Goal: Task Accomplishment & Management: Manage account settings

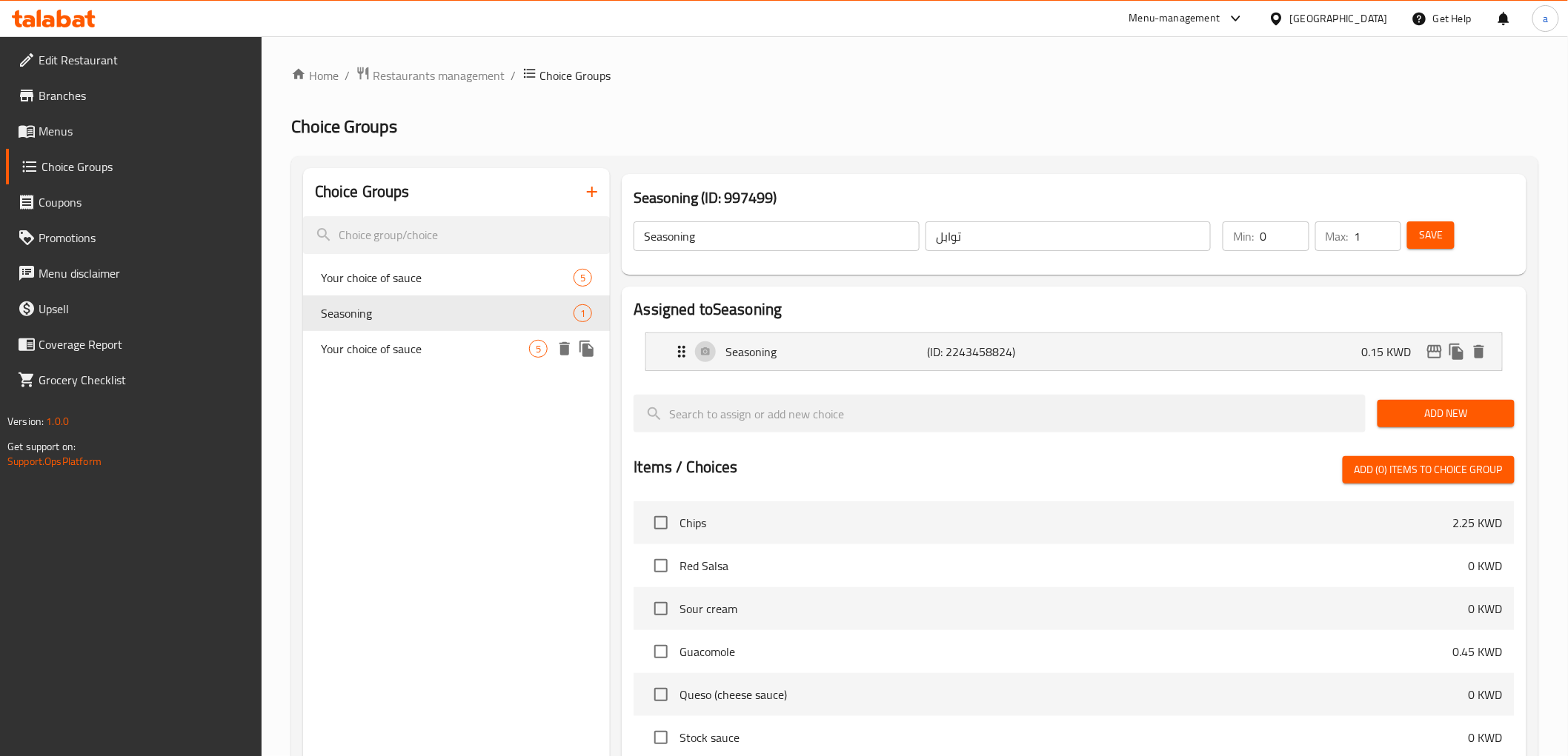
click at [424, 350] on span "Your choice of sauce" at bounding box center [425, 349] width 209 height 18
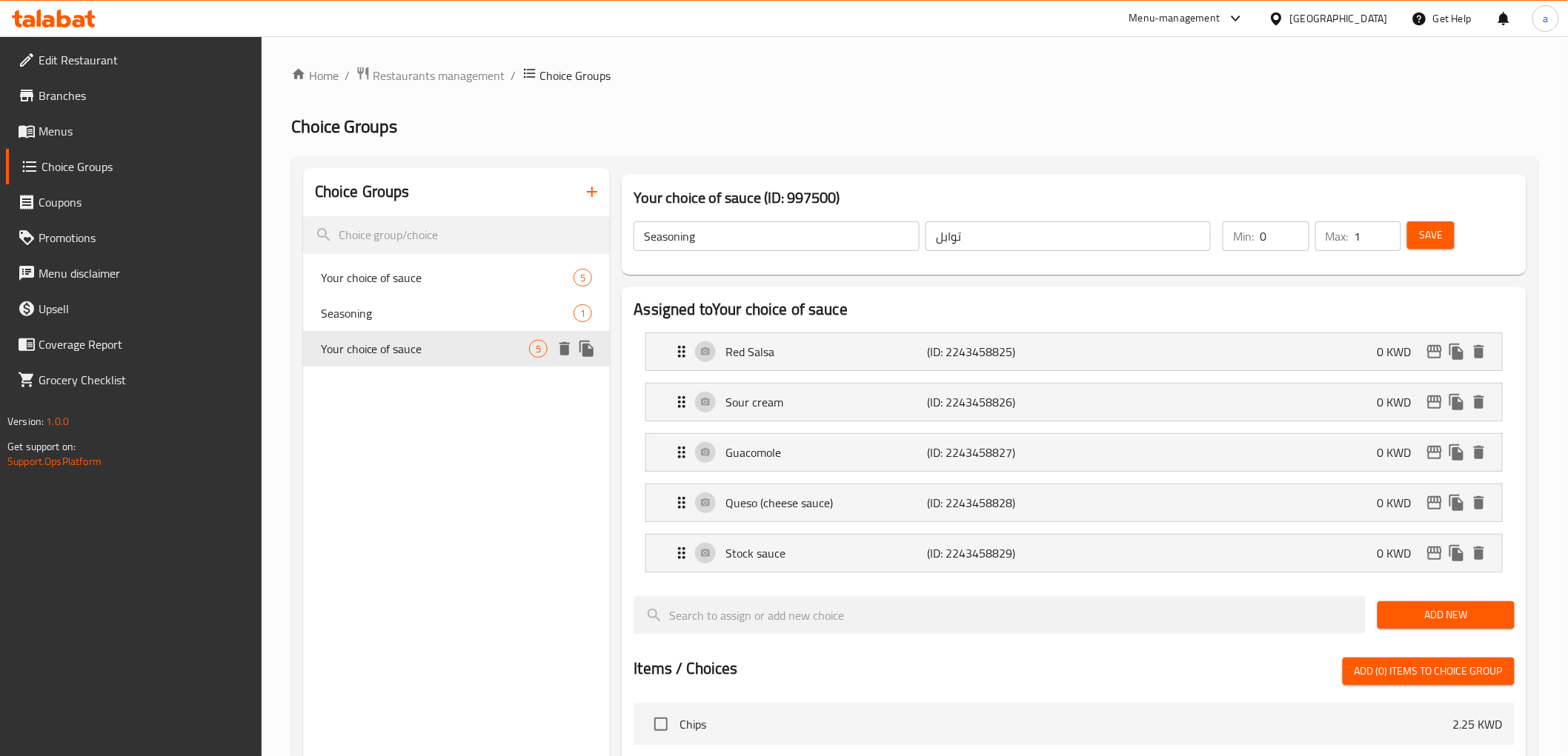
type input "Your choice of sauce"
type input "اختيارك من الصلصة"
type input "1"
click at [988, 339] on div "Red Salsa (ID: 2243458825) 0 KWD" at bounding box center [1078, 352] width 811 height 37
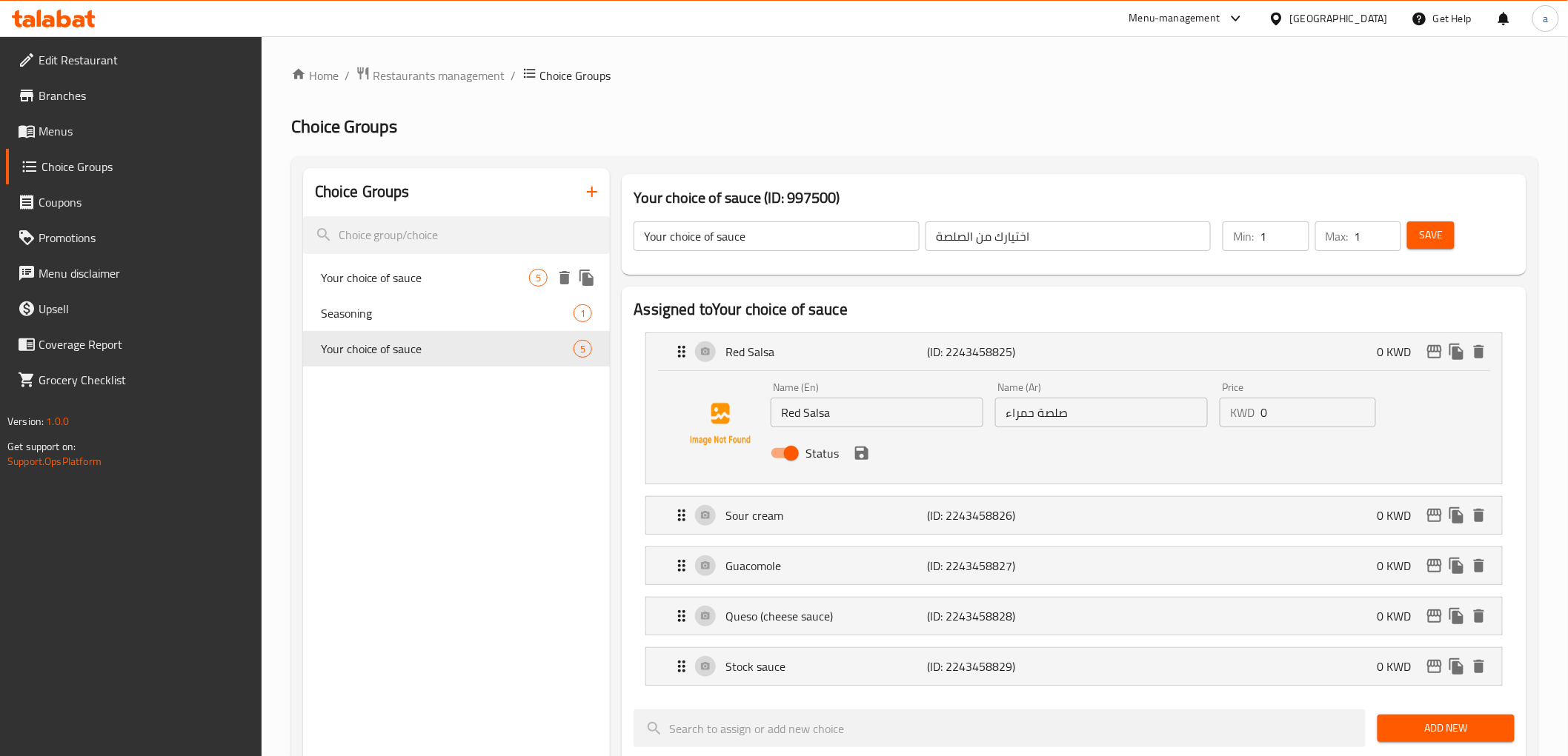
click at [506, 283] on span "Your choice of sauce" at bounding box center [425, 277] width 209 height 18
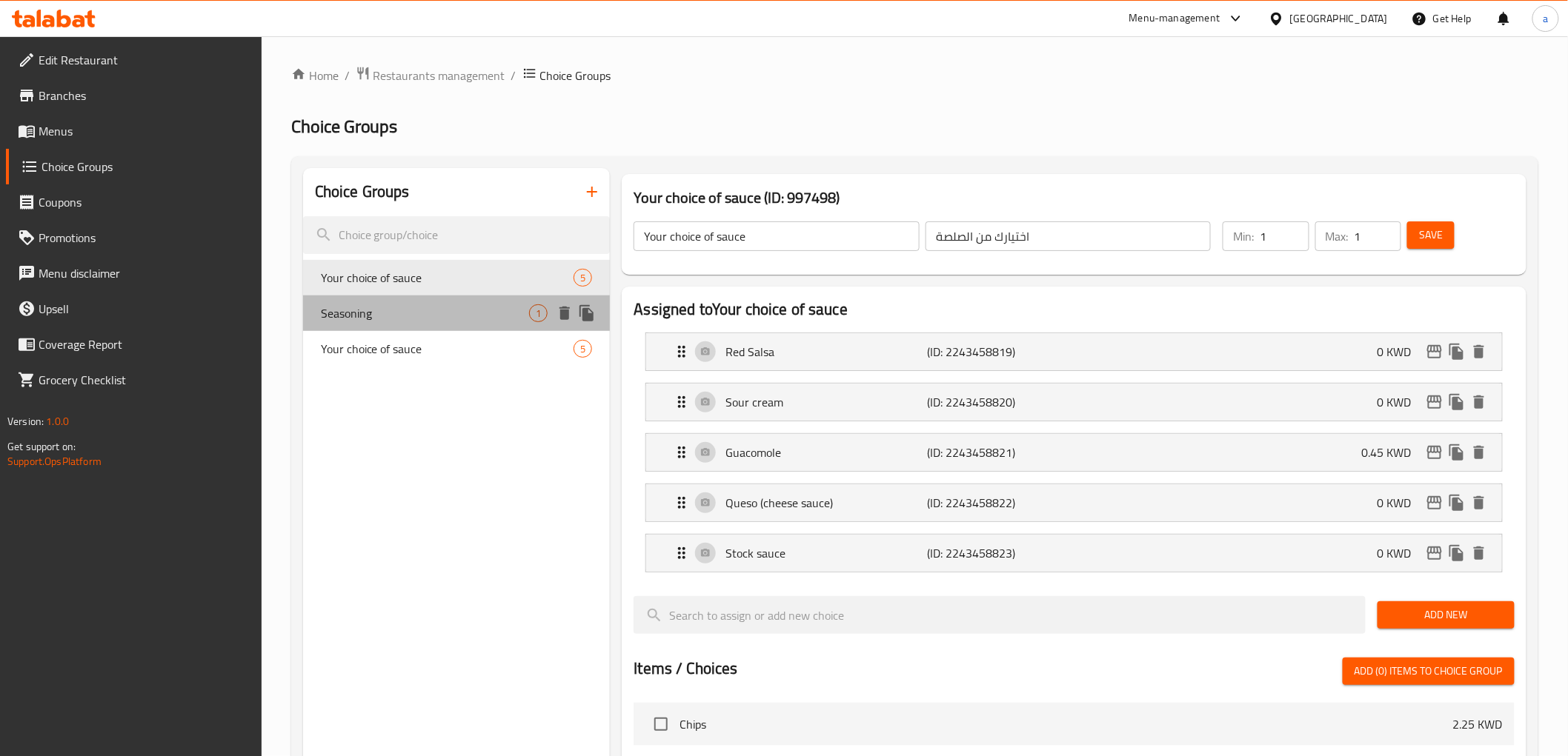
click at [405, 329] on div "Seasoning 1" at bounding box center [457, 313] width 307 height 36
type input "Seasoning"
type input "توابل"
type input "0"
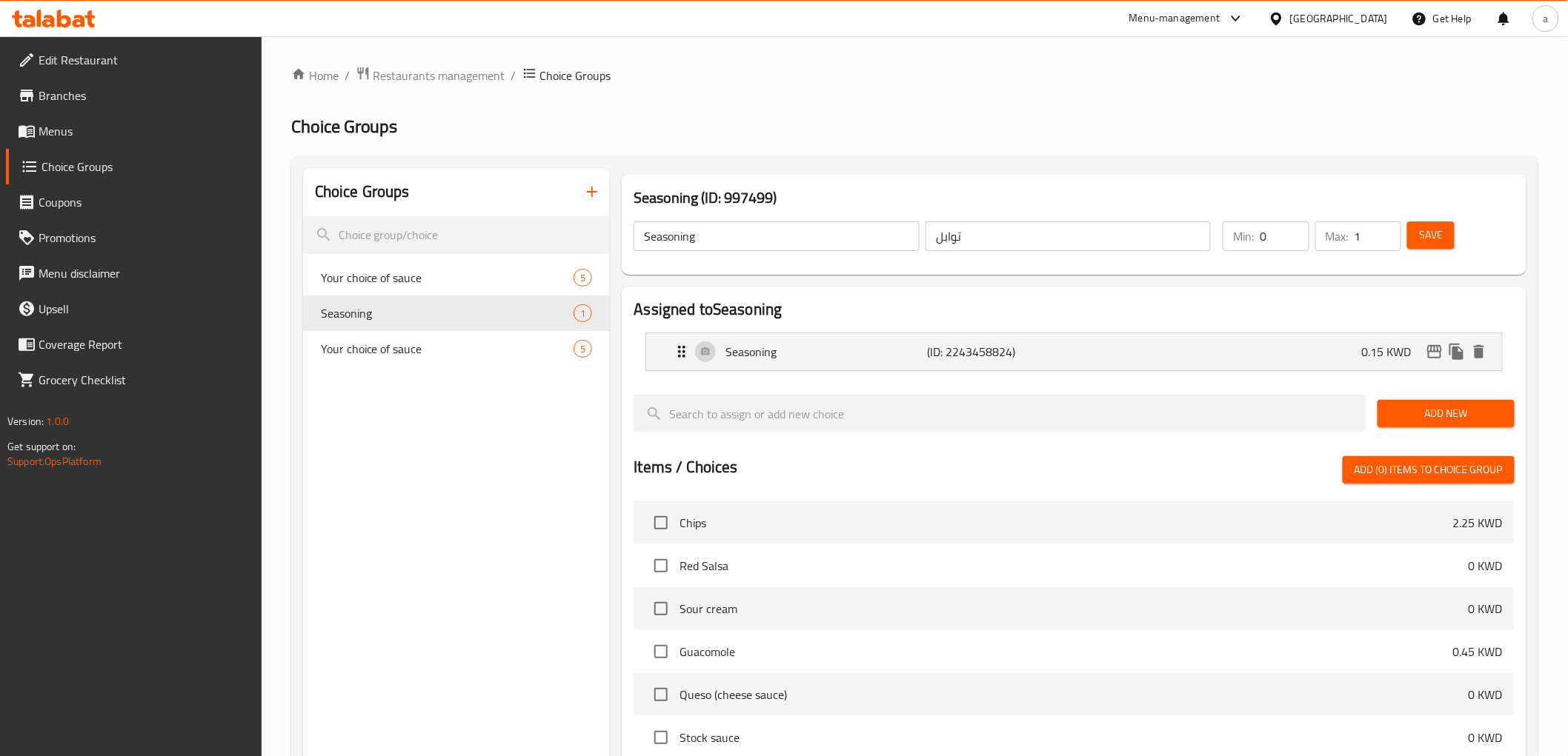
click at [417, 395] on div "Choice Groups Your choice of sauce 5 Seasoning 1 Your choice of sauce 5" at bounding box center [457, 619] width 307 height 903
click at [418, 368] on nav "Your choice of sauce 5 Seasoning 1 Your choice of sauce 5" at bounding box center [457, 313] width 307 height 118
click at [428, 351] on span "Your choice of sauce" at bounding box center [425, 349] width 209 height 18
type input "Your choice of sauce"
type input "اختيارك من الصلصة"
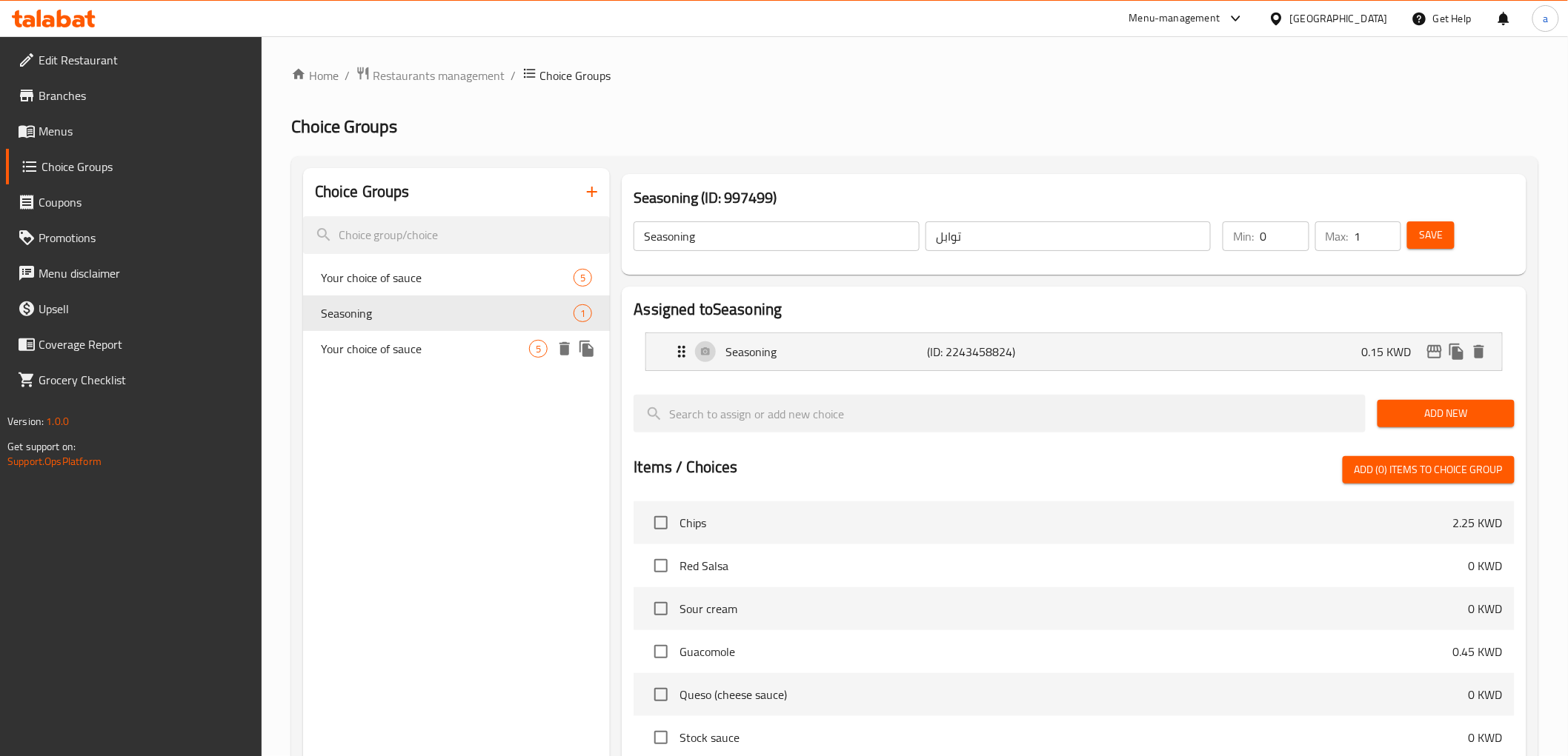
type input "1"
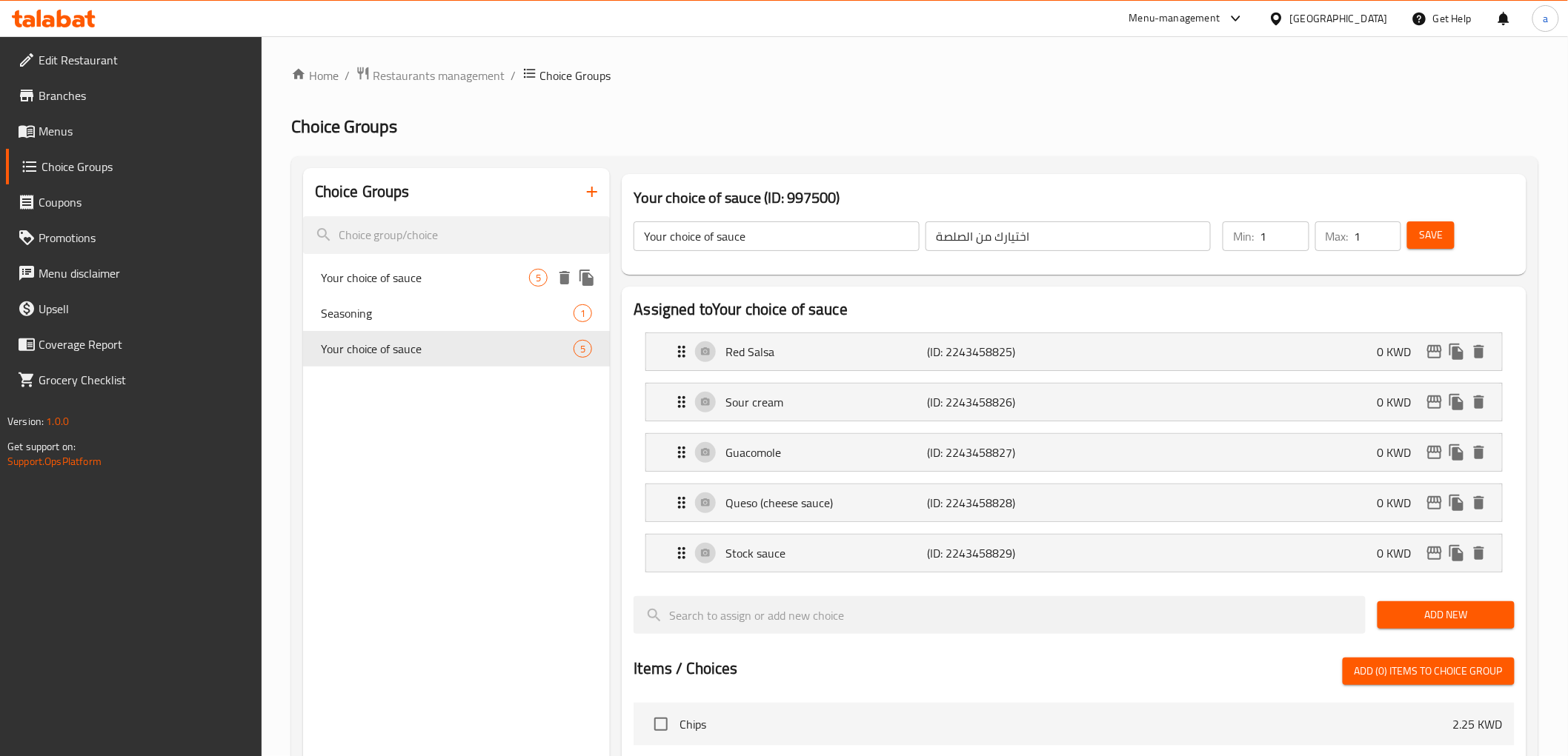
click at [428, 290] on div "Your choice of sauce 5" at bounding box center [457, 277] width 307 height 36
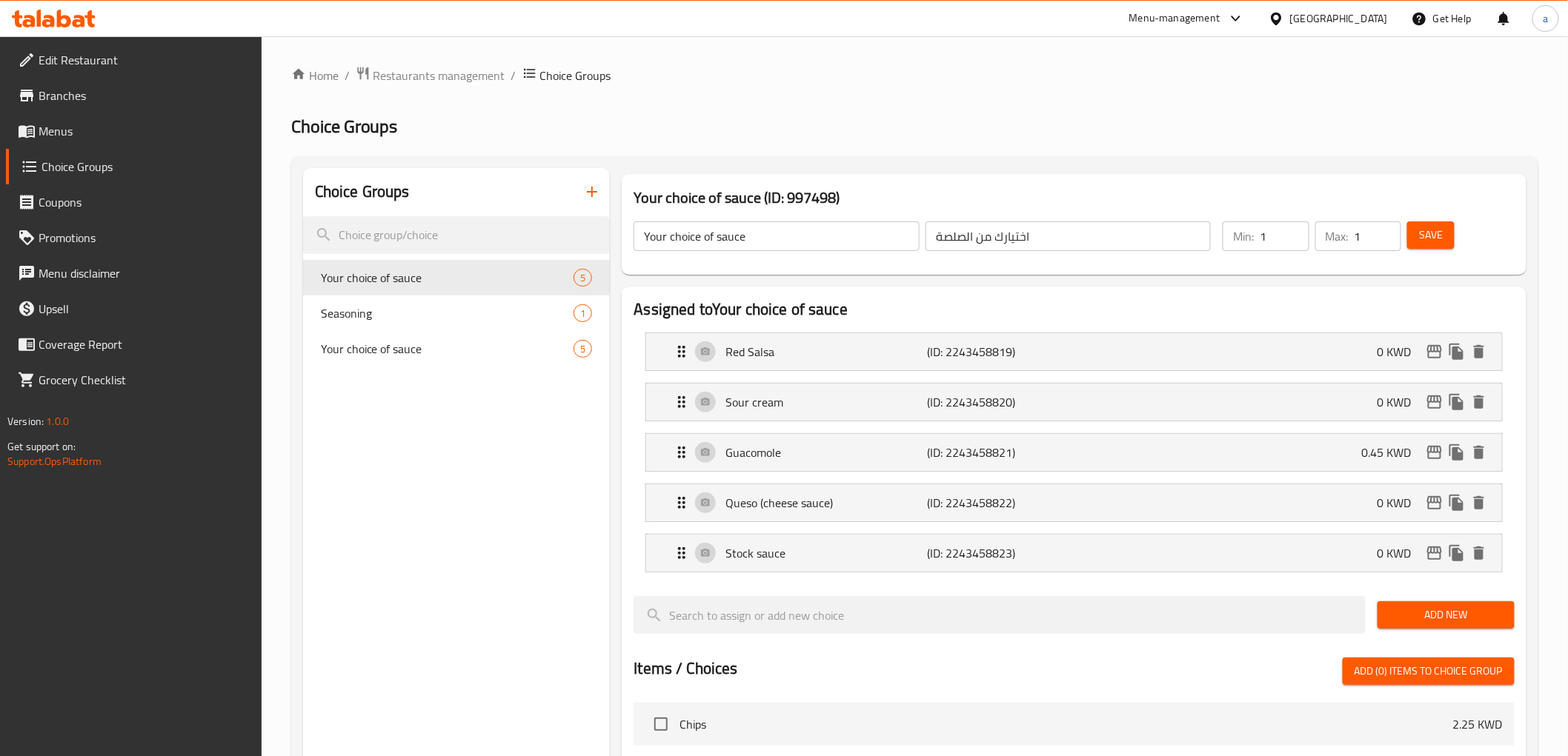
drag, startPoint x: 961, startPoint y: 124, endPoint x: 462, endPoint y: 167, distance: 500.8
click at [950, 126] on h2 "Choice Groups" at bounding box center [915, 126] width 1247 height 24
click at [105, 135] on span "Menus" at bounding box center [144, 131] width 211 height 18
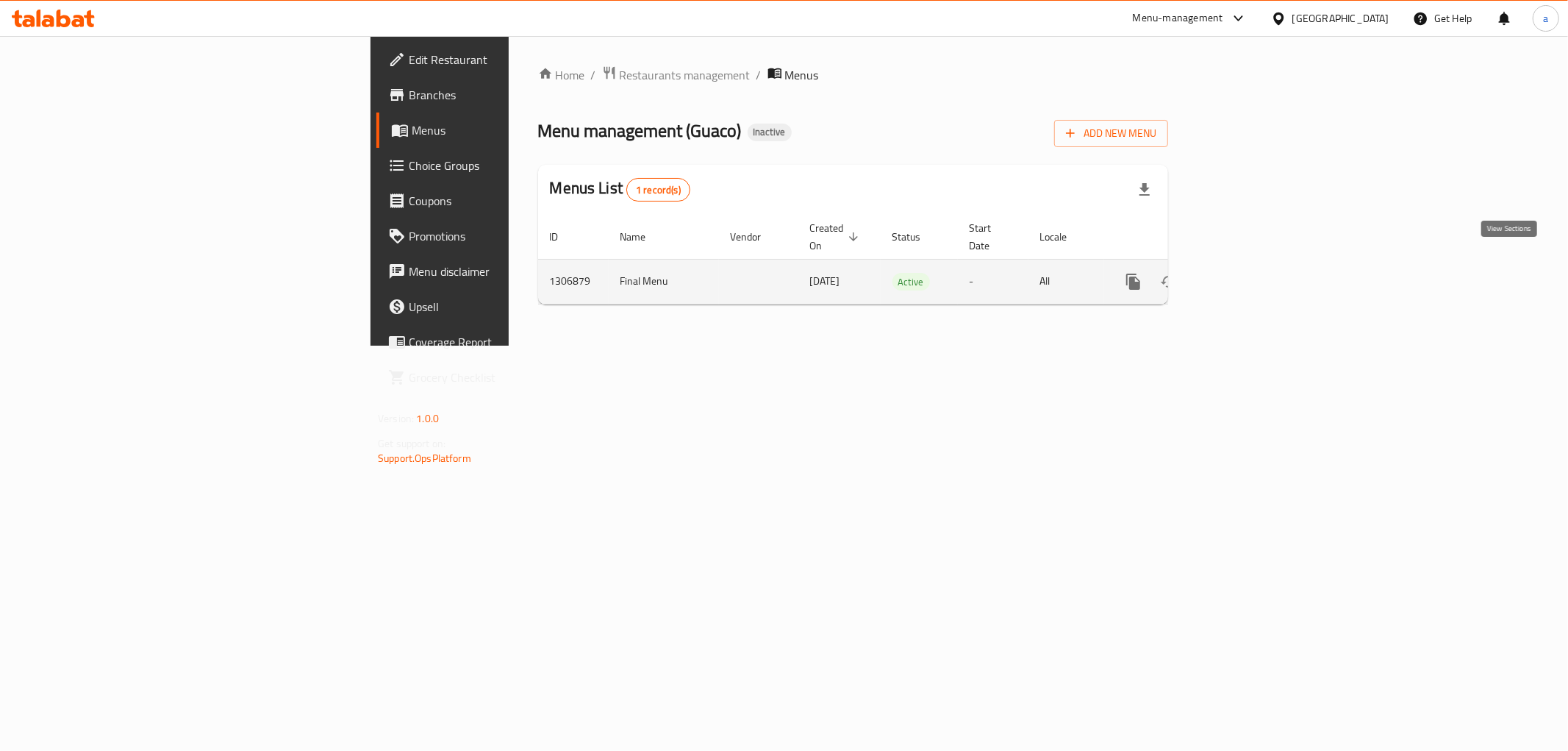
click at [1258, 275] on link "enhanced table" at bounding box center [1239, 282] width 36 height 36
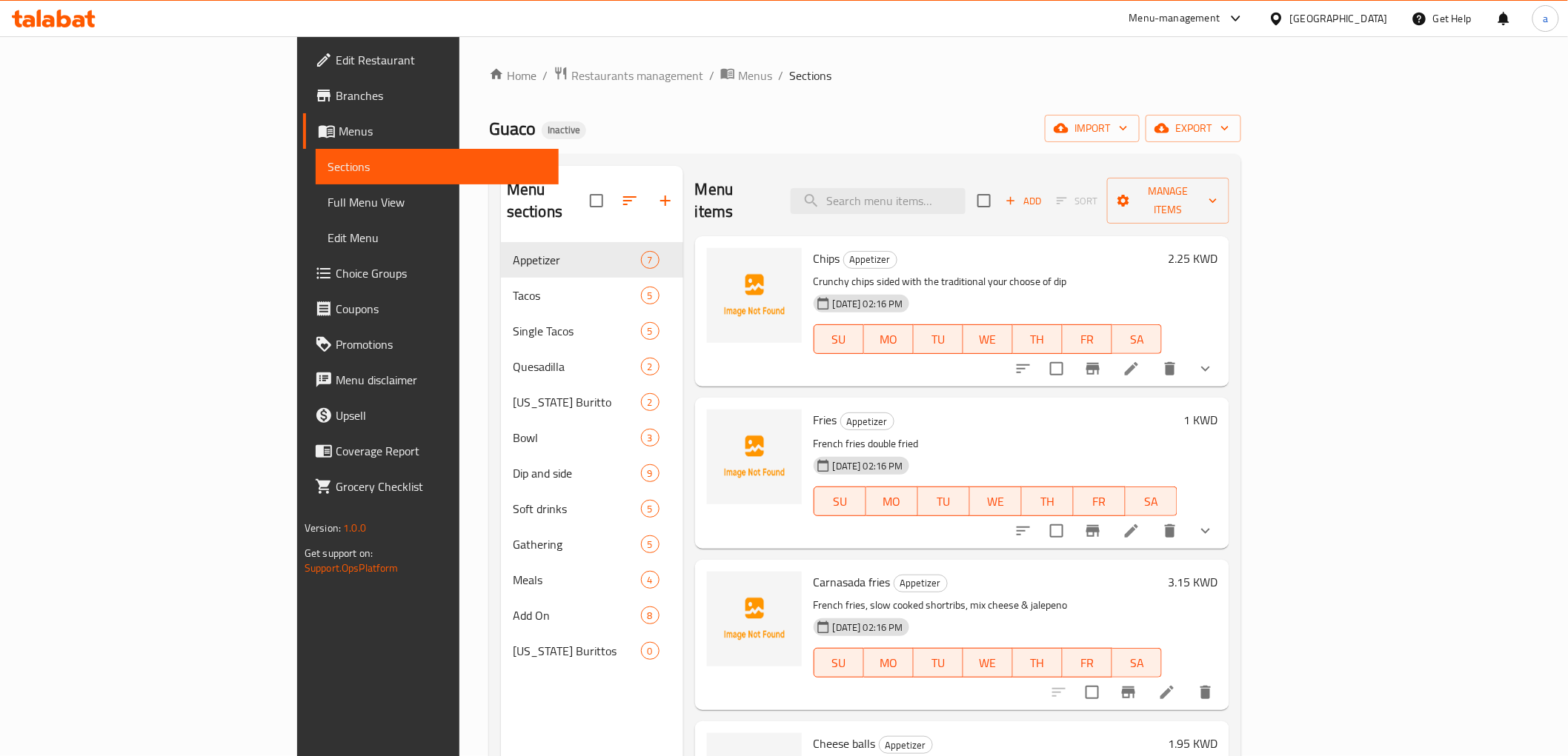
click at [316, 211] on link "Full Menu View" at bounding box center [438, 202] width 243 height 36
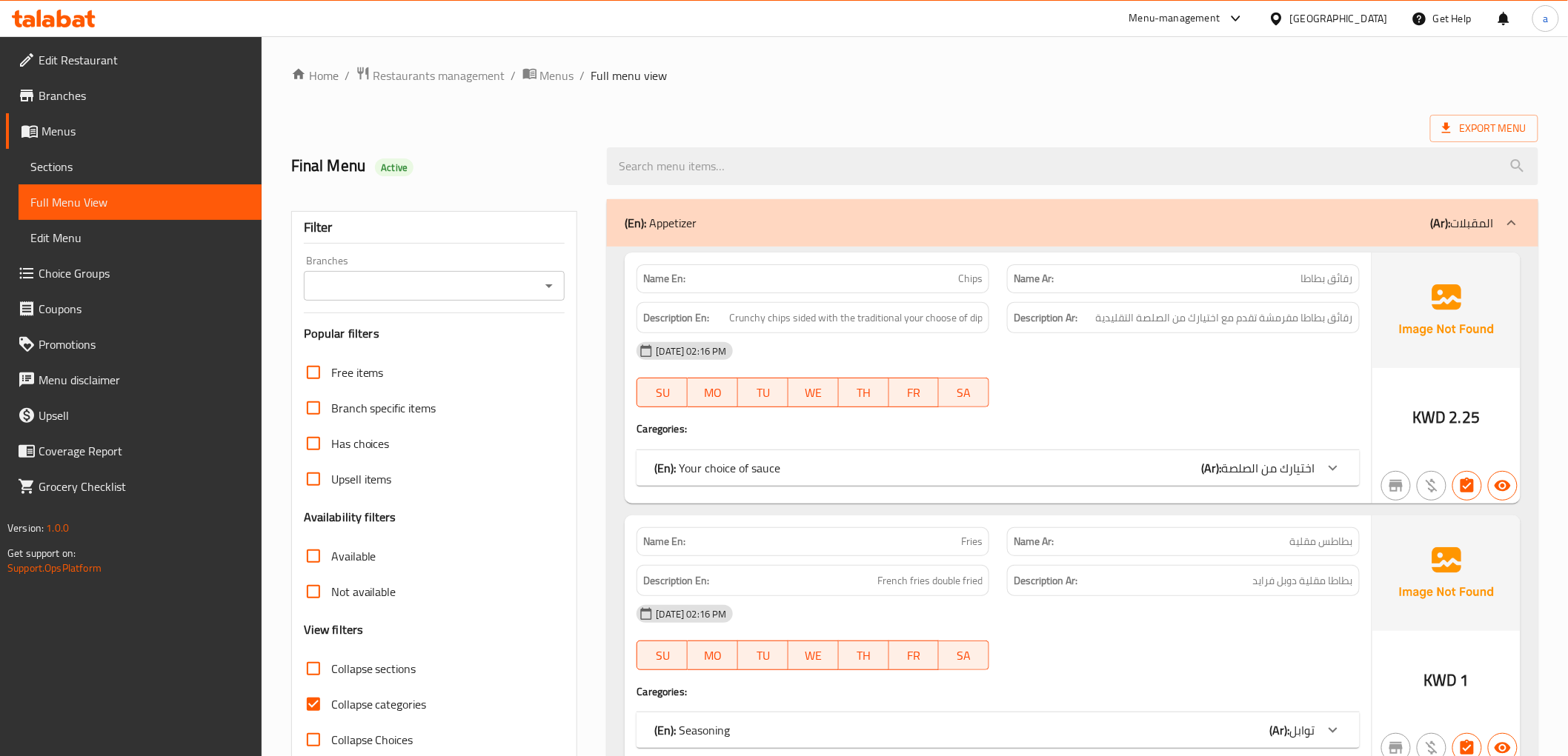
click at [1272, 469] on span "اختيارك من الصلصة" at bounding box center [1269, 468] width 93 height 22
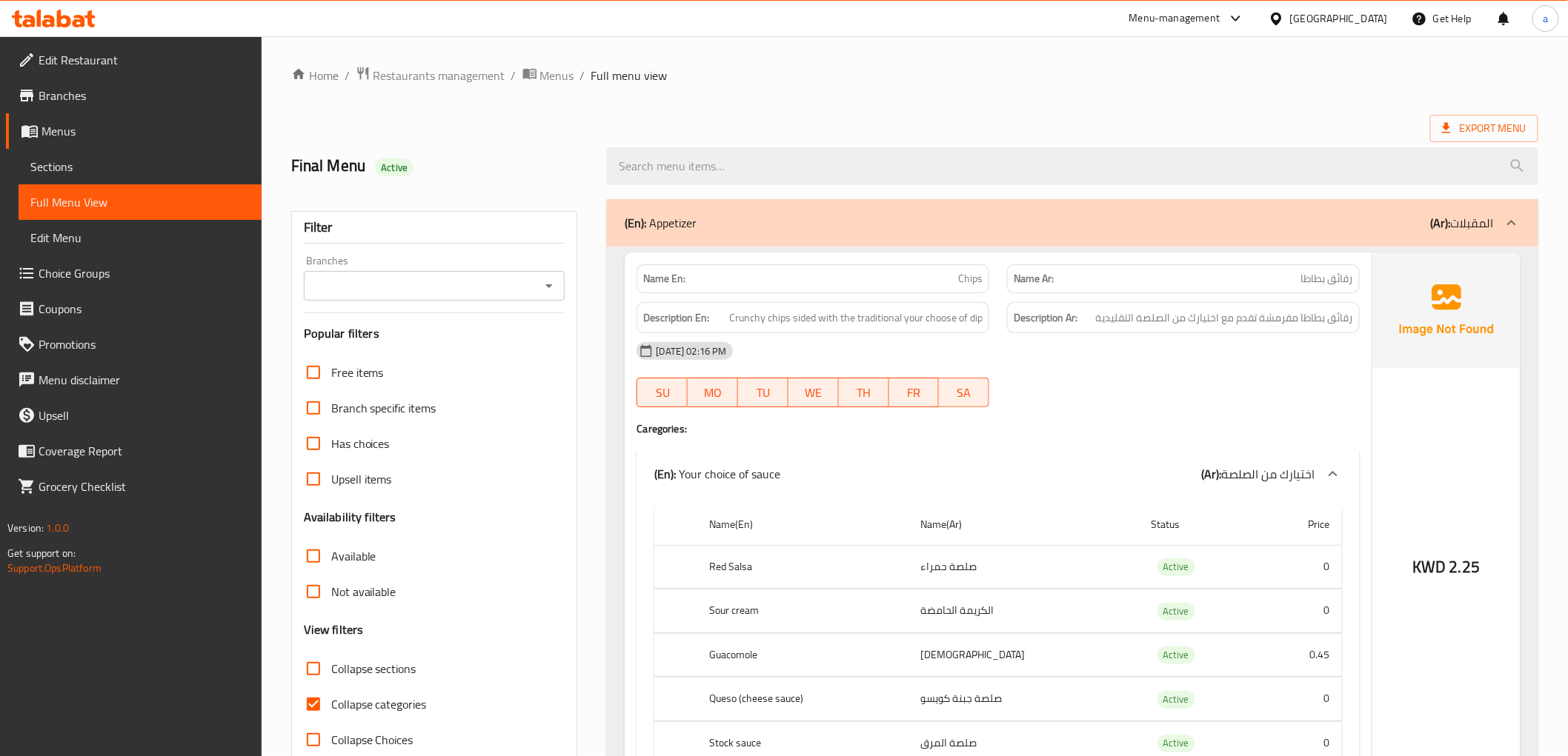
scroll to position [83, 0]
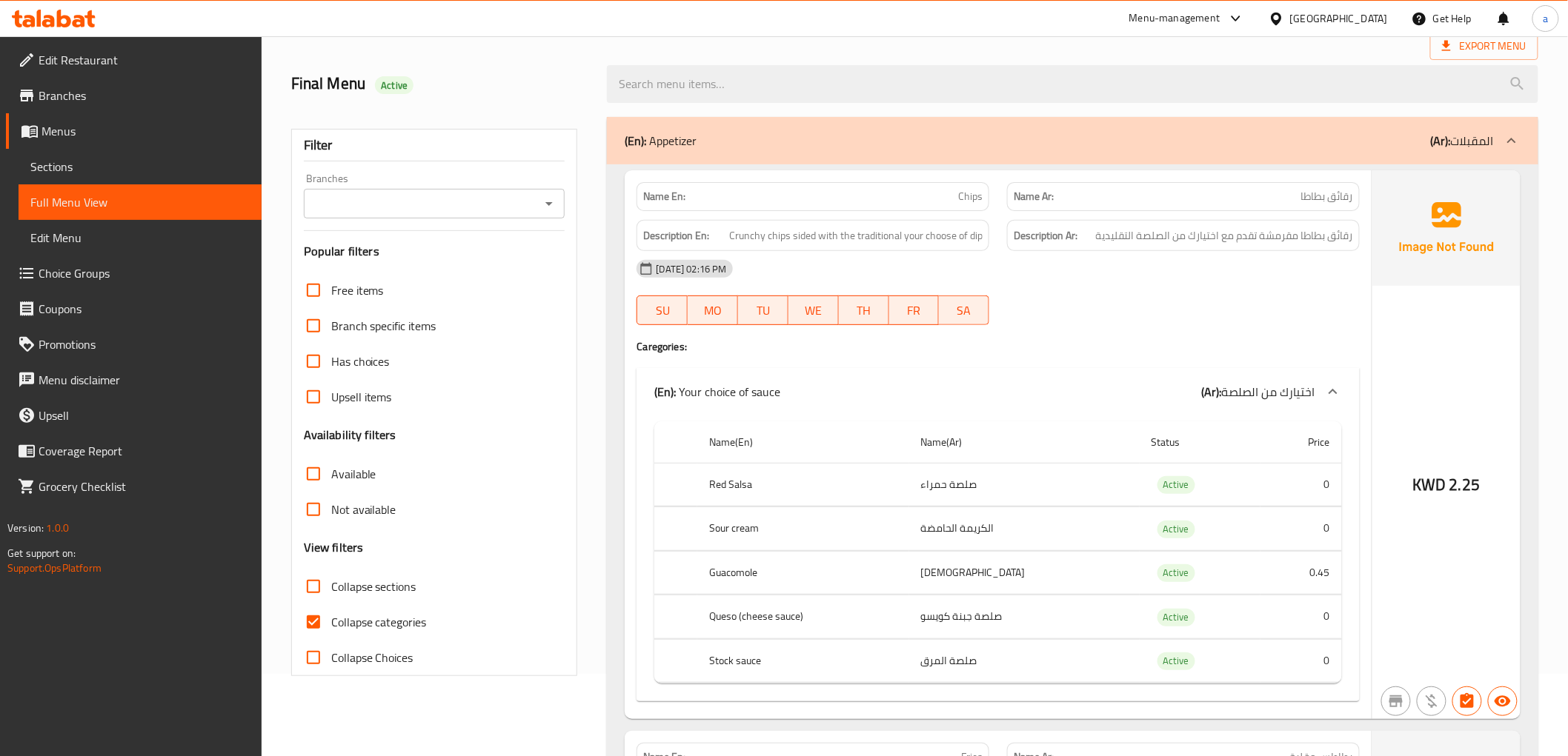
click at [740, 482] on th "Red Salsa" at bounding box center [803, 484] width 212 height 44
click at [981, 627] on td "صلصة جبنة كويسو" at bounding box center [1024, 617] width 230 height 44
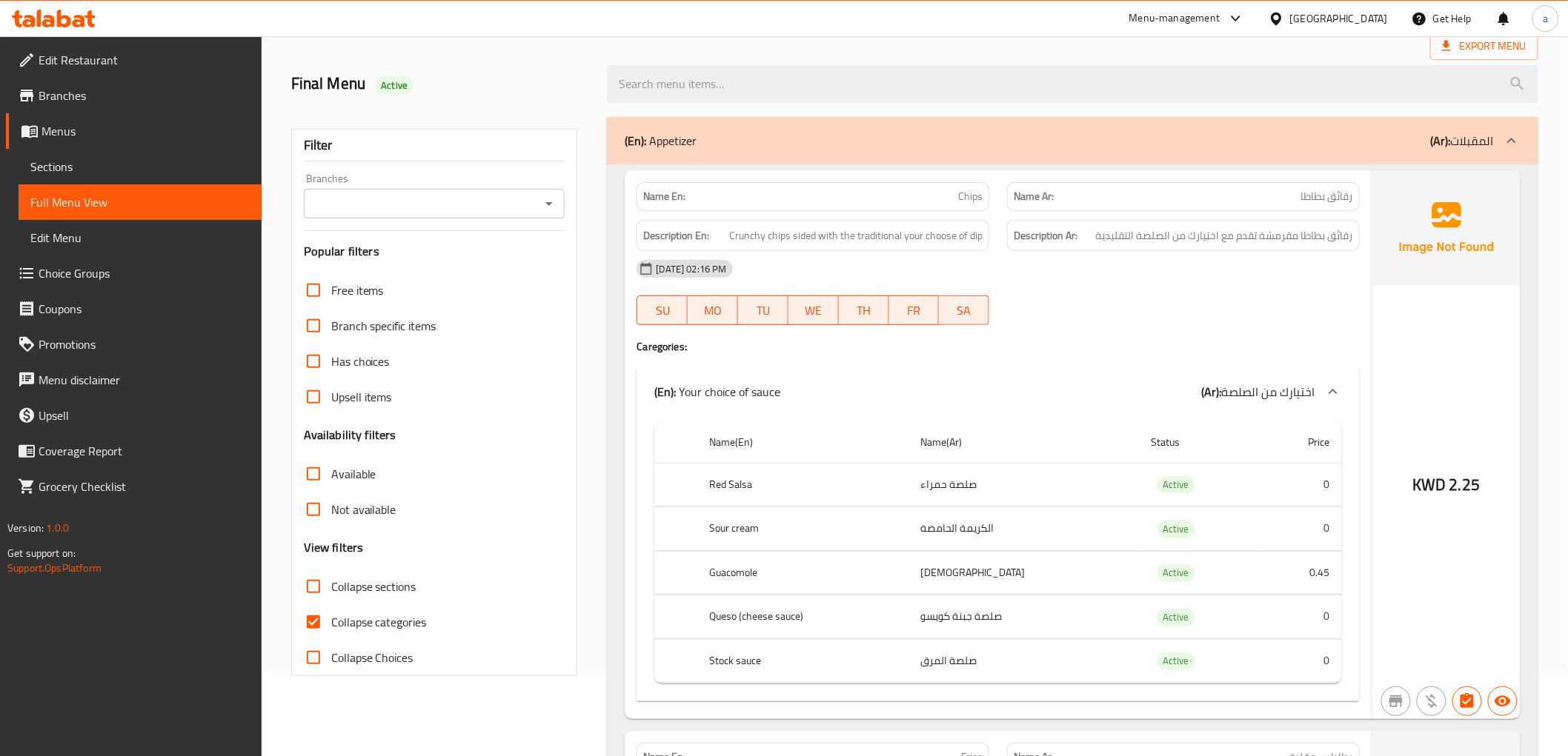
click at [971, 197] on span "Chips" at bounding box center [971, 196] width 24 height 15
copy span "Chips"
click at [971, 195] on span "Chips" at bounding box center [971, 196] width 24 height 15
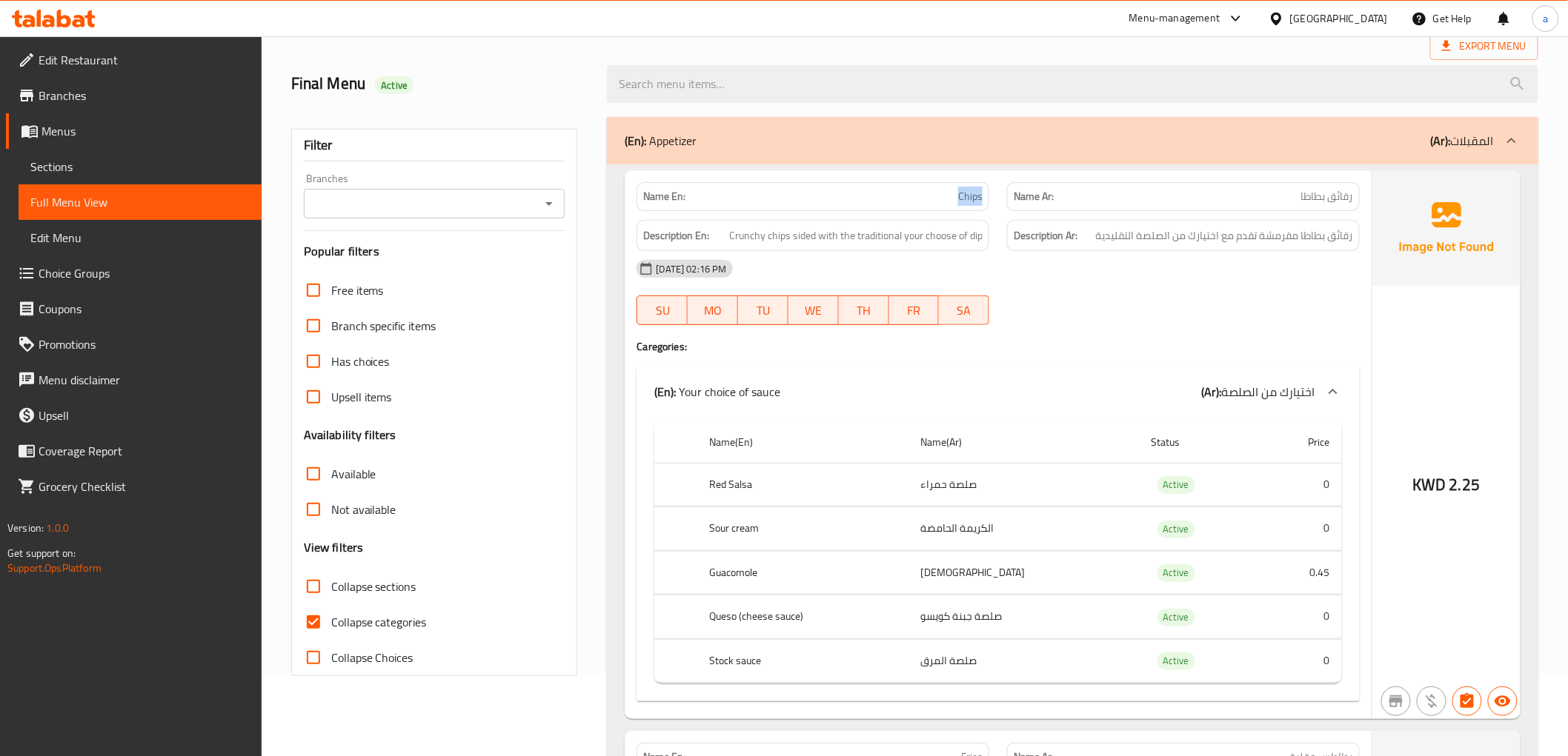
click at [971, 195] on span "Chips" at bounding box center [971, 196] width 24 height 15
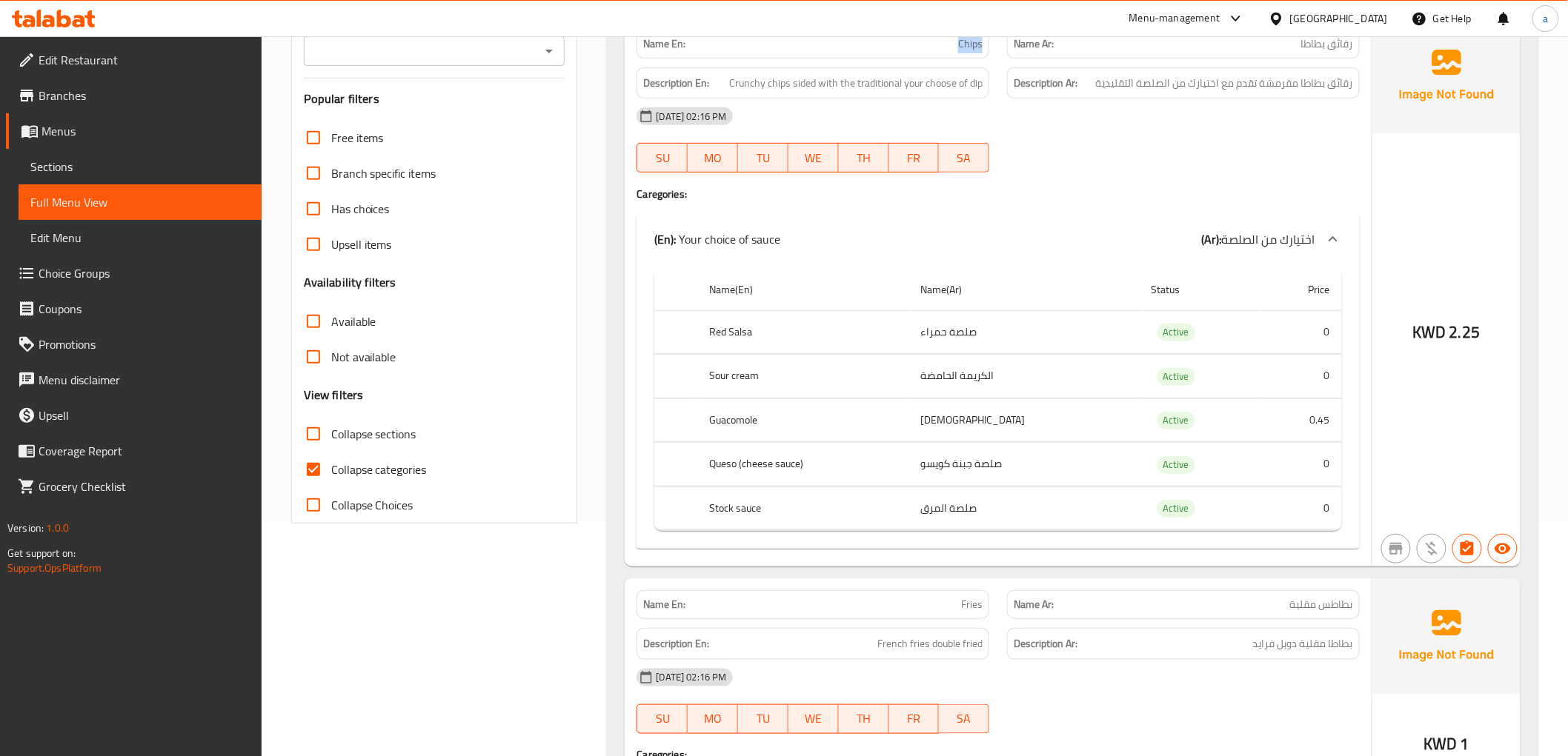
scroll to position [0, 0]
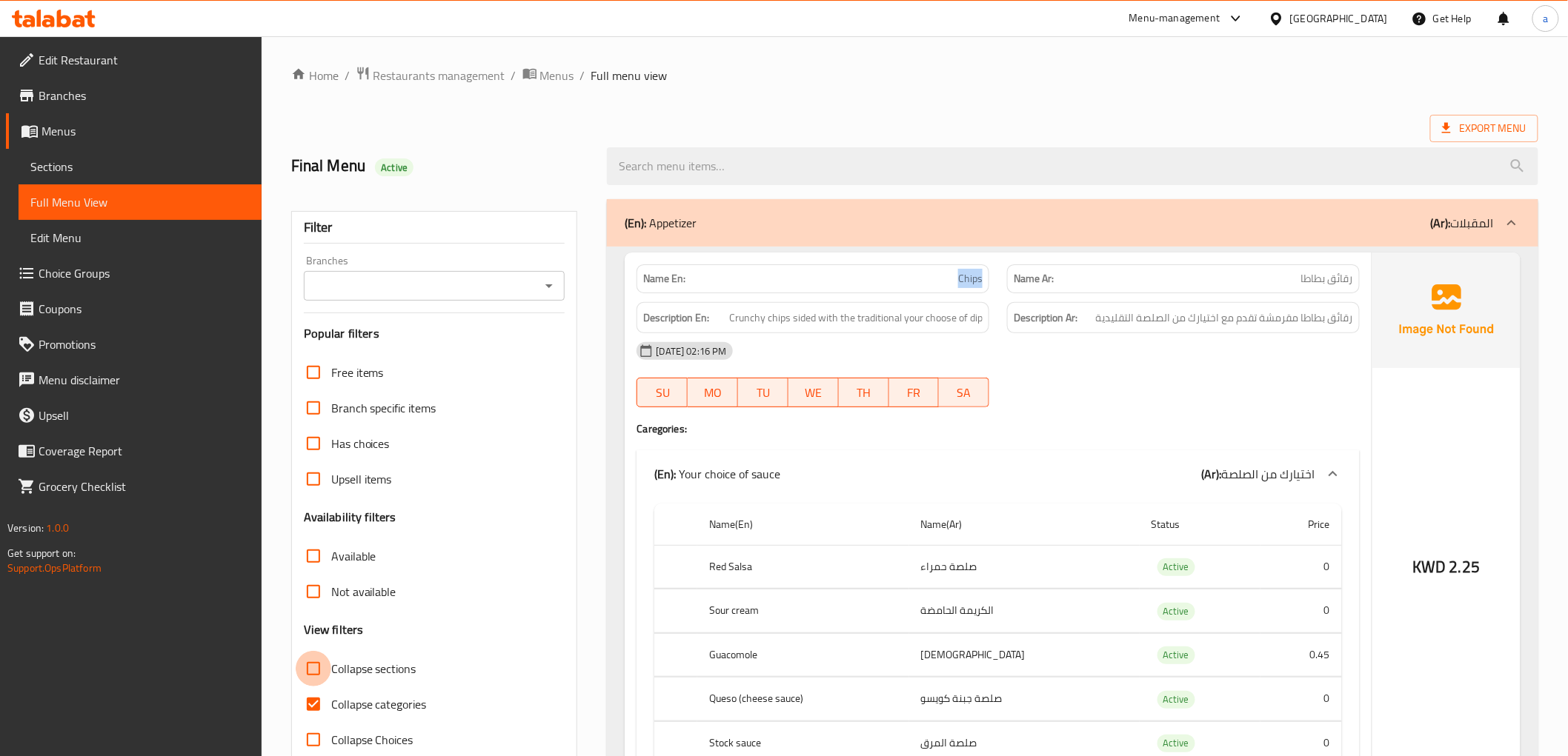
click at [322, 670] on input "Collapse sections" at bounding box center [314, 669] width 36 height 36
checkbox input "true"
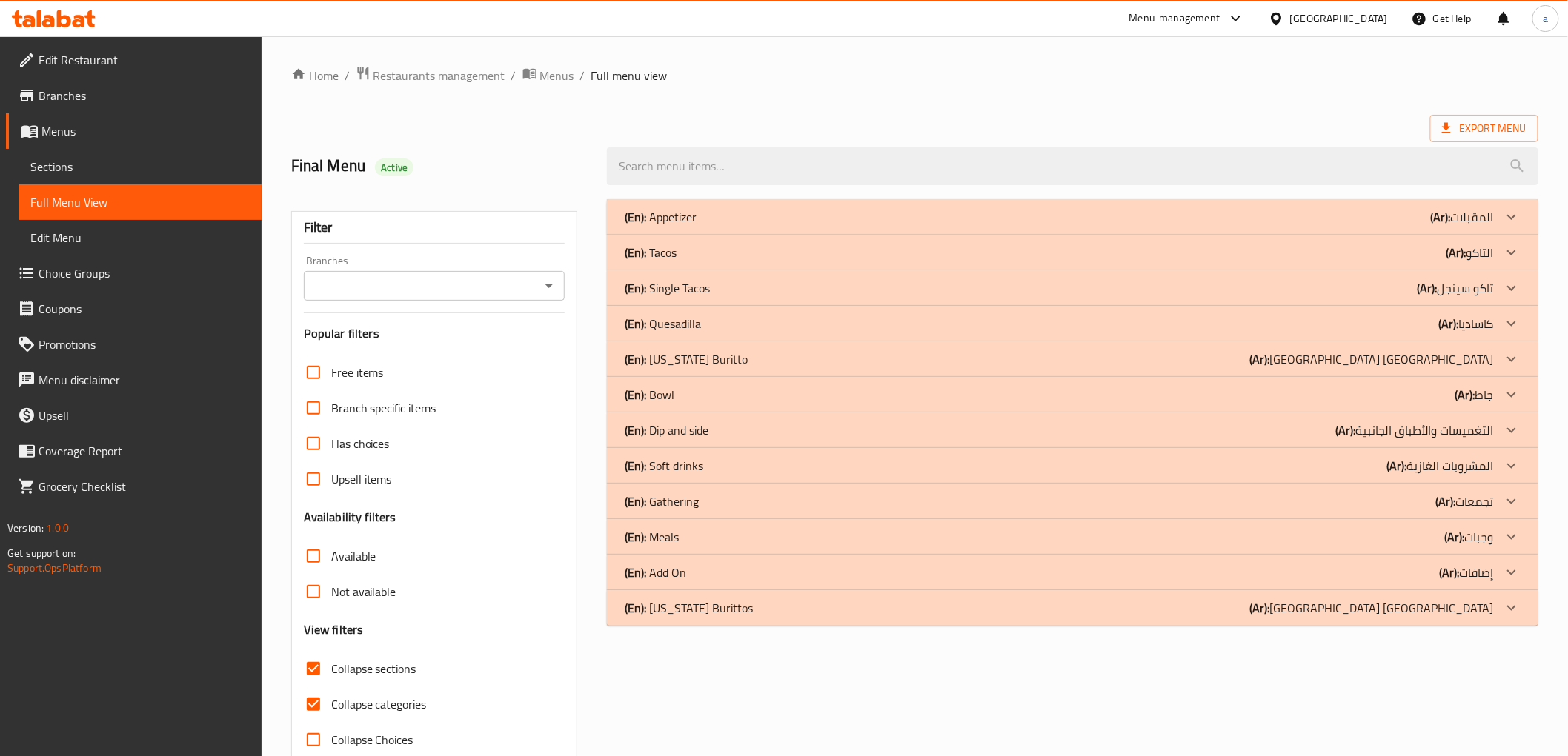
click at [680, 226] on p "(En): Add On" at bounding box center [661, 216] width 72 height 18
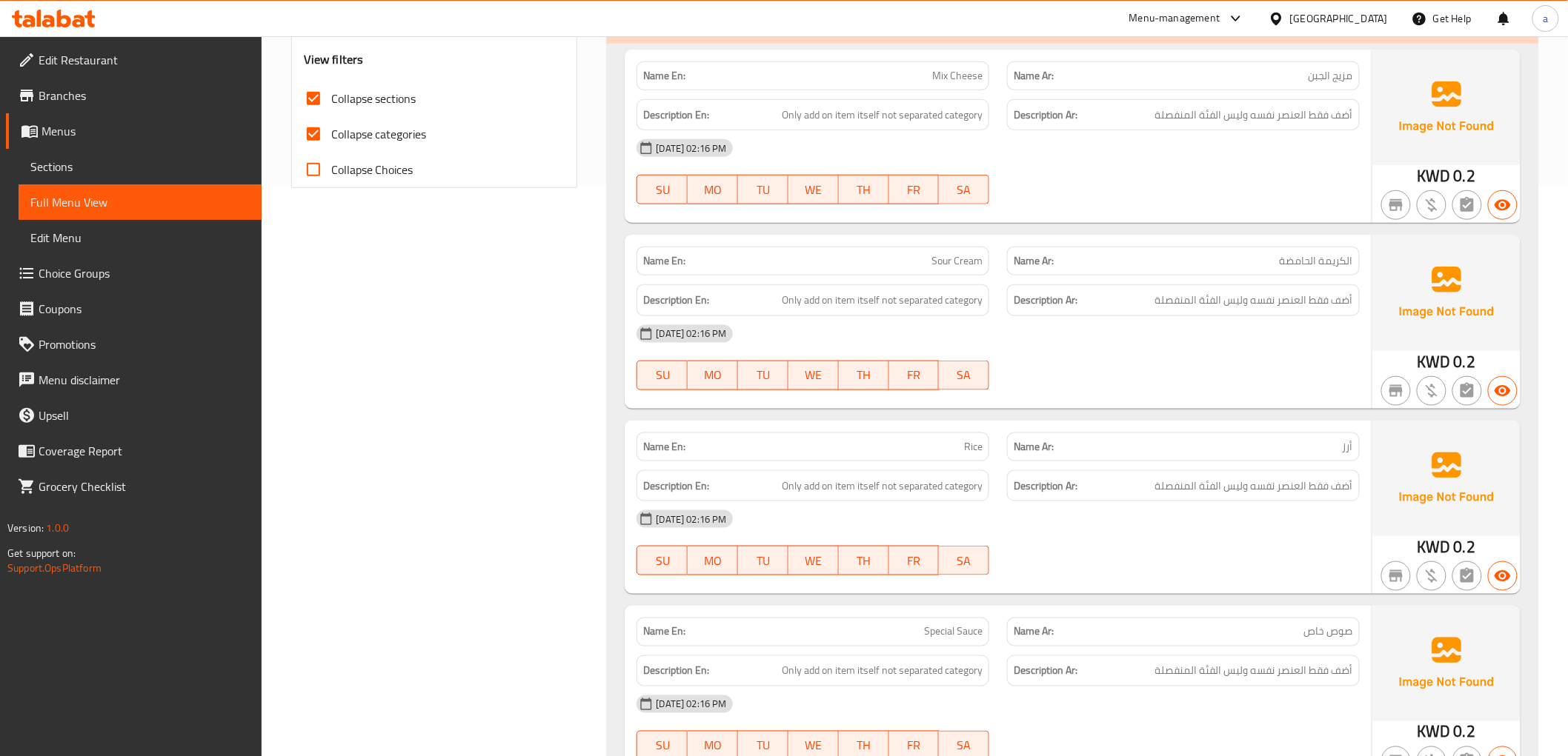
scroll to position [783, 0]
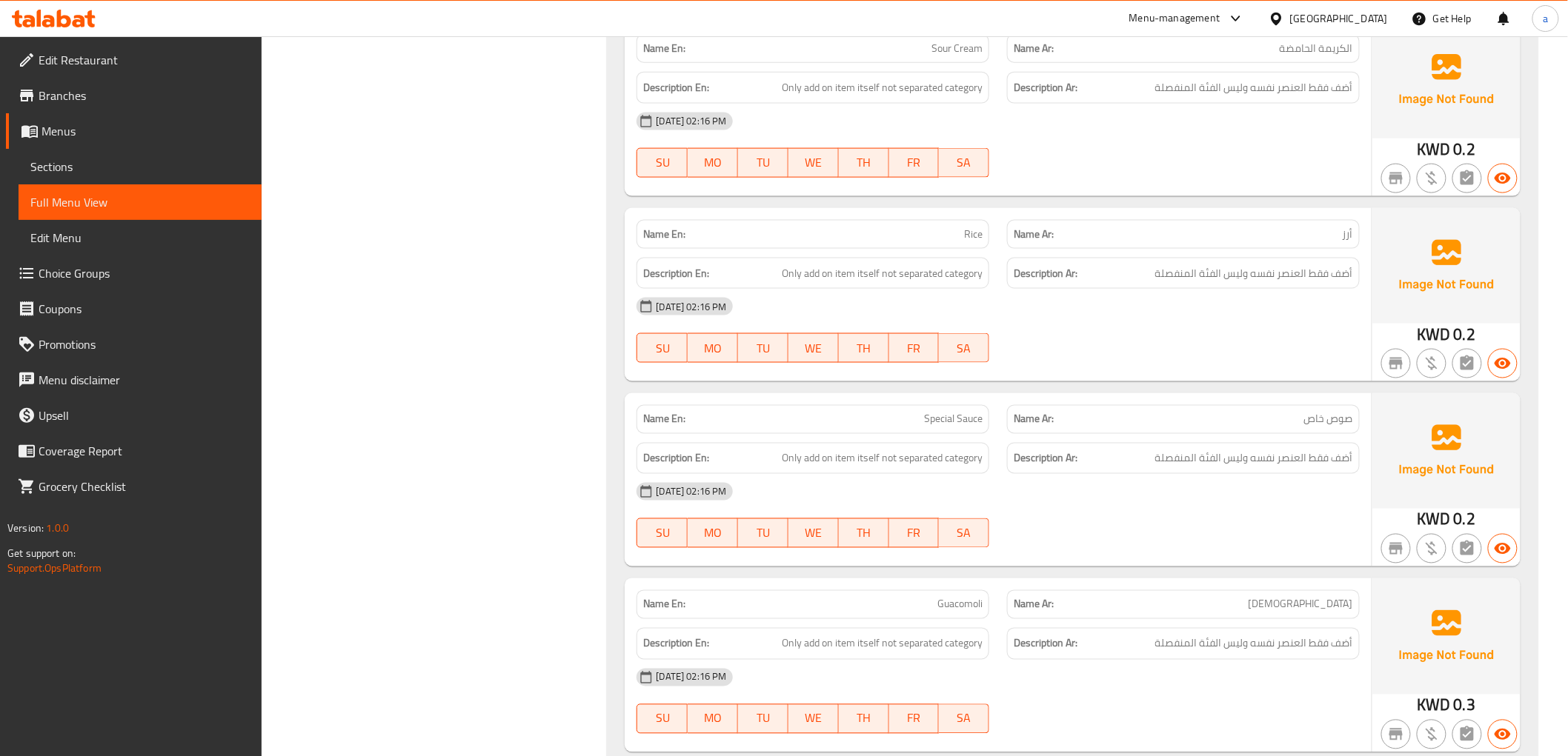
click at [1053, 283] on div "Description Ar: أضف فقط العنصر نفسه وليس الفئة المنفصلة" at bounding box center [1183, 274] width 353 height 32
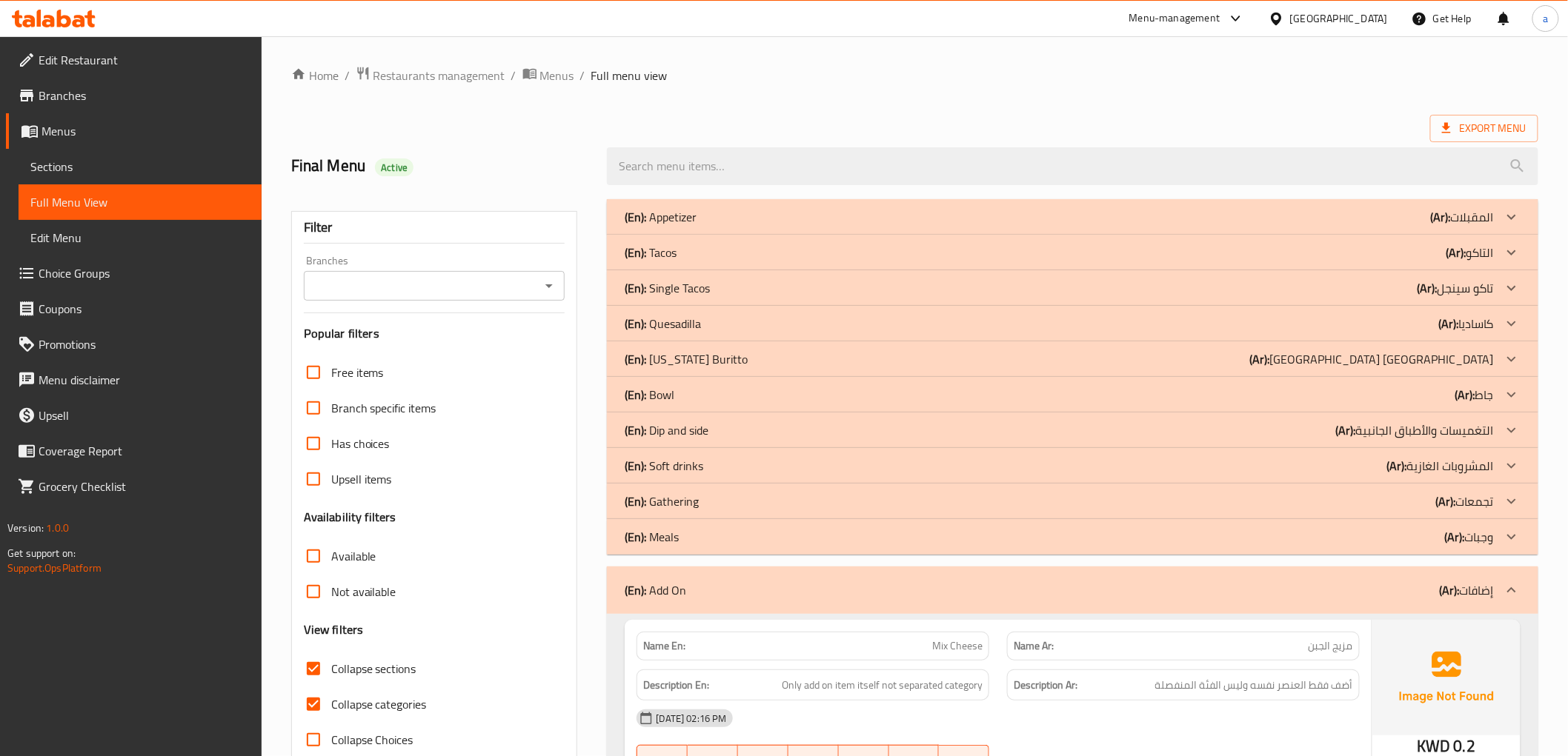
scroll to position [493, 0]
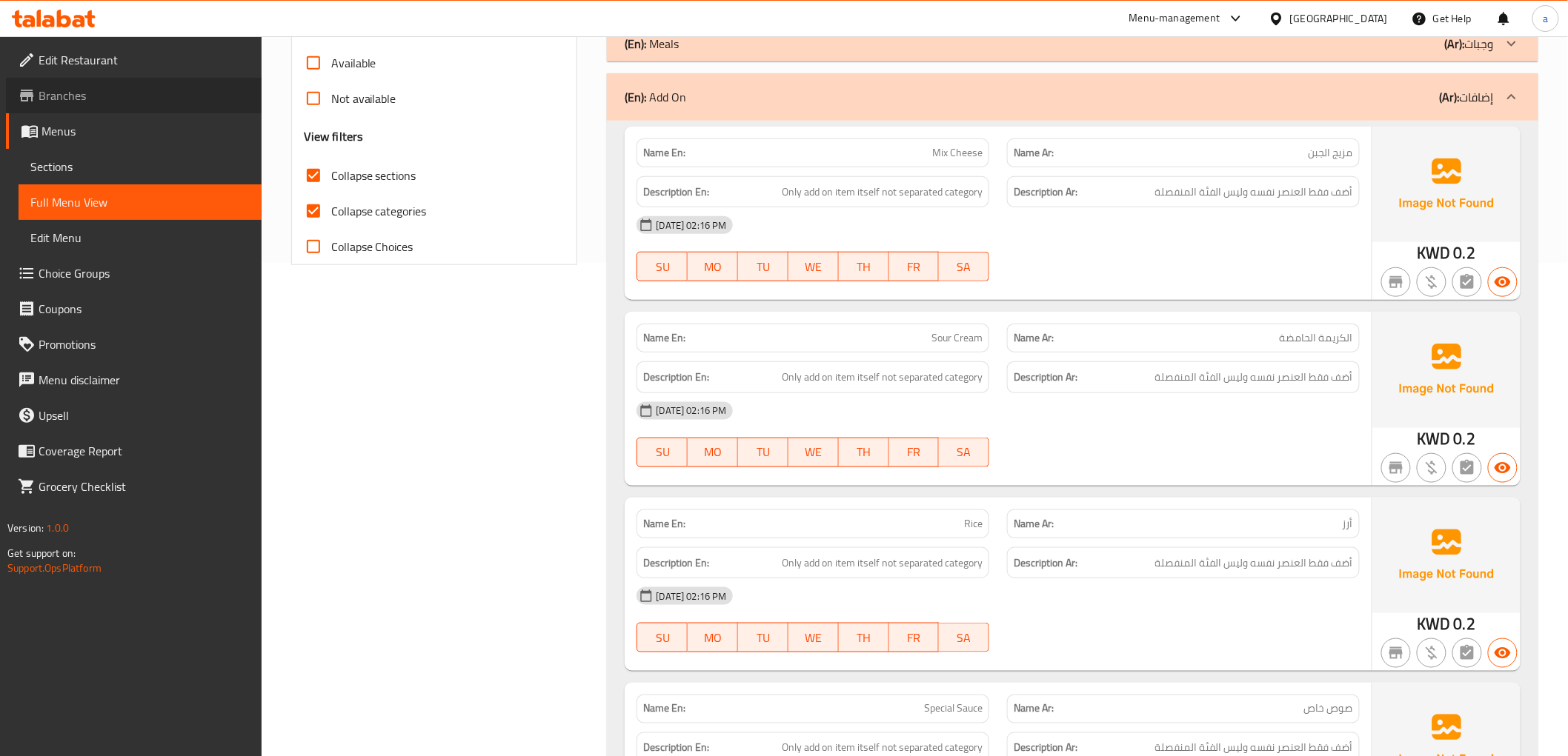
click at [98, 86] on span "Branches" at bounding box center [144, 95] width 211 height 18
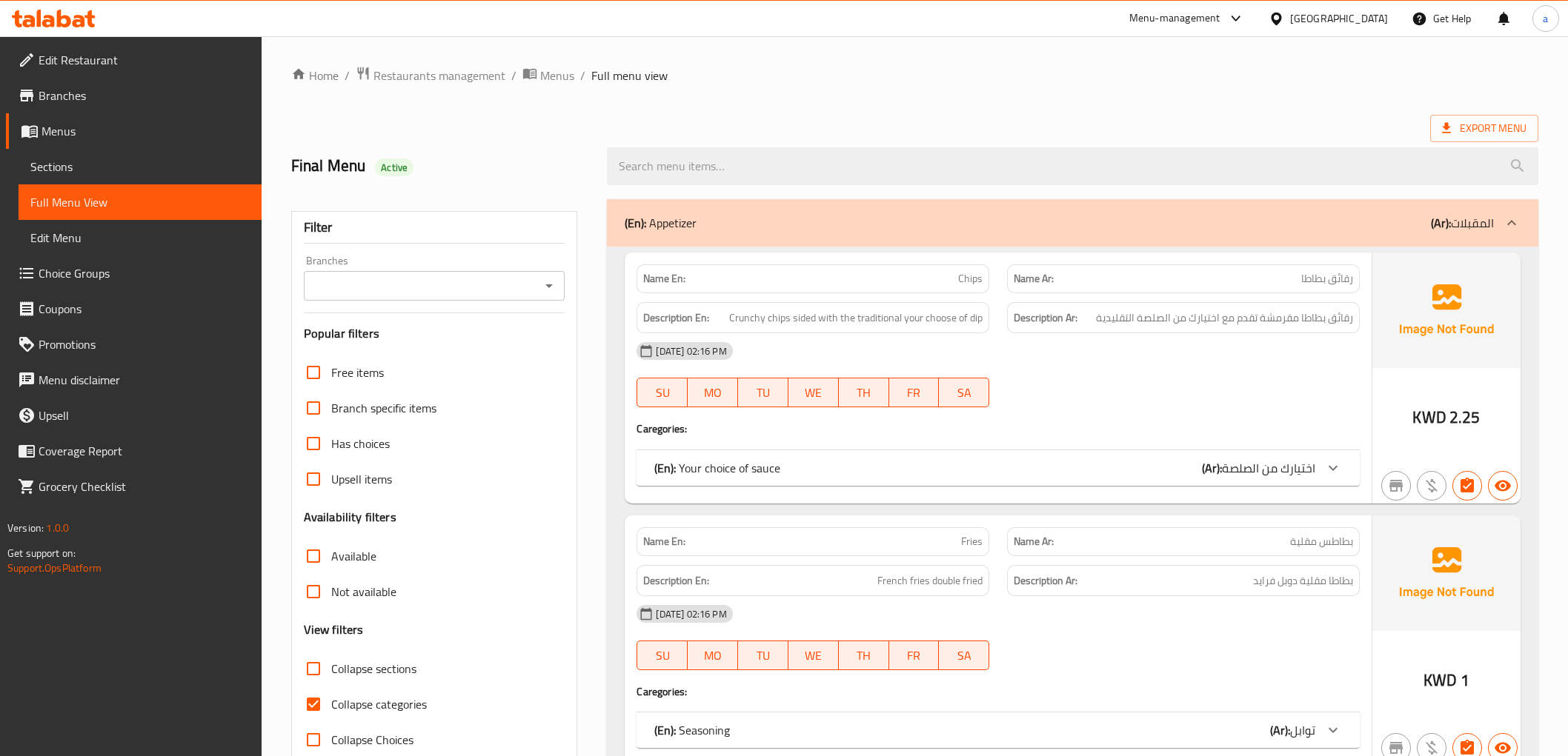
scroll to position [5662, 0]
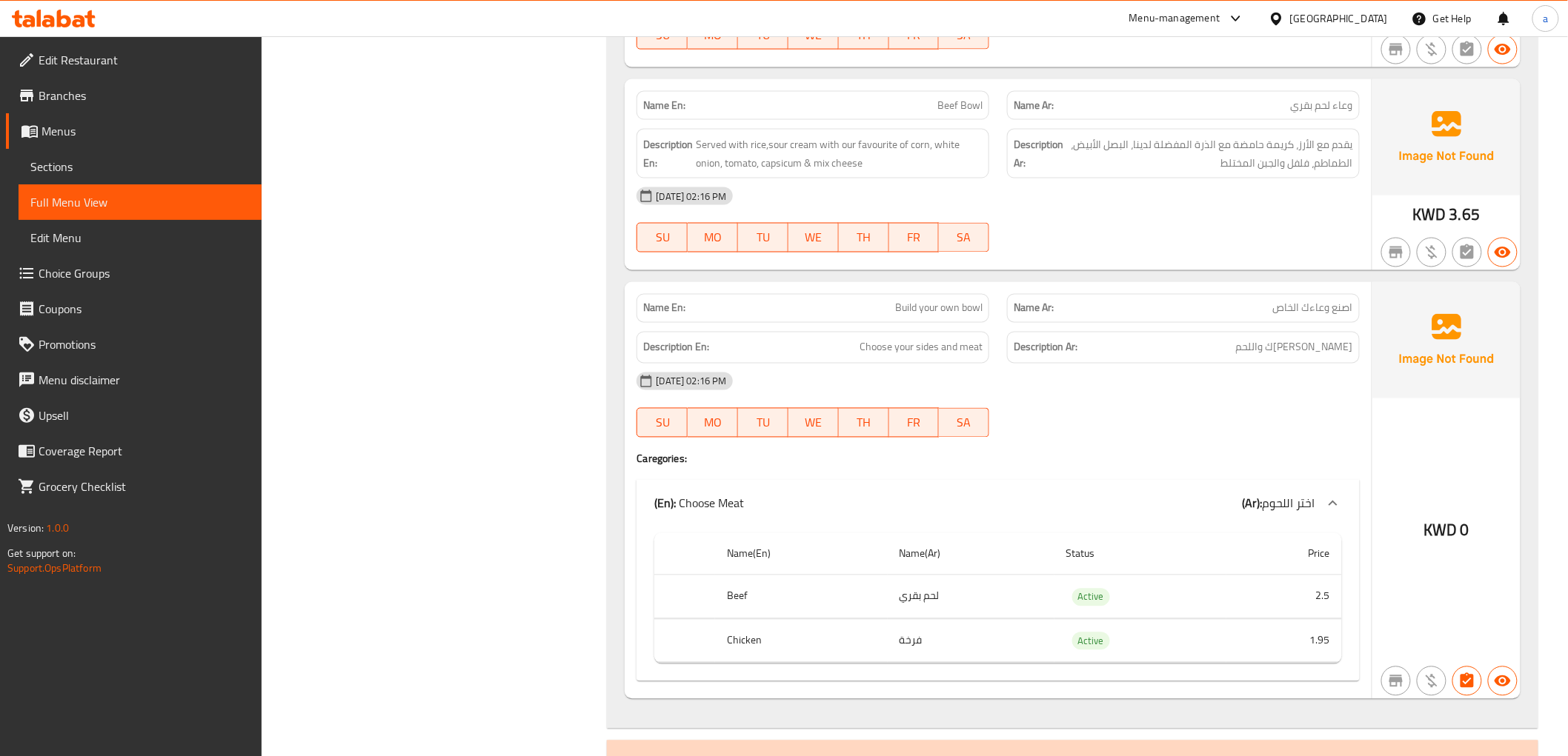
click at [130, 177] on link "Sections" at bounding box center [140, 167] width 243 height 36
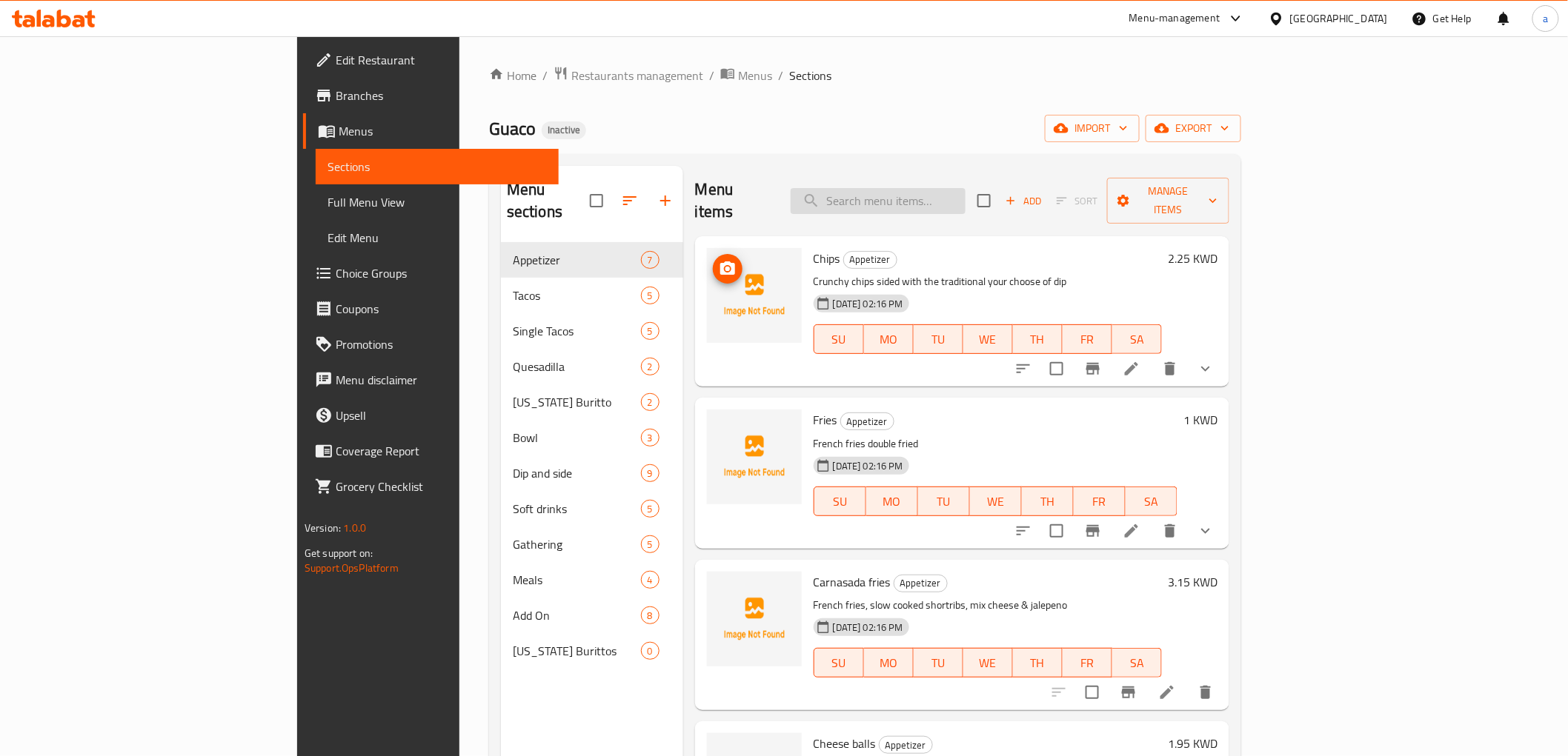
paste input "Chips"
click at [965, 190] on input "Chips" at bounding box center [878, 201] width 175 height 26
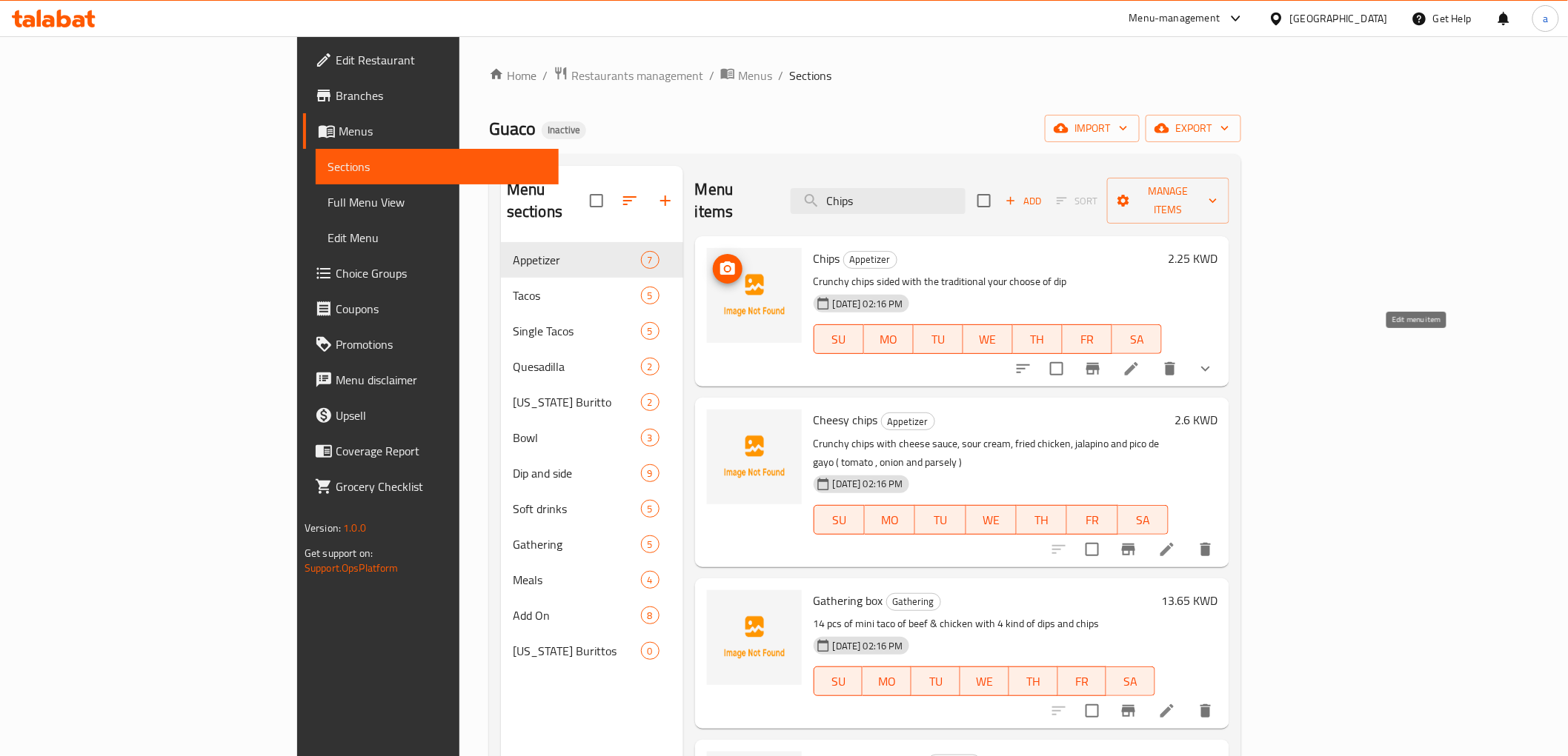
type input "Chips"
click at [1140, 360] on icon at bounding box center [1131, 368] width 18 height 18
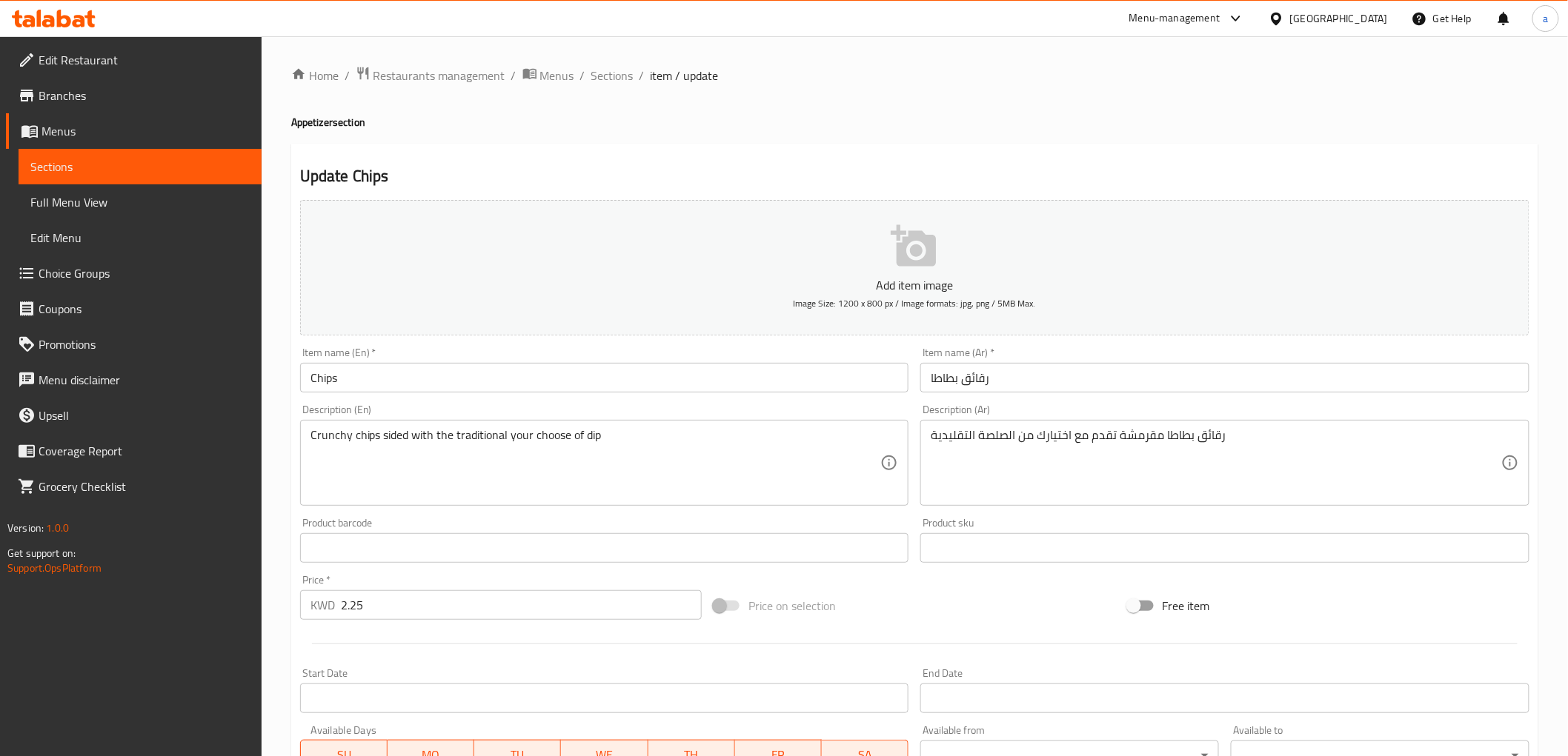
scroll to position [313, 0]
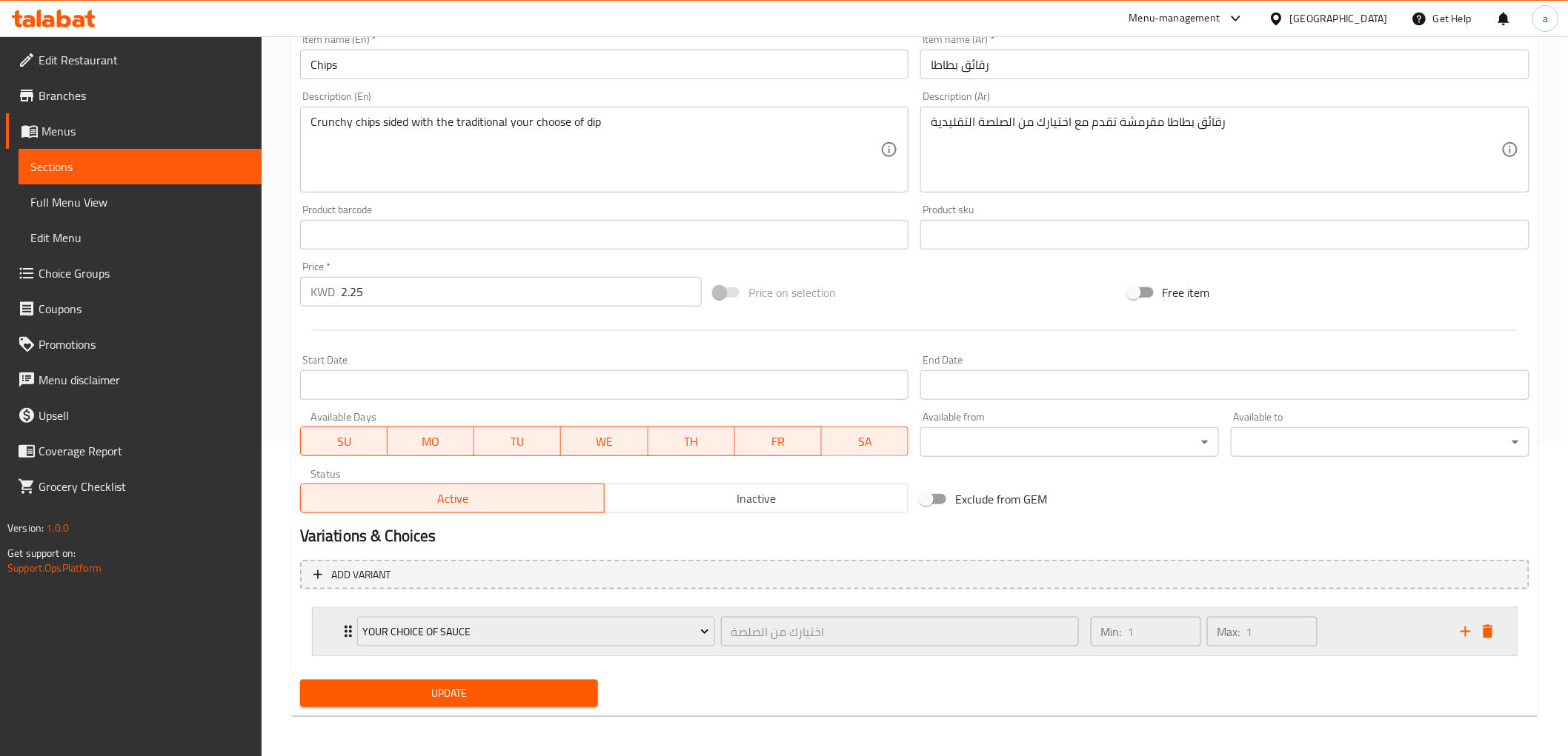
click at [1373, 632] on div "Min: 1 ​ Max: 1 ​" at bounding box center [1266, 631] width 369 height 47
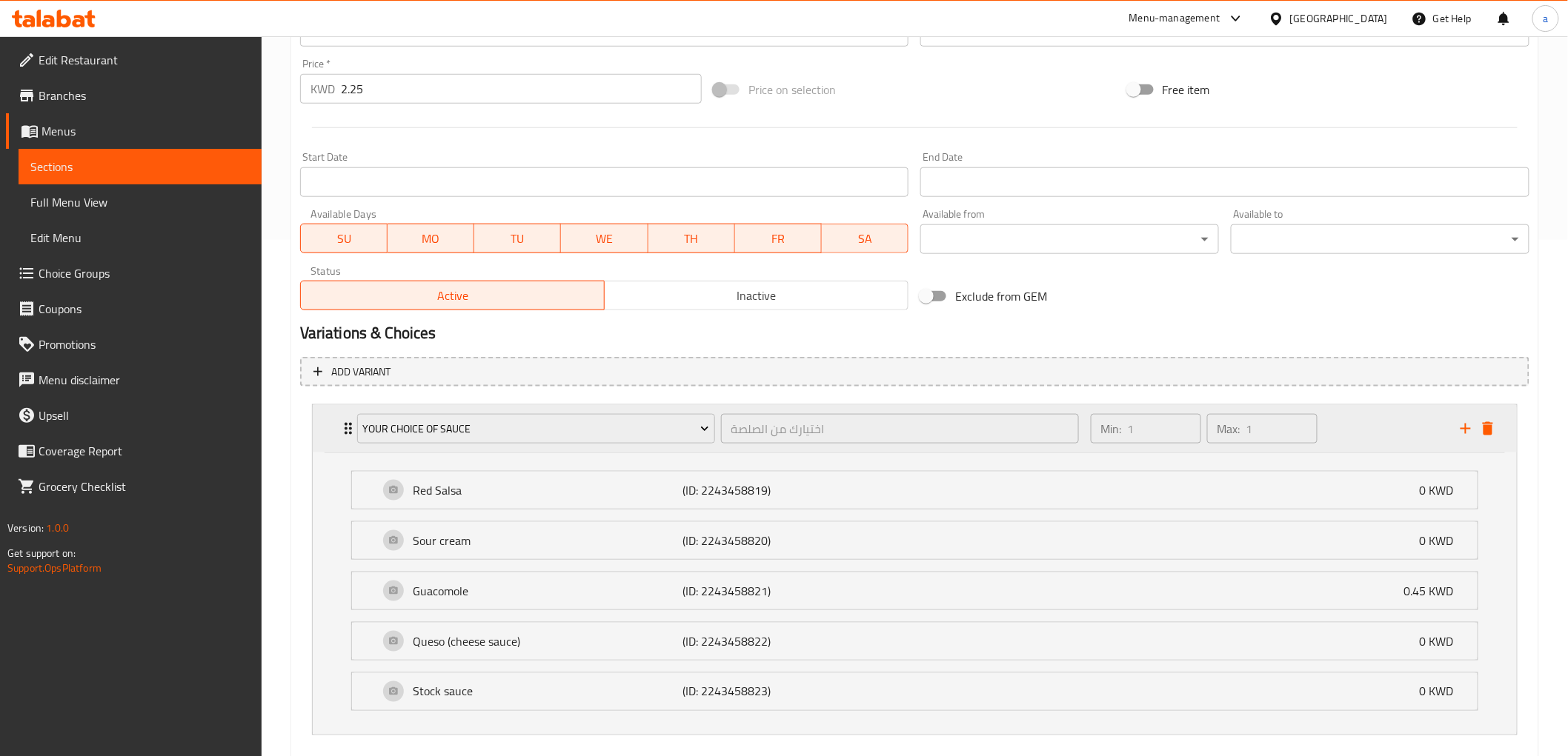
scroll to position [596, 0]
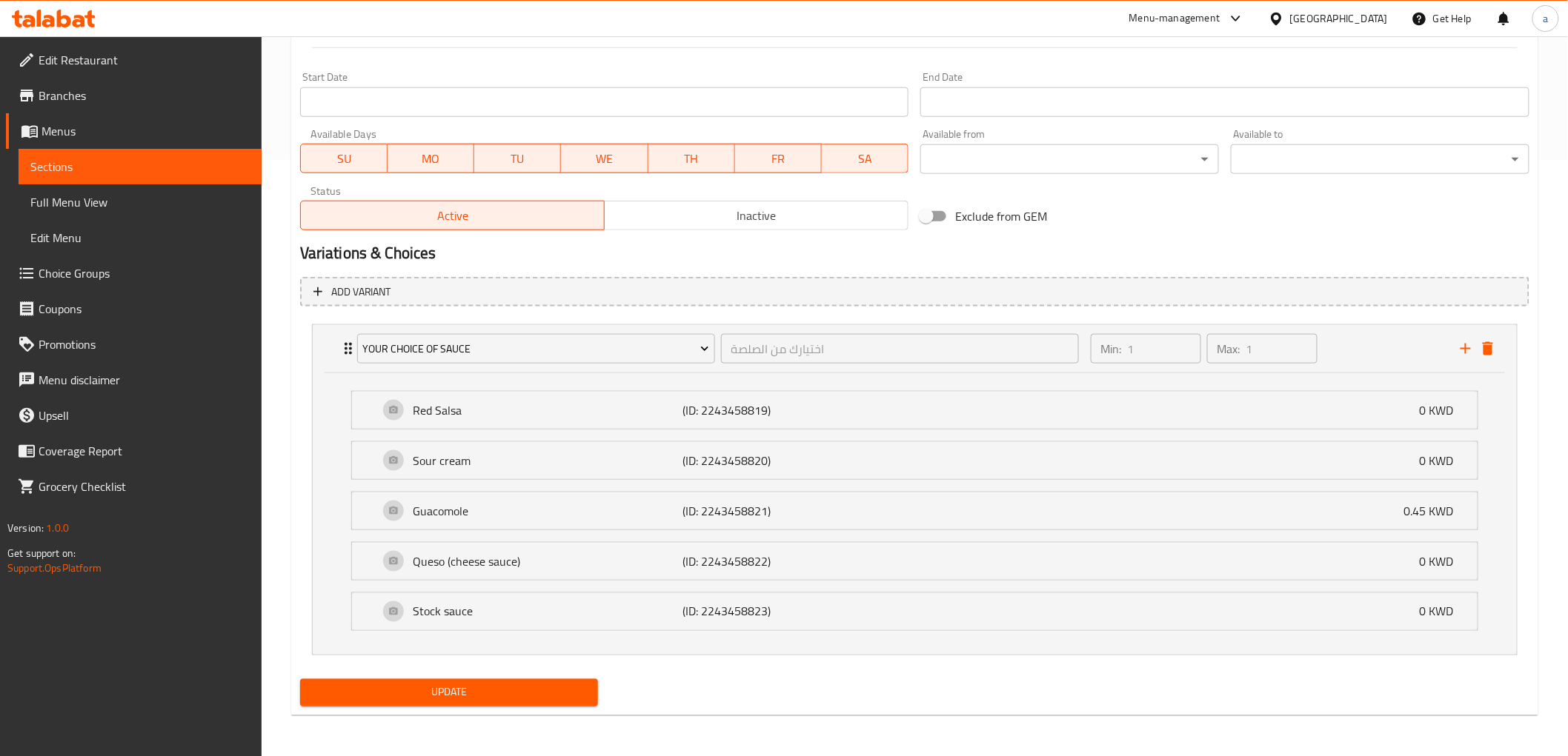
click at [76, 269] on span "Choice Groups" at bounding box center [144, 273] width 211 height 18
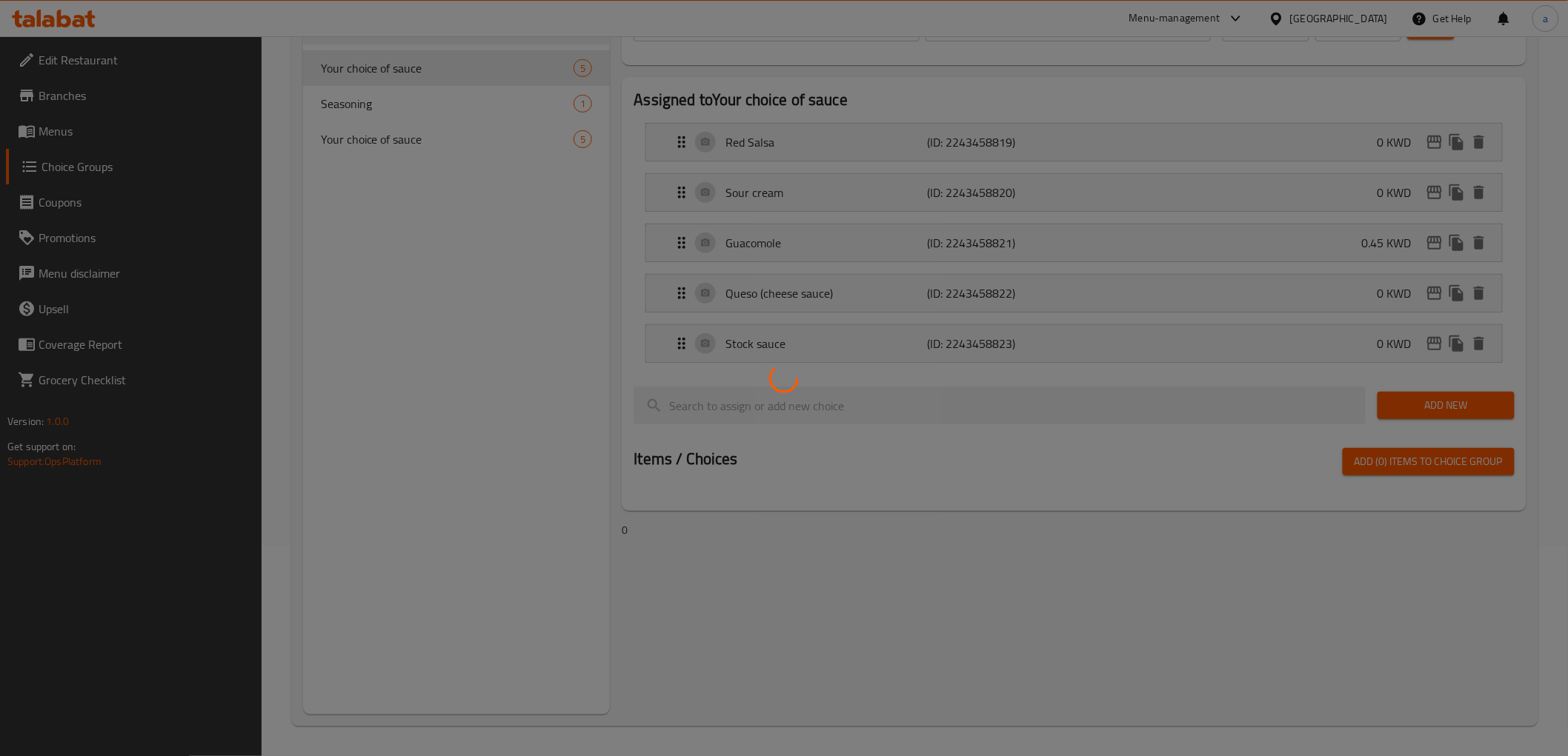
scroll to position [209, 0]
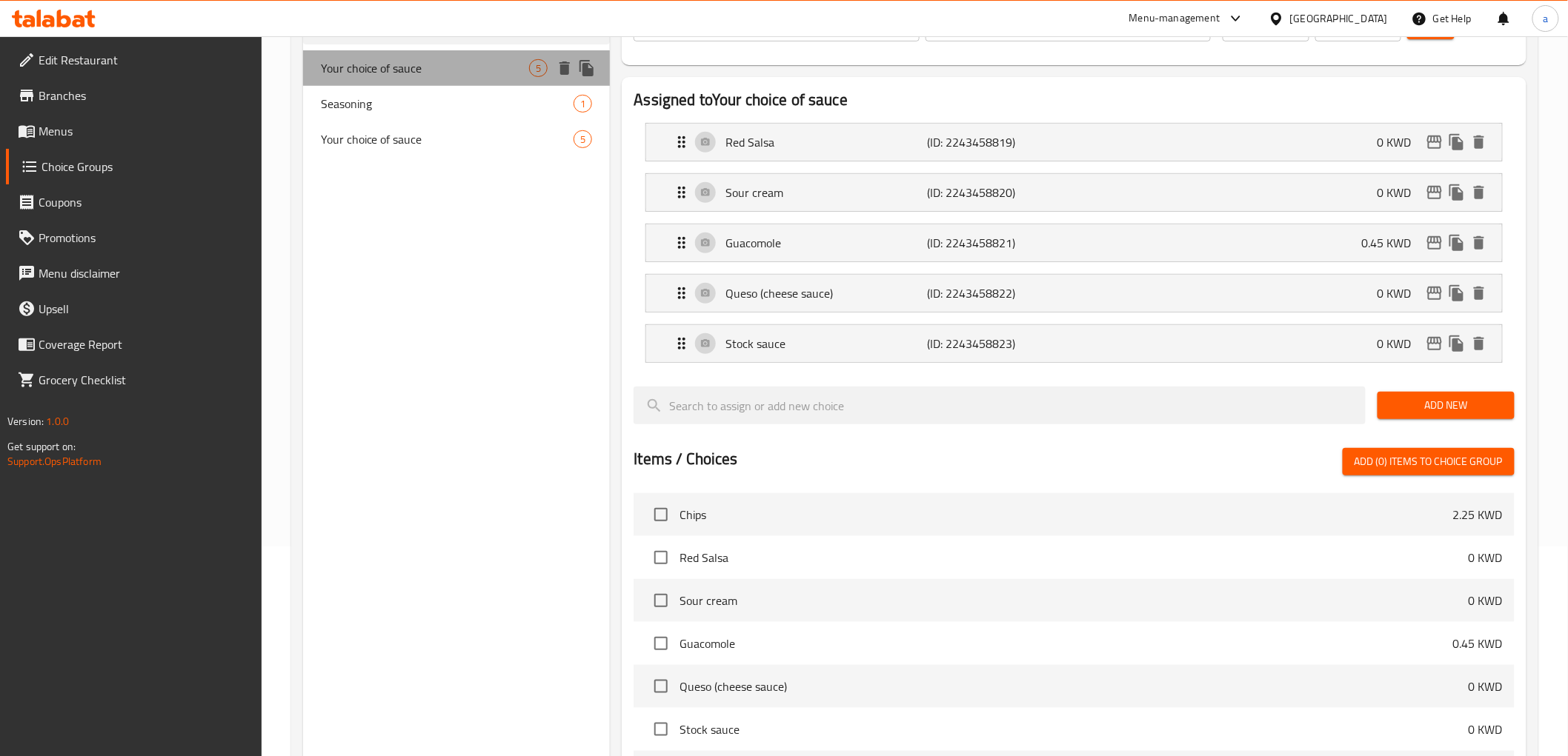
drag, startPoint x: 457, startPoint y: 67, endPoint x: 460, endPoint y: 60, distance: 7.6
click at [460, 60] on span "Your choice of sauce" at bounding box center [425, 68] width 209 height 18
click at [590, 73] on icon "duplicate" at bounding box center [587, 67] width 14 height 16
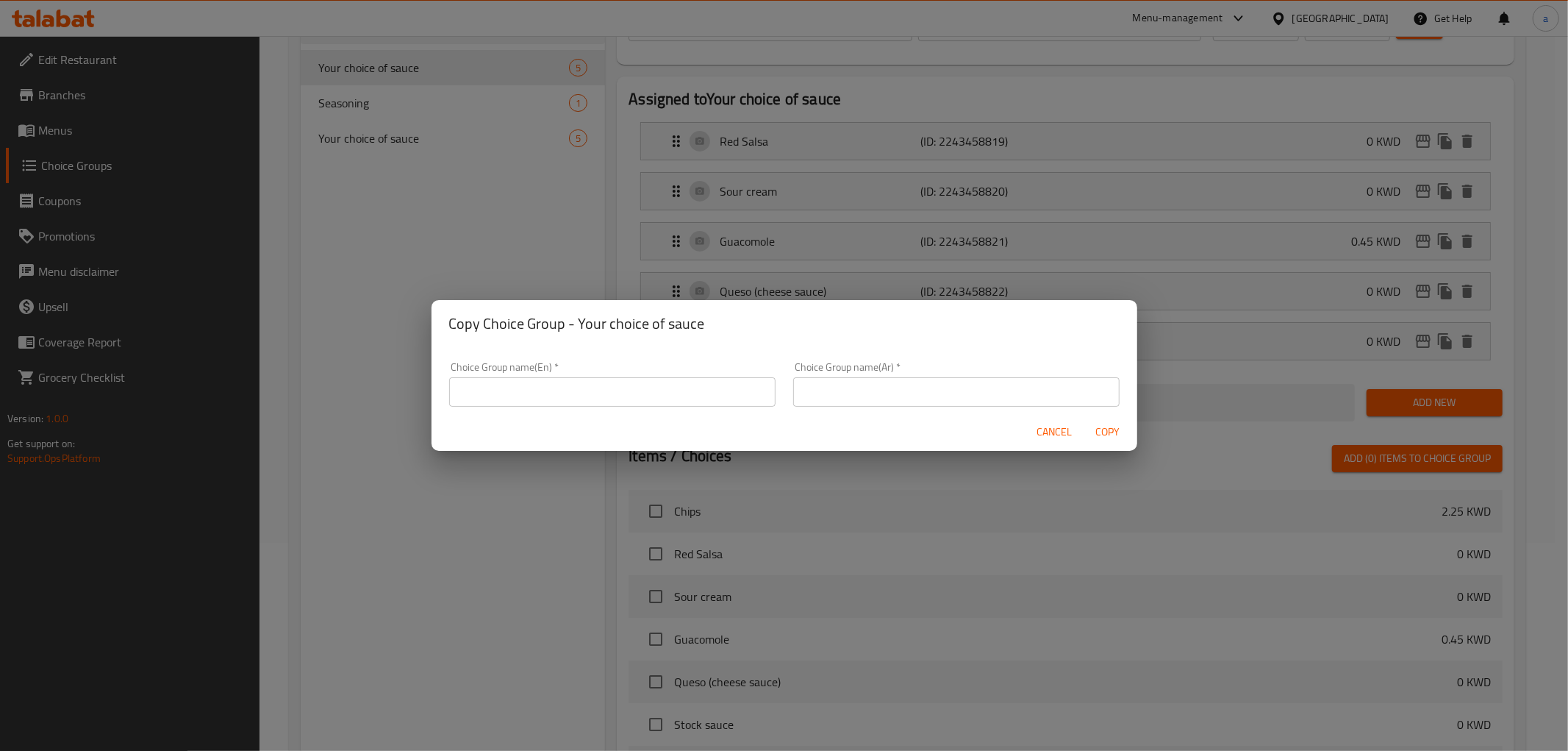
click at [657, 383] on input "text" at bounding box center [612, 392] width 326 height 30
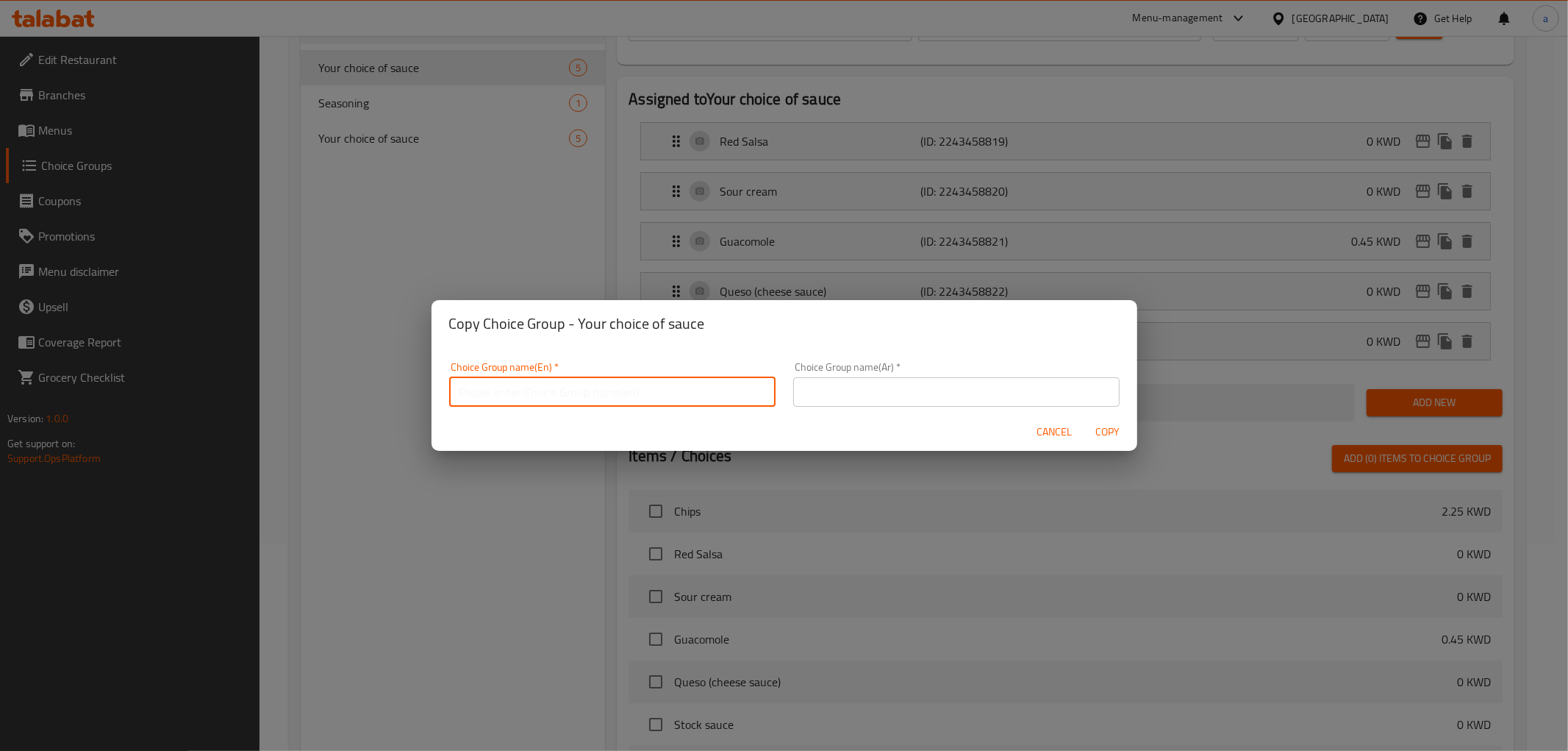
type input "Your Choice Of :"
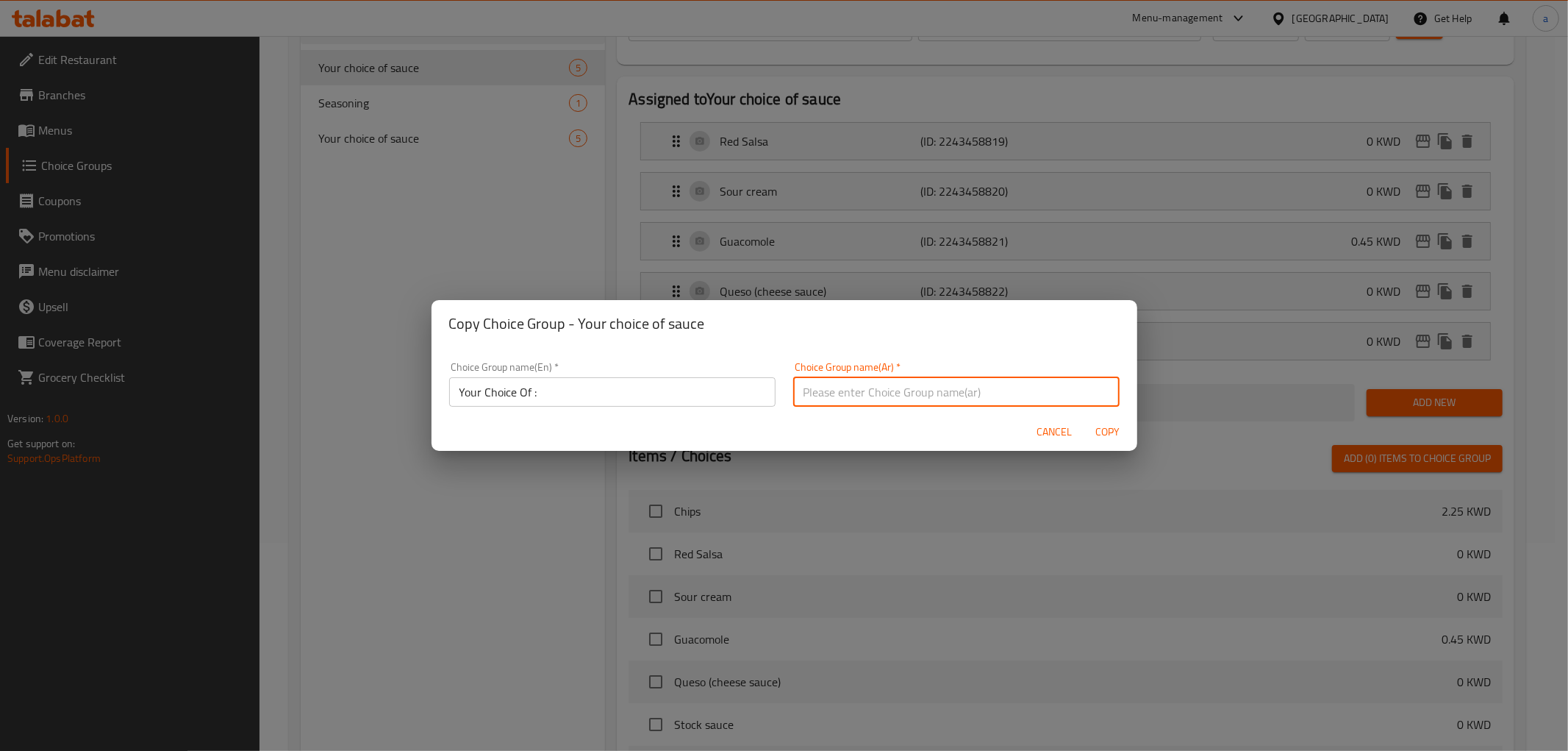
click at [896, 397] on input "text" at bounding box center [956, 392] width 326 height 30
type input "اختيارك من :"
click at [679, 397] on input "Your Choice Of :" at bounding box center [612, 392] width 326 height 30
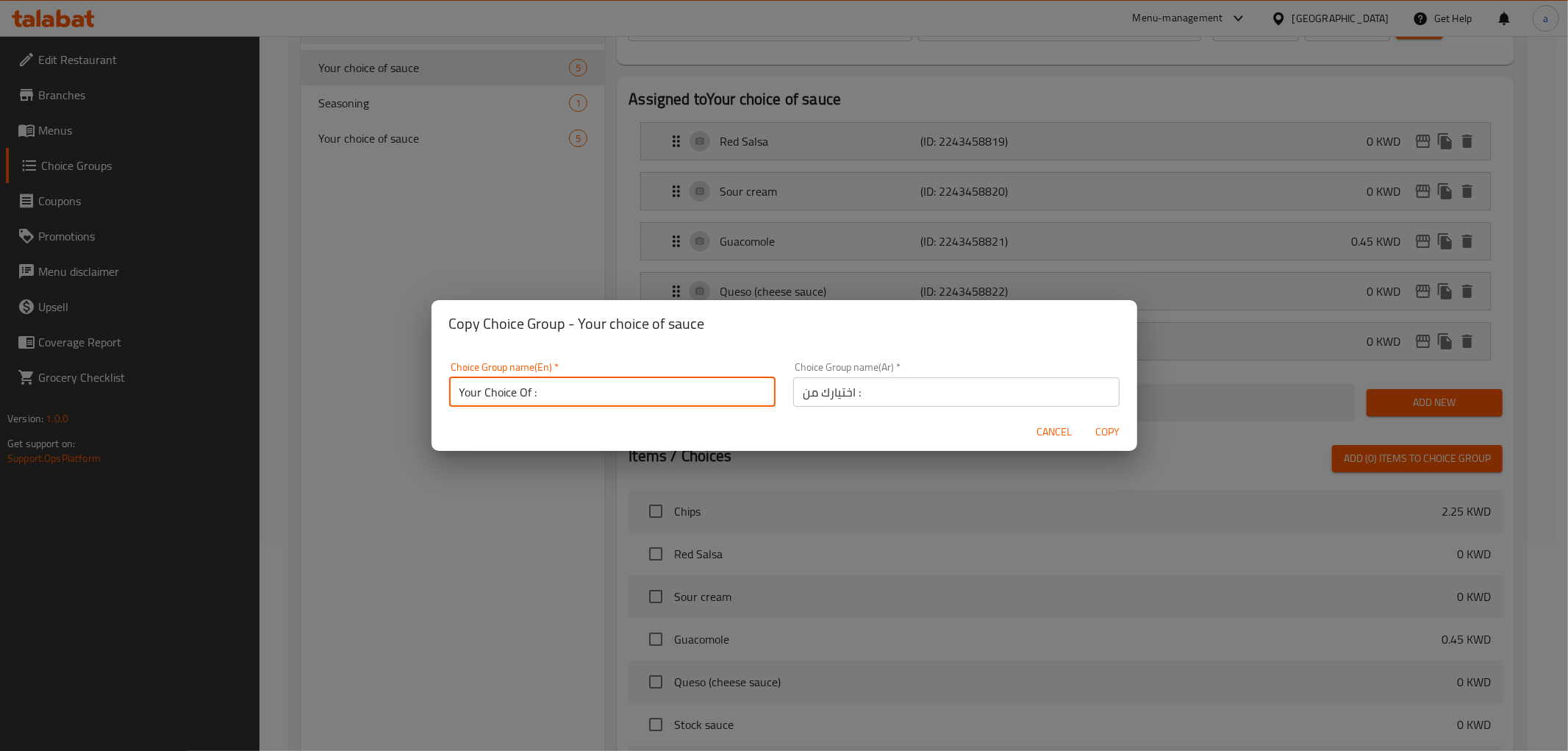
type input "Your Choice Of :"
drag, startPoint x: 1103, startPoint y: 432, endPoint x: 1091, endPoint y: 437, distance: 13.0
click at [1103, 432] on span "Copy" at bounding box center [1108, 432] width 36 height 18
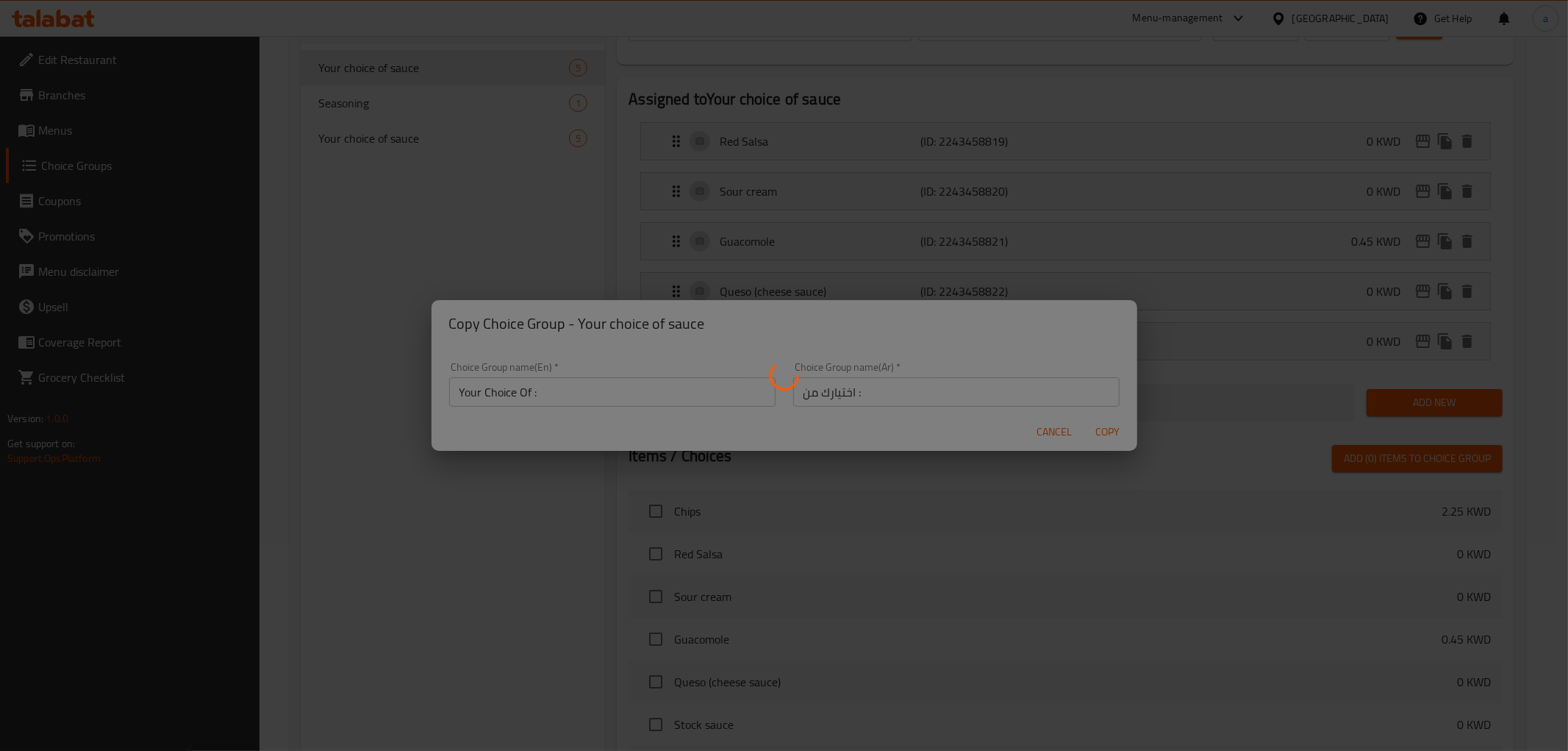
type input "Your Choice Of :"
type input "اختيارك من :"
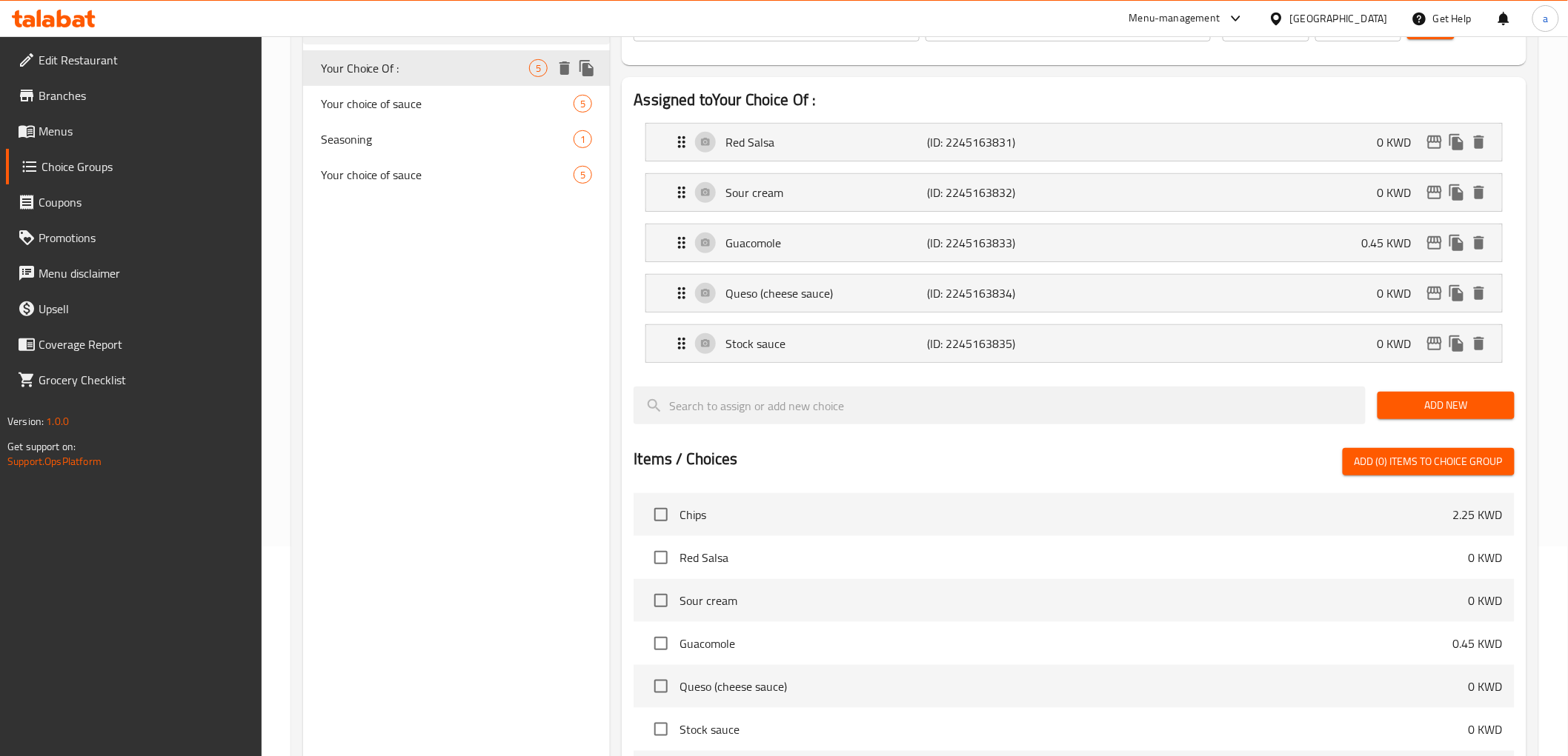
click at [434, 79] on div "Your Choice Of : 5" at bounding box center [457, 68] width 307 height 36
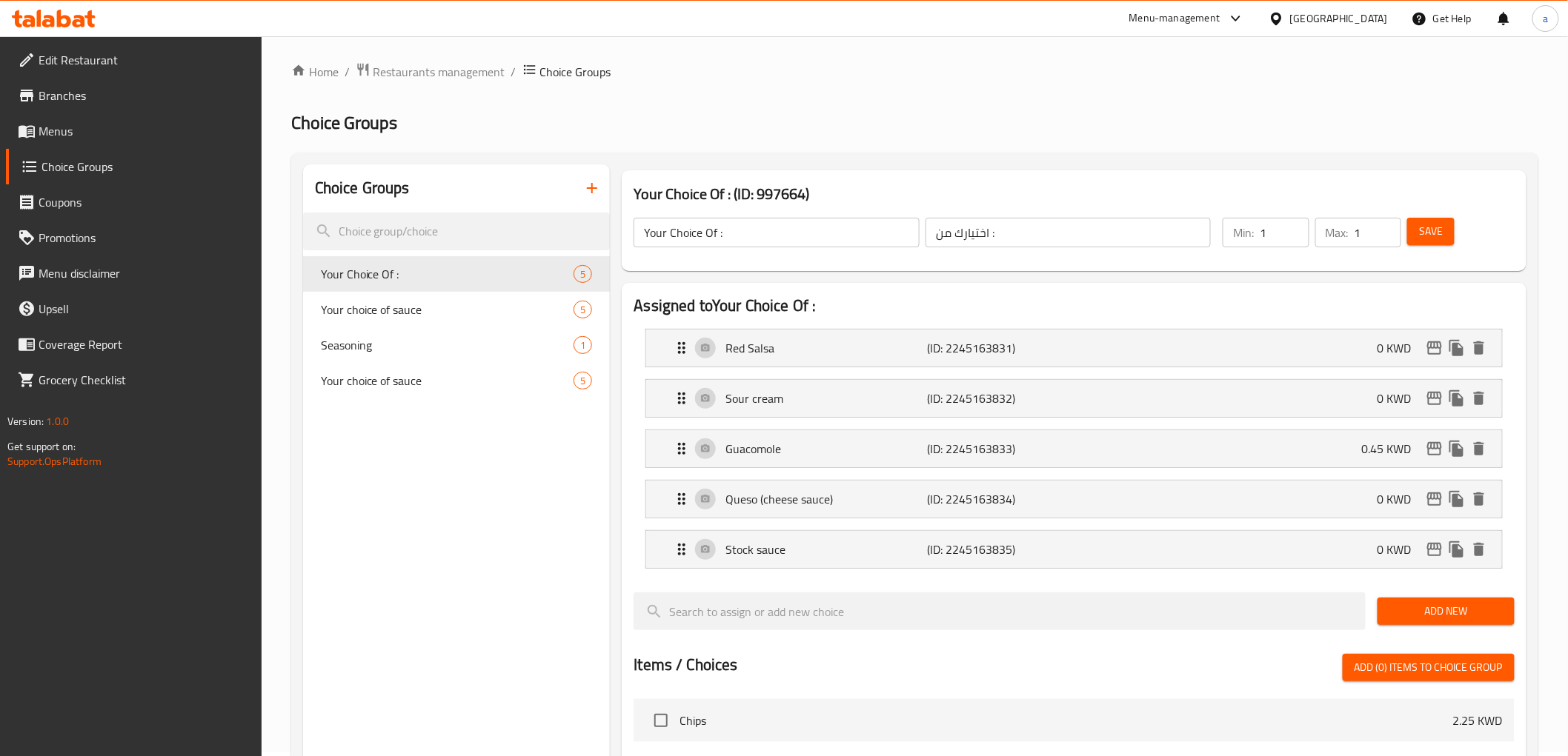
scroll to position [0, 0]
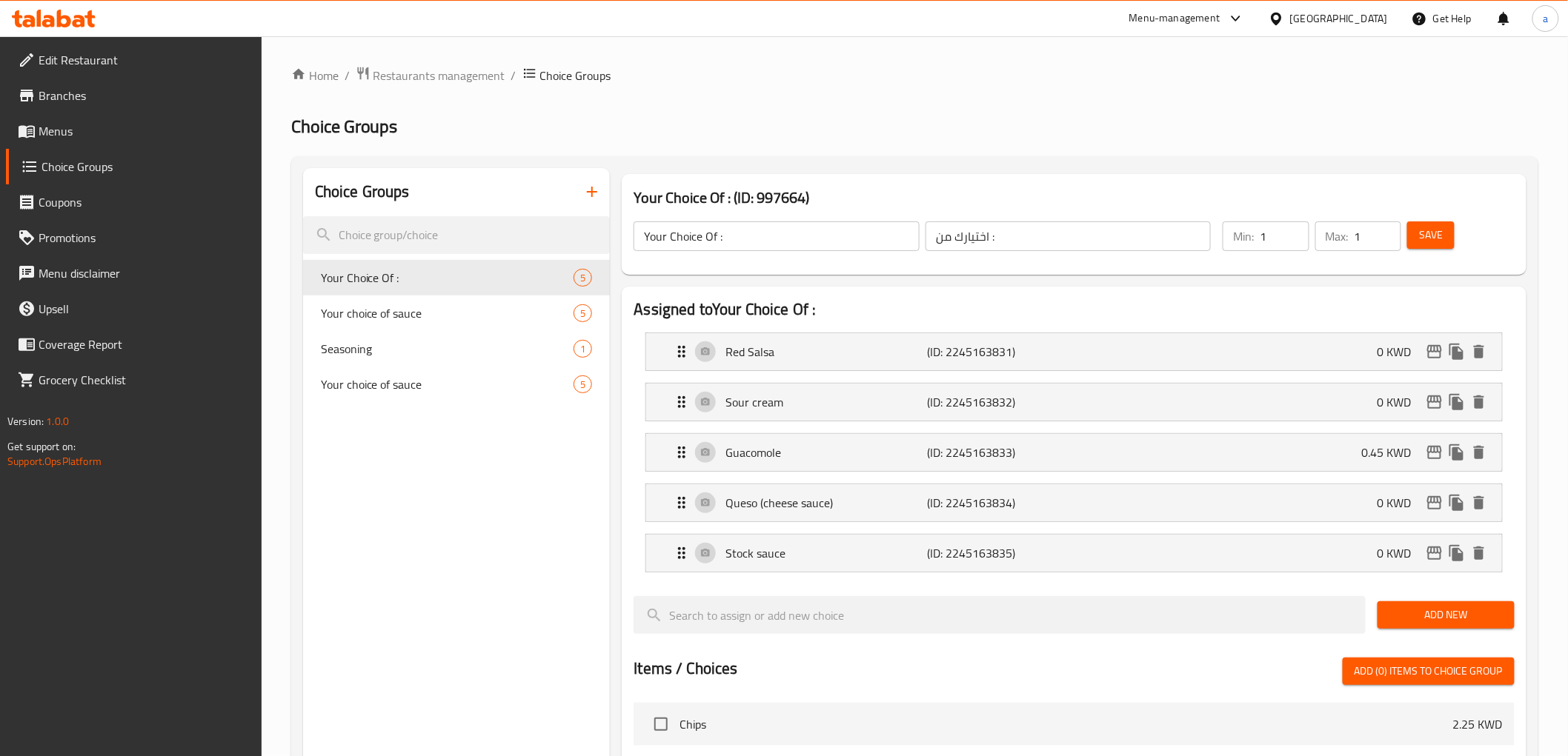
click at [795, 245] on input "Your Choice Of :" at bounding box center [776, 236] width 285 height 30
paste input "Add On's:"
type input "Add On's:"
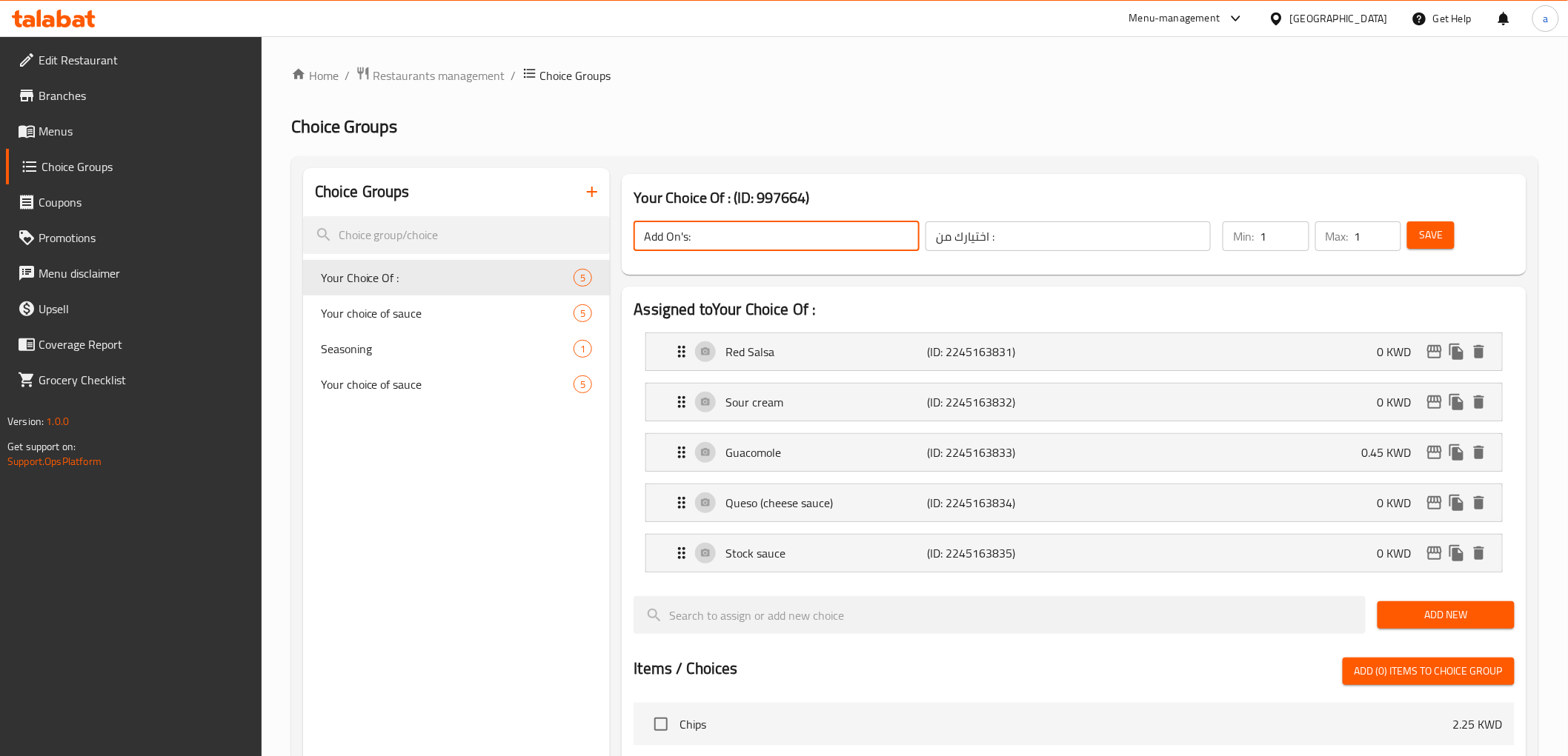
click at [1004, 242] on input "اختيارك من :" at bounding box center [1068, 236] width 285 height 30
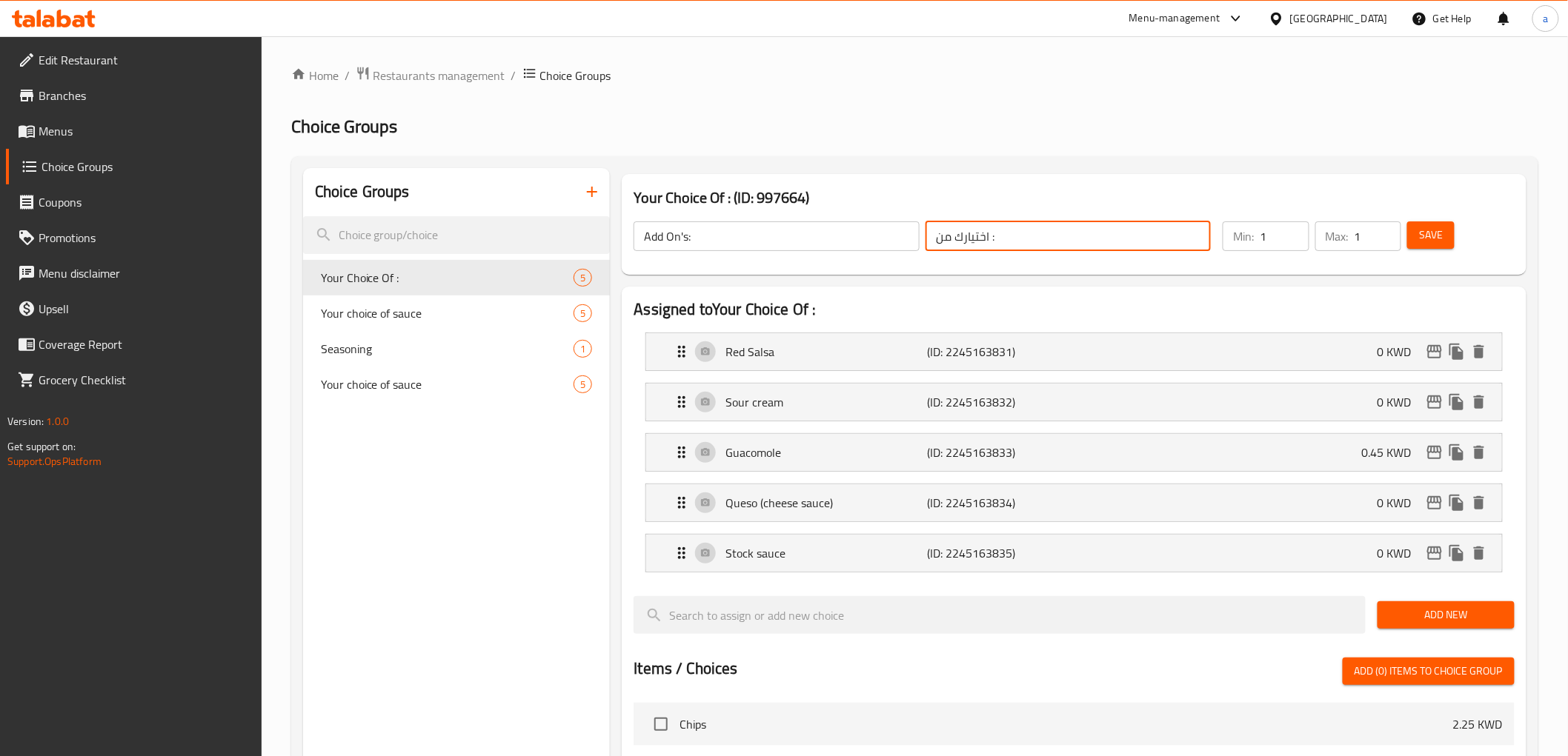
click at [1004, 242] on input "اختيارك من :" at bounding box center [1068, 236] width 285 height 30
paste input "لإضافات:"
type input "الإضافات:"
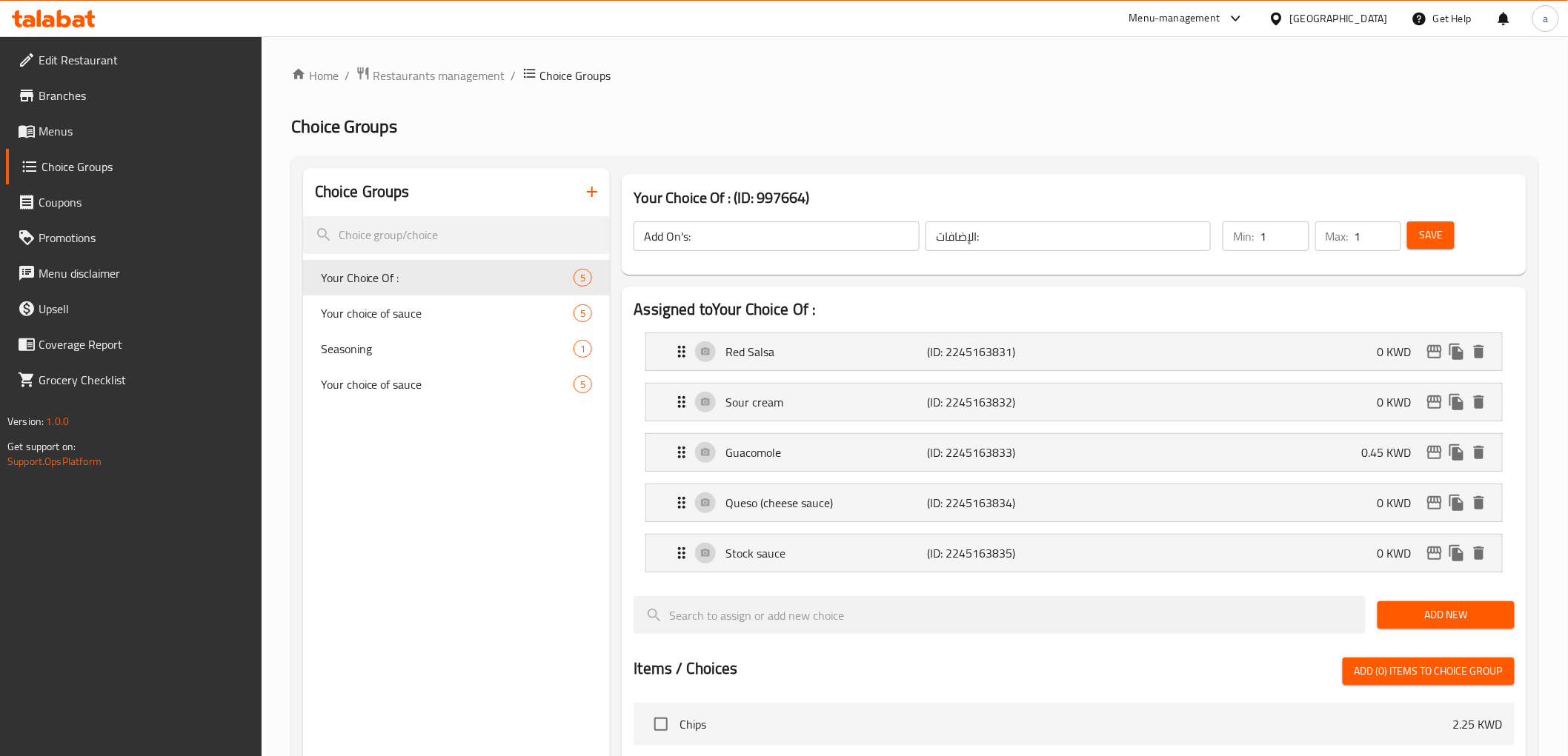
click at [1241, 295] on div "Assigned to Your Choice Of : Red Salsa (ID: 2245163831) 0 KWD Name (En) Red Sal…" at bounding box center [1074, 725] width 904 height 876
click at [867, 361] on div "Red Salsa (ID: 2245163831) 0 KWD" at bounding box center [1078, 352] width 811 height 37
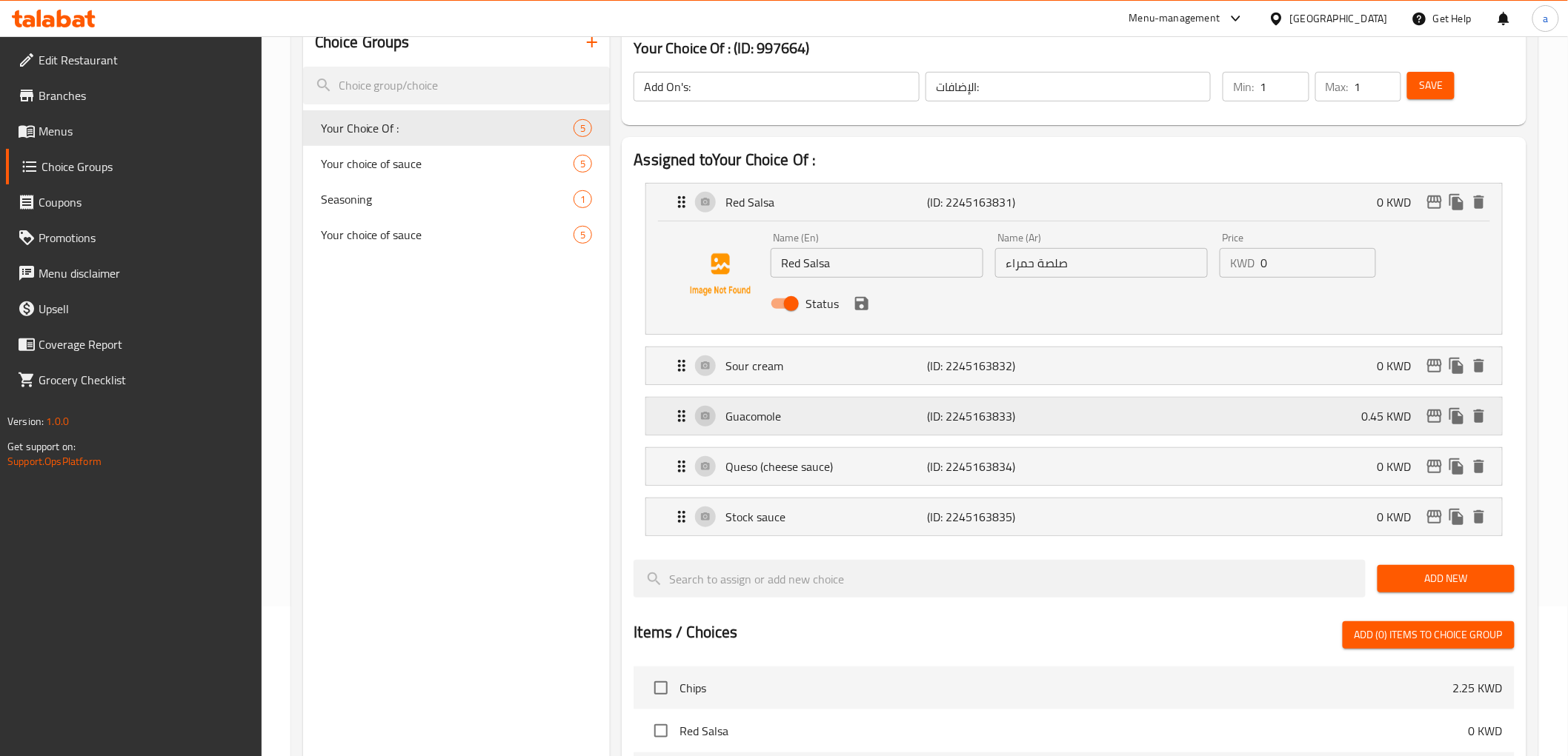
scroll to position [164, 0]
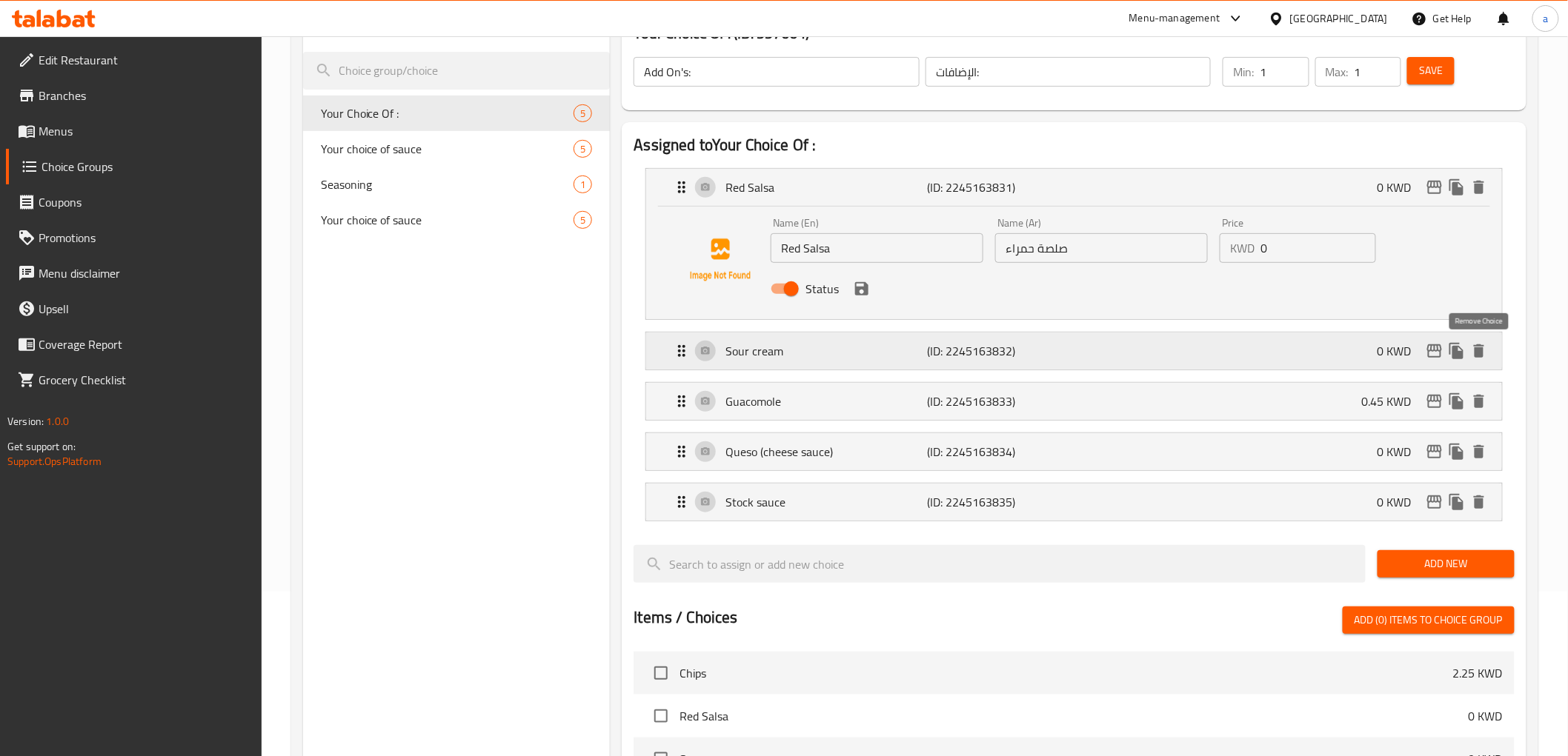
click at [1485, 354] on icon "delete" at bounding box center [1479, 351] width 18 height 18
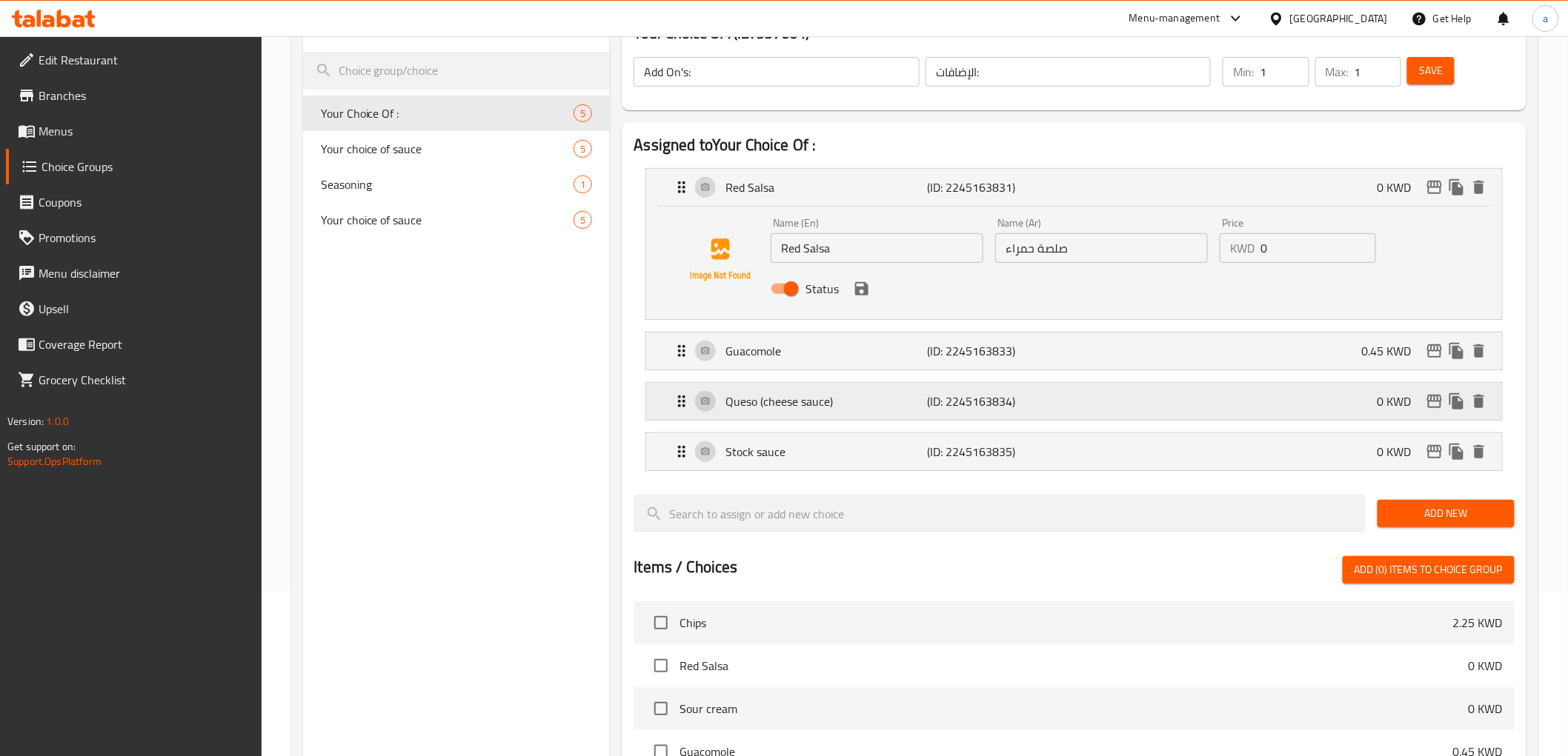
click at [842, 410] on p "Queso (cheese sauce)" at bounding box center [826, 401] width 202 height 18
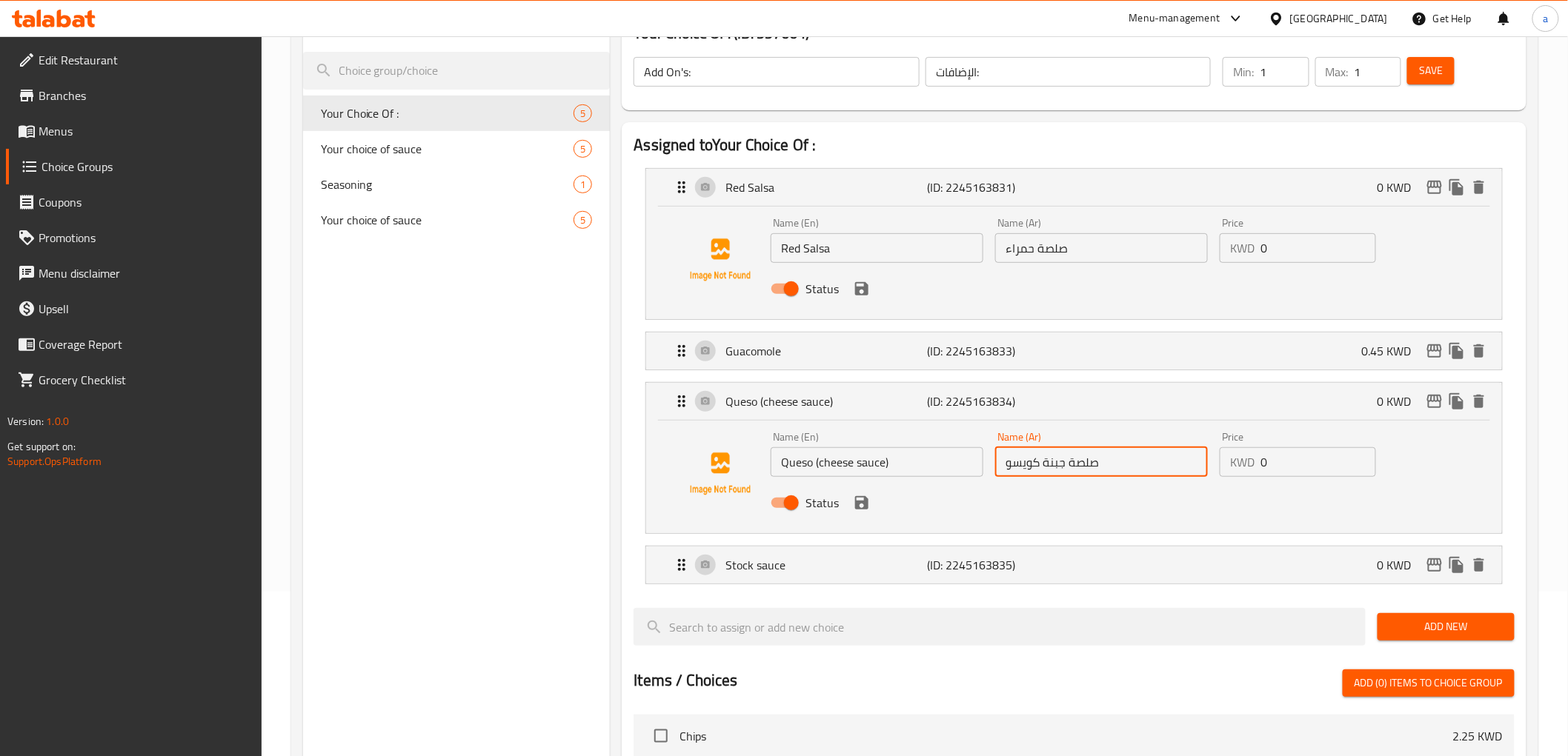
click at [1051, 465] on input "صلصة جبنة كويسو" at bounding box center [1101, 462] width 213 height 30
click at [1086, 470] on input "صلصة جبنة كويسو" at bounding box center [1101, 462] width 213 height 30
type input "كويسو"
click at [841, 464] on input "Queso (cheese sauce)" at bounding box center [877, 462] width 213 height 30
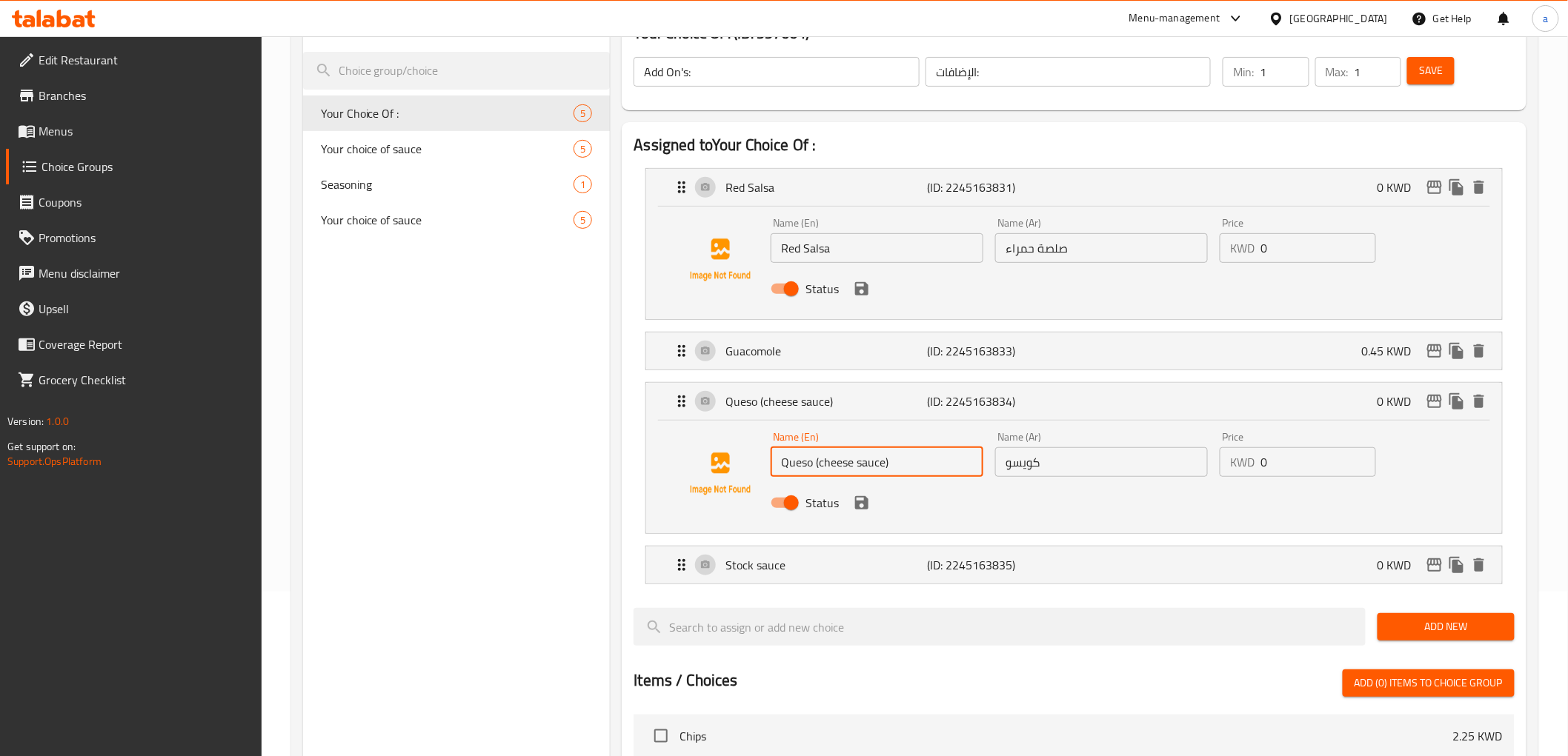
click at [841, 464] on input "Queso (cheese sauce)" at bounding box center [877, 462] width 213 height 30
click at [869, 459] on input "Queso (cheese sauce)" at bounding box center [877, 462] width 213 height 30
click at [863, 461] on input "Queso ()" at bounding box center [877, 462] width 213 height 30
type input "Queso"
click at [866, 511] on button "save" at bounding box center [861, 502] width 22 height 22
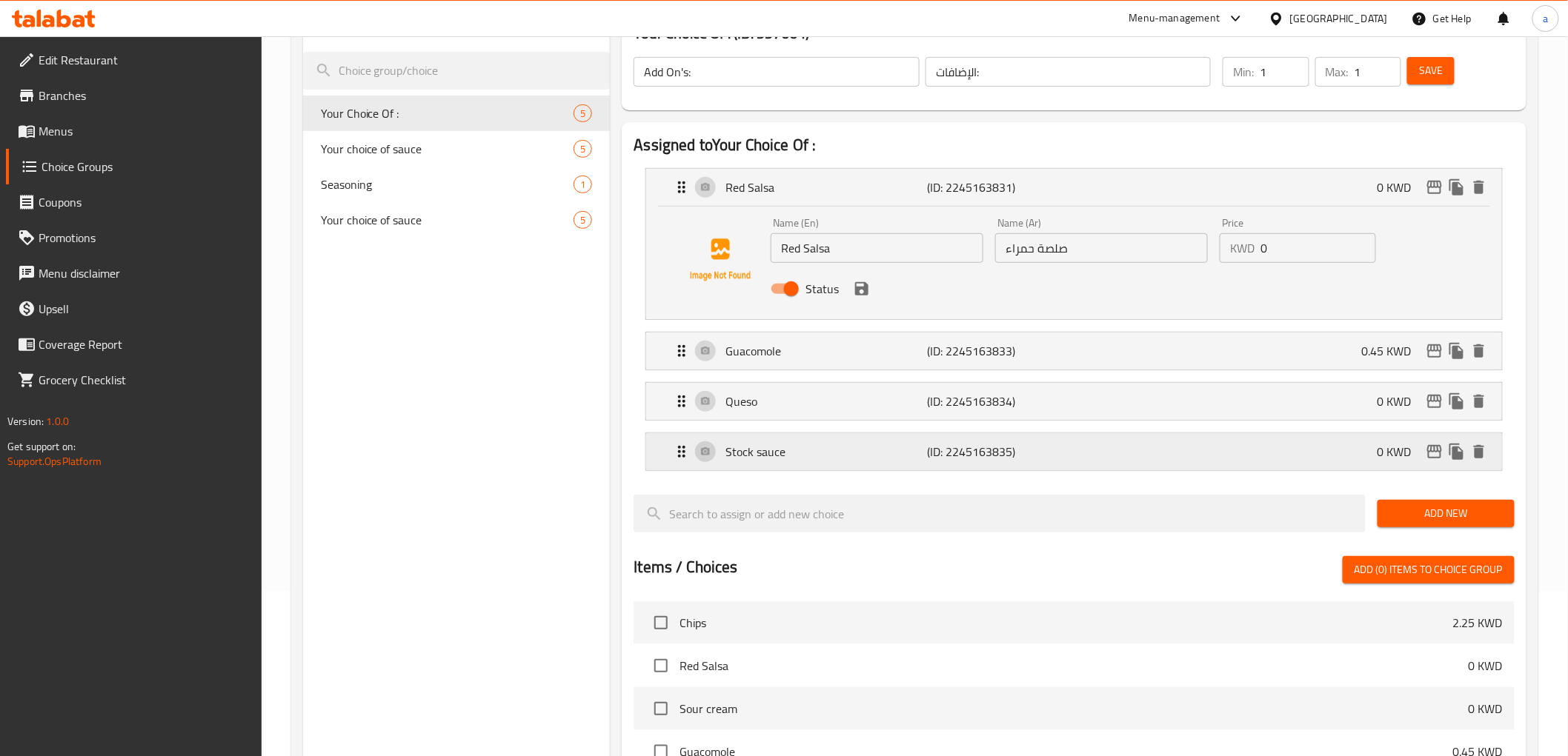
click at [961, 468] on div "Stock sauce (ID: 2245163835) 0 KWD" at bounding box center [1078, 452] width 811 height 37
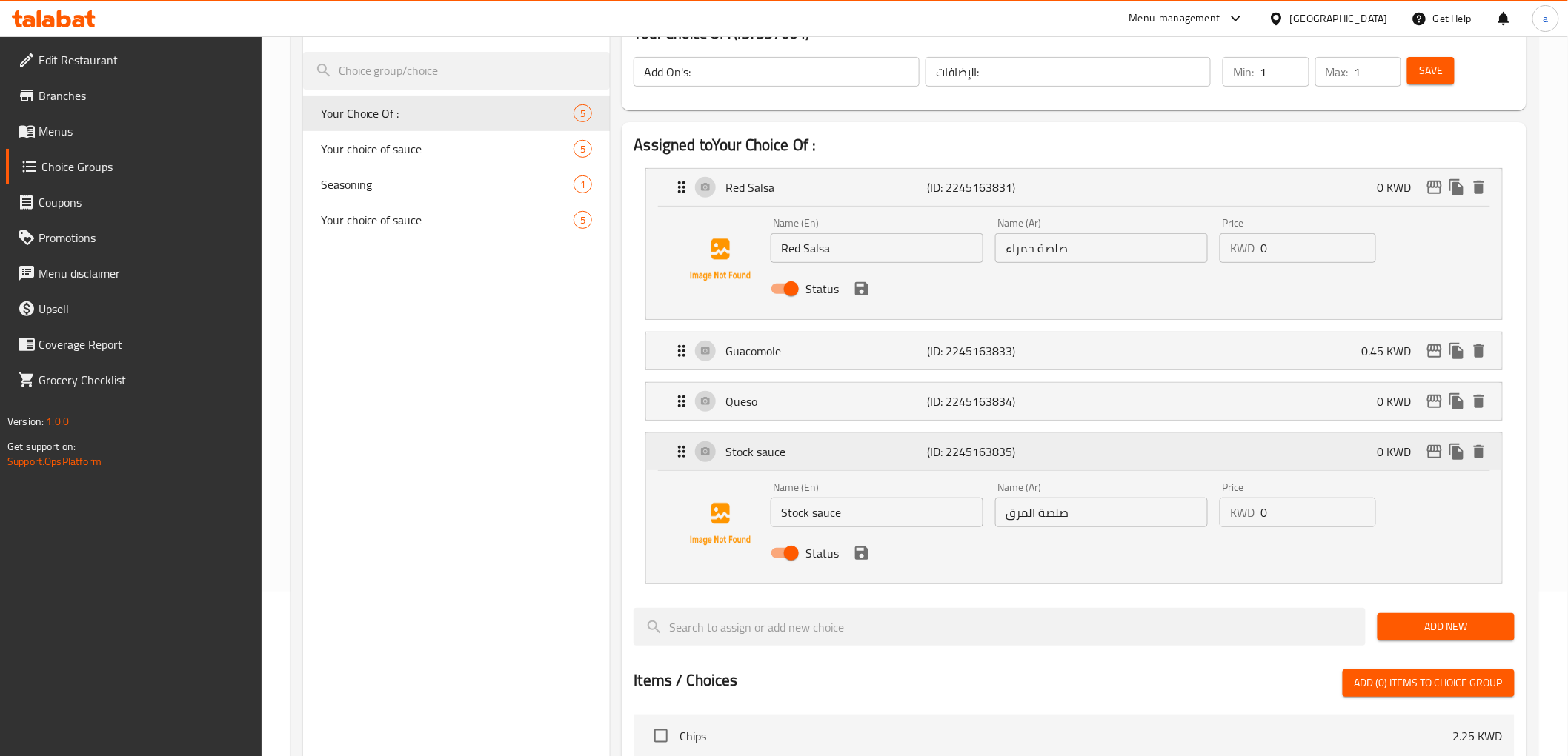
click at [1478, 463] on div "Stock sauce (ID: 2245163835) 0 KWD" at bounding box center [1078, 452] width 811 height 37
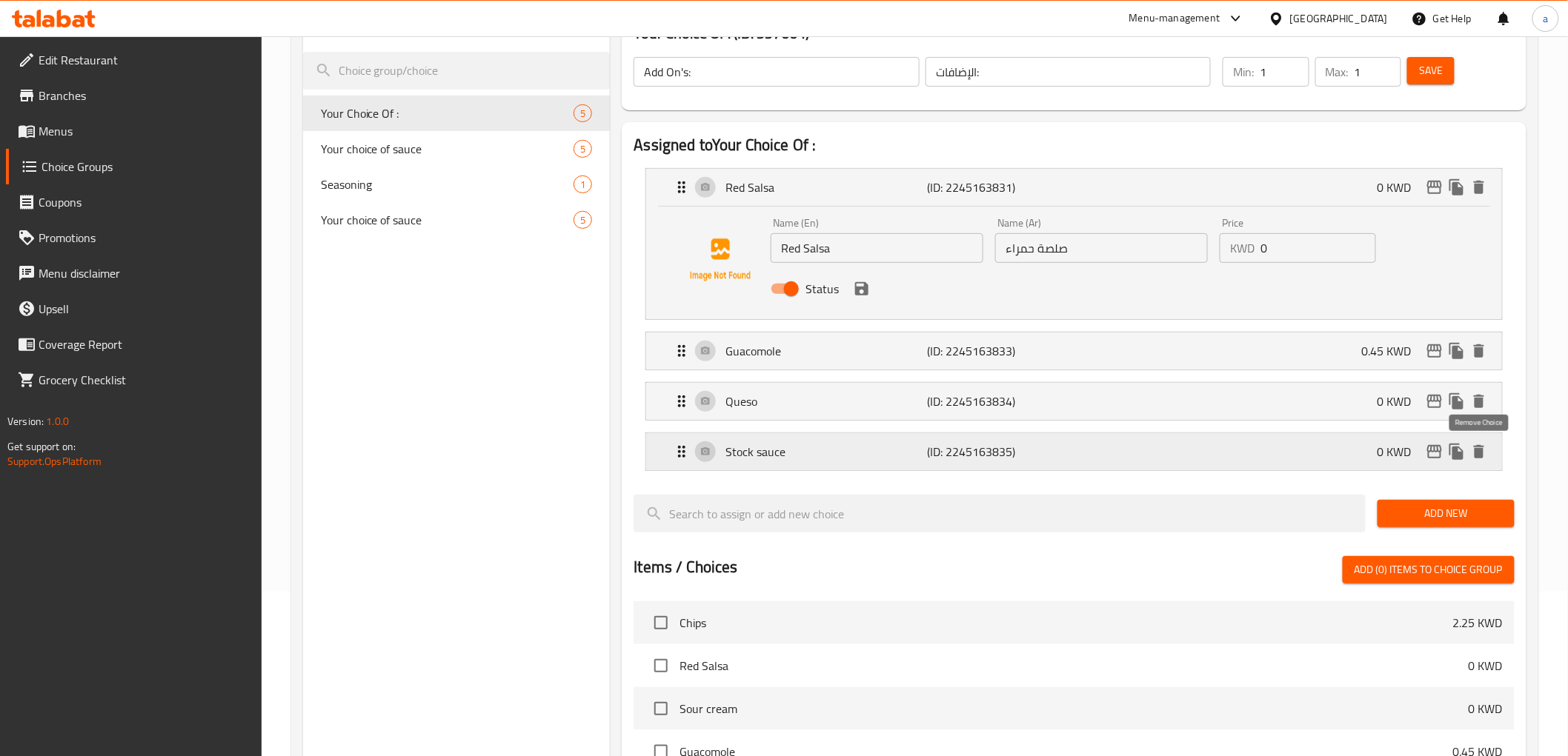
click at [1475, 453] on icon "delete" at bounding box center [1479, 451] width 18 height 18
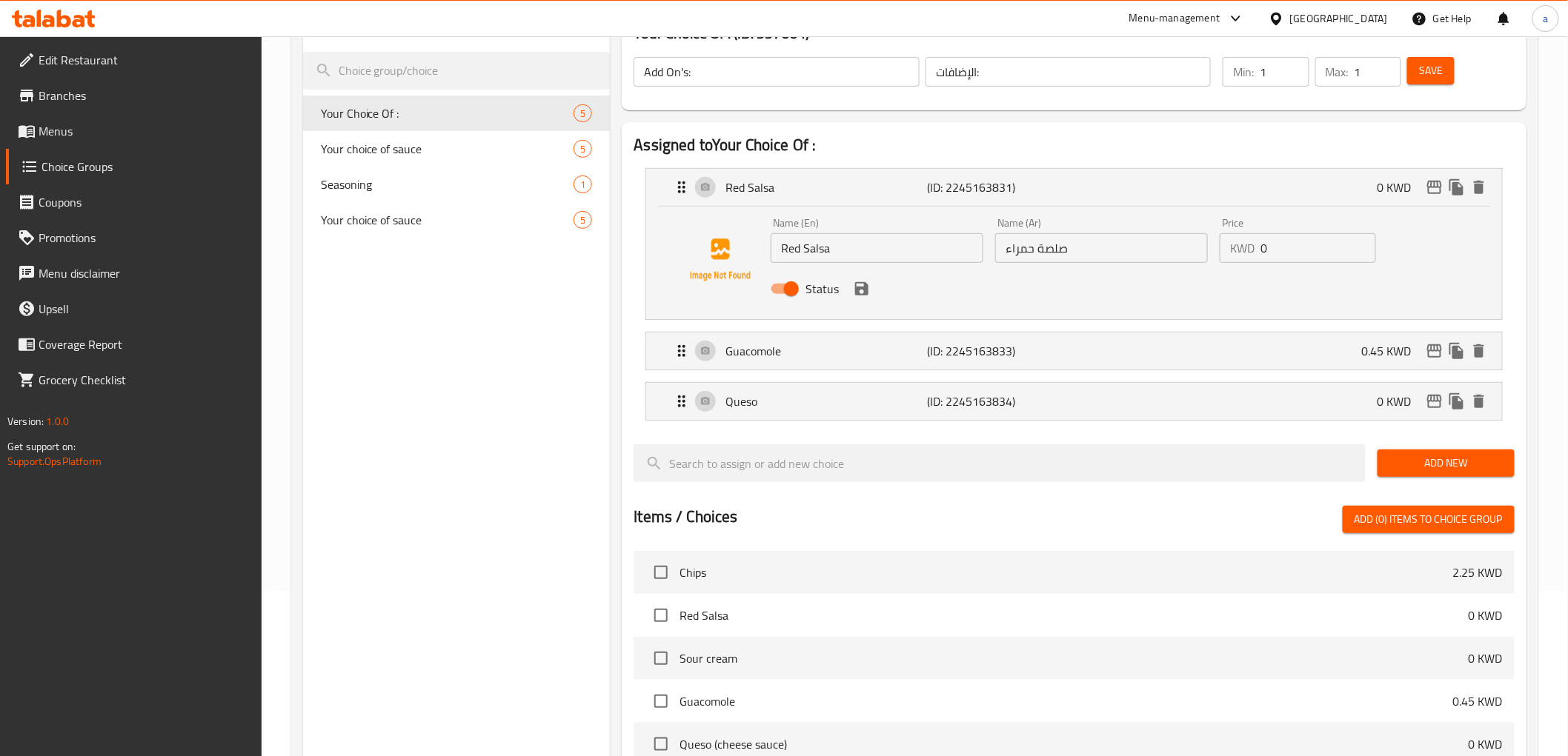
click at [1428, 82] on button "Save" at bounding box center [1431, 71] width 47 height 28
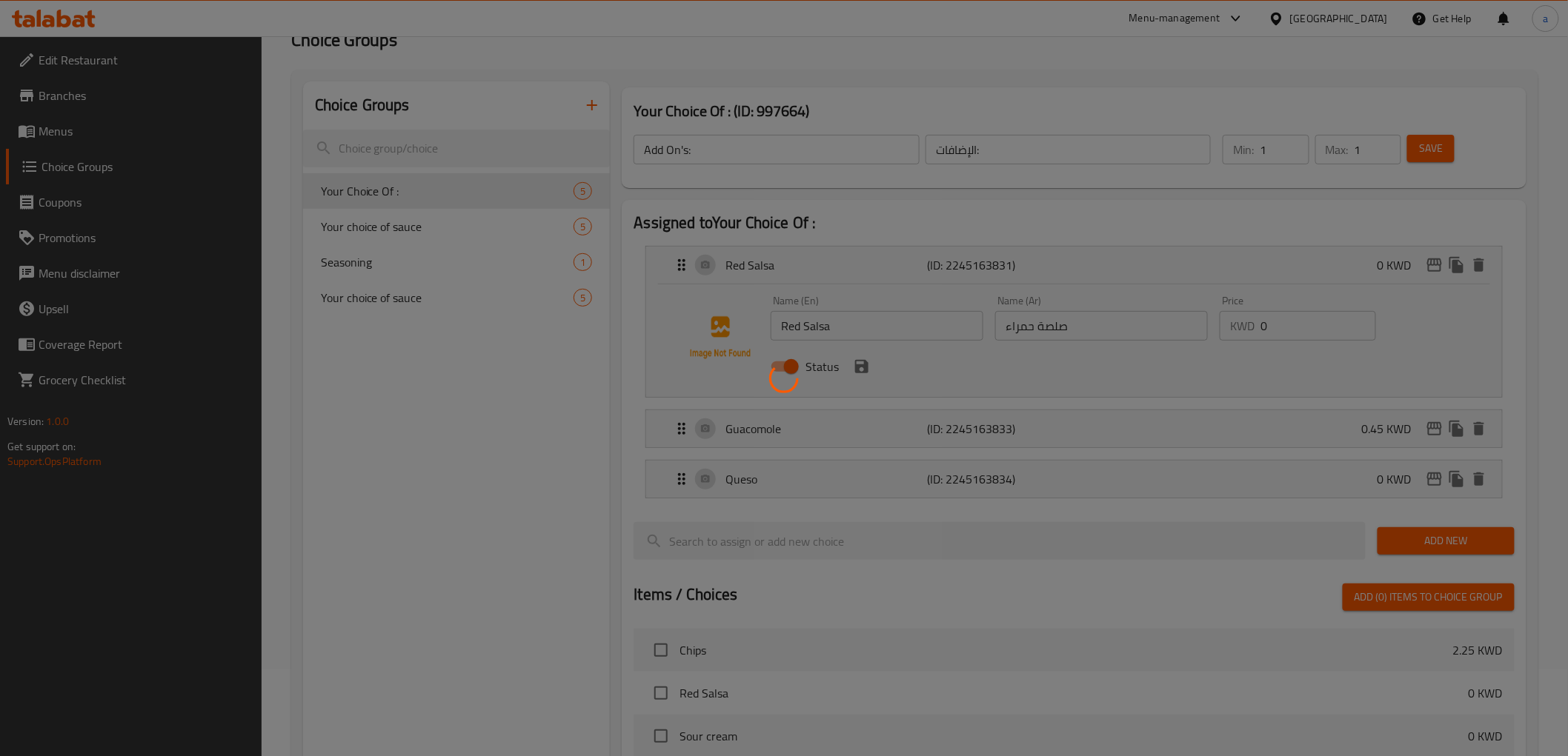
scroll to position [0, 0]
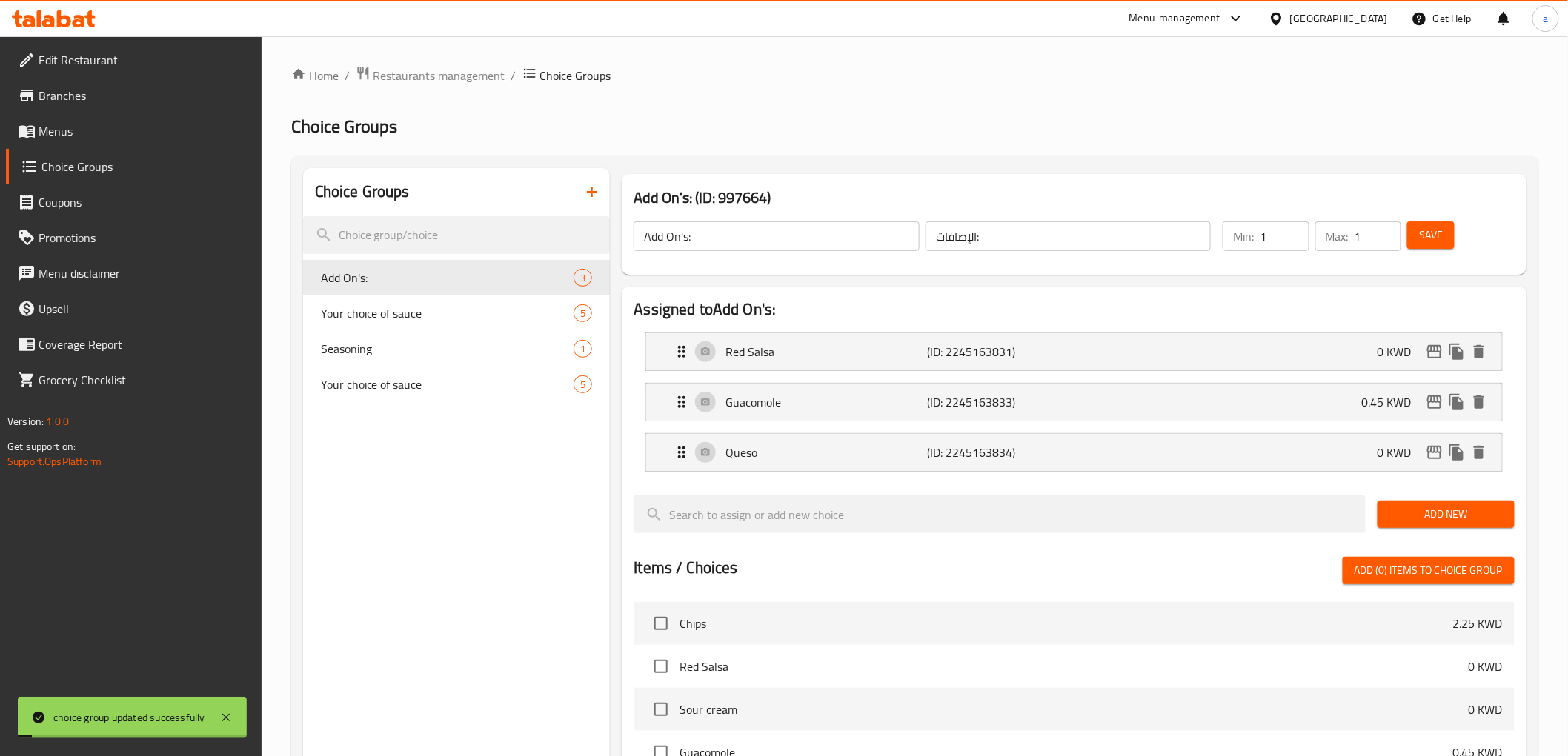
click at [1301, 226] on input "1" at bounding box center [1284, 236] width 49 height 30
type input "0"
click at [1432, 239] on span "Save" at bounding box center [1430, 235] width 24 height 18
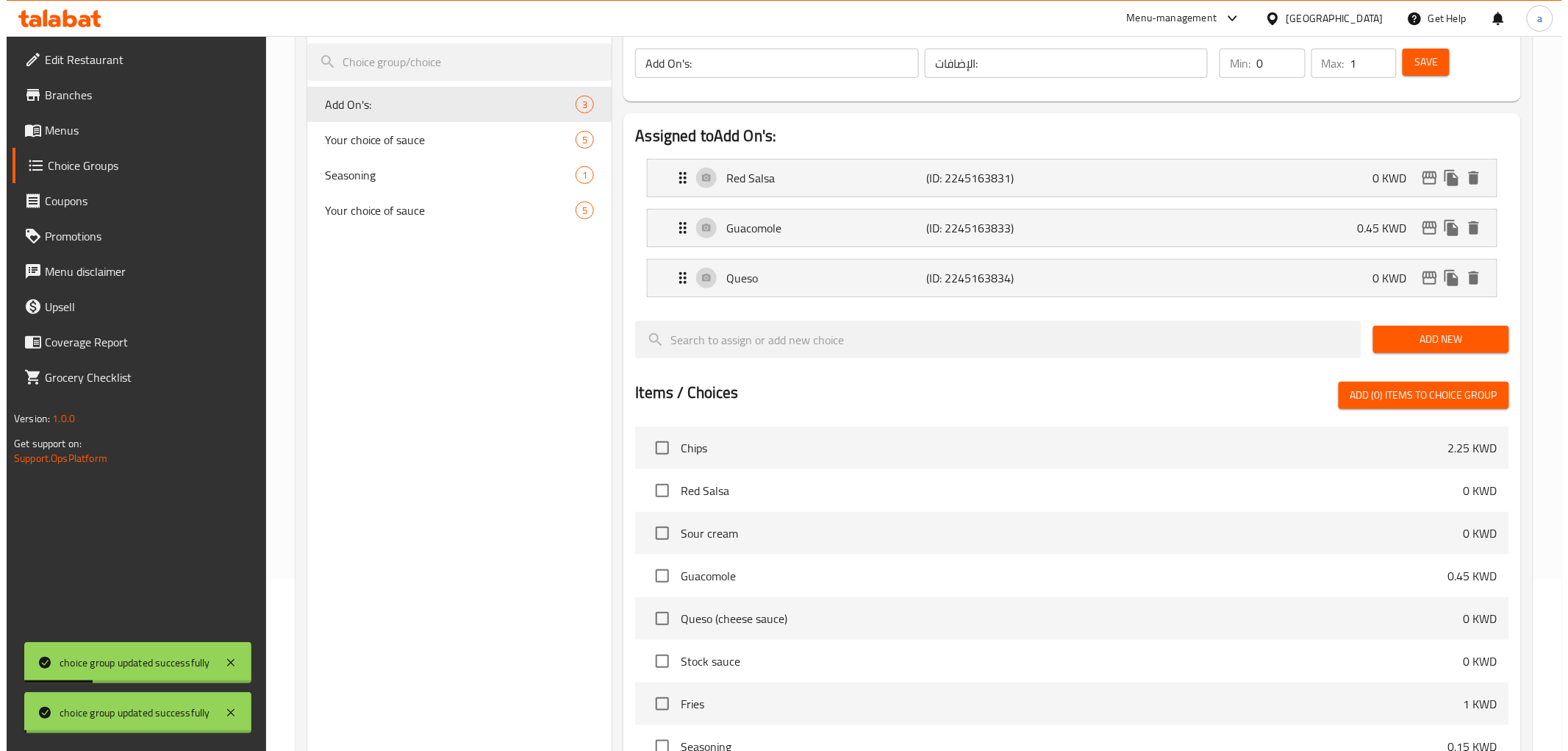
scroll to position [453, 0]
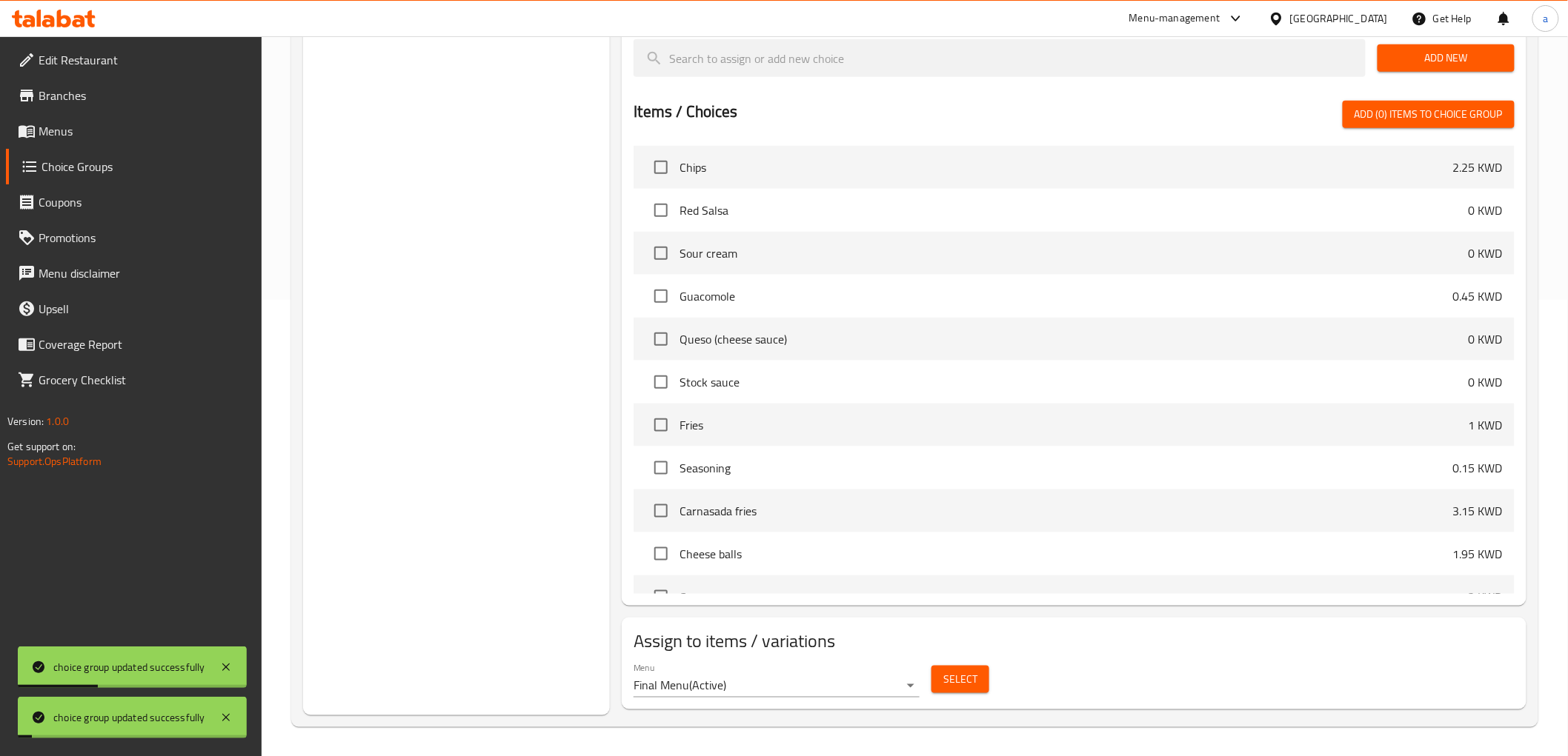
click at [960, 677] on span "Select" at bounding box center [960, 680] width 34 height 18
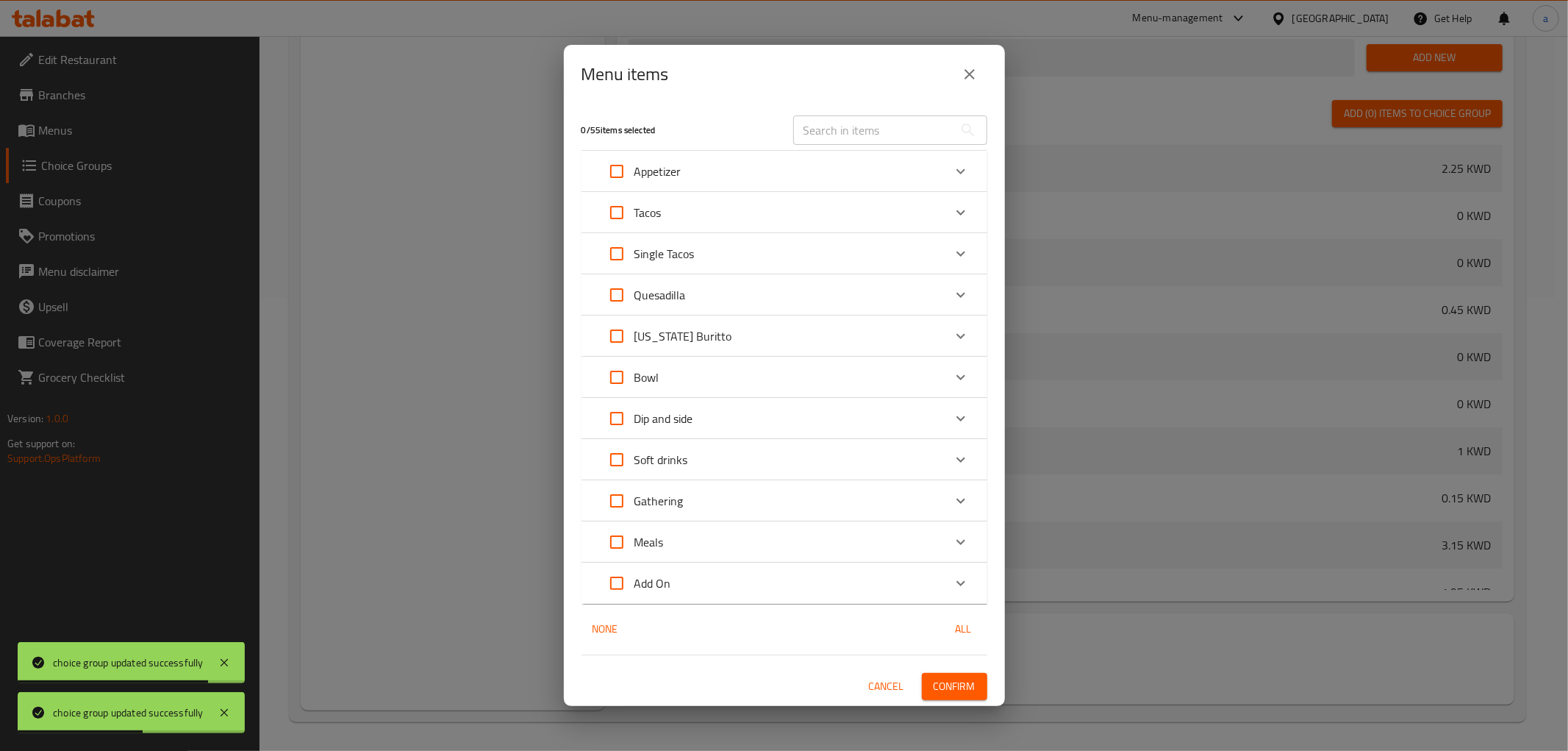
click at [711, 187] on div "Appetizer" at bounding box center [771, 171] width 344 height 36
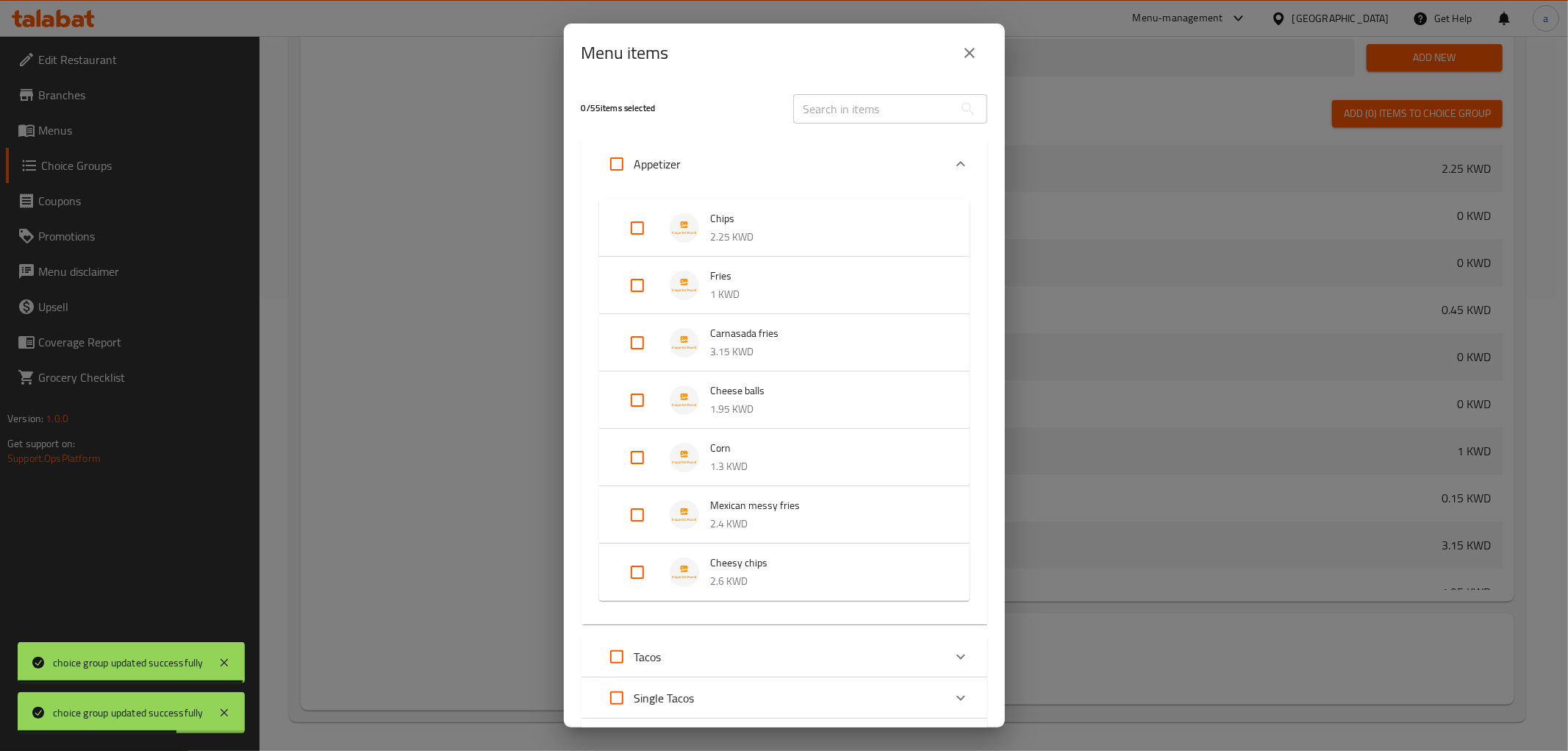
click at [625, 215] on input "Expand" at bounding box center [638, 228] width 36 height 36
checkbox input "true"
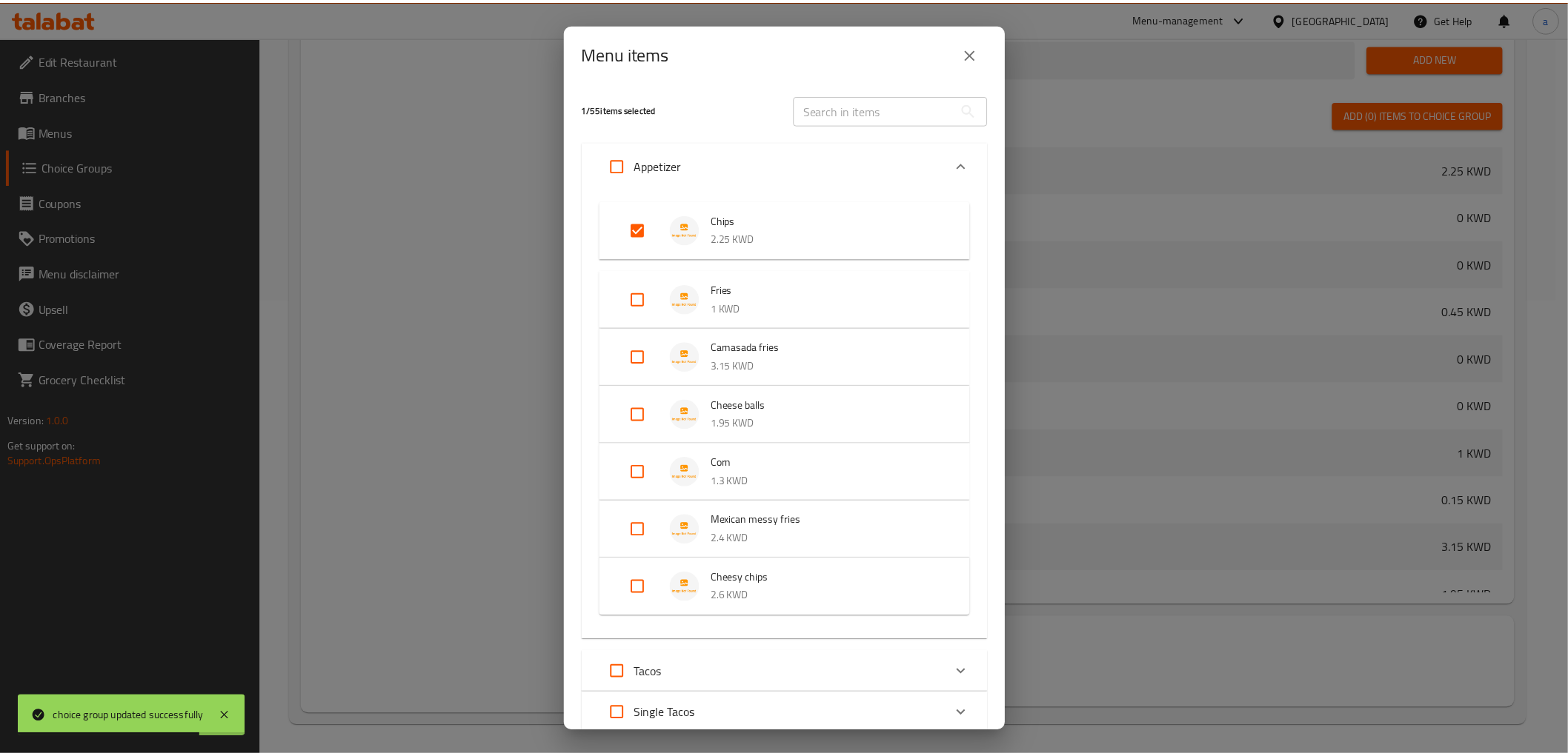
scroll to position [437, 0]
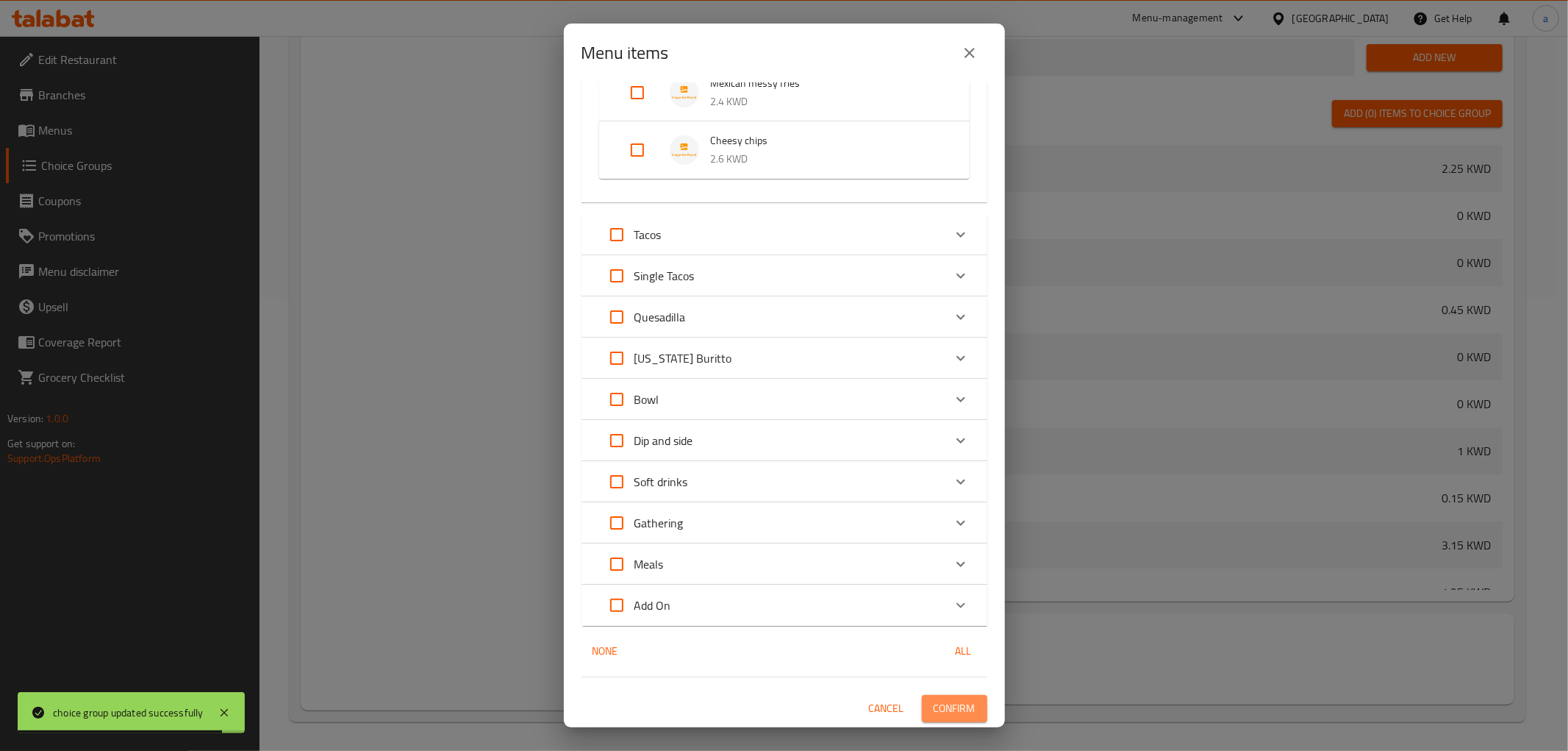
click at [954, 699] on span "Confirm" at bounding box center [954, 708] width 42 height 18
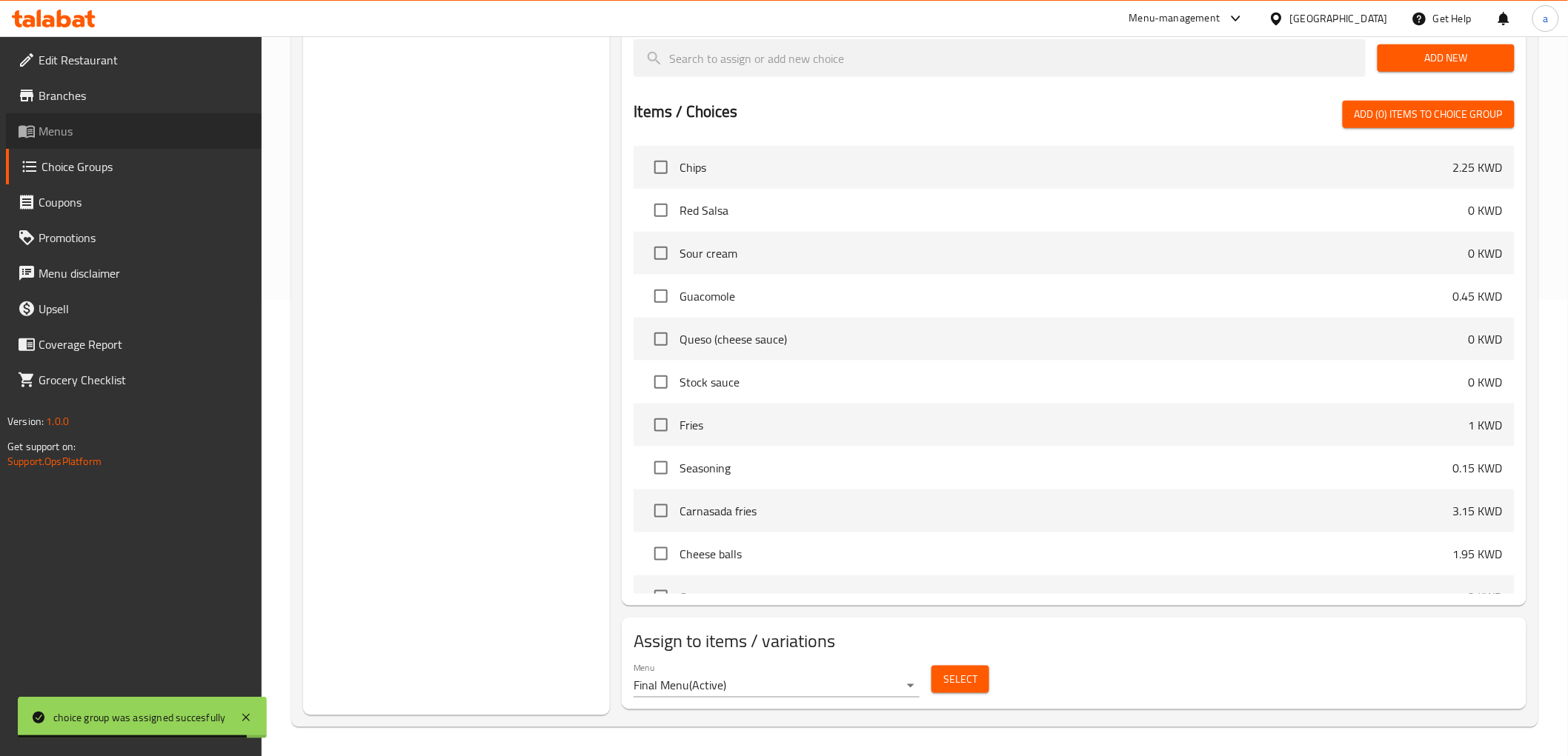
click at [53, 131] on span "Menus" at bounding box center [144, 131] width 211 height 18
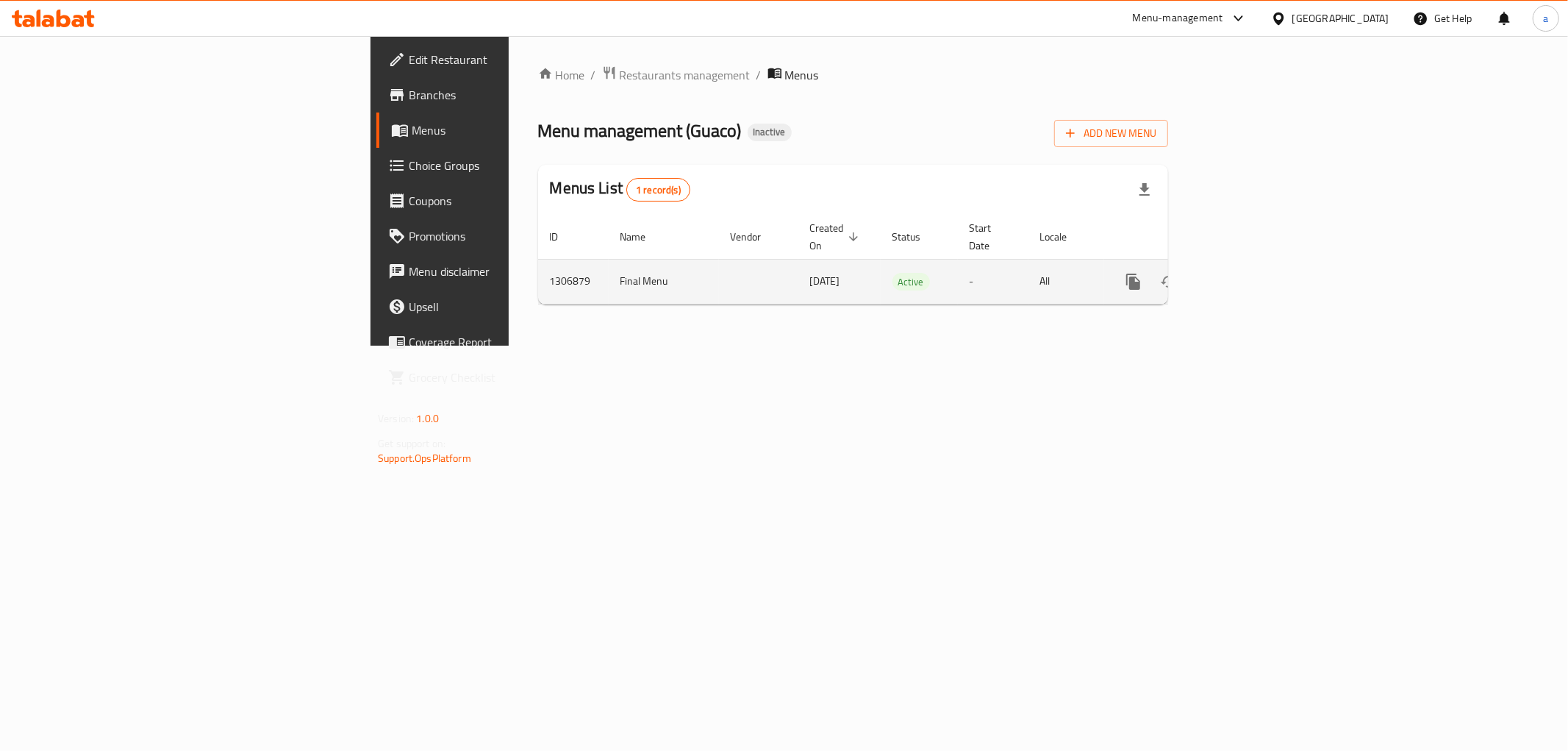
click at [1248, 273] on icon "enhanced table" at bounding box center [1239, 281] width 17 height 17
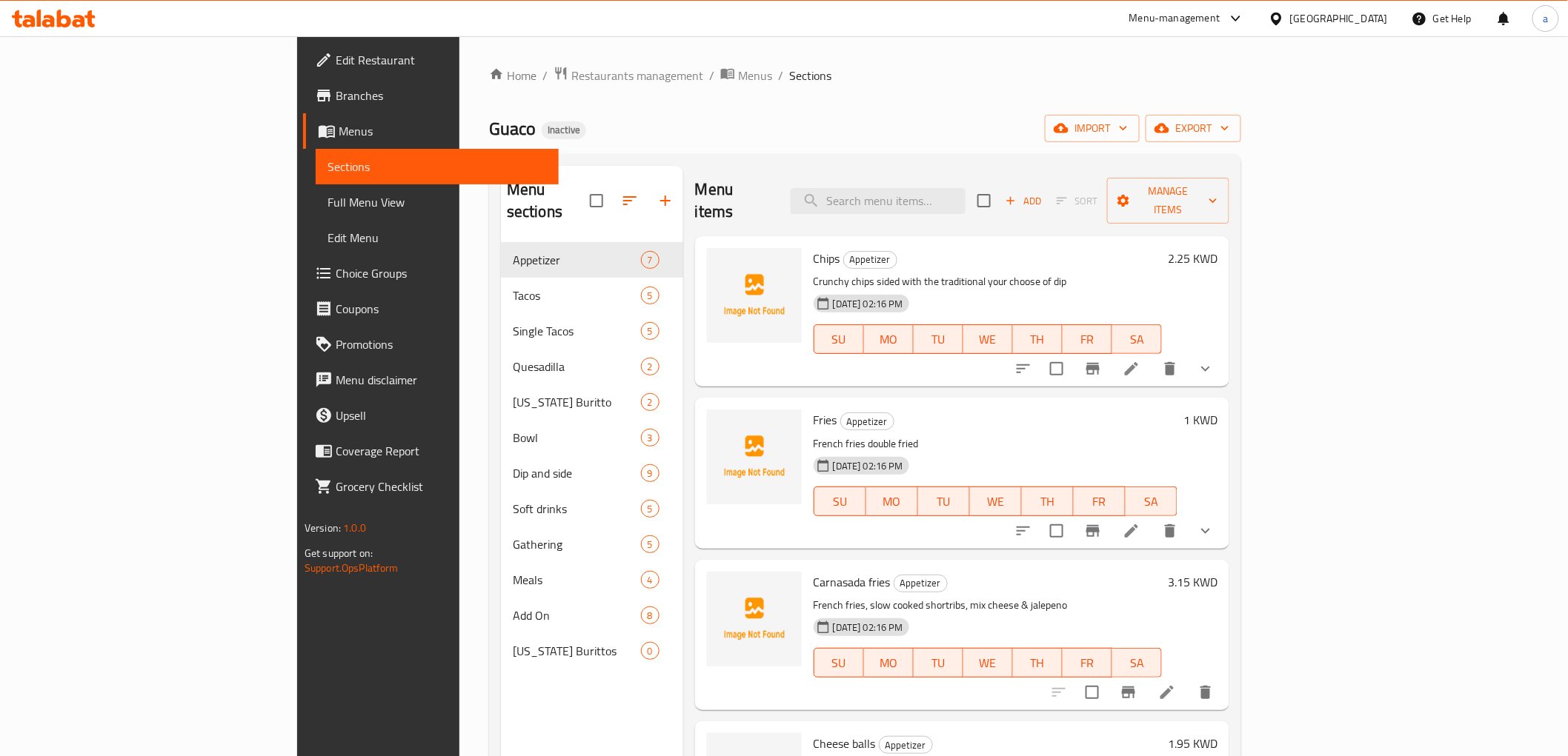
click at [303, 107] on link "Branches" at bounding box center [431, 96] width 255 height 36
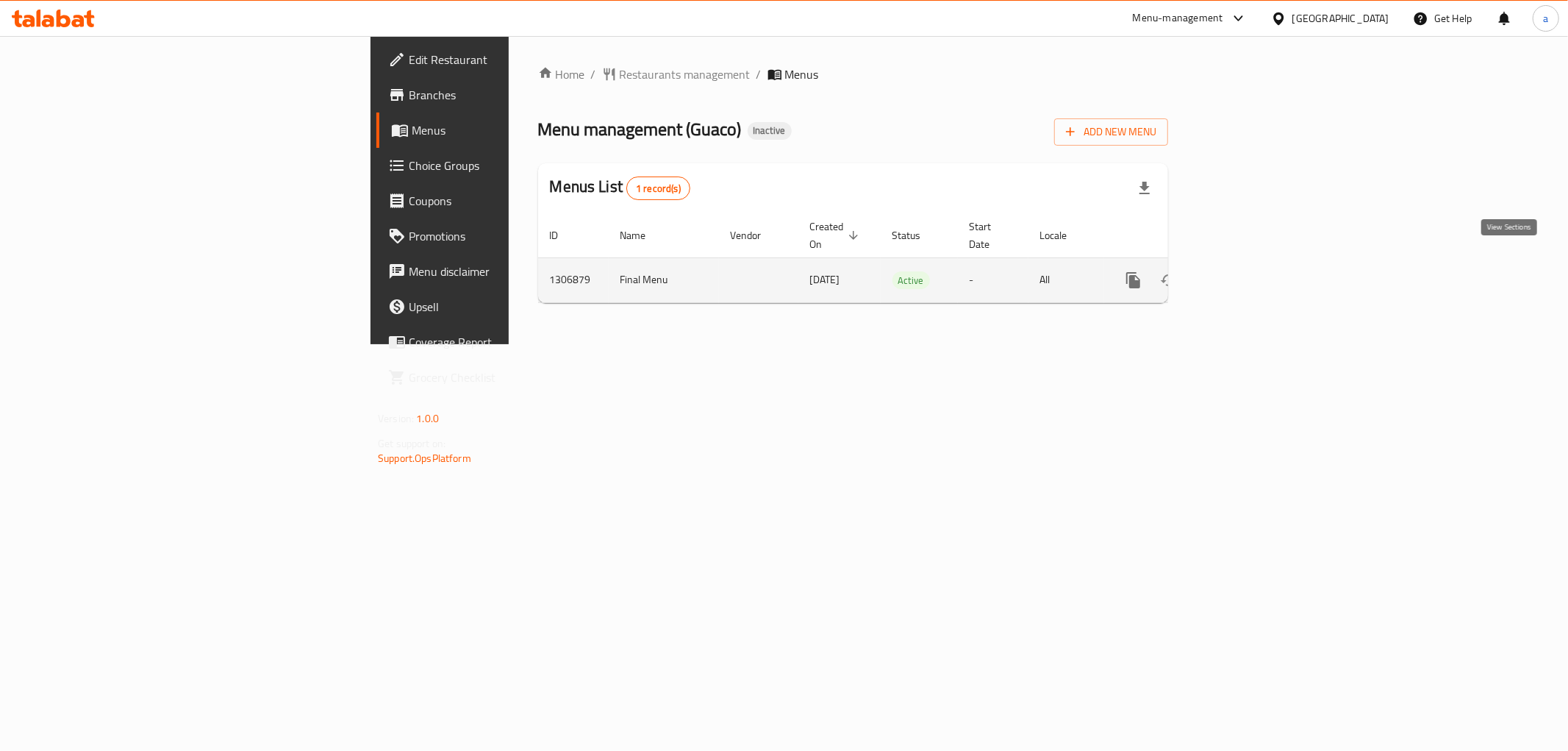
click at [1258, 272] on link "enhanced table" at bounding box center [1239, 280] width 36 height 36
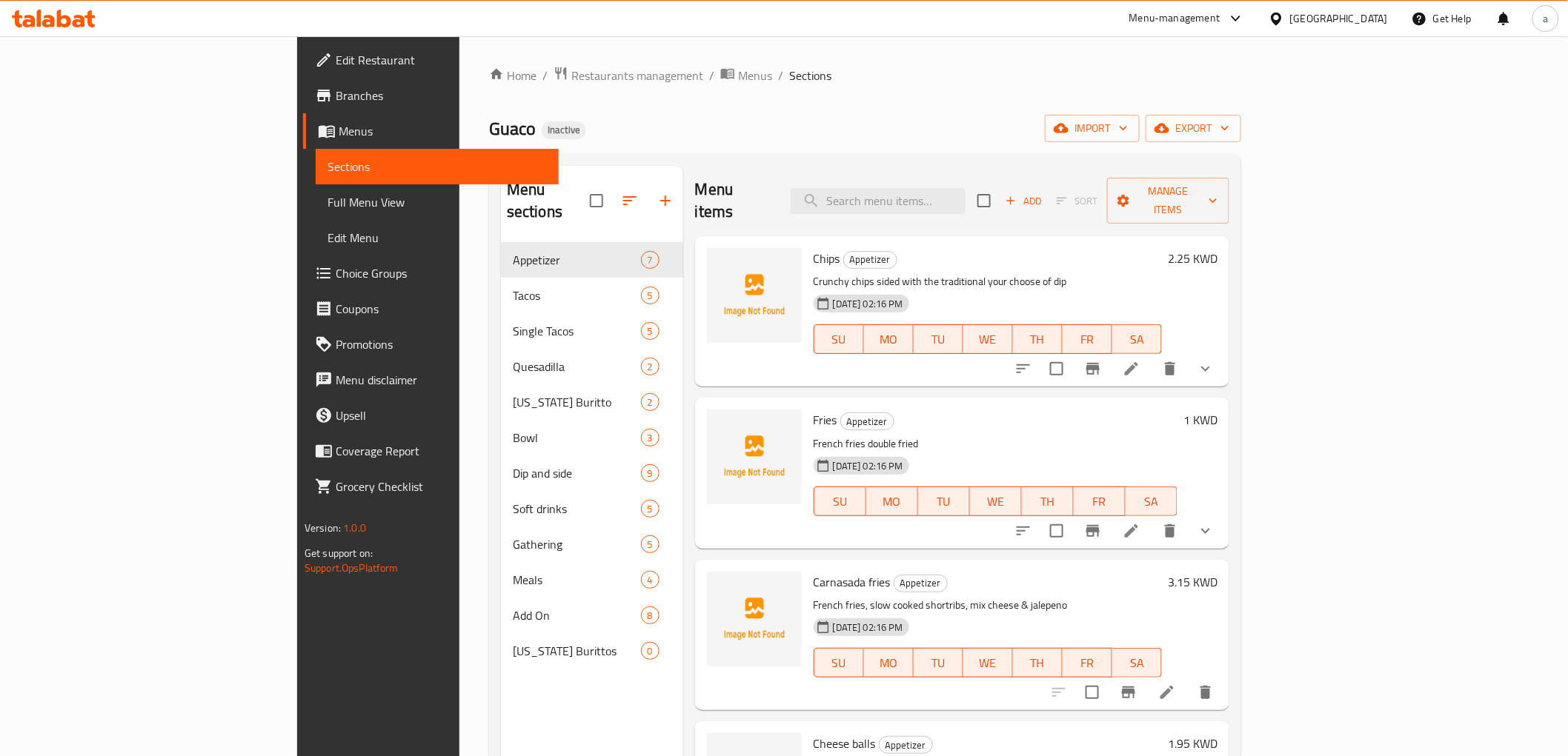
click at [327, 196] on span "Full Menu View" at bounding box center [437, 202] width 220 height 18
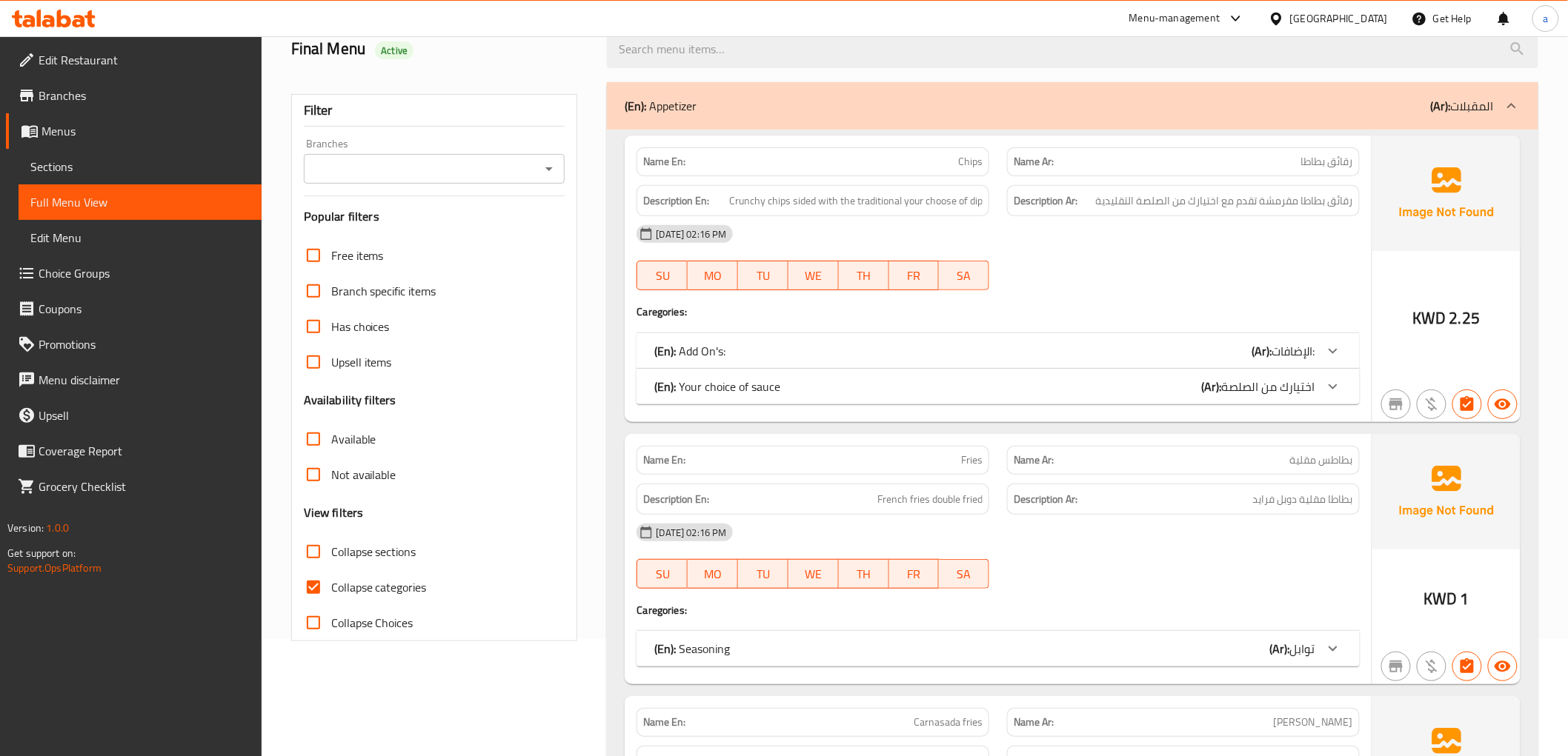
scroll to position [329, 0]
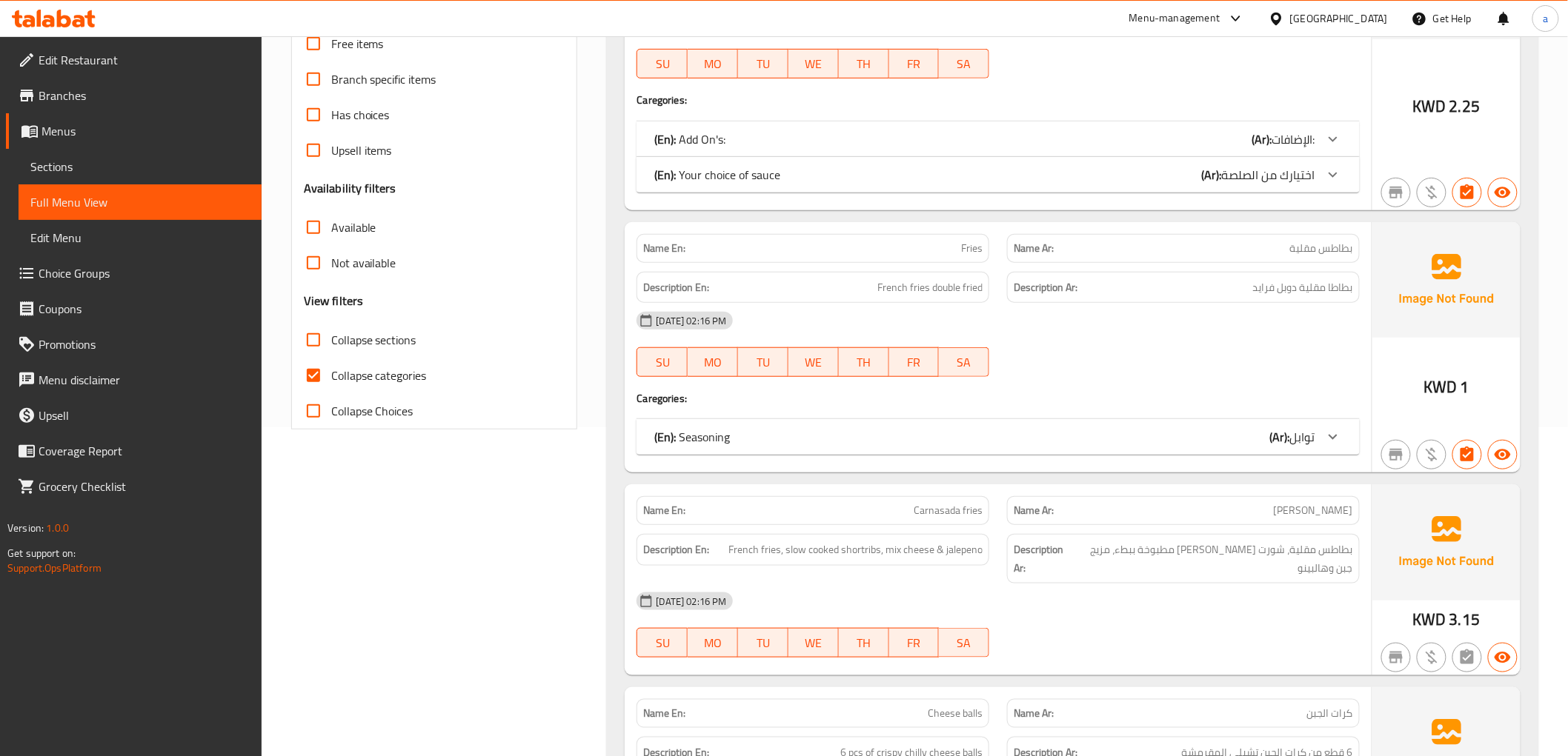
click at [304, 381] on input "Collapse categories" at bounding box center [314, 375] width 36 height 36
checkbox input "false"
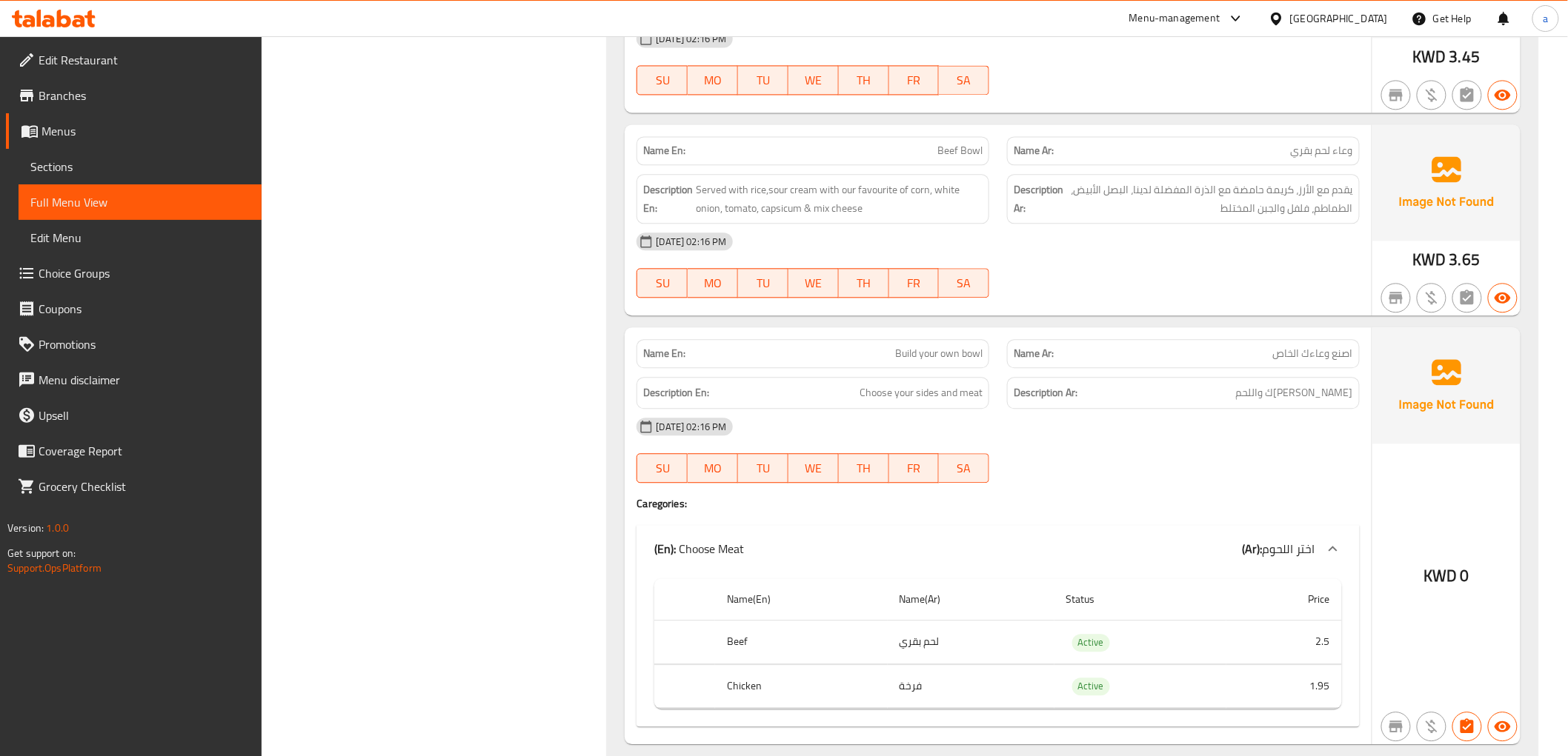
scroll to position [8422, 0]
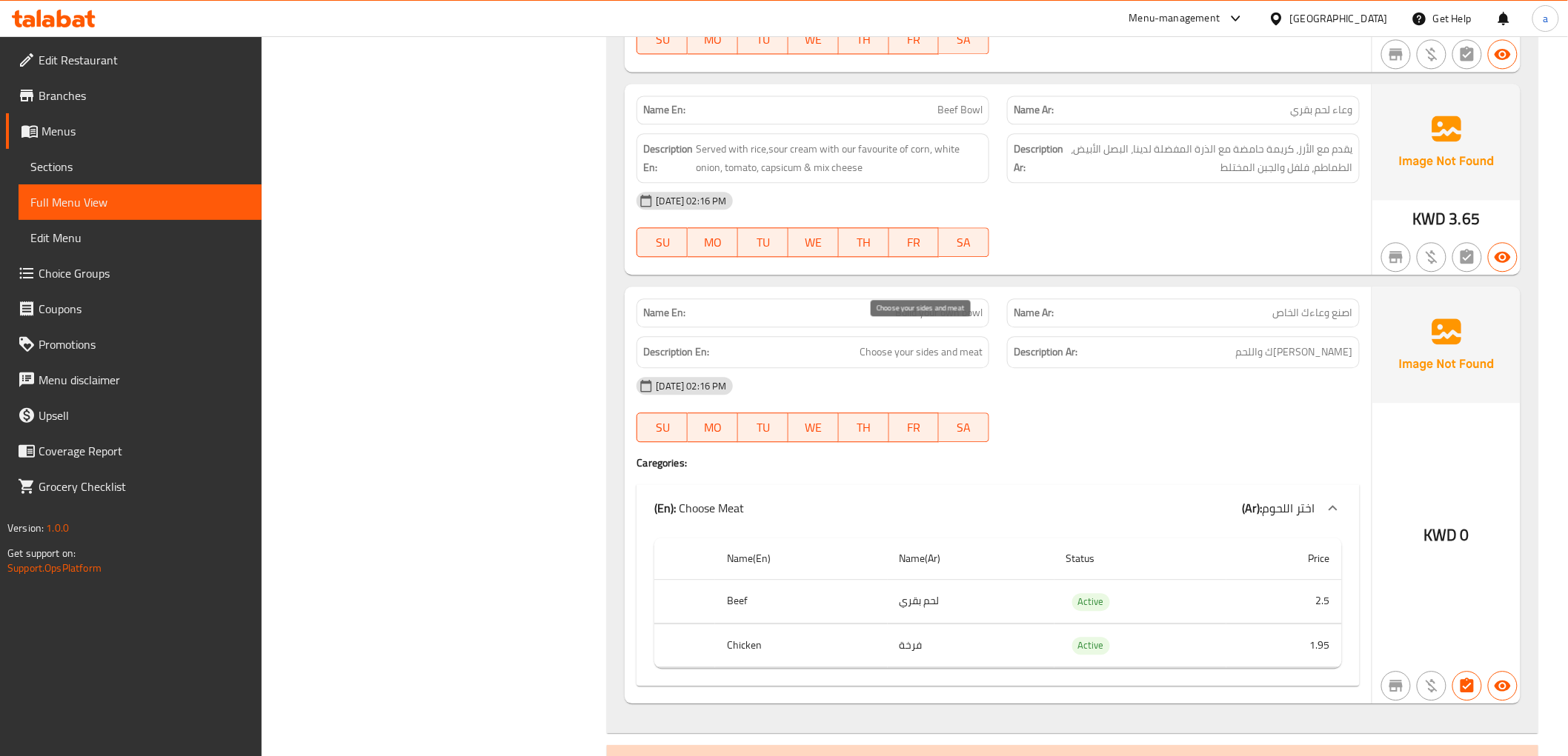
click at [927, 343] on span "Choose your sides and meat" at bounding box center [921, 352] width 123 height 18
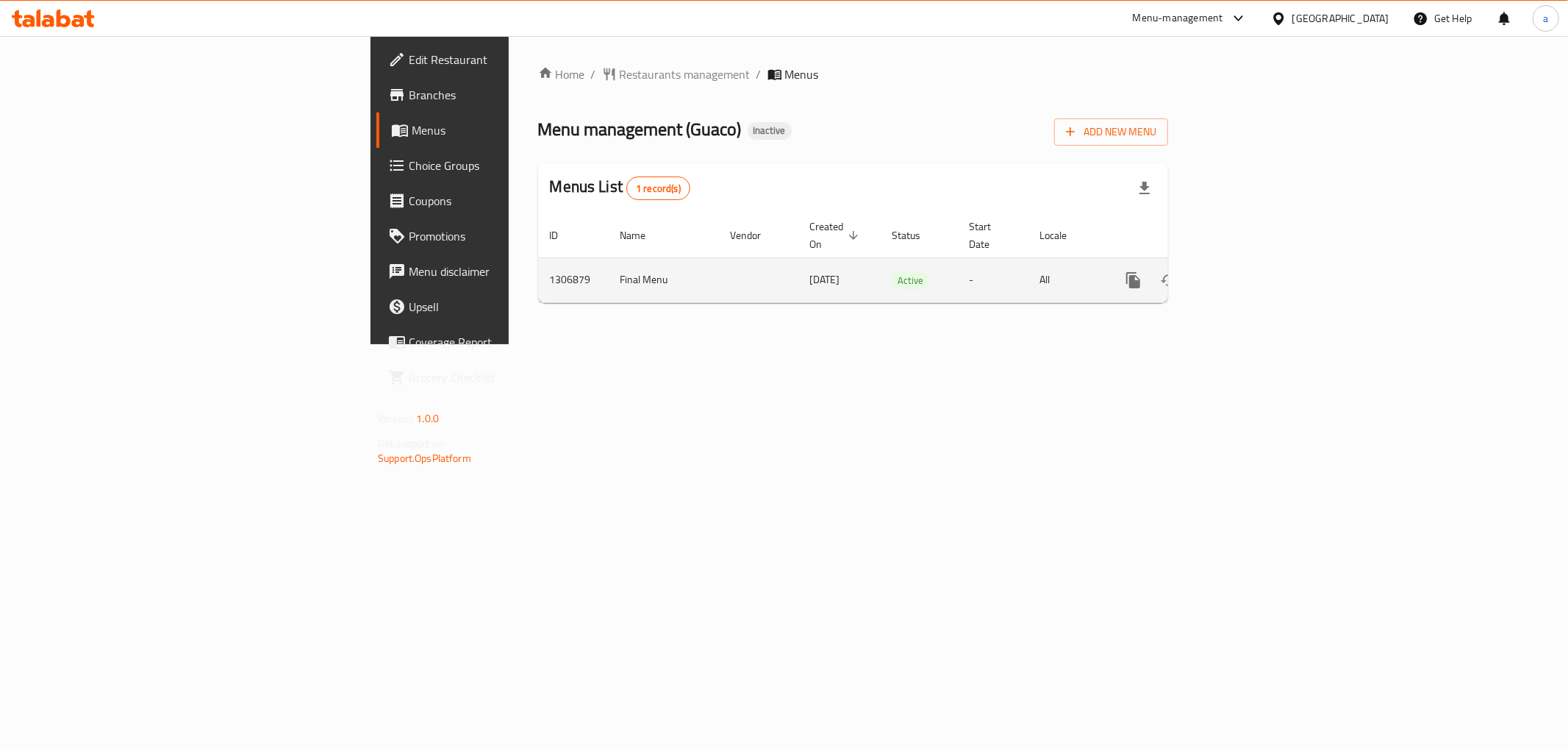
click at [1258, 263] on link "enhanced table" at bounding box center [1239, 280] width 36 height 36
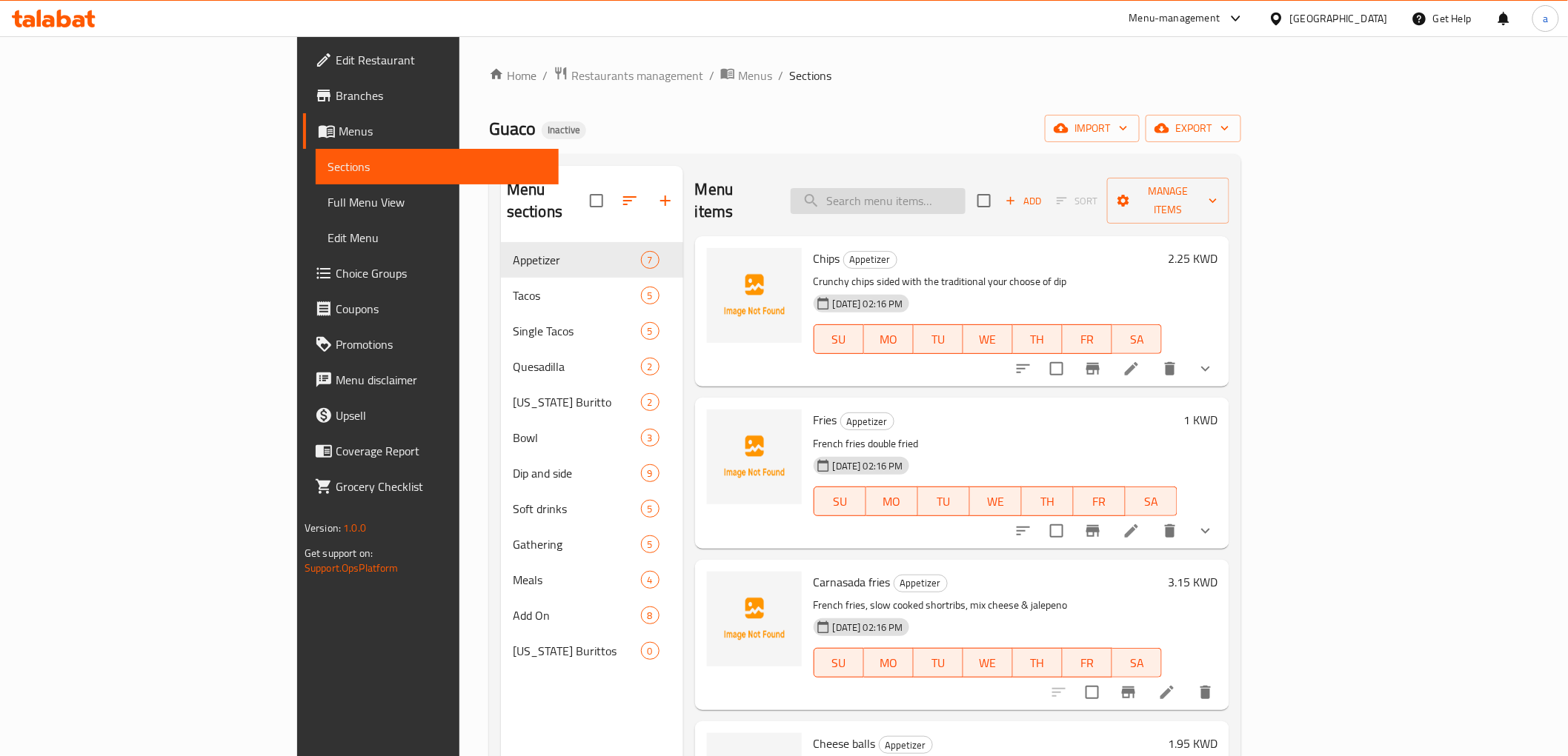
paste input "Beef Taco"
click at [934, 188] on input "search" at bounding box center [878, 201] width 175 height 26
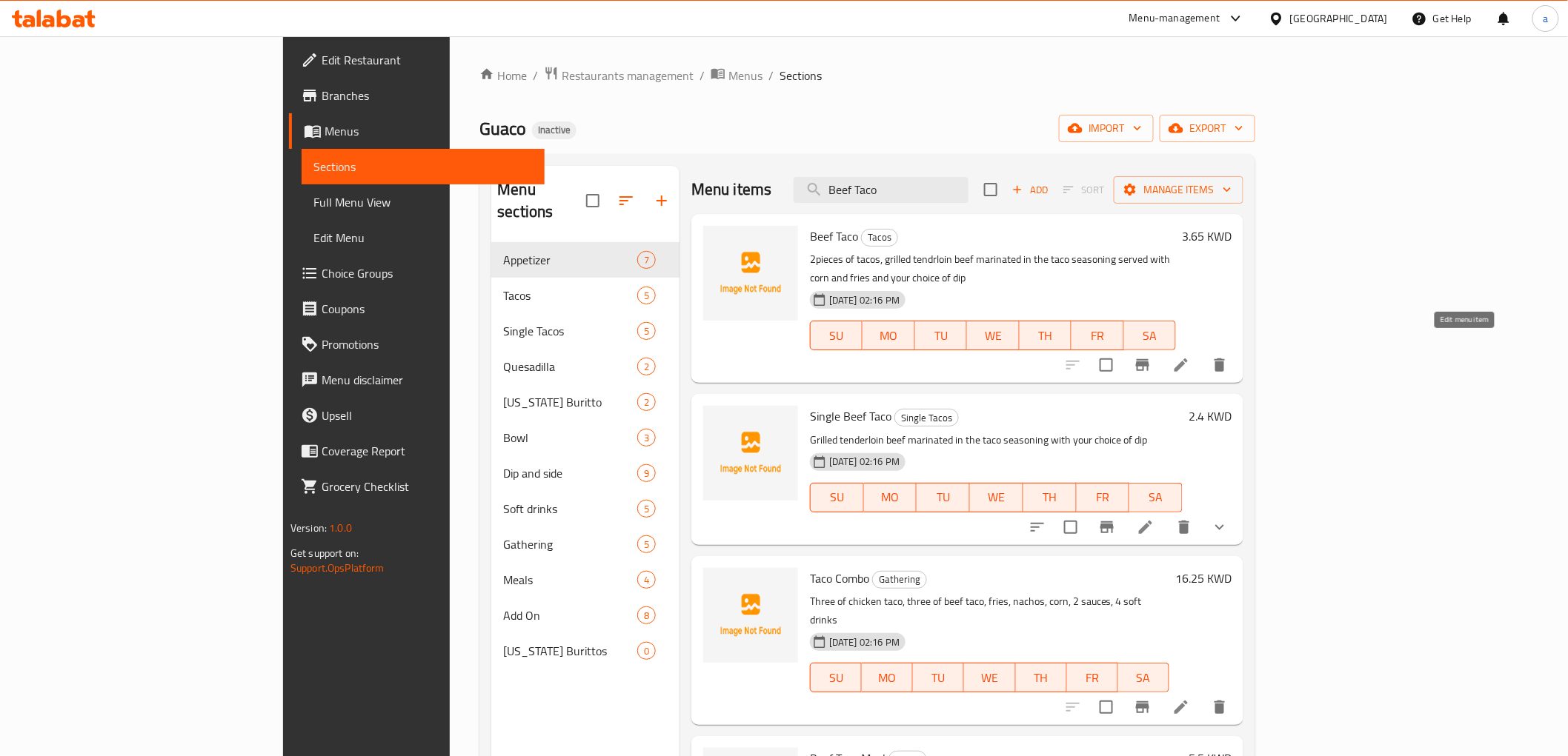
type input "Beef Taco"
click at [1188, 359] on icon at bounding box center [1181, 365] width 13 height 13
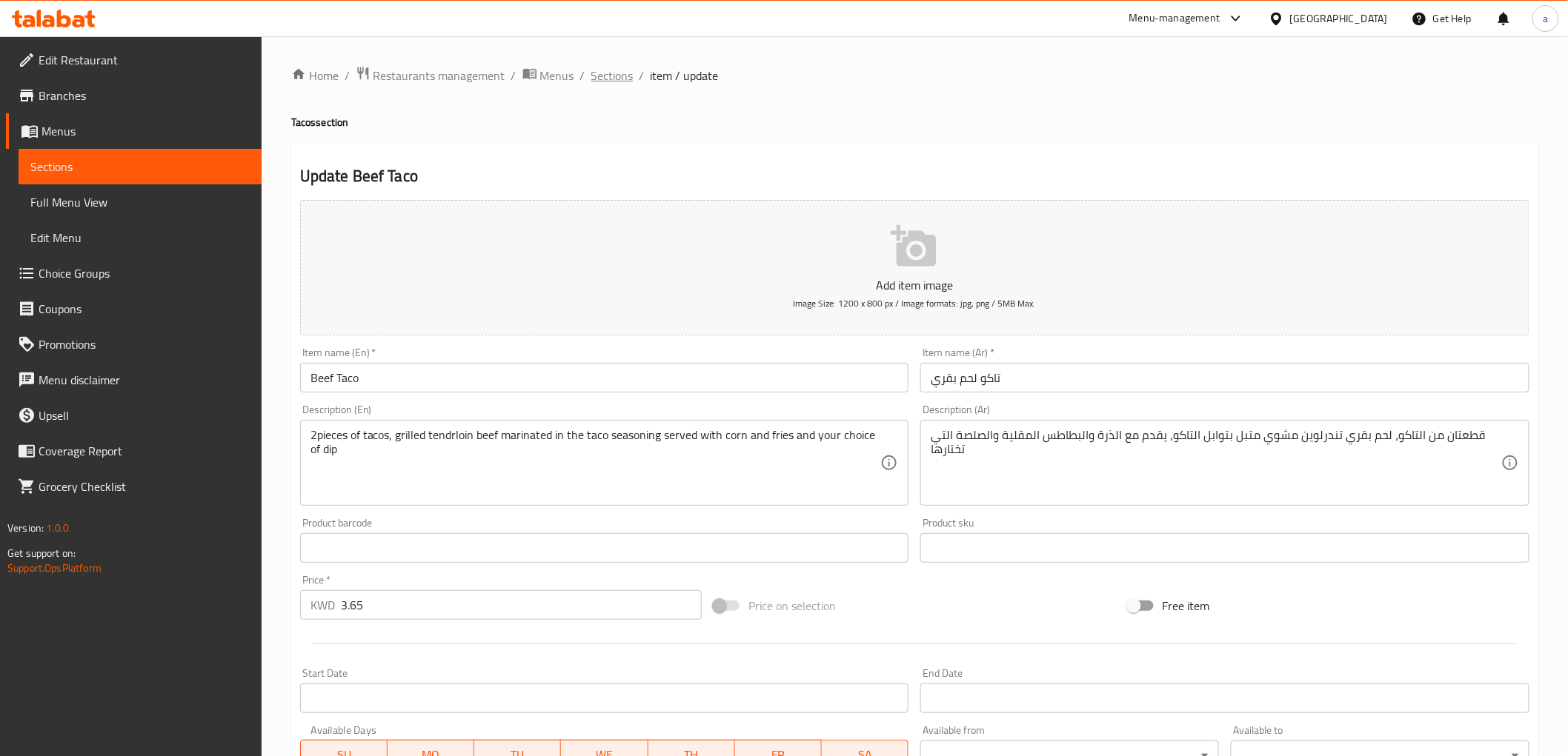
click at [610, 83] on span "Sections" at bounding box center [612, 75] width 42 height 18
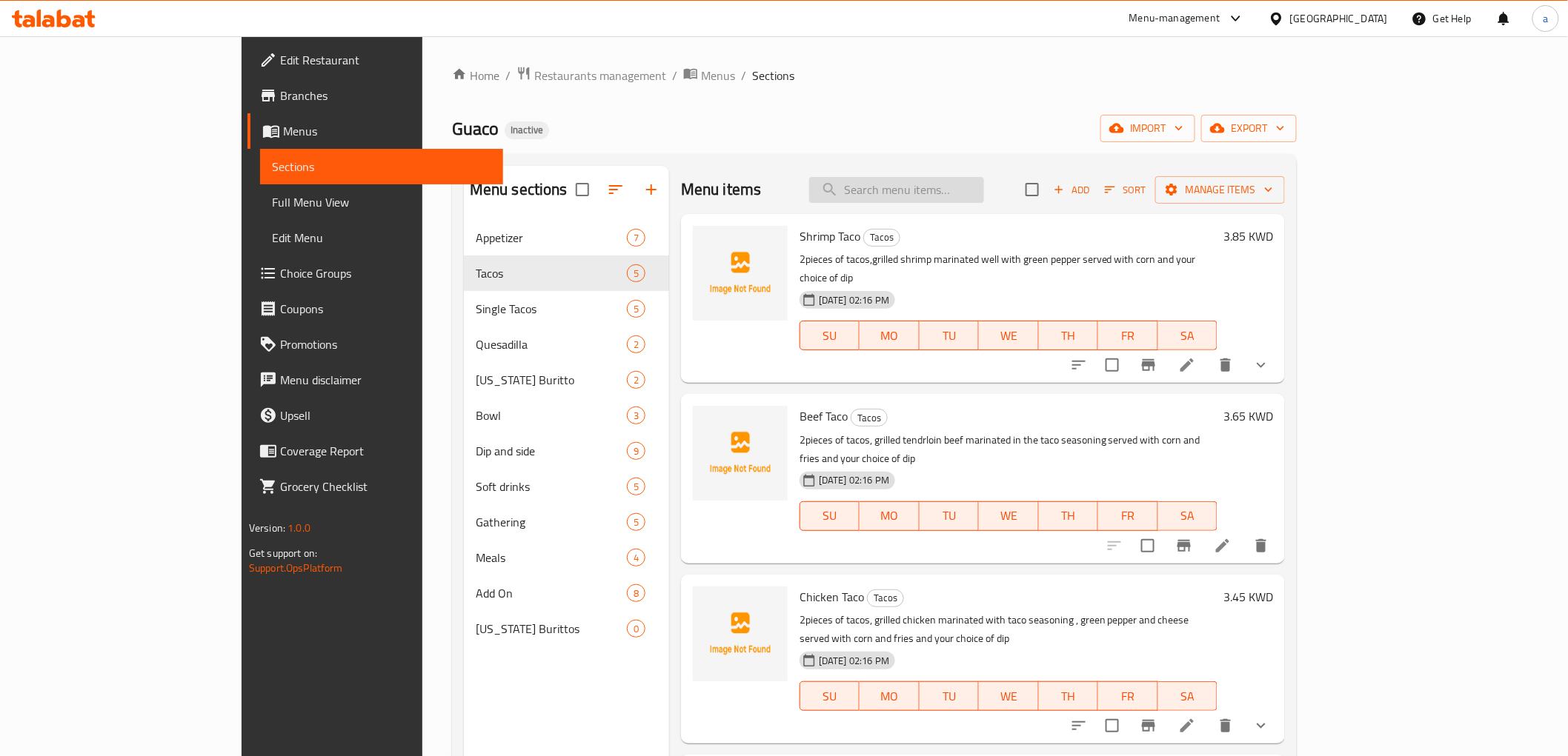
click at [953, 188] on input "search" at bounding box center [896, 190] width 175 height 26
paste input "Beef Taco"
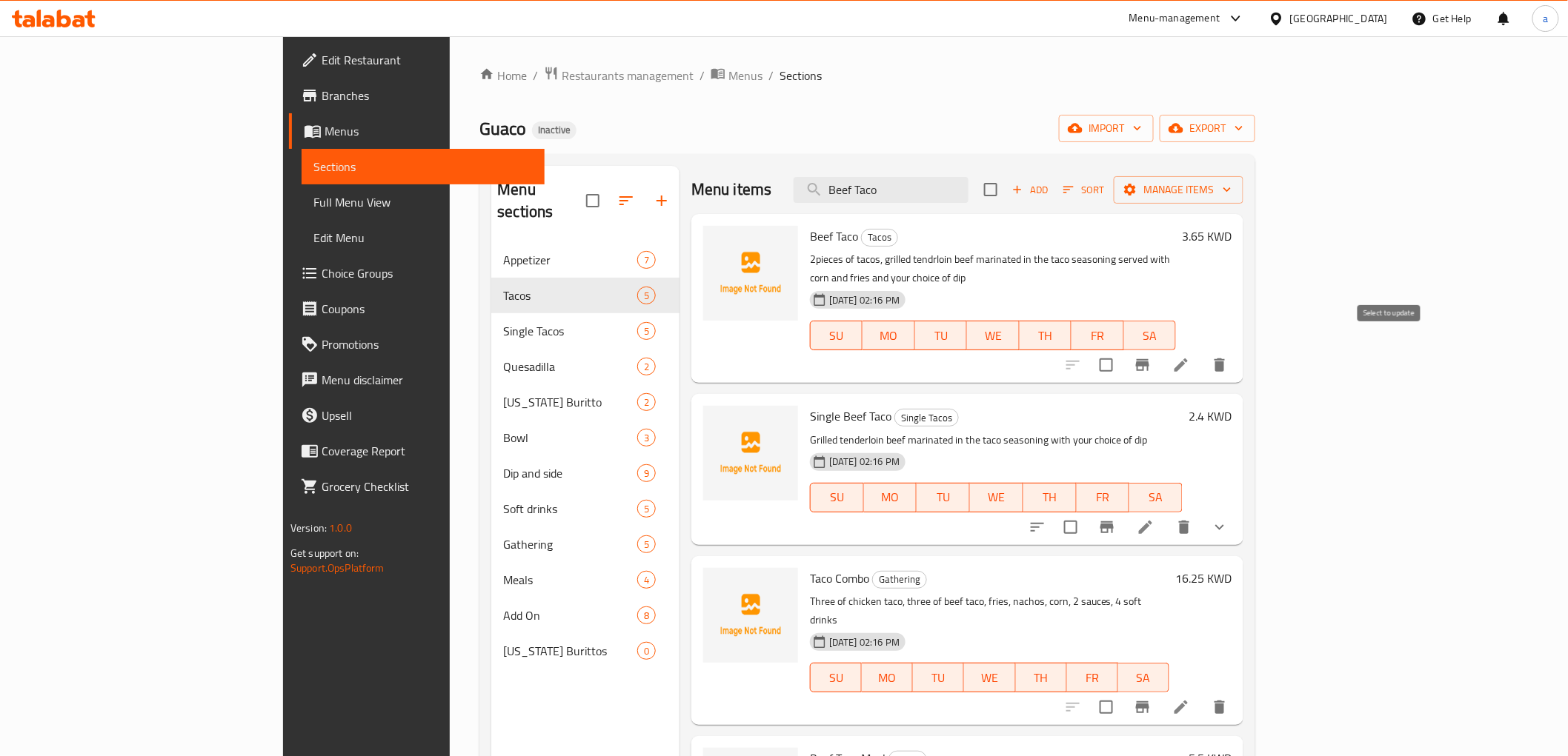
type input "Beef Taco"
click at [1122, 352] on input "checkbox" at bounding box center [1106, 365] width 31 height 31
checkbox input "true"
click at [1238, 358] on button "delete" at bounding box center [1219, 365] width 36 height 36
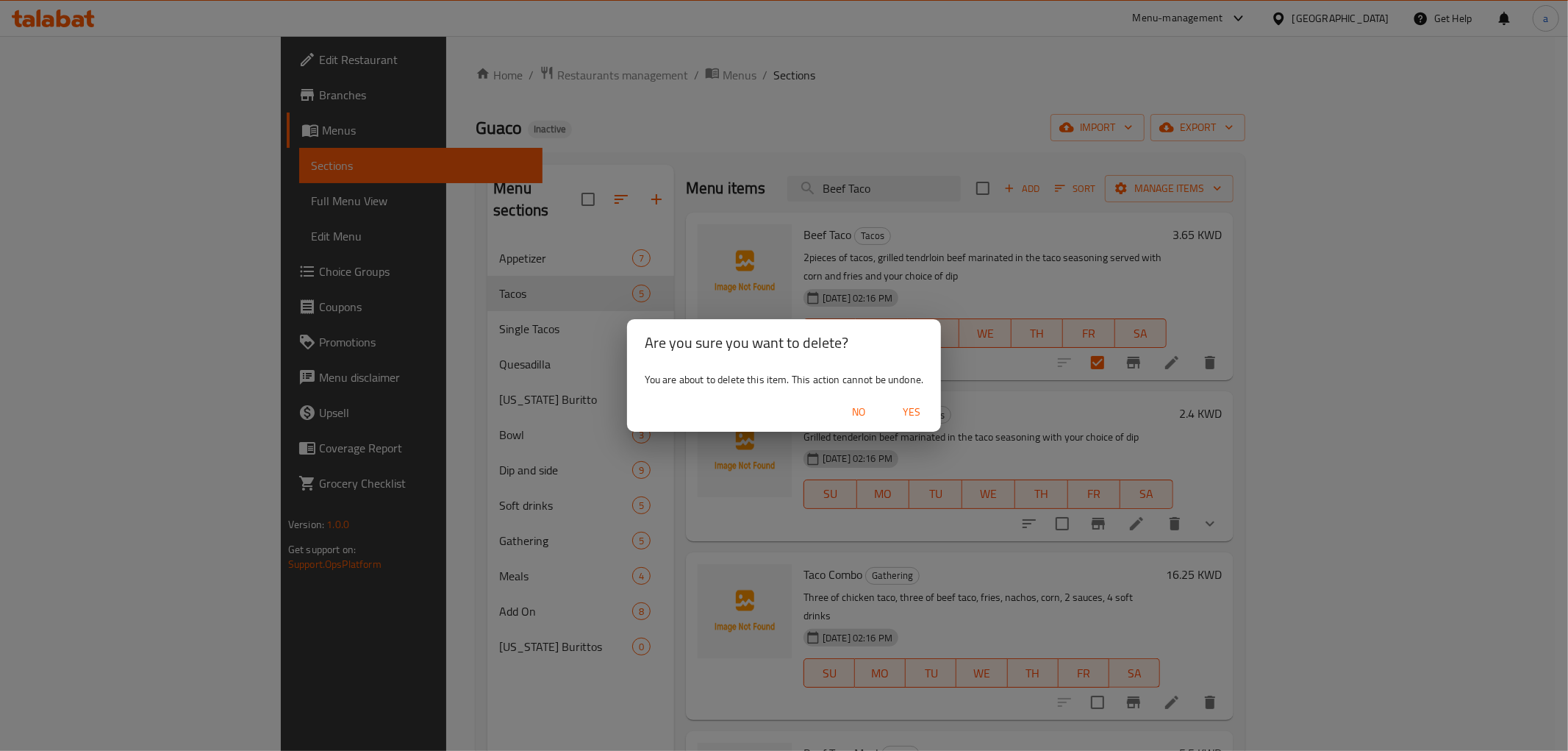
click at [922, 409] on span "Yes" at bounding box center [912, 412] width 36 height 18
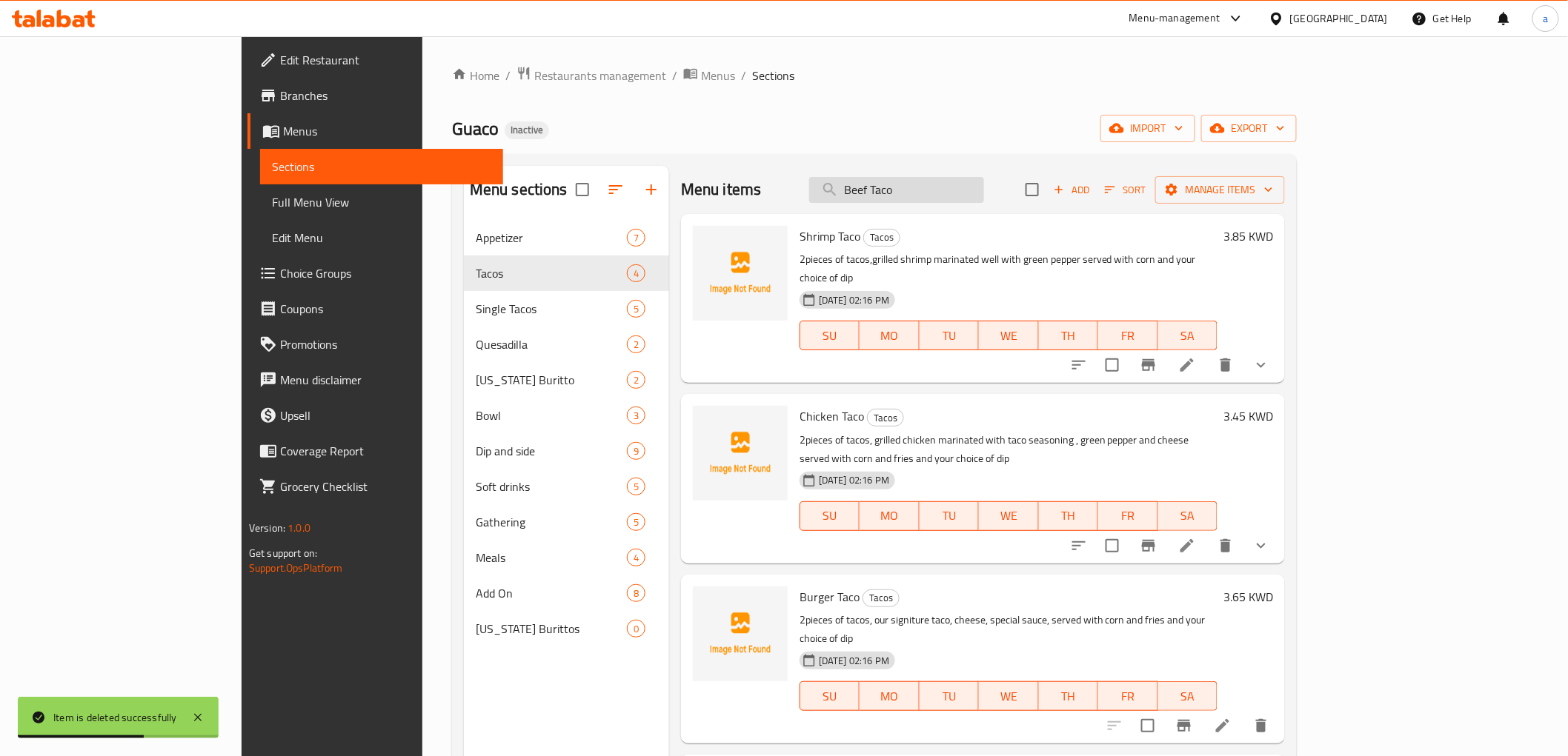
click at [984, 183] on input "Beef Taco" at bounding box center [896, 190] width 175 height 26
paste input "urger"
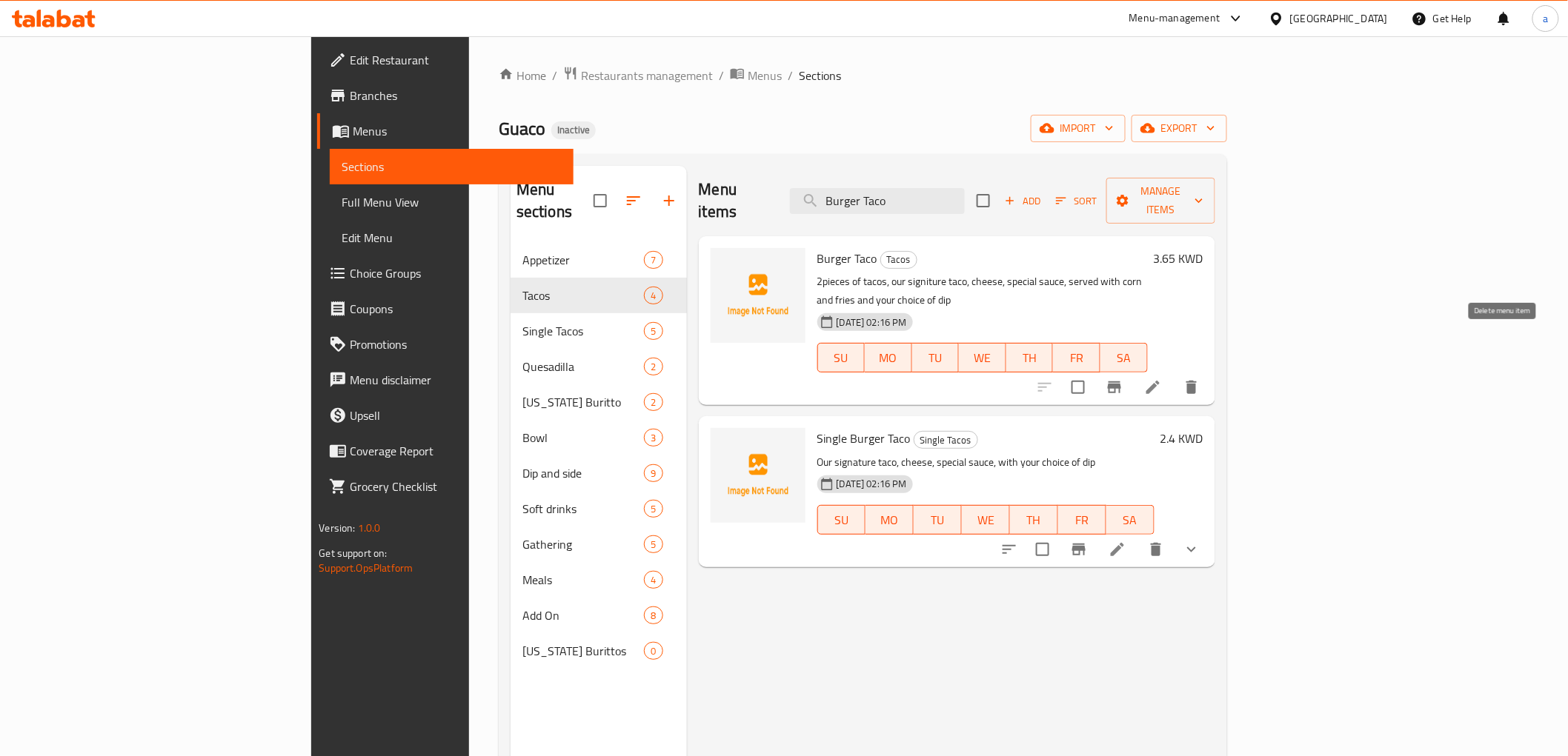
type input "Burger Taco"
click at [1209, 369] on button "delete" at bounding box center [1192, 387] width 36 height 36
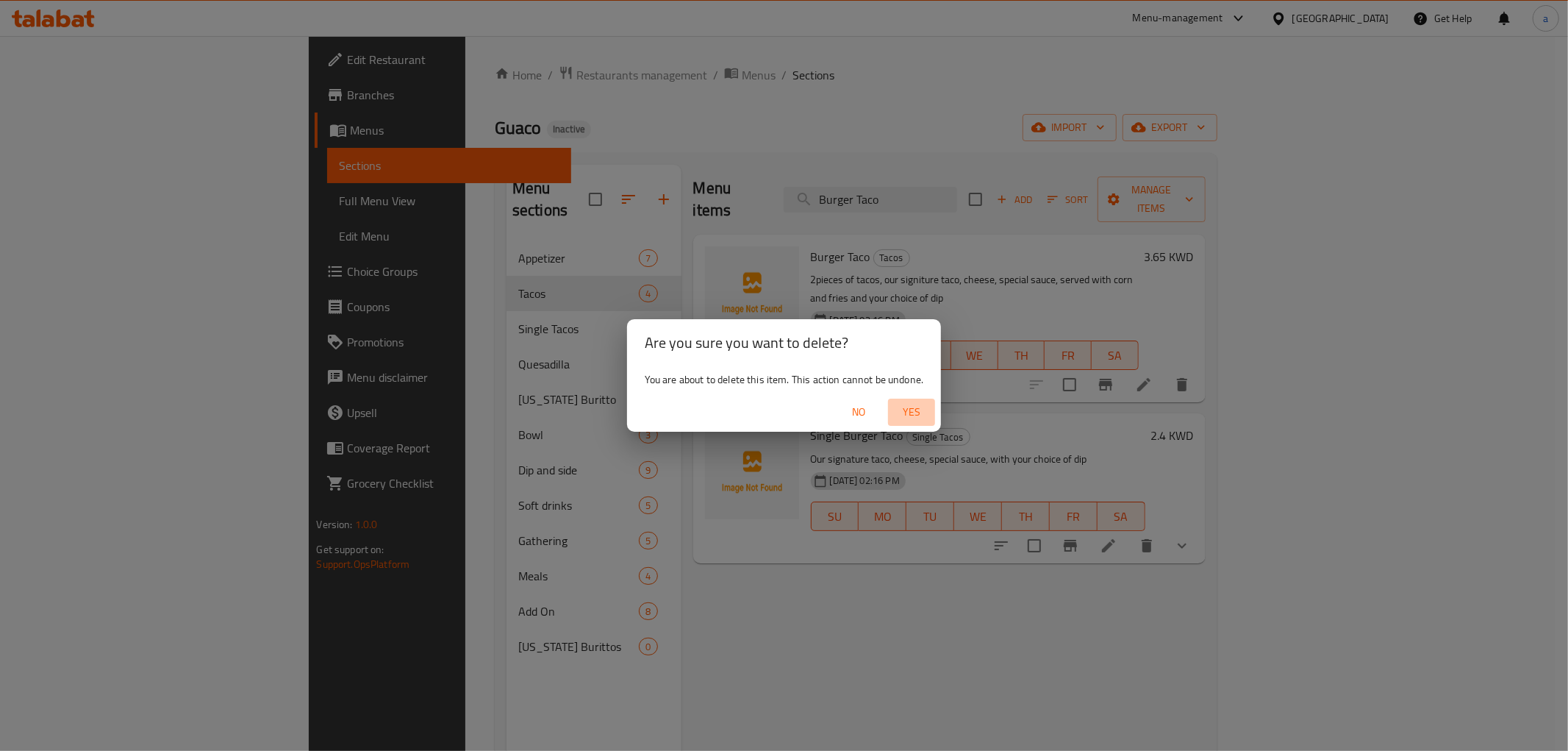
click at [912, 415] on span "Yes" at bounding box center [912, 412] width 36 height 18
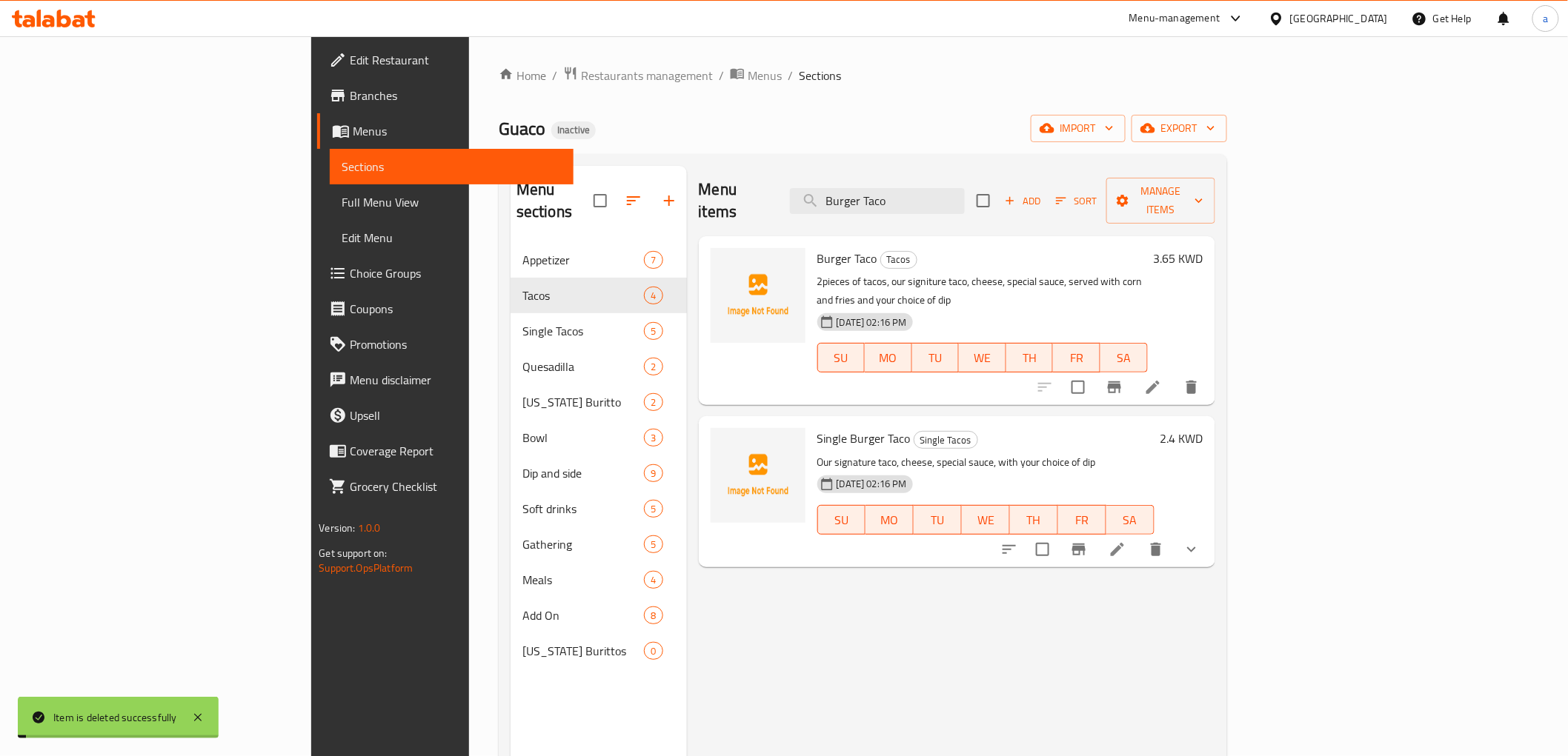
checkbox input "false"
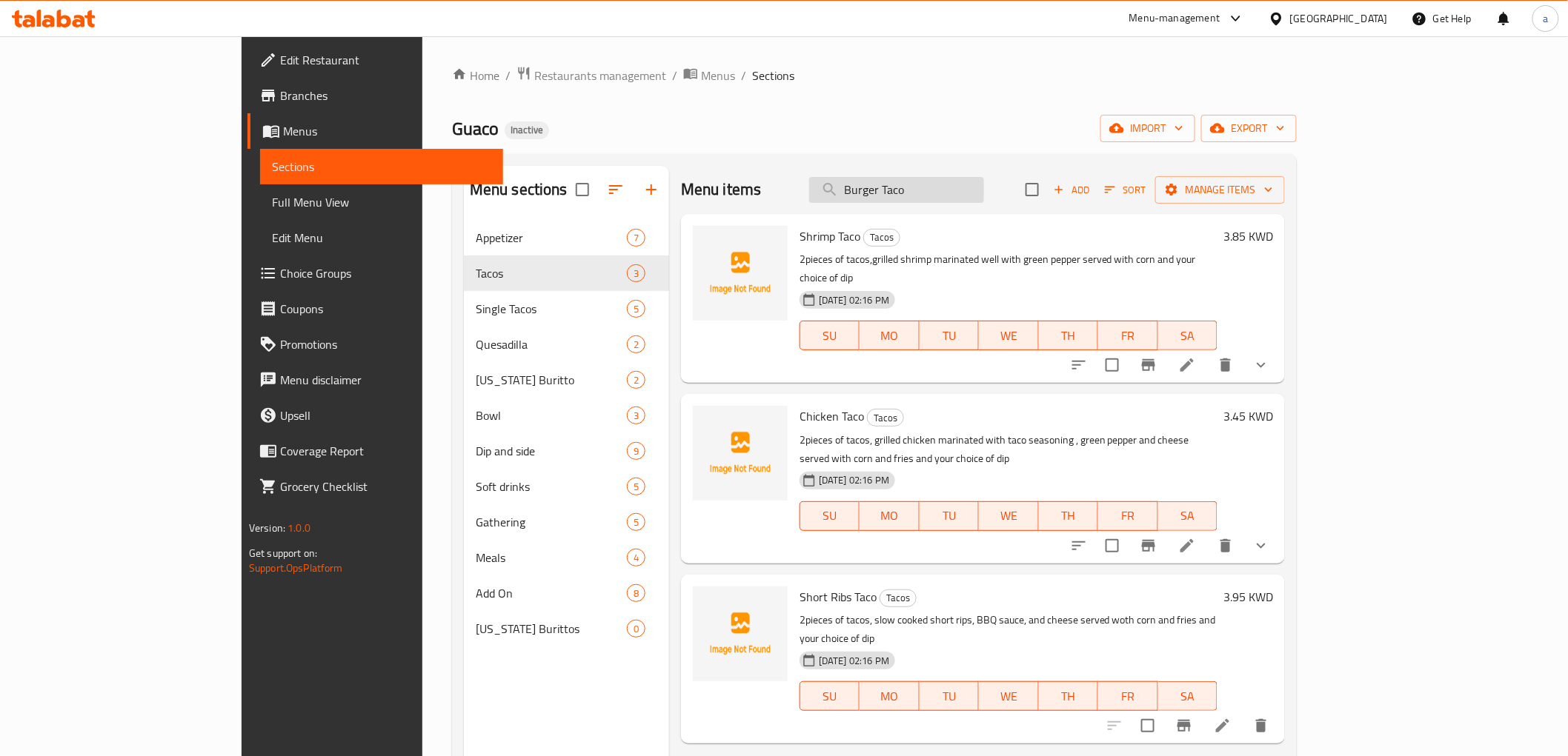
click at [984, 190] on input "Burger Taco" at bounding box center [896, 190] width 175 height 26
paste input "Short Ribs"
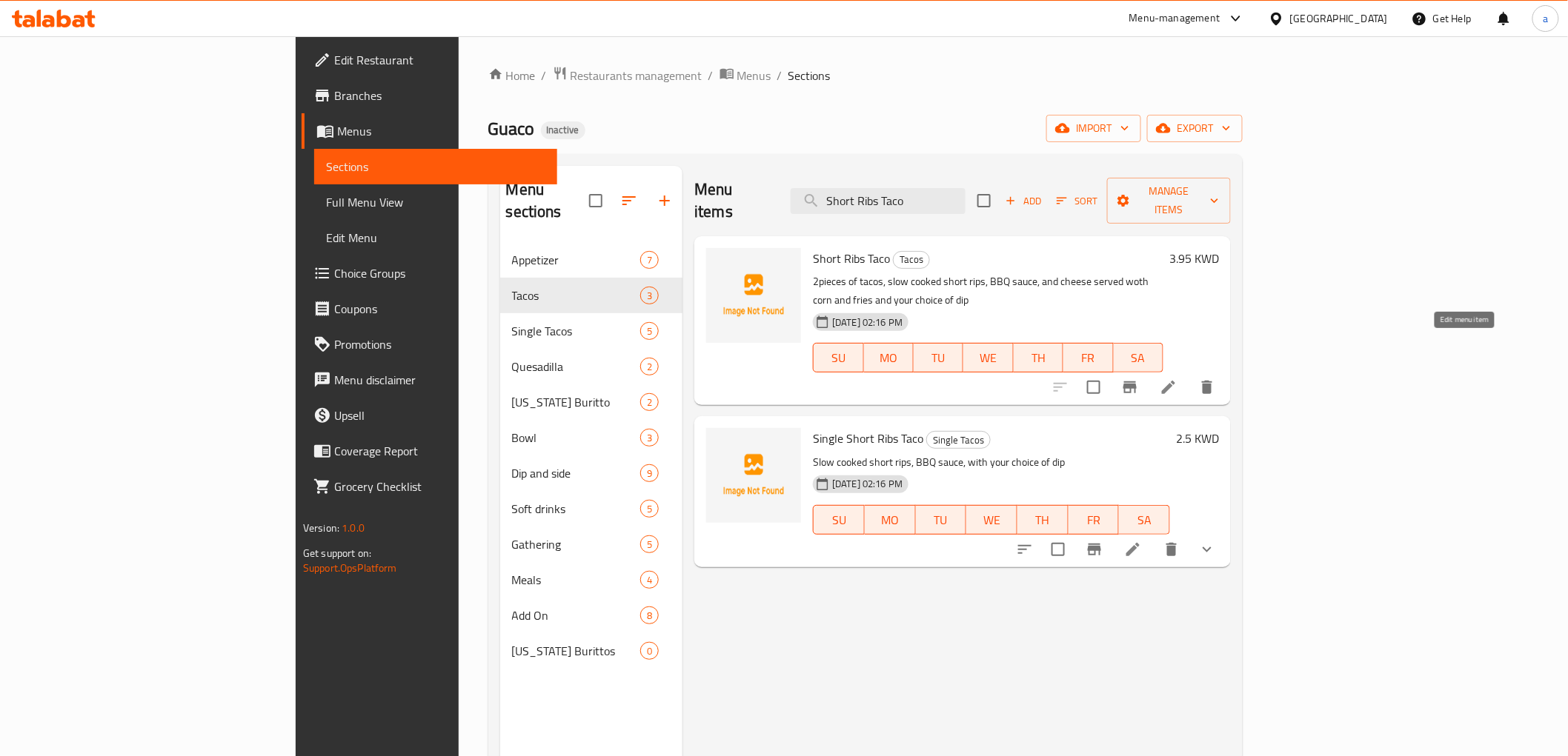
type input "Short Ribs Taco"
click at [1177, 378] on icon at bounding box center [1168, 387] width 18 height 18
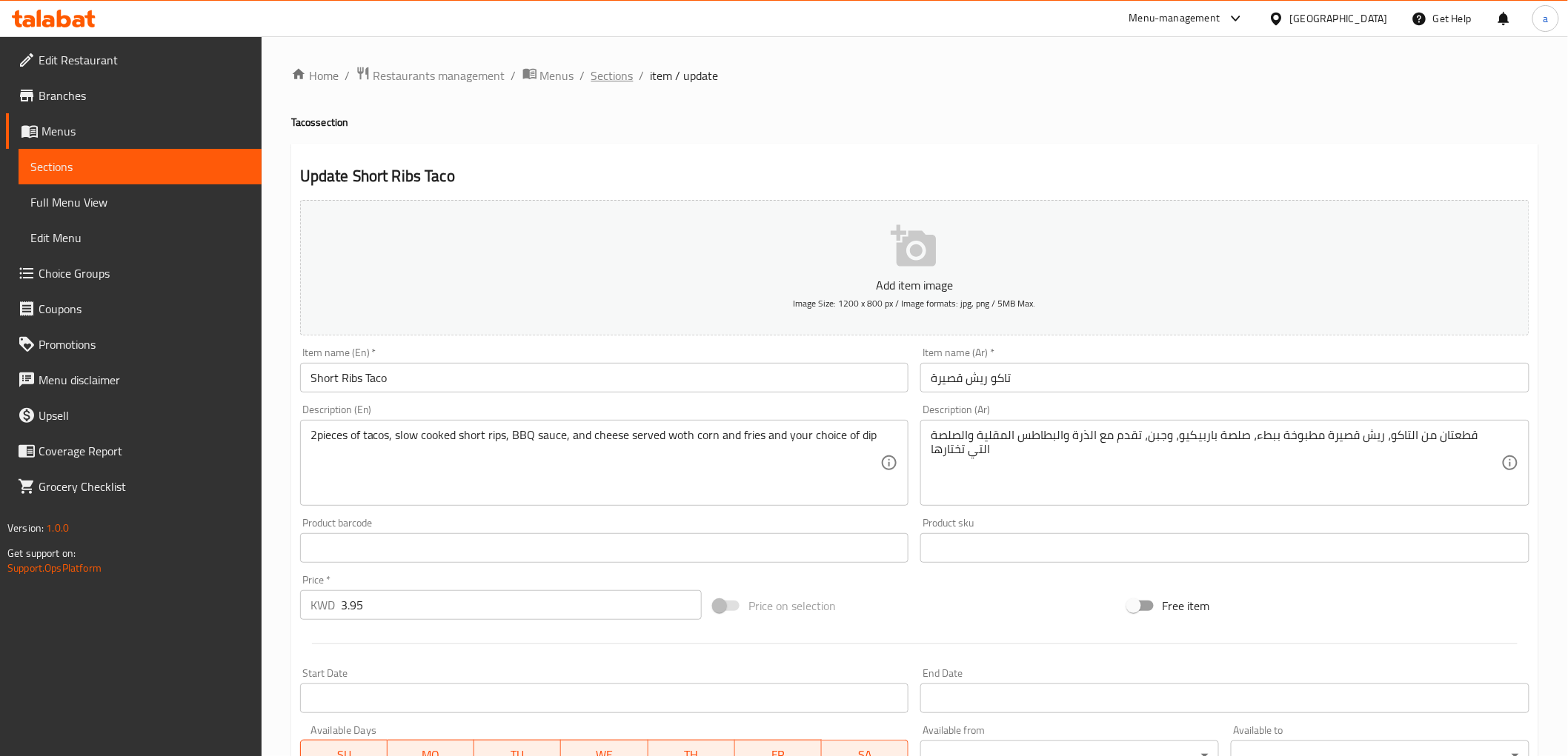
click at [613, 76] on span "Sections" at bounding box center [612, 75] width 42 height 18
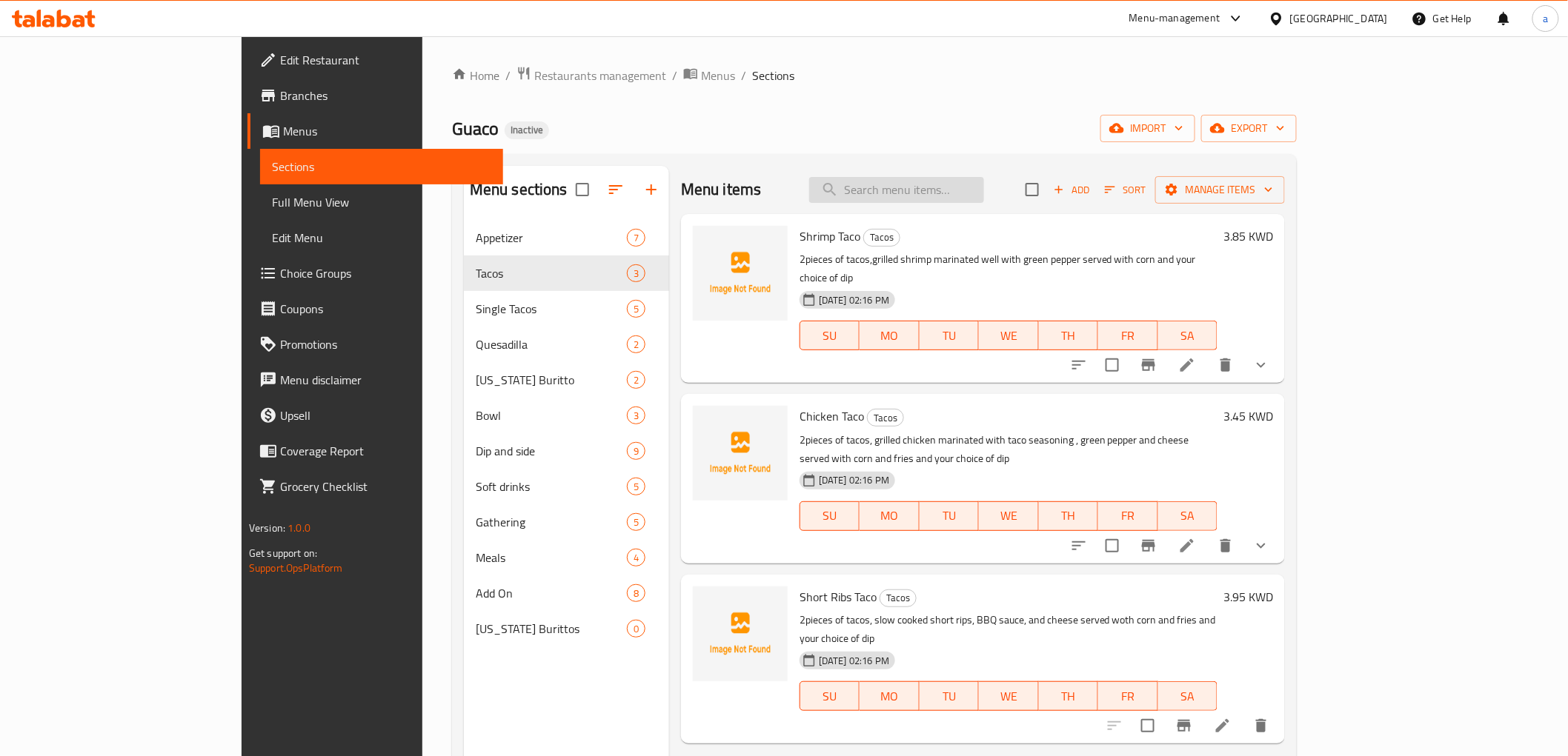
click at [960, 183] on input "search" at bounding box center [896, 190] width 175 height 26
paste input "Short Ribs Taco"
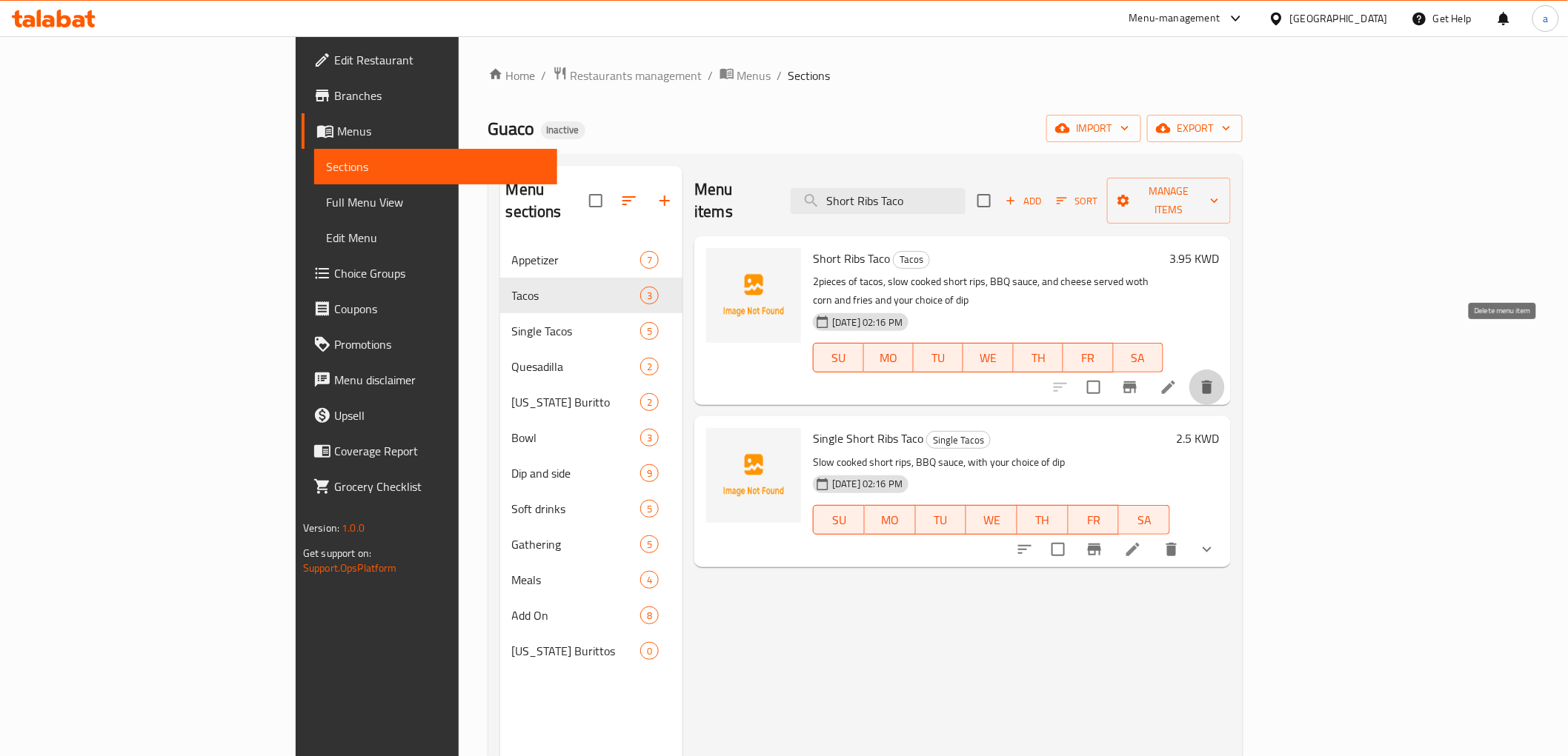
click at [1212, 381] on icon "delete" at bounding box center [1207, 387] width 11 height 13
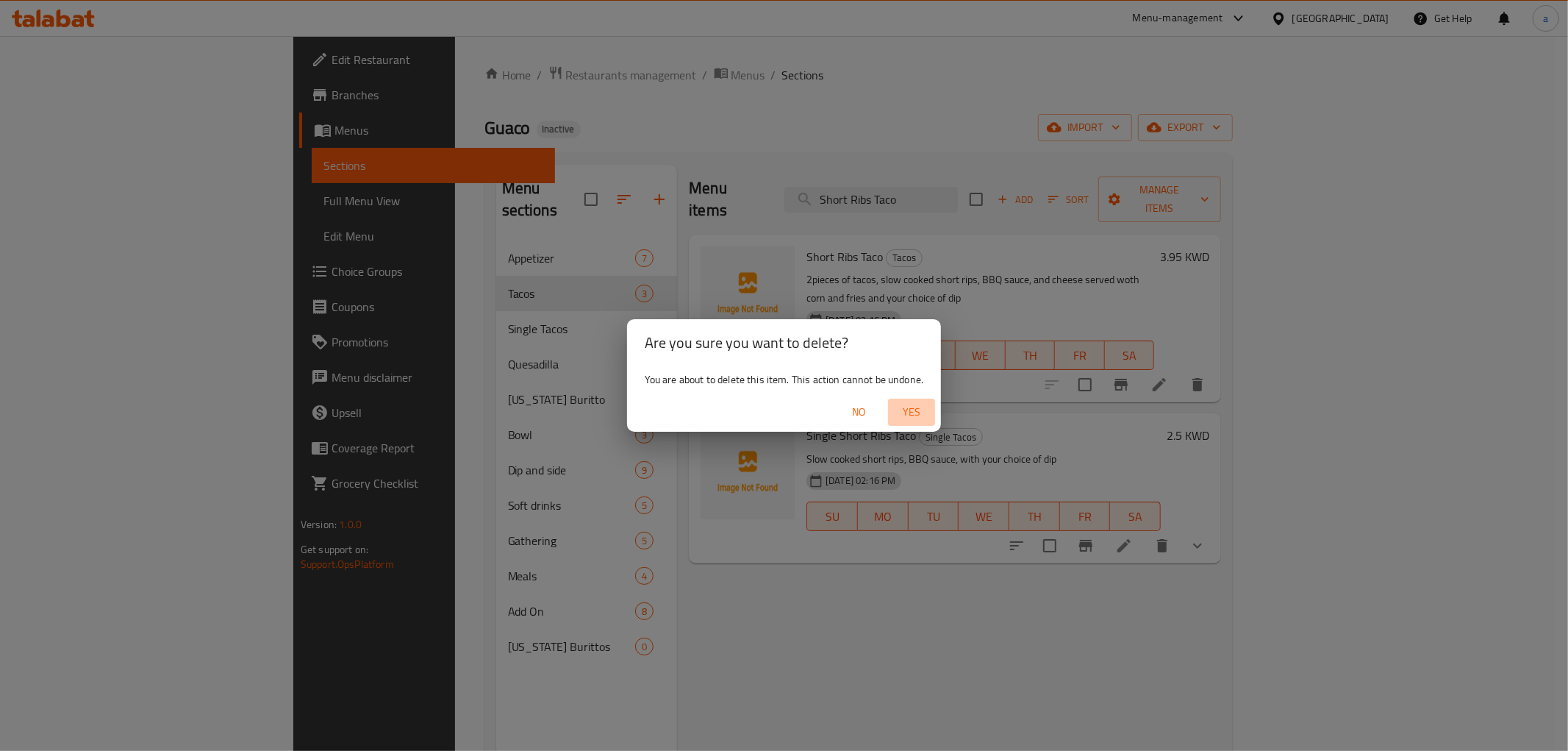
click at [902, 424] on button "Yes" at bounding box center [912, 412] width 47 height 27
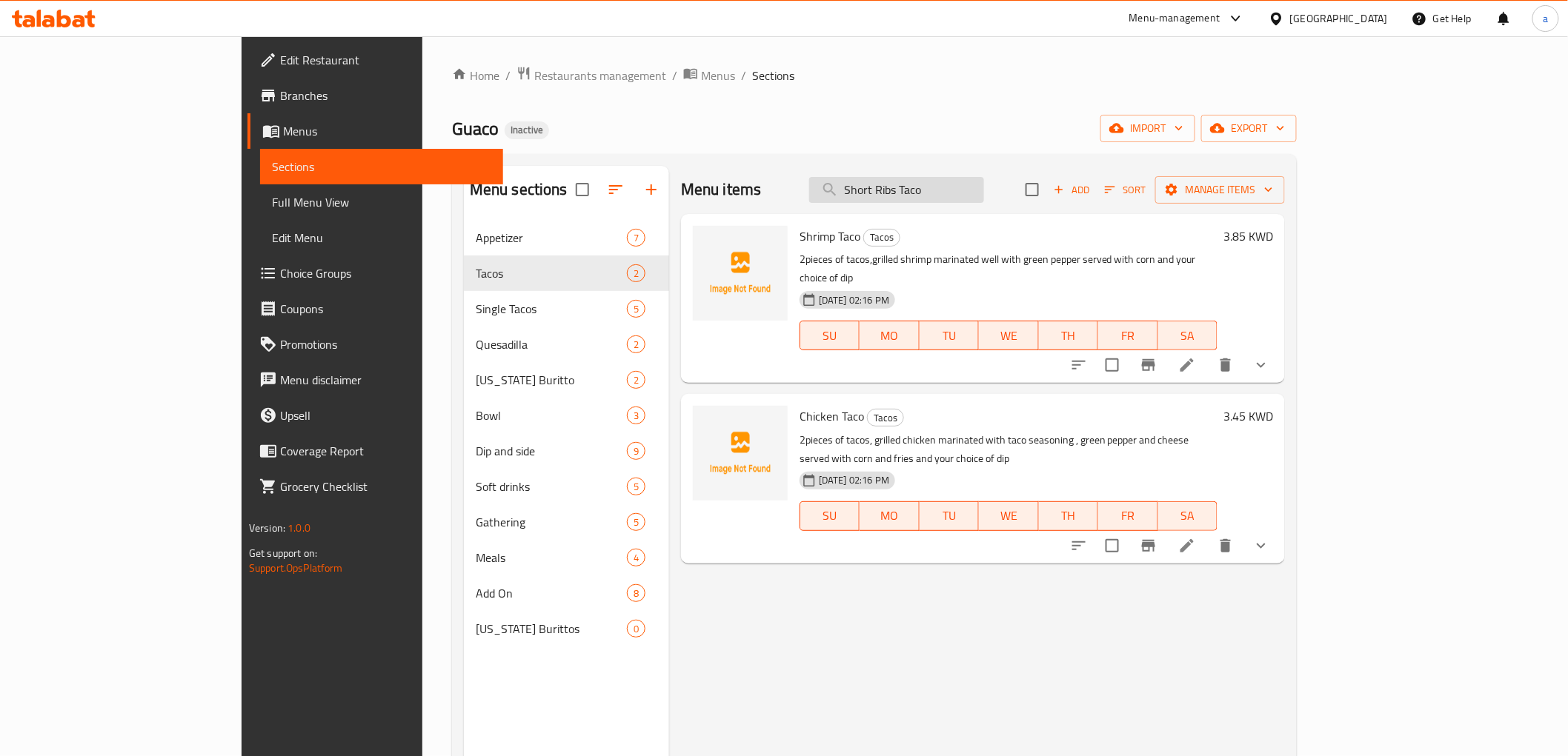
click at [984, 197] on input "Short Ribs Taco" at bounding box center [896, 190] width 175 height 26
paste input "Build your own bowl"
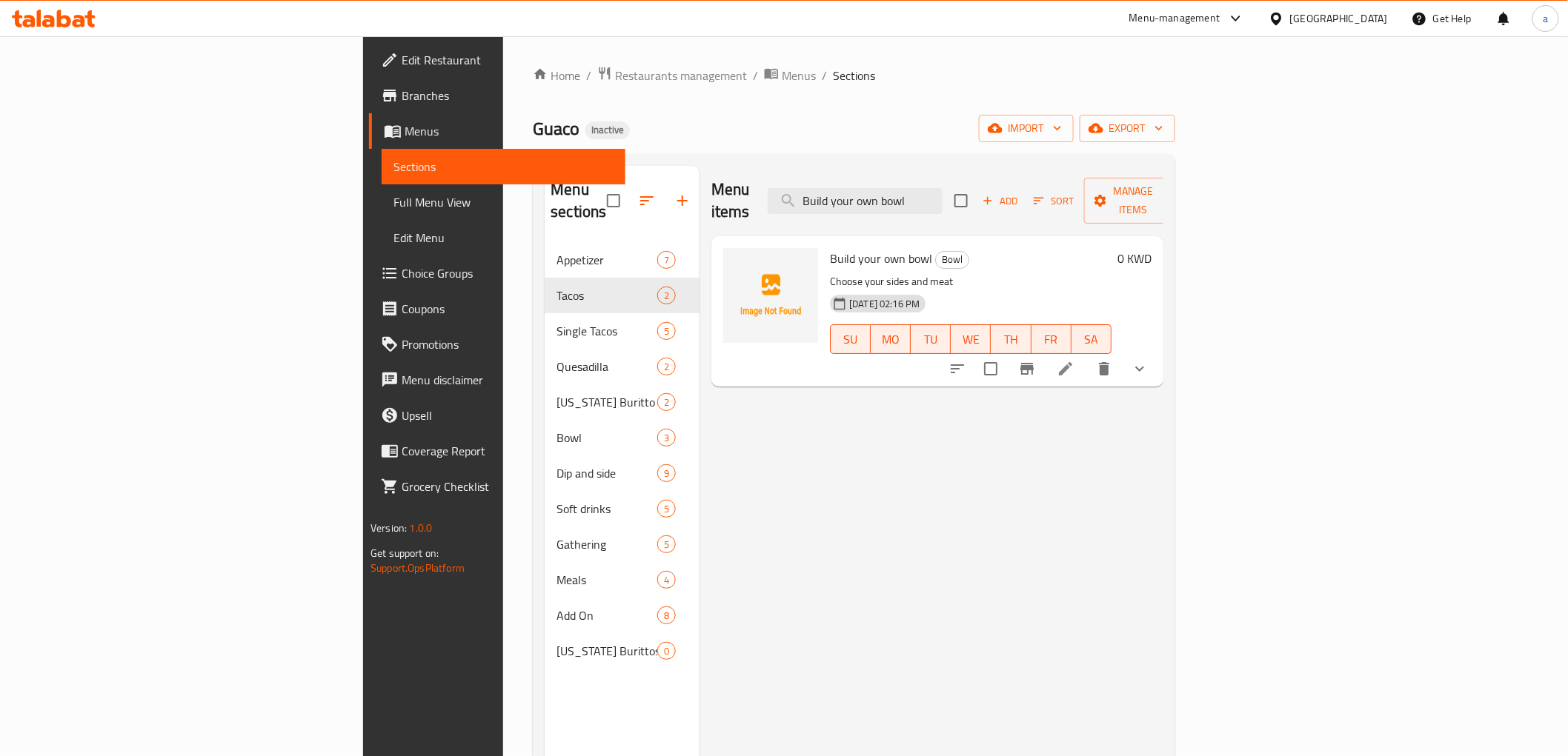
type input "Build your own bowl"
click at [1075, 360] on icon at bounding box center [1065, 368] width 18 height 18
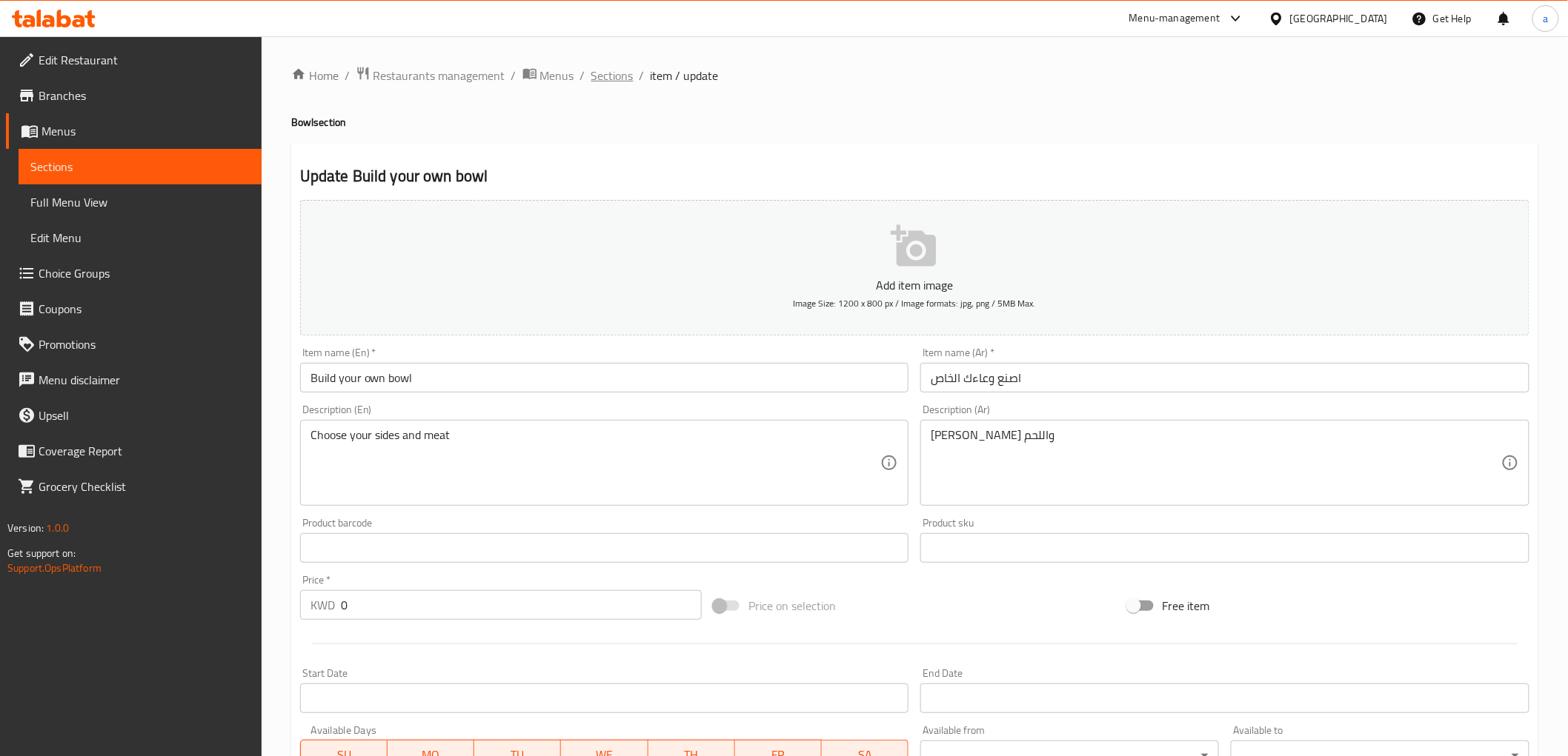
click at [613, 82] on span "Sections" at bounding box center [612, 75] width 42 height 18
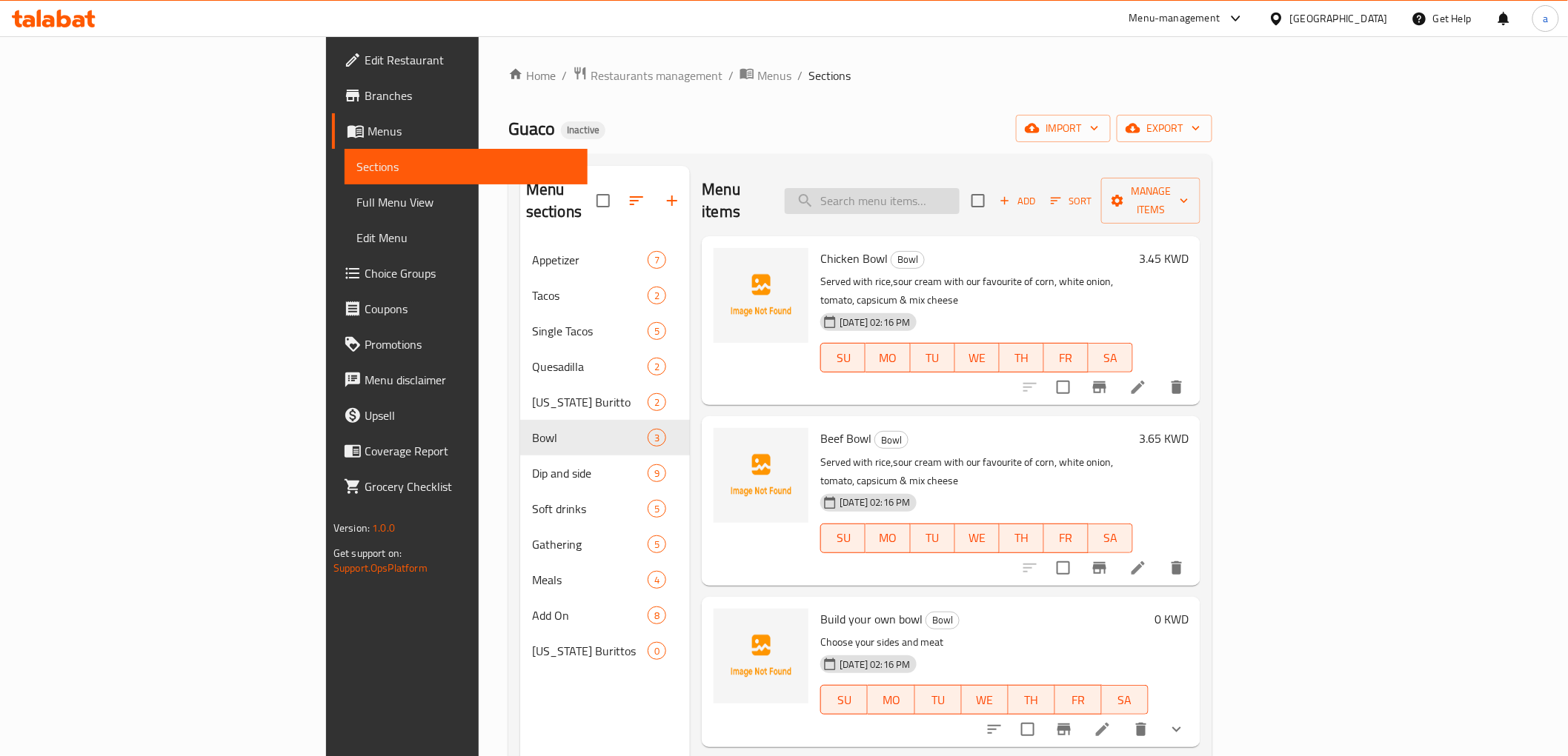
click at [936, 194] on input "search" at bounding box center [872, 201] width 175 height 26
paste input "Build your own bowl"
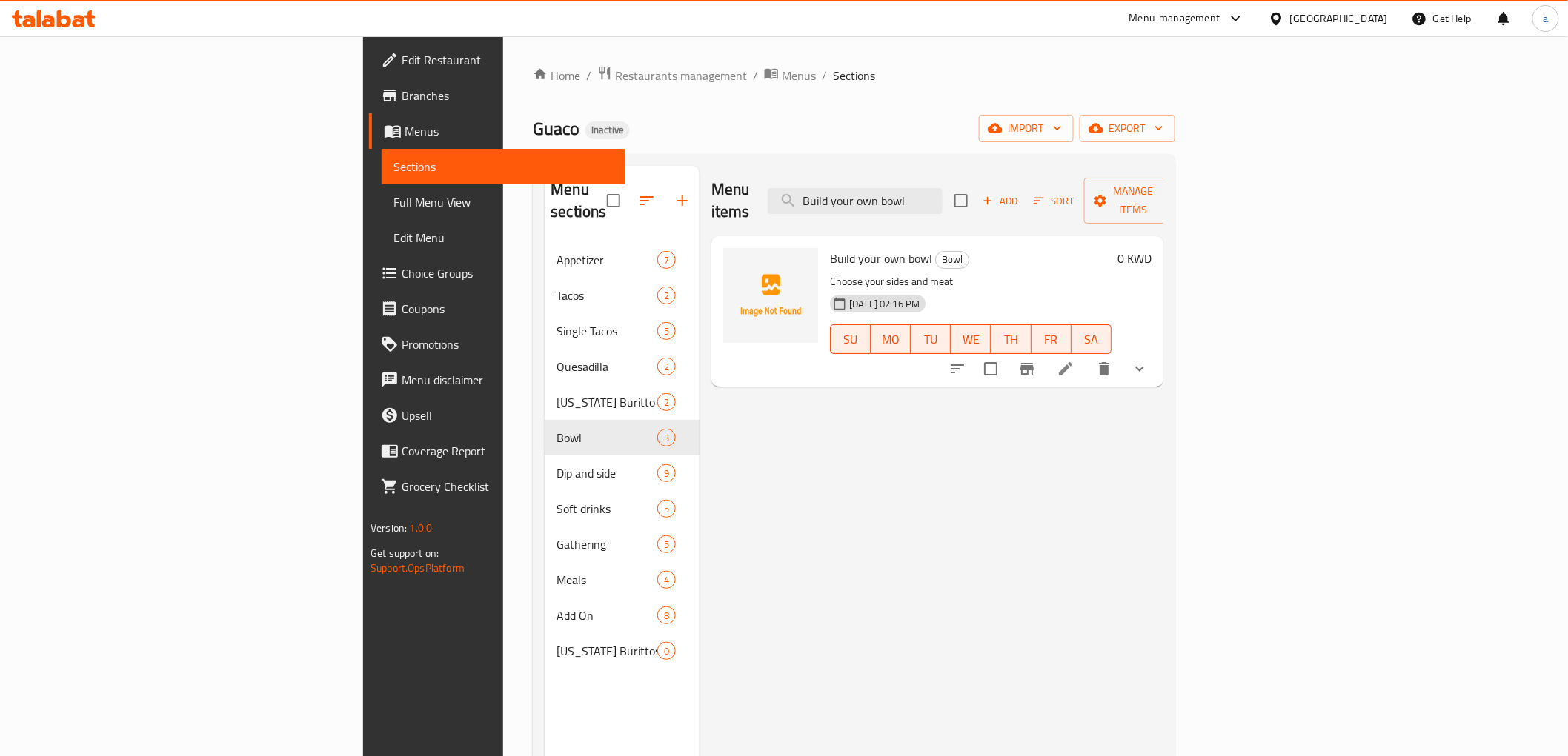
type input "Build your own bowl"
click at [369, 284] on link "Choice Groups" at bounding box center [496, 273] width 255 height 36
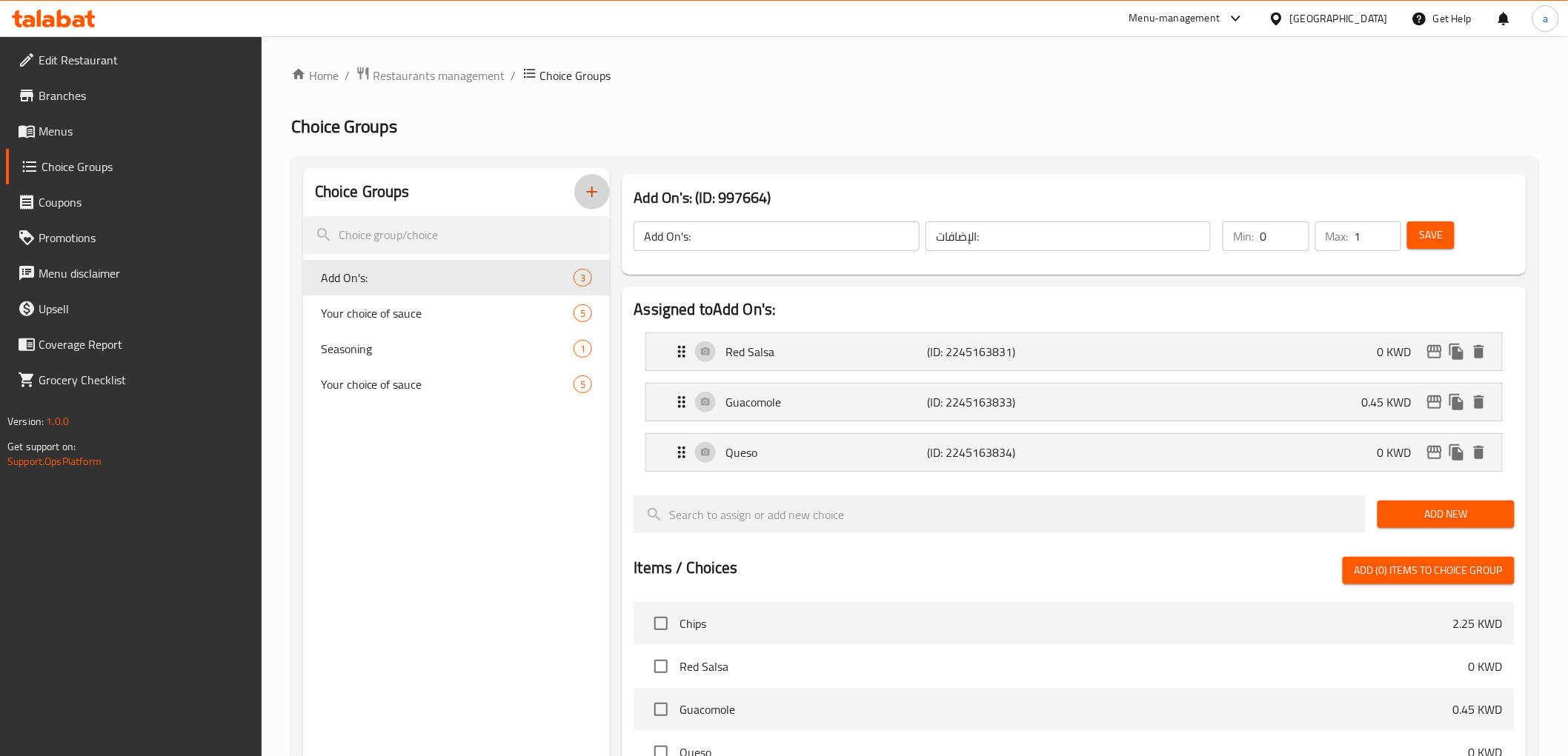
click at [594, 195] on icon "button" at bounding box center [591, 191] width 18 height 18
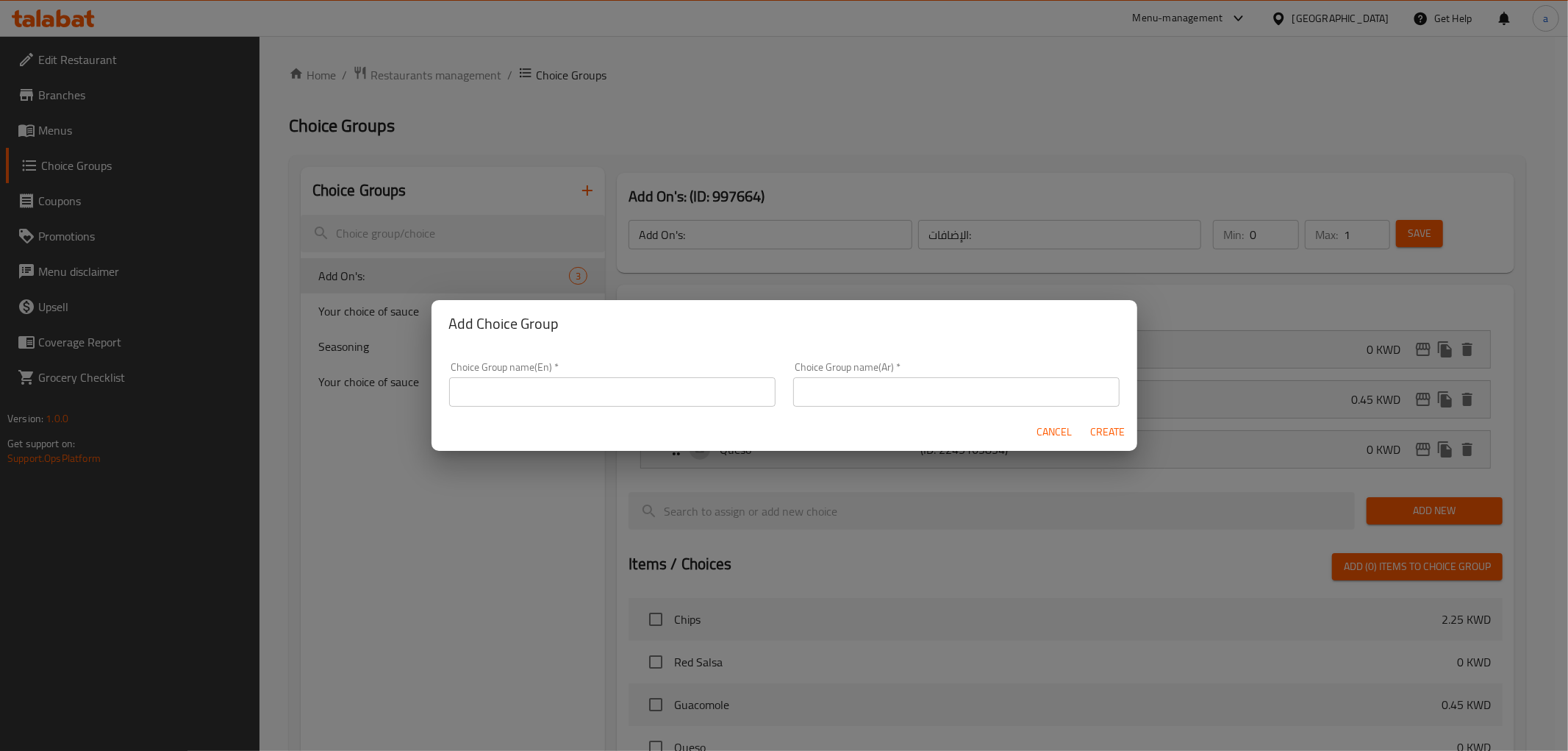
click at [606, 395] on input "text" at bounding box center [612, 392] width 326 height 30
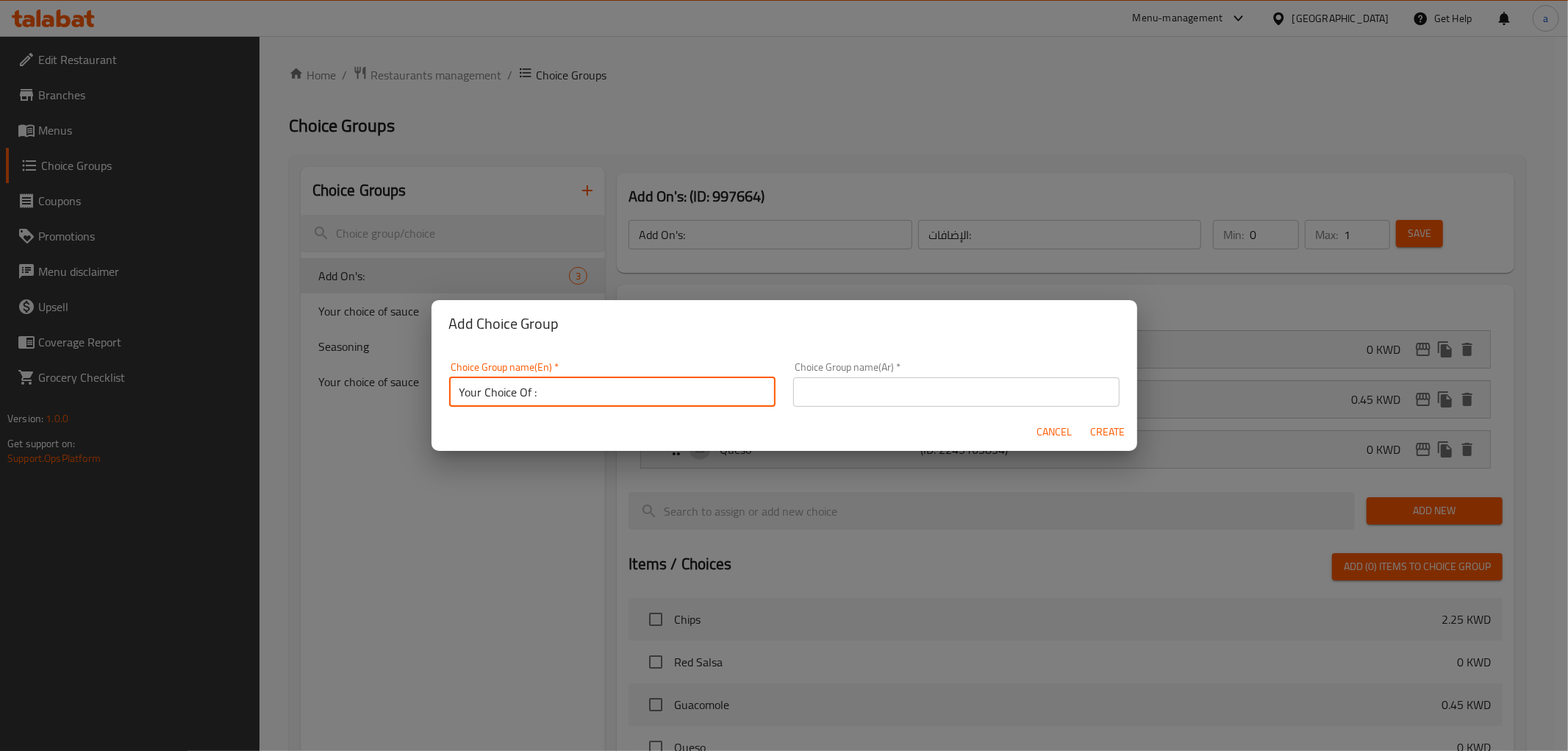
click at [528, 387] on input "Your Choice Of :" at bounding box center [612, 392] width 326 height 30
click at [531, 392] on input "Your Choice Of :" at bounding box center [612, 392] width 326 height 30
type input "Your Choice Of Sides :"
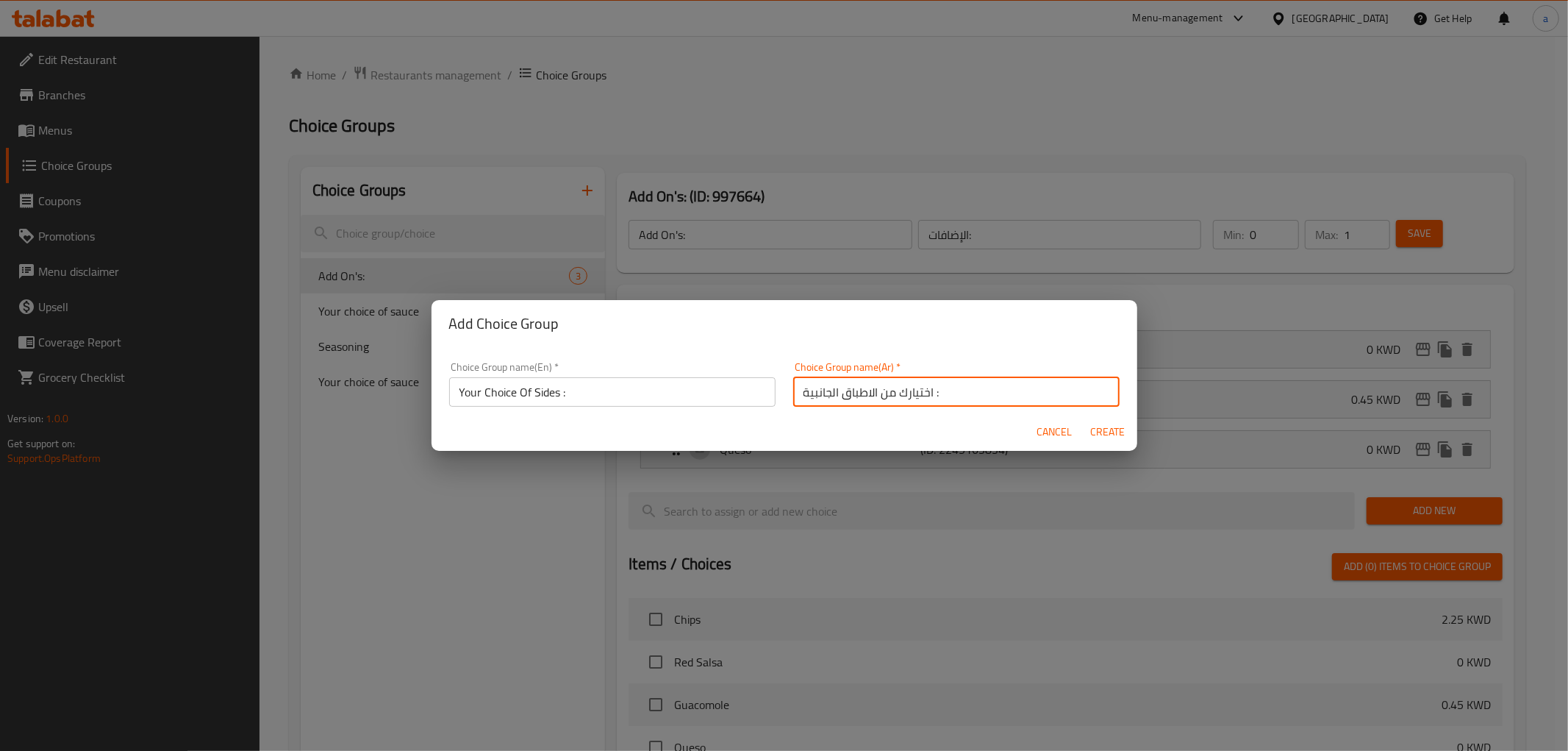
type input "اختيارك من الاطباق الجانبية :"
click at [1107, 429] on span "Create" at bounding box center [1108, 432] width 36 height 18
type input "Your Choice Of Sides :"
type input "اختيارك من الاطباق الجانبية :"
type input "0"
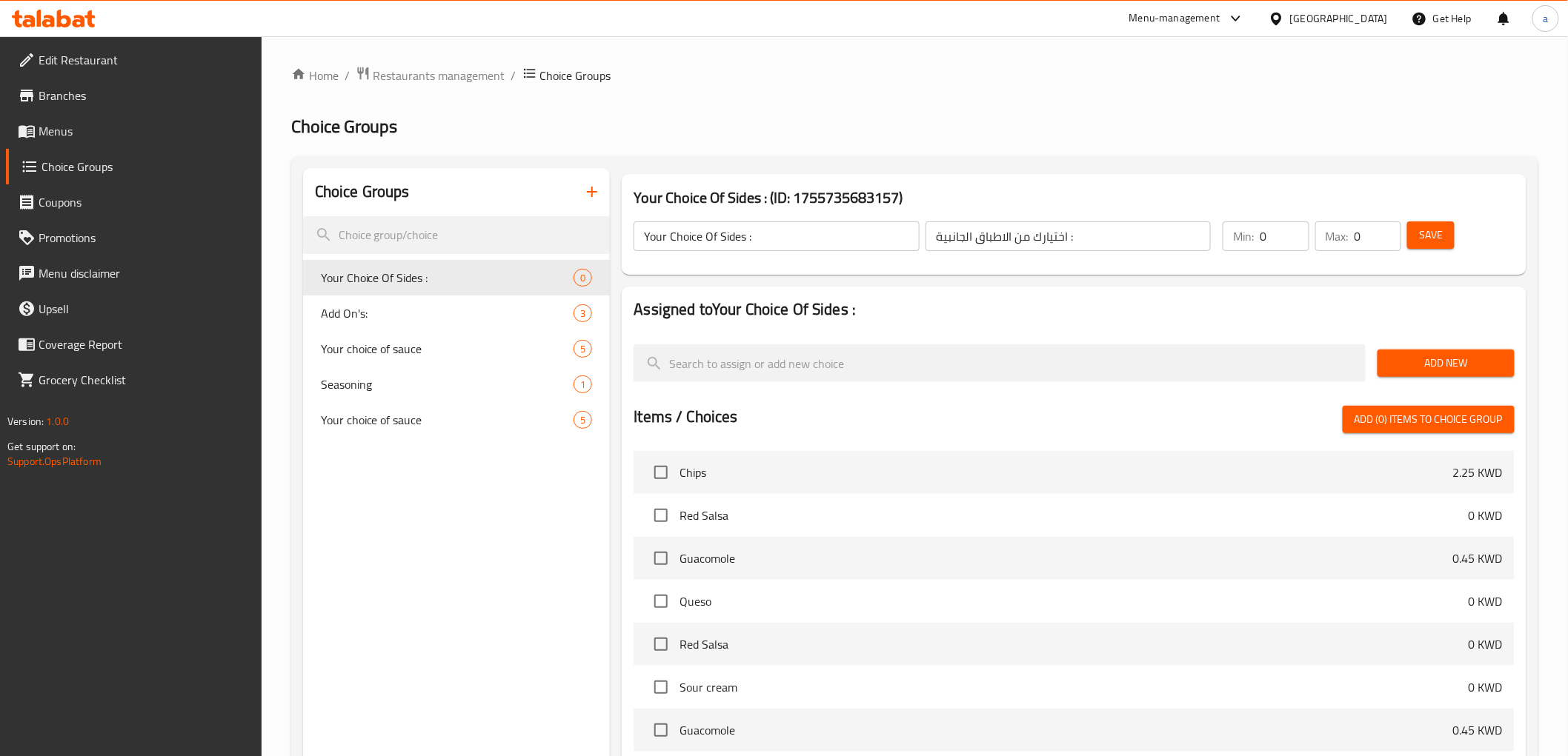
click at [1279, 235] on input "0" at bounding box center [1284, 236] width 49 height 30
type input "1"
click at [1374, 238] on input "0" at bounding box center [1378, 236] width 47 height 30
type input "1"
click at [1445, 231] on button "Save" at bounding box center [1431, 235] width 47 height 28
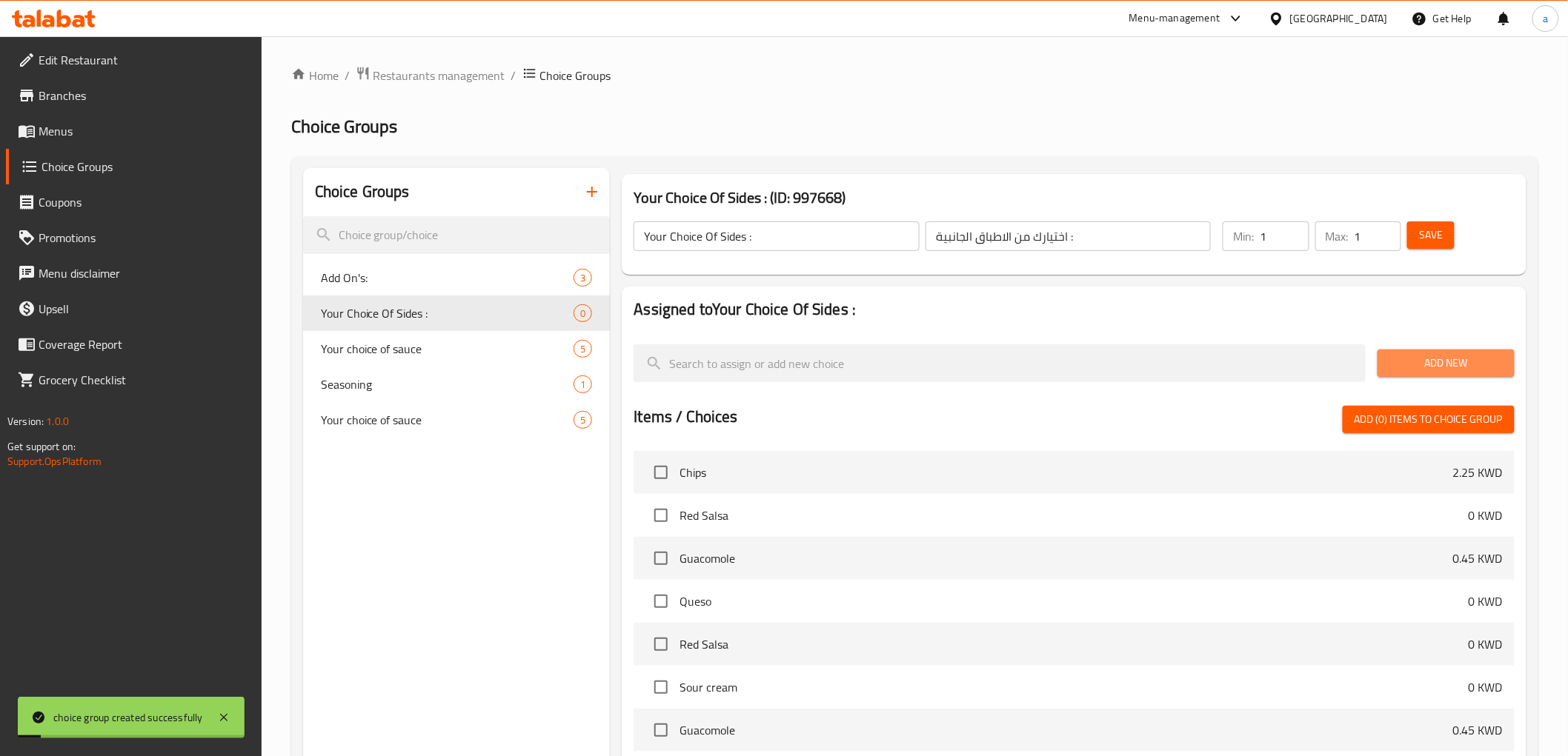
click at [1462, 368] on span "Add New" at bounding box center [1446, 363] width 113 height 18
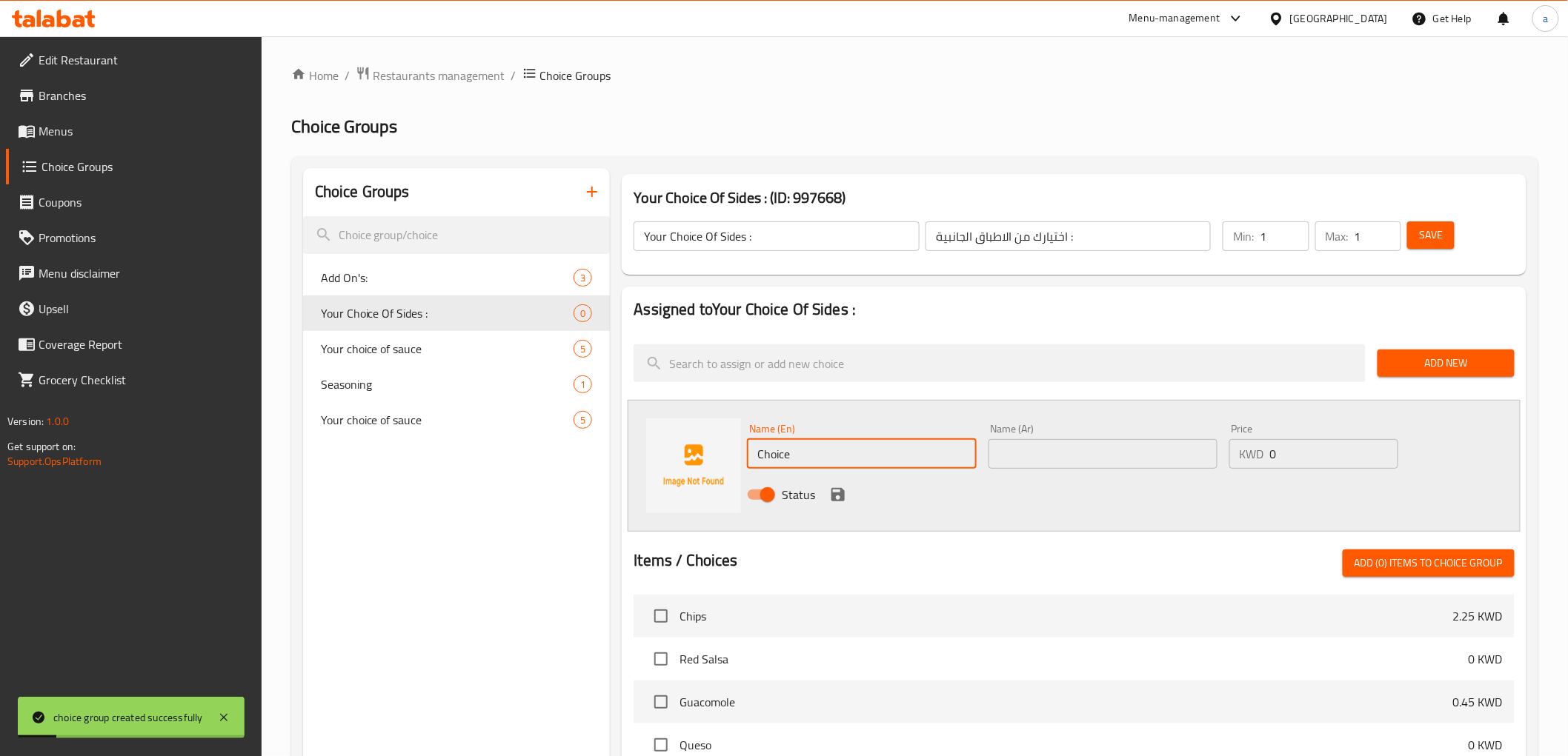
click at [938, 456] on input "Choice" at bounding box center [861, 453] width 229 height 30
click at [838, 466] on input "text" at bounding box center [861, 453] width 229 height 30
paste input "Mexican rice"
type input "Mexican rice"
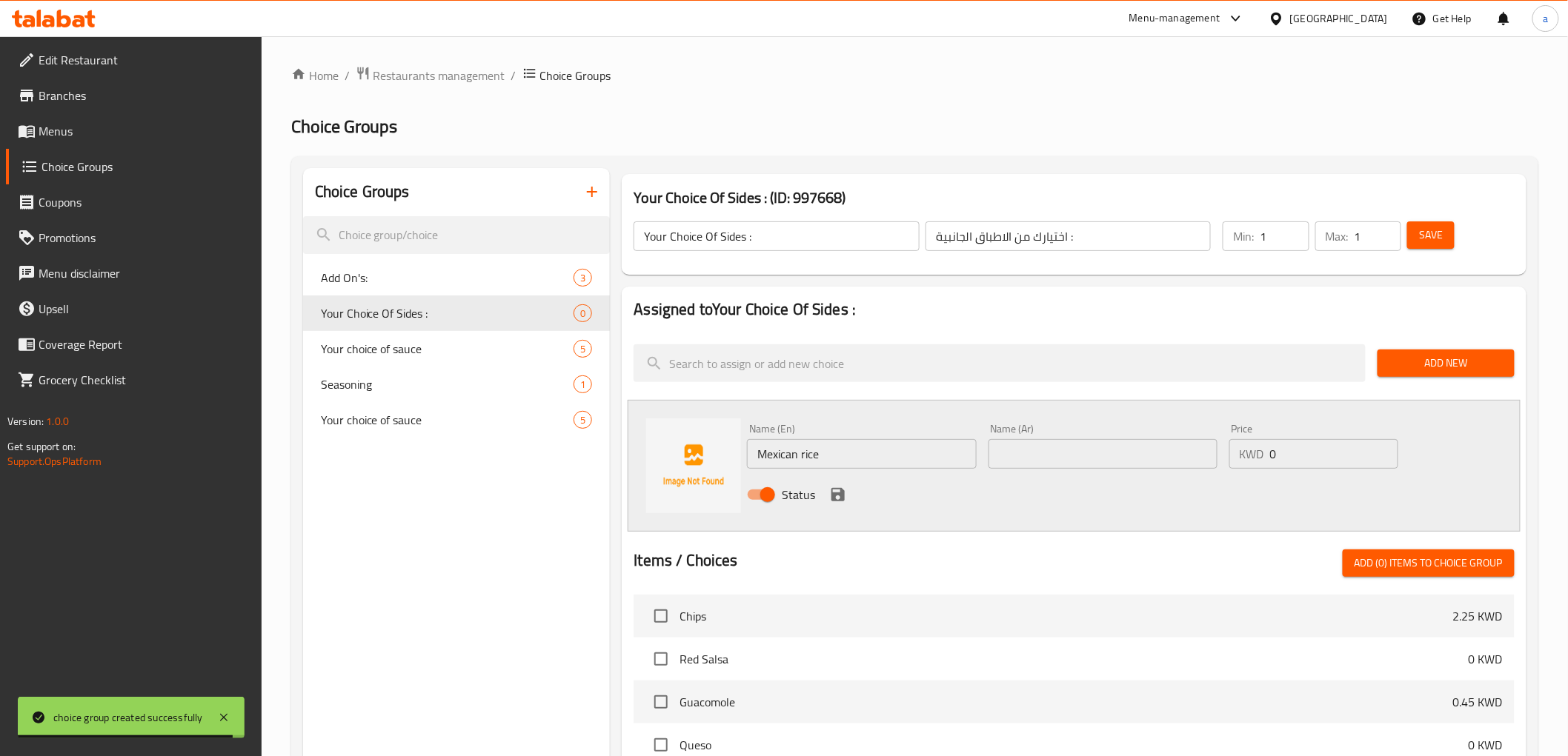
click at [1067, 478] on div "Status" at bounding box center [1102, 495] width 723 height 40
click at [1103, 446] on input "text" at bounding box center [1102, 453] width 229 height 30
paste input "أرز مكسيكي"
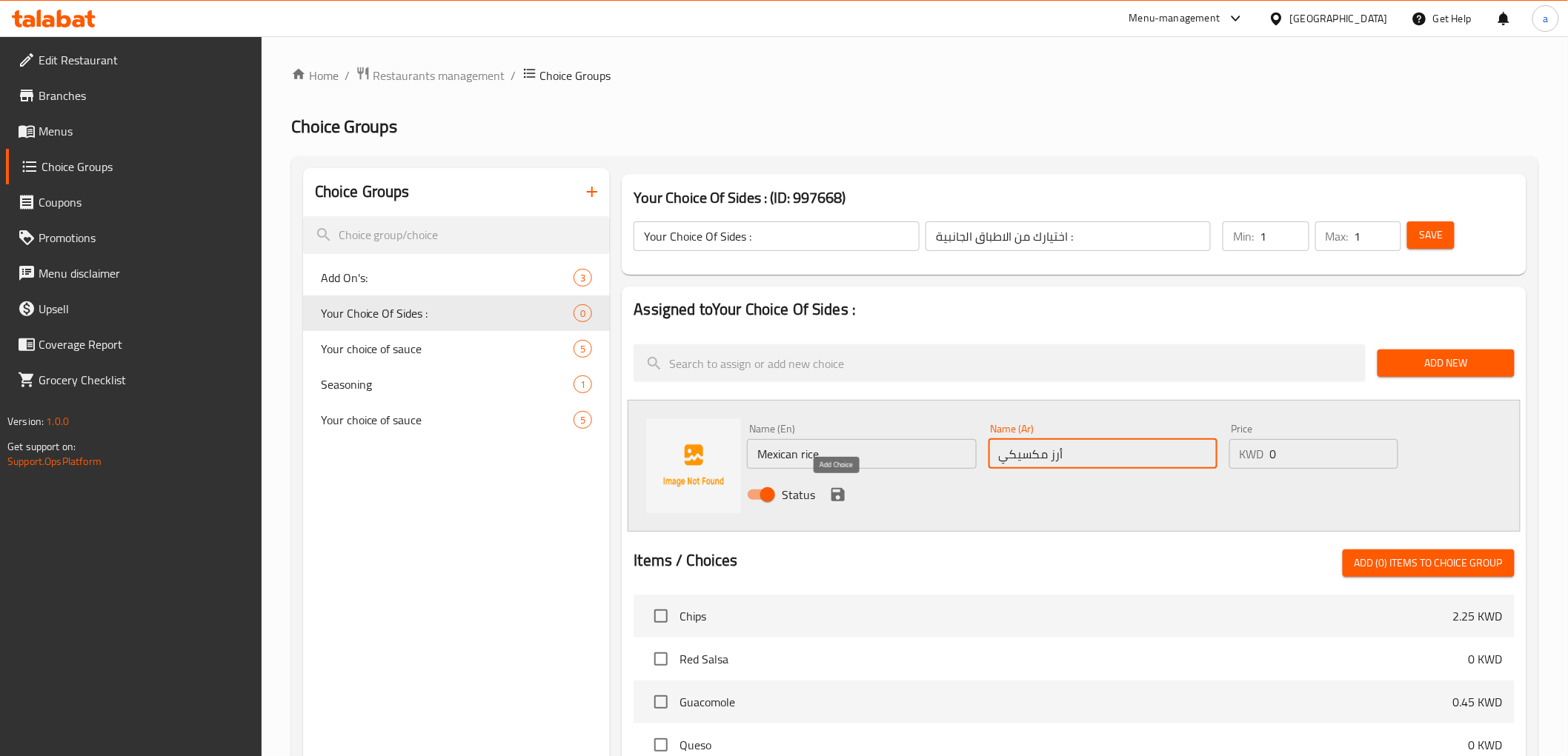
type input "أرز مكسيكي"
click at [842, 487] on icon "save" at bounding box center [838, 495] width 18 height 18
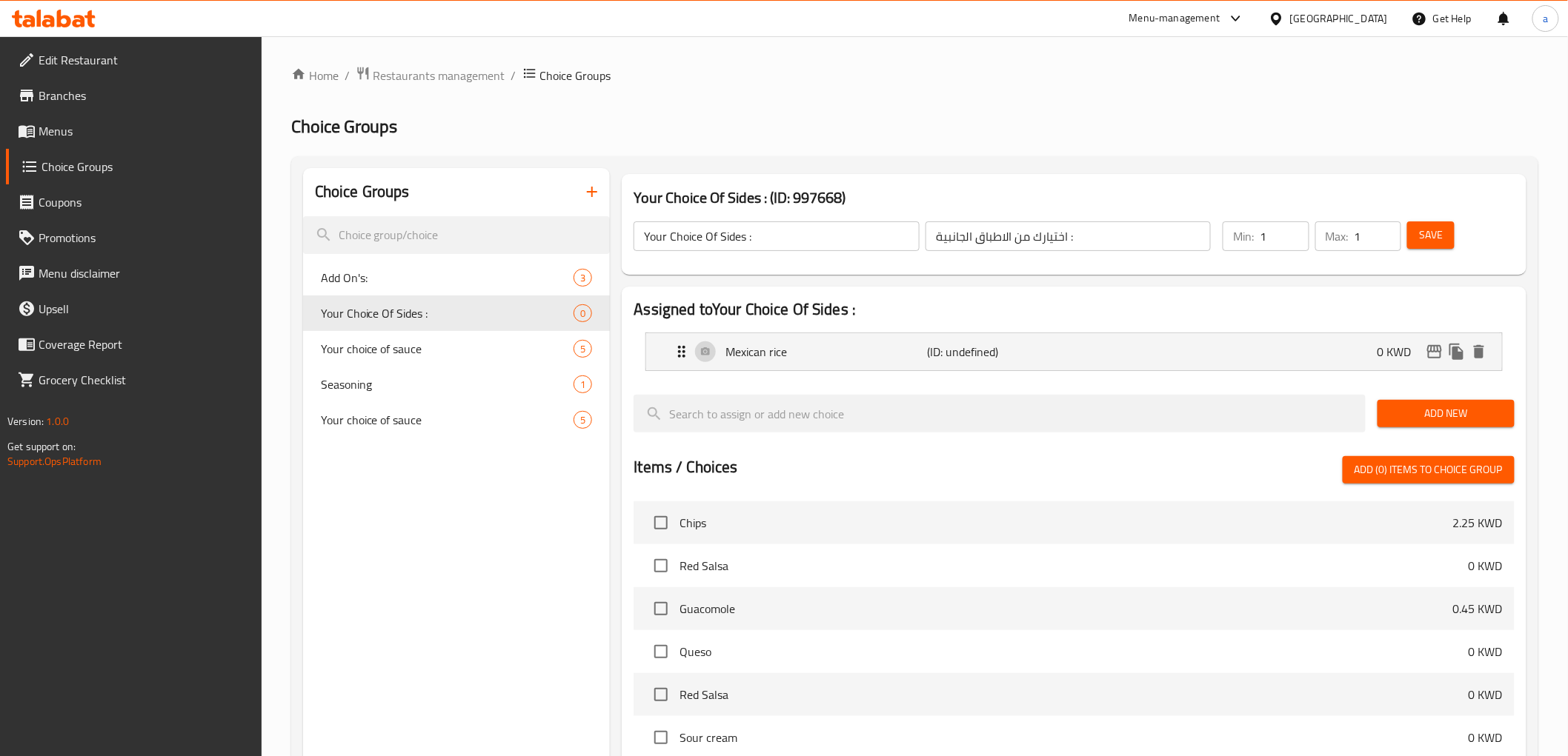
click at [1413, 411] on span "Add New" at bounding box center [1446, 414] width 113 height 18
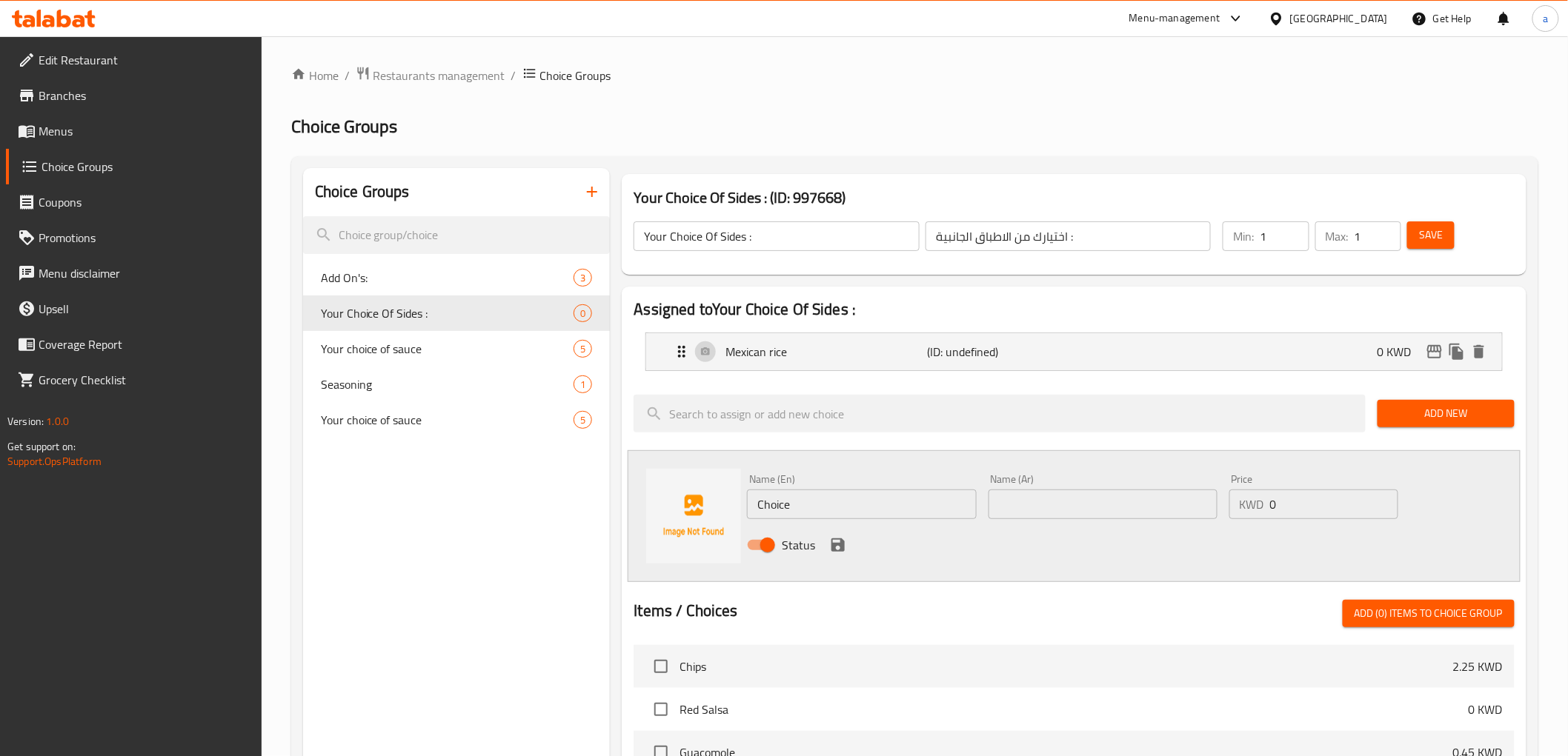
click at [879, 504] on input "Choice" at bounding box center [861, 504] width 229 height 30
paste input "Sour cream"
type input "Sour cream"
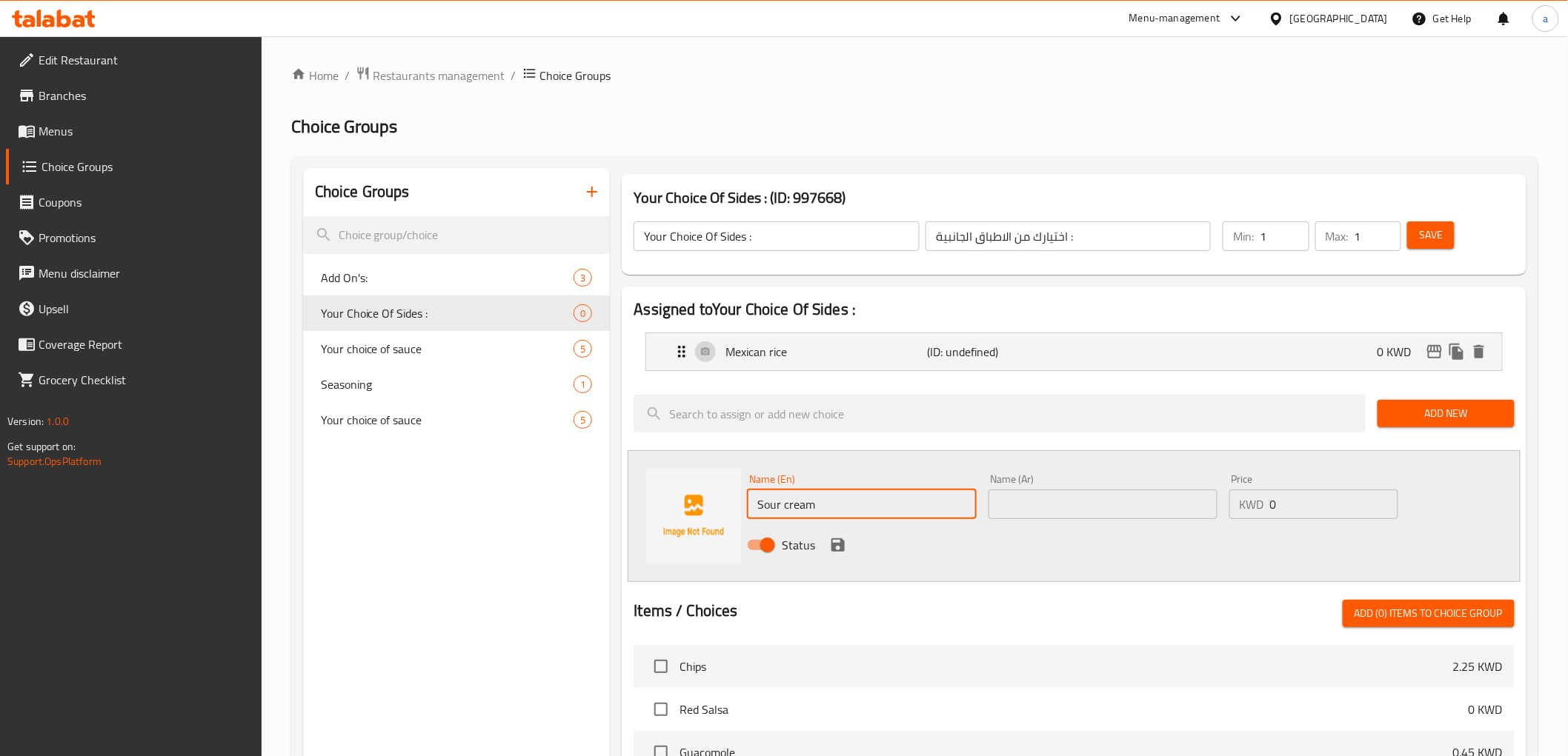
click at [1114, 511] on input "text" at bounding box center [1102, 504] width 229 height 30
paste input "كريمة حامضة"
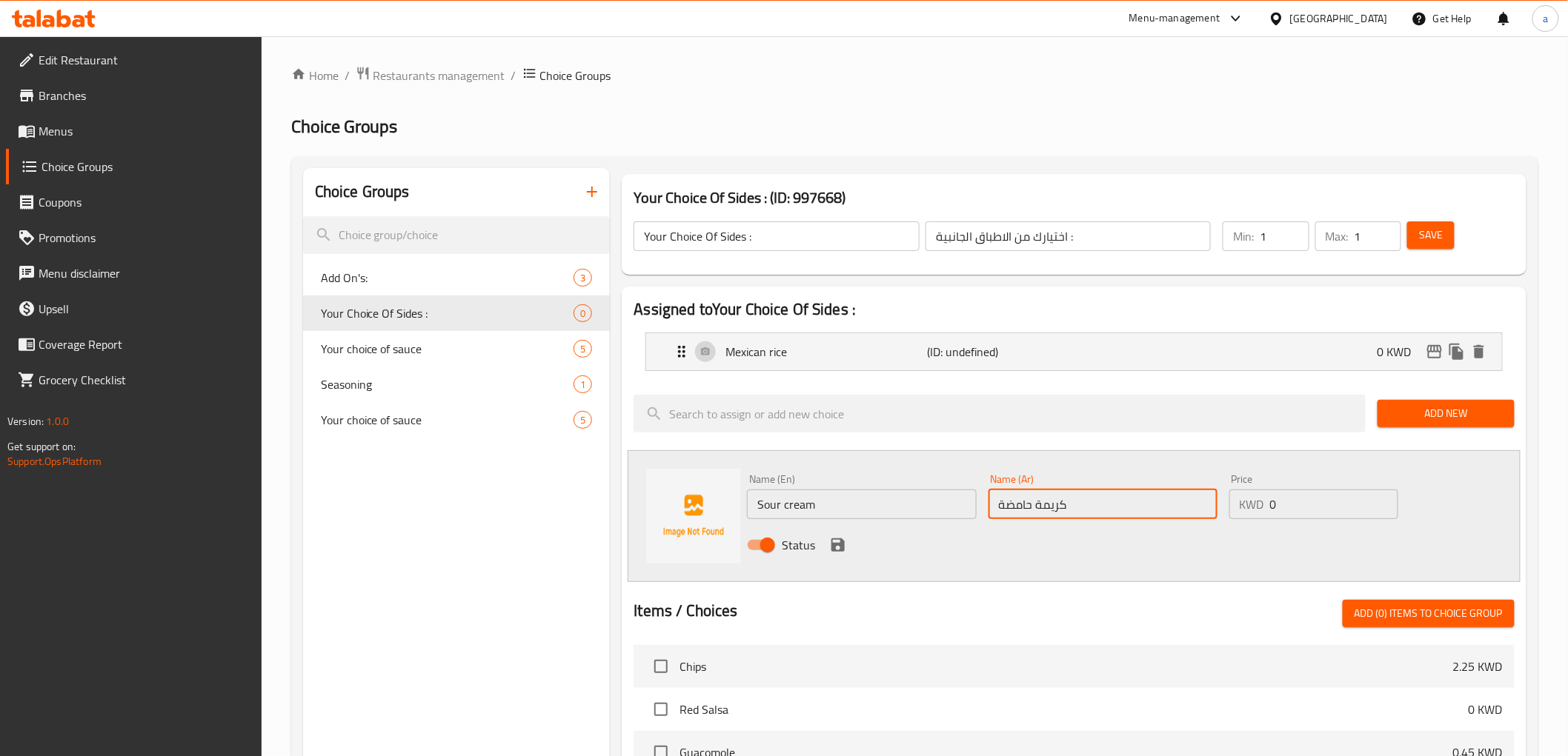
type input "كريمة حامضة"
click at [831, 550] on icon "save" at bounding box center [838, 544] width 13 height 13
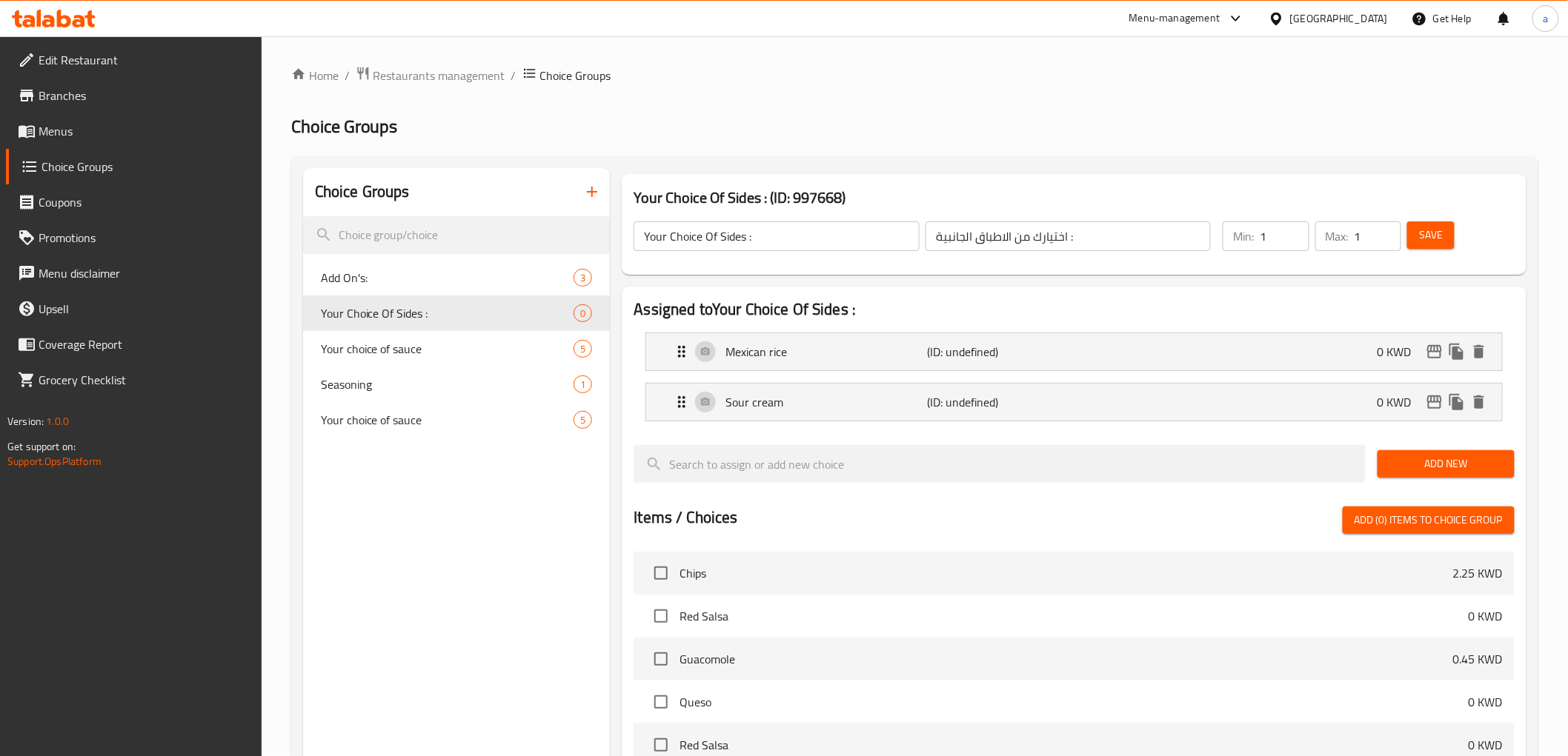
click at [1484, 464] on span "Add New" at bounding box center [1446, 464] width 113 height 18
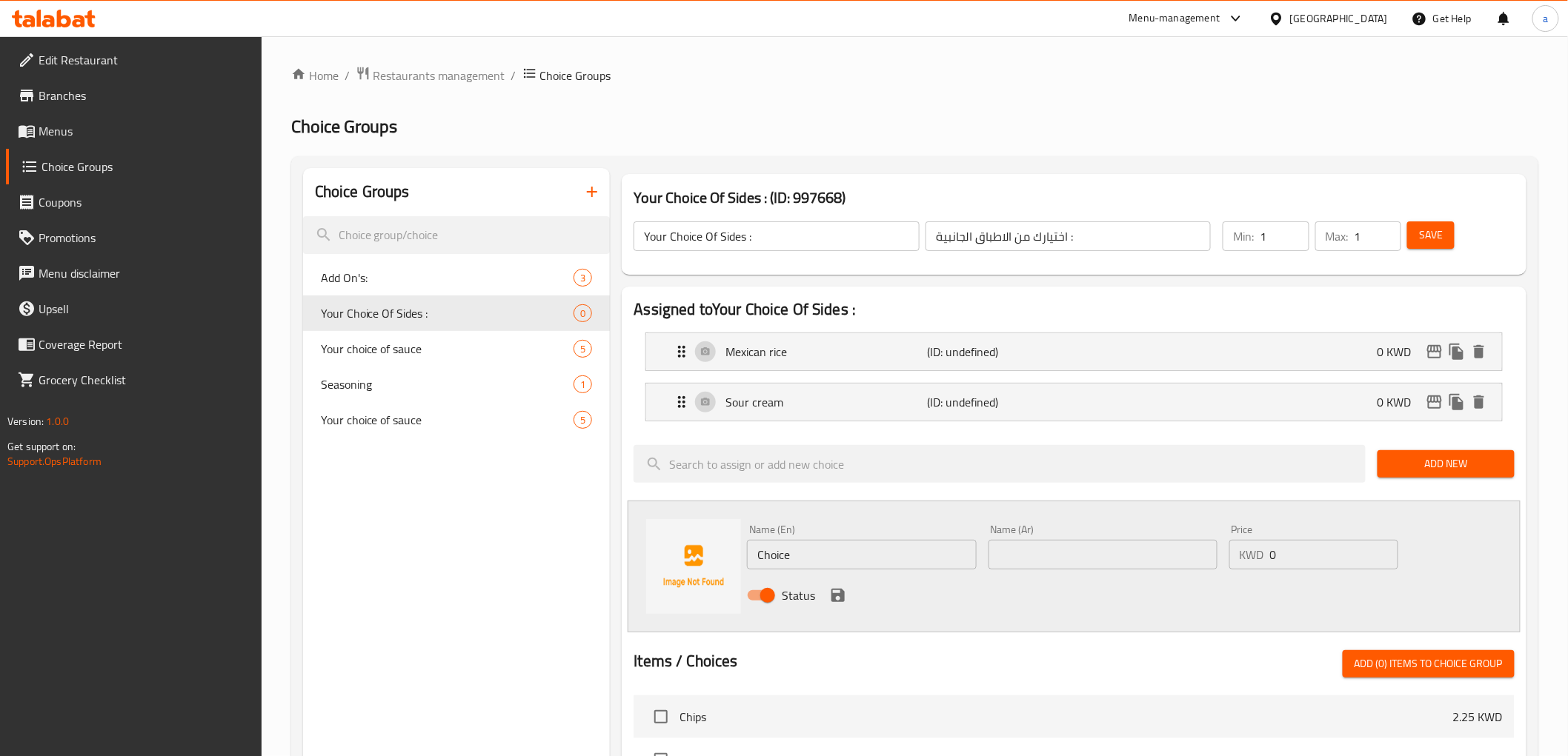
click at [823, 570] on div "Name (En) Choice Name (En)" at bounding box center [861, 547] width 241 height 57
click at [820, 563] on input "Choice" at bounding box center [861, 554] width 229 height 30
paste input "corn"
type input "corn"
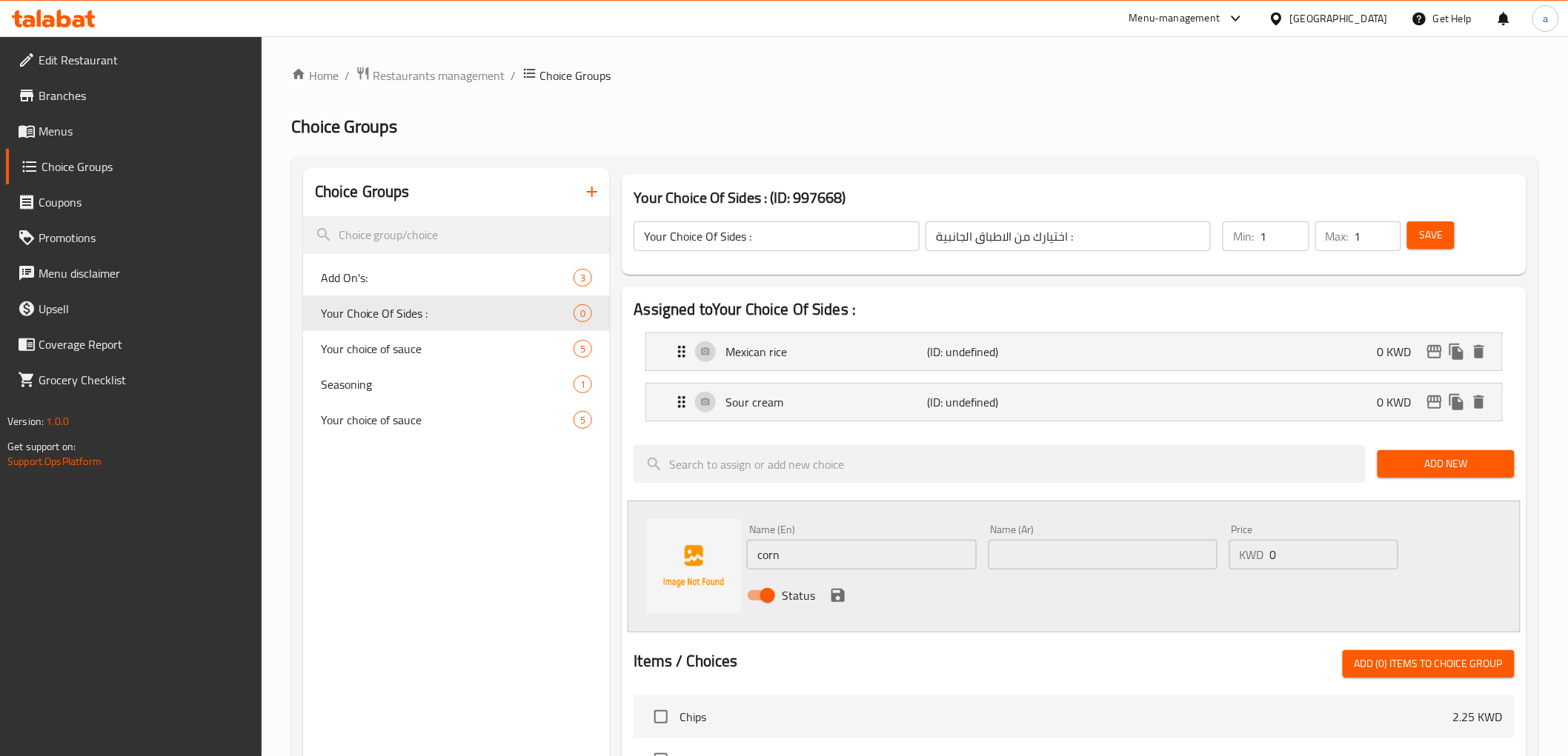
click at [1160, 557] on input "text" at bounding box center [1102, 554] width 229 height 30
paste input "ذرة"
type input "ذرة"
click at [841, 608] on div "Status" at bounding box center [1102, 595] width 723 height 40
click at [827, 595] on button "save" at bounding box center [838, 595] width 22 height 22
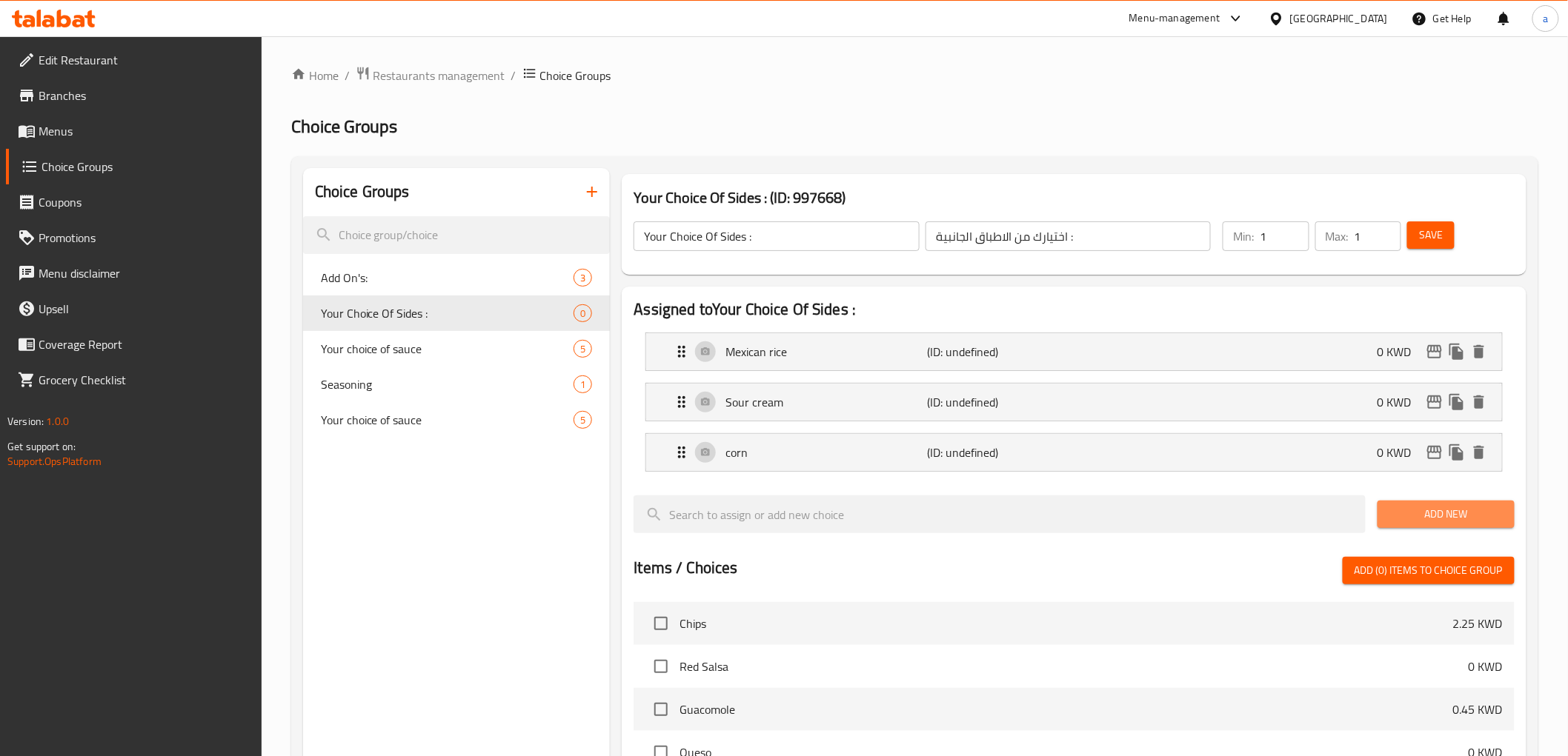
click at [1449, 511] on span "Add New" at bounding box center [1446, 514] width 113 height 18
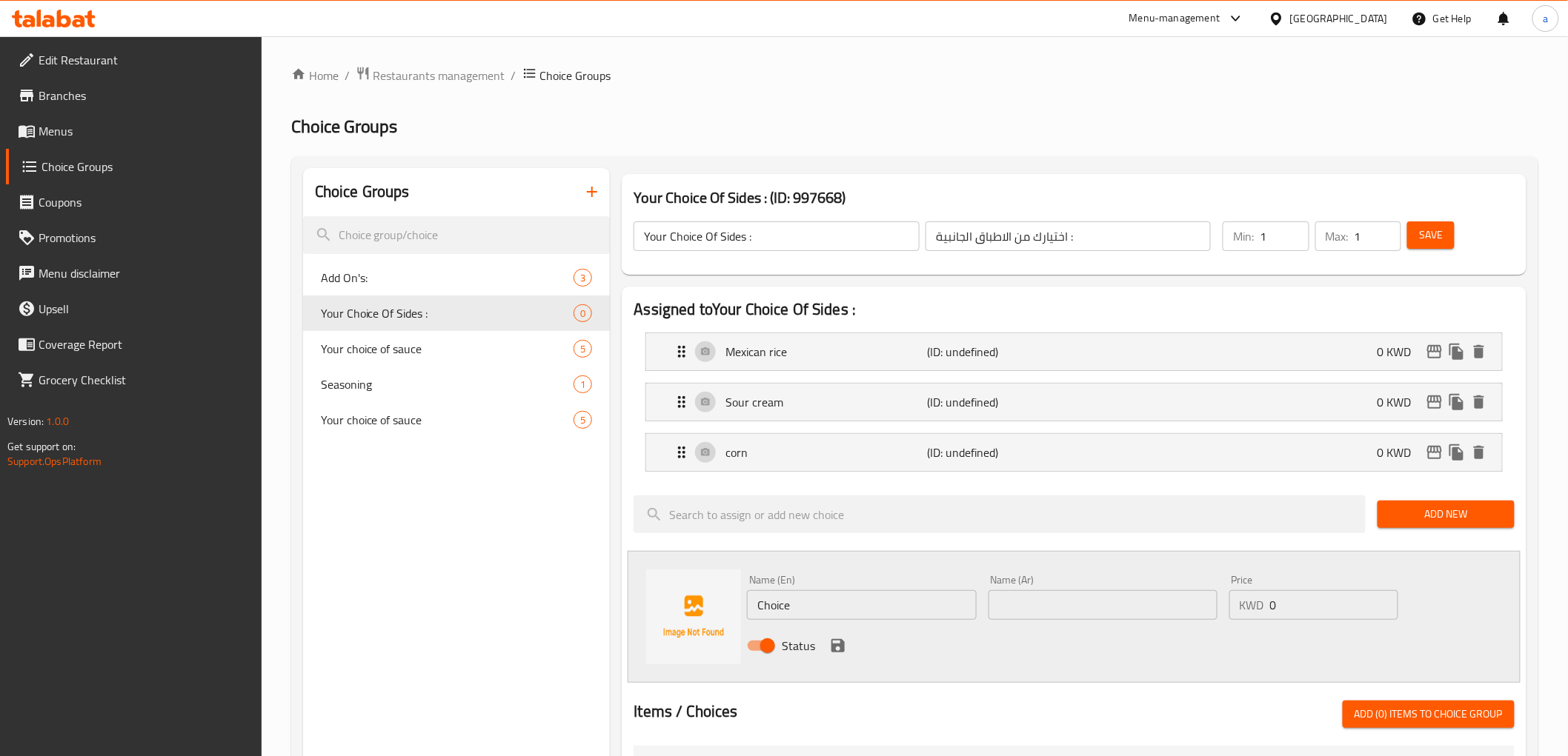
click at [851, 605] on input "Choice" at bounding box center [861, 605] width 229 height 30
paste input "jalapeno"
type input "jalapeno"
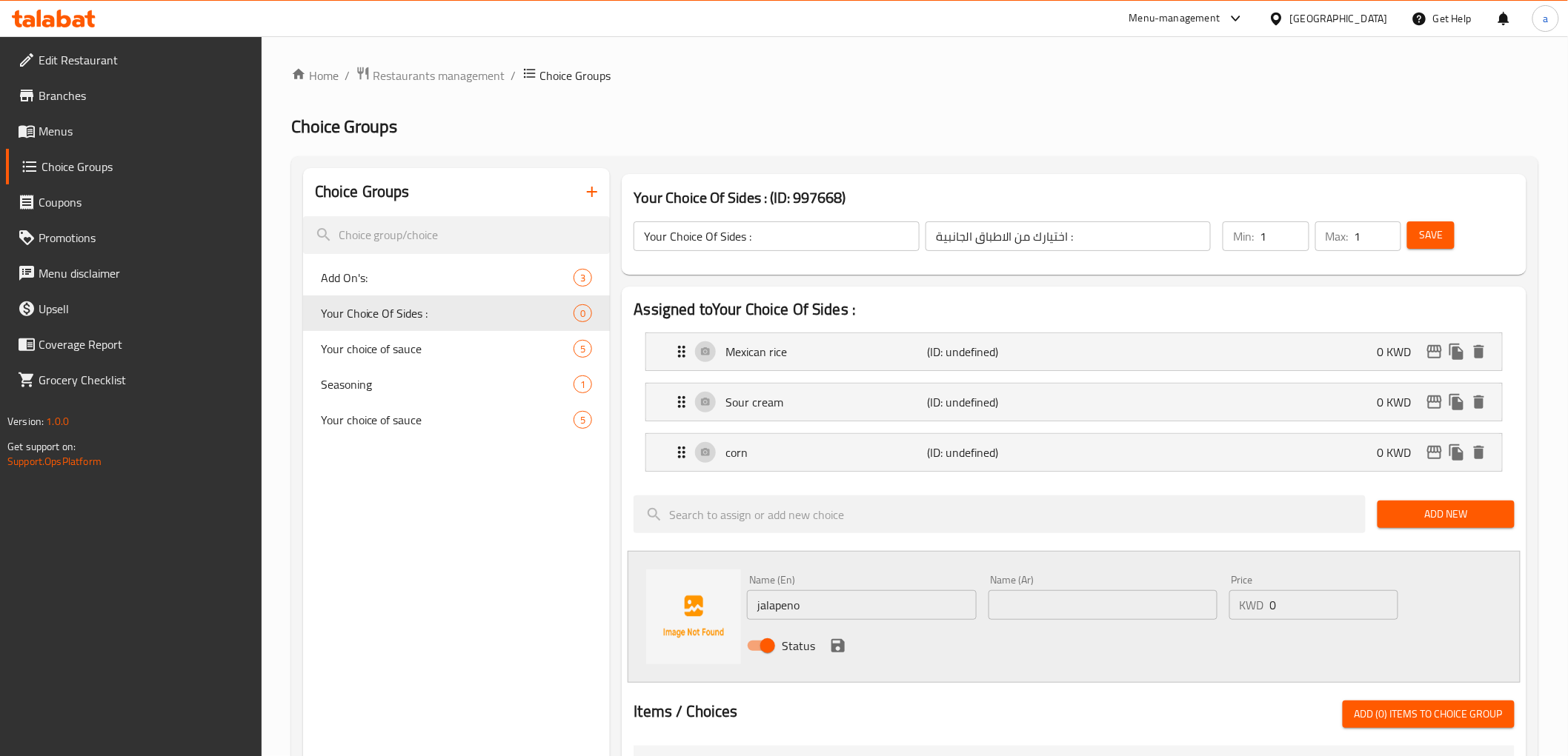
click at [1056, 608] on input "text" at bounding box center [1102, 605] width 229 height 30
paste input "هالبينو"
type input "هالبينو"
click at [841, 638] on icon "save" at bounding box center [838, 645] width 18 height 18
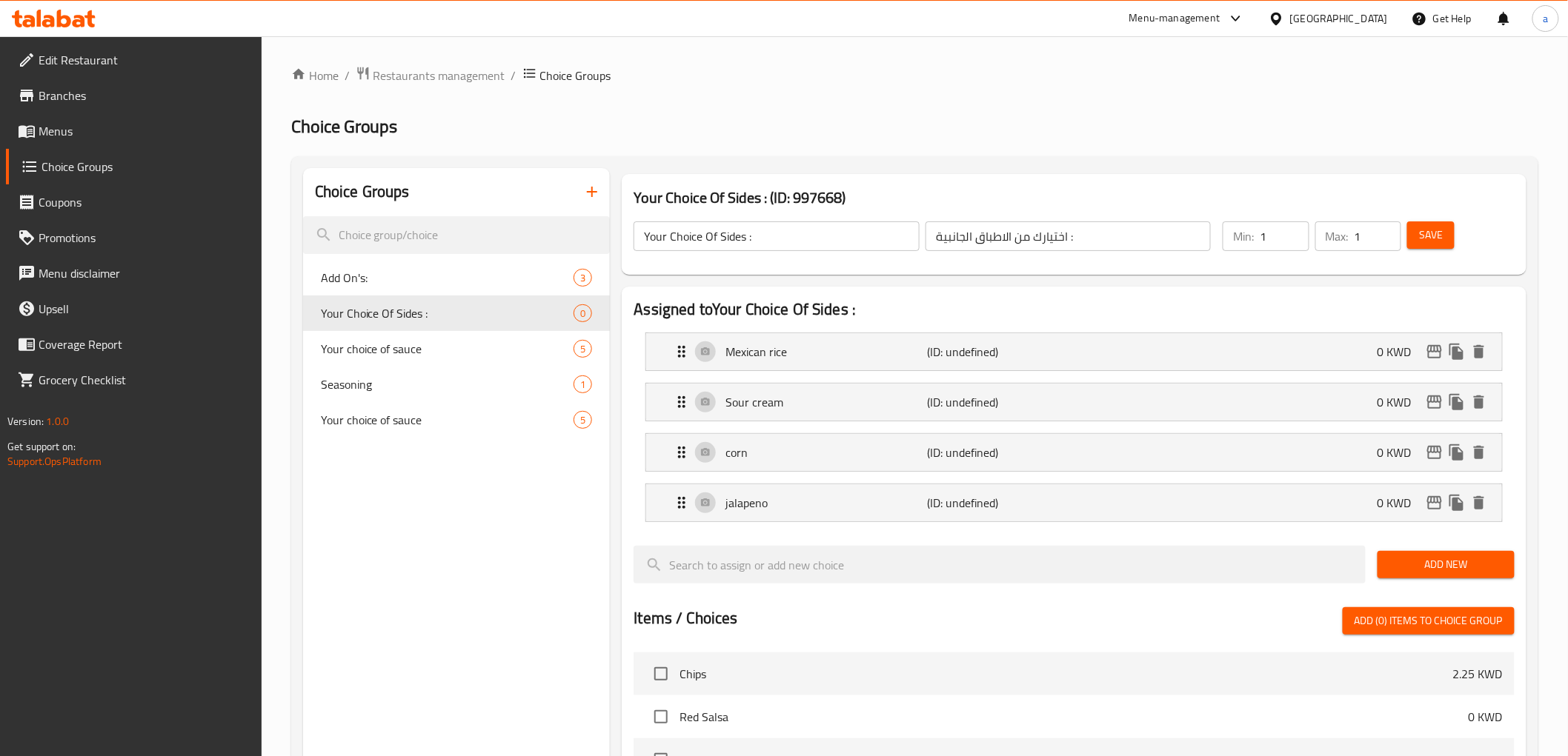
click at [1417, 557] on span "Add New" at bounding box center [1446, 565] width 113 height 18
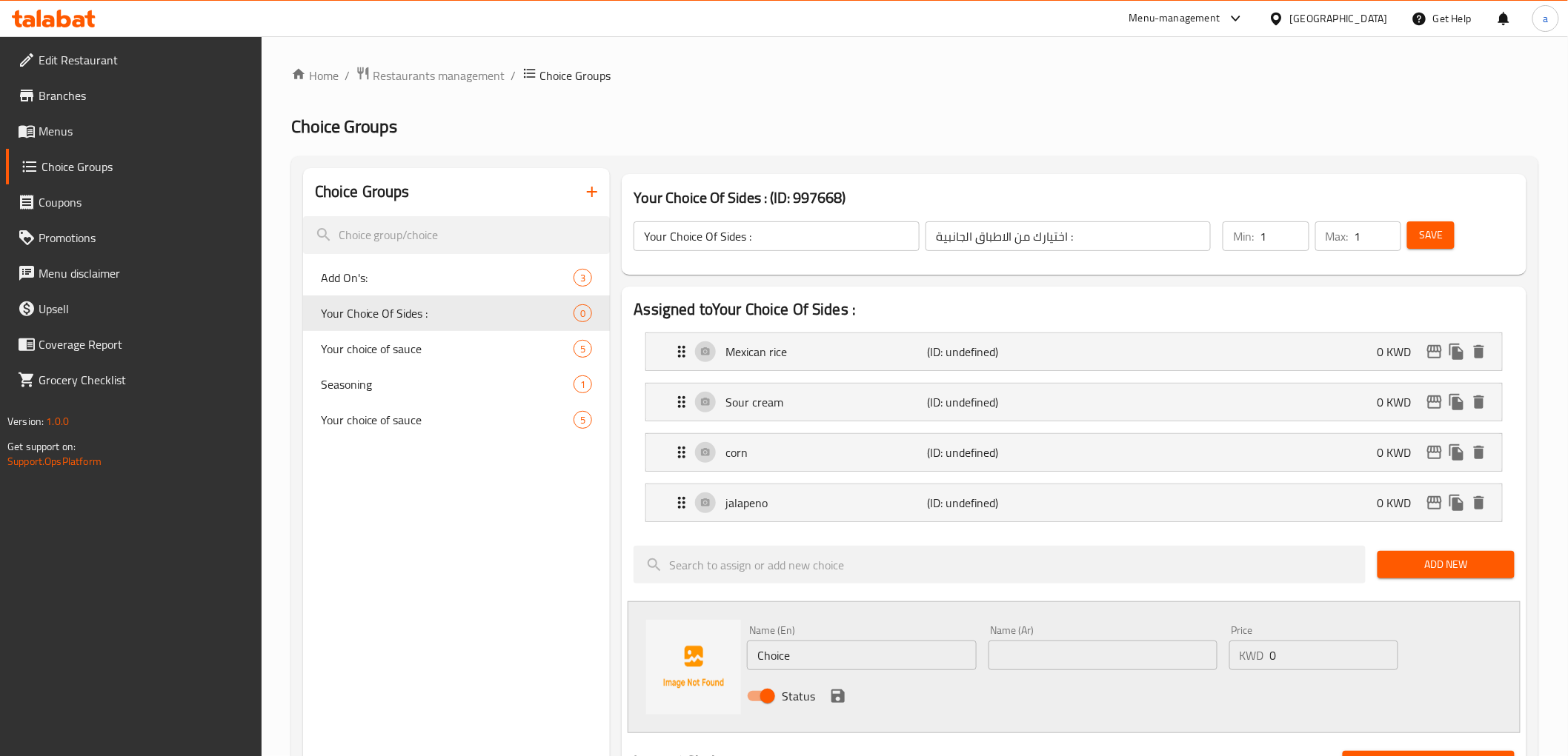
click at [838, 650] on input "Choice" at bounding box center [861, 655] width 229 height 30
paste input "fresh tomato"
type input "fresh tomato"
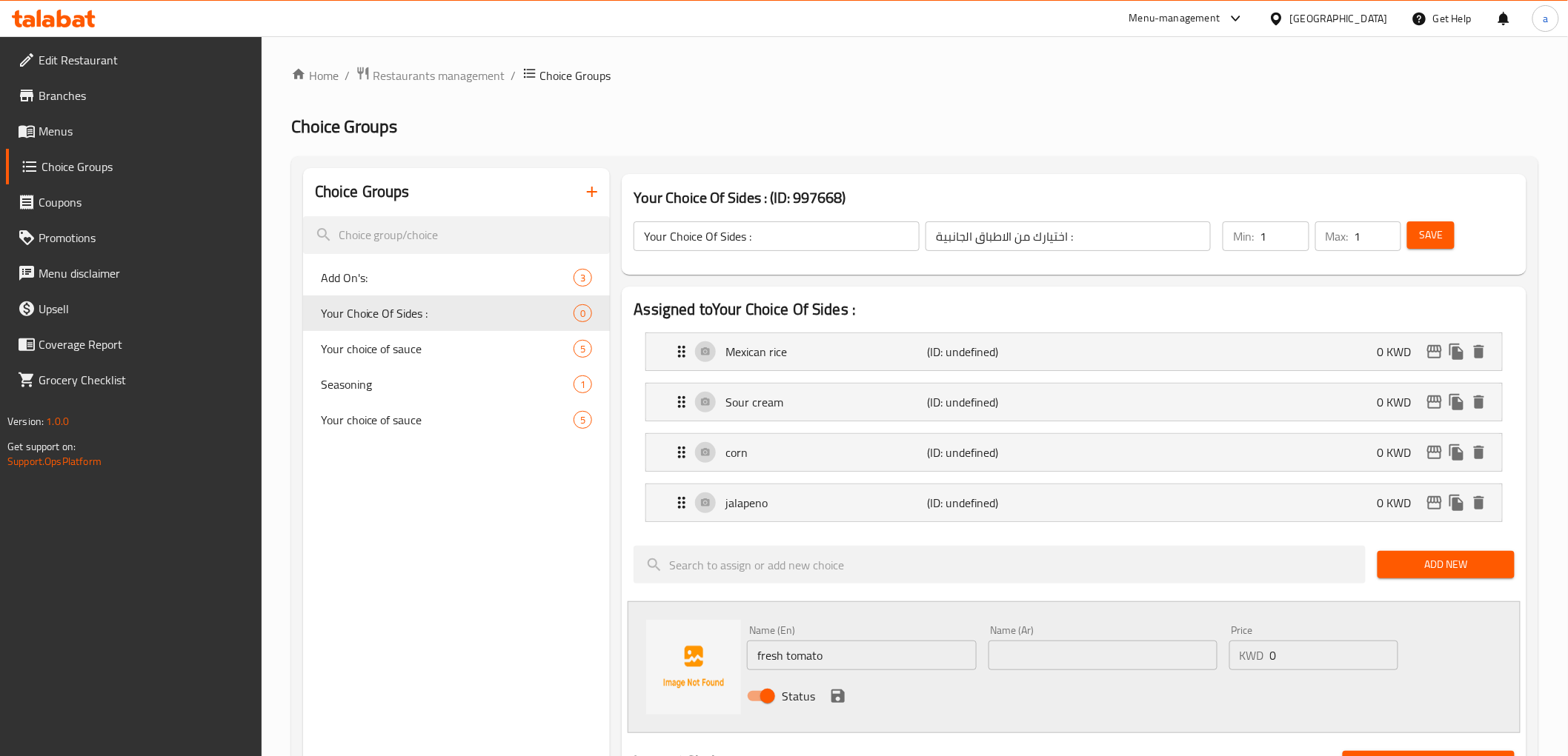
click at [1078, 644] on input "text" at bounding box center [1102, 655] width 229 height 30
paste input "طماطم طازجة"
type input "طماطم طازجة"
click at [840, 692] on icon "save" at bounding box center [838, 696] width 18 height 18
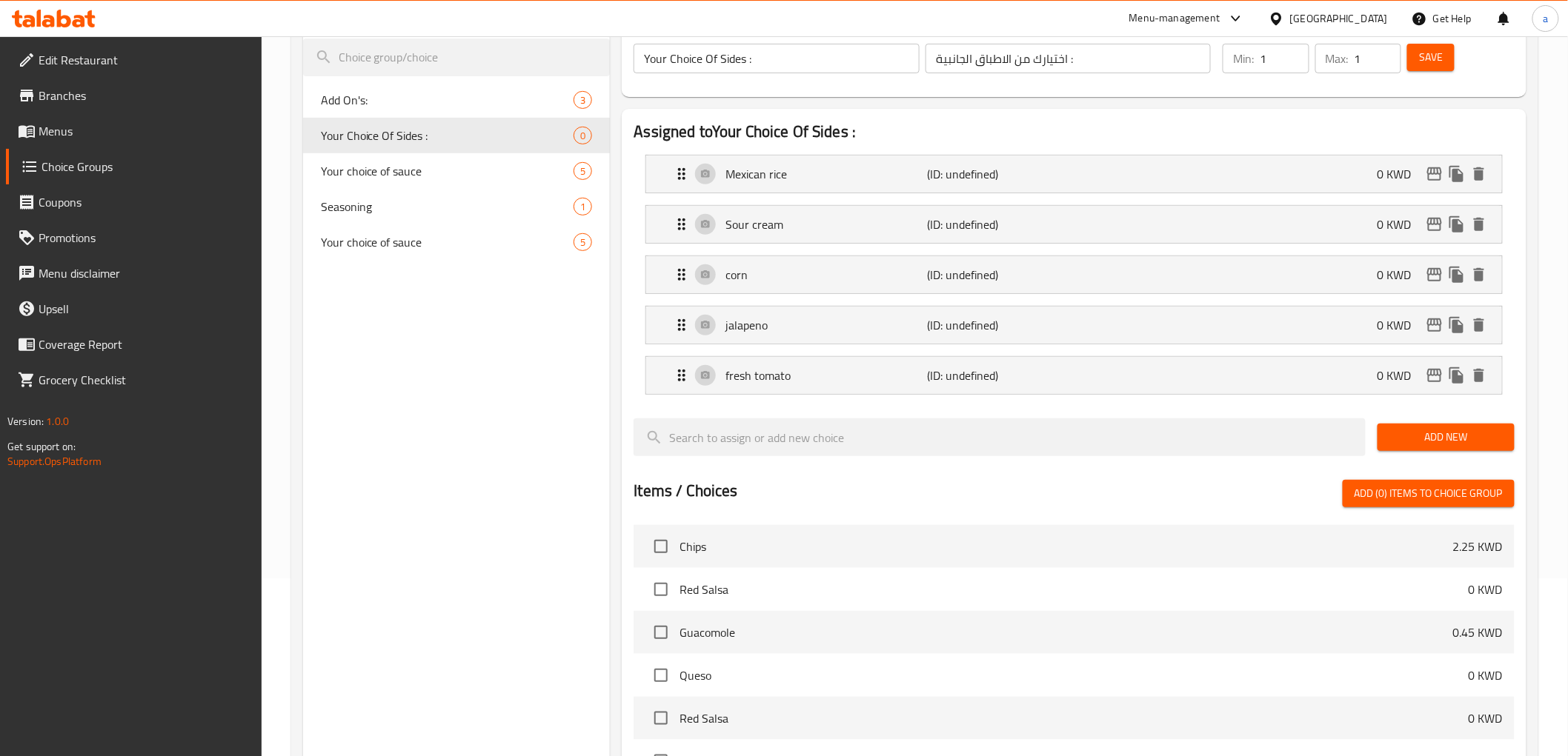
scroll to position [247, 0]
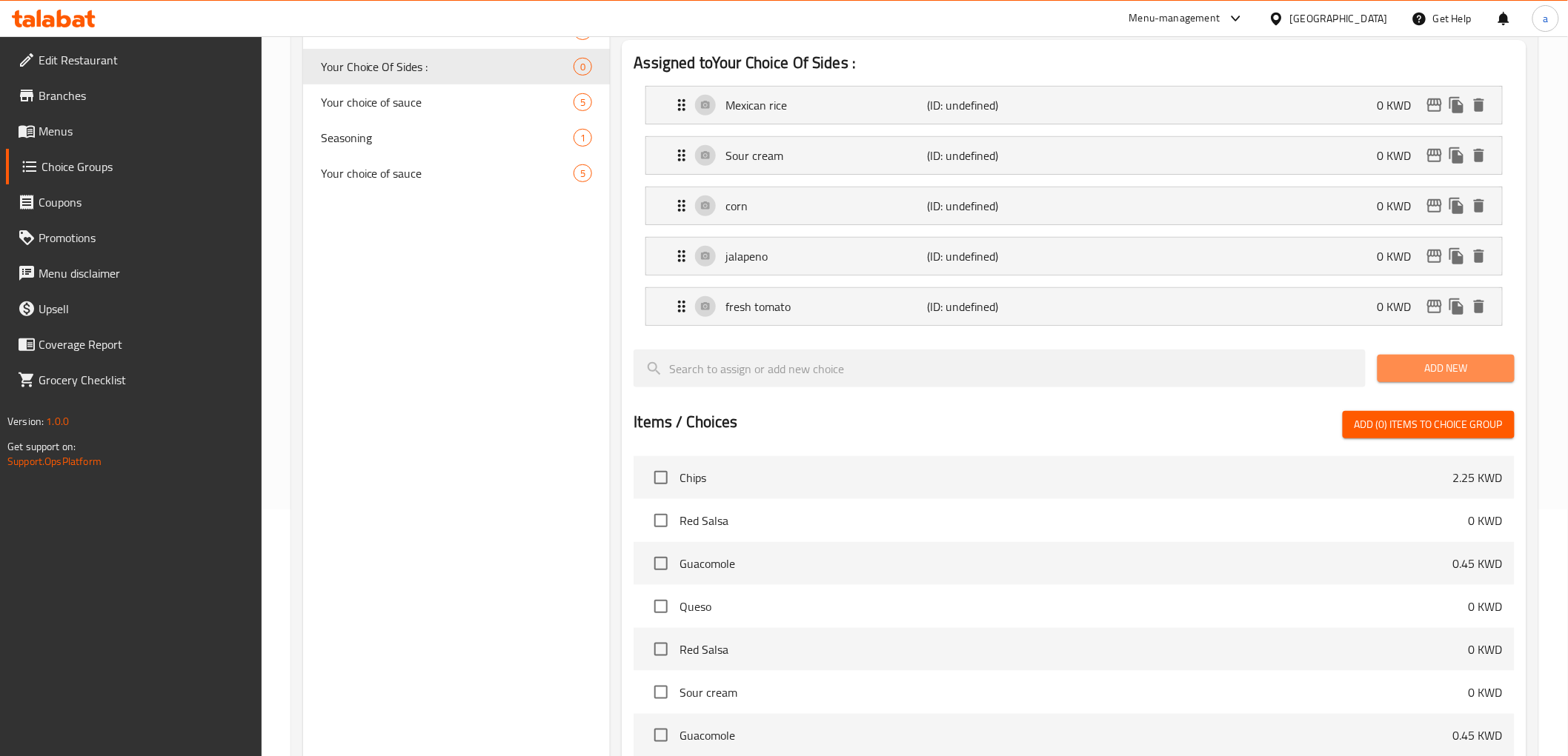
click at [1398, 379] on button "Add New" at bounding box center [1446, 368] width 137 height 28
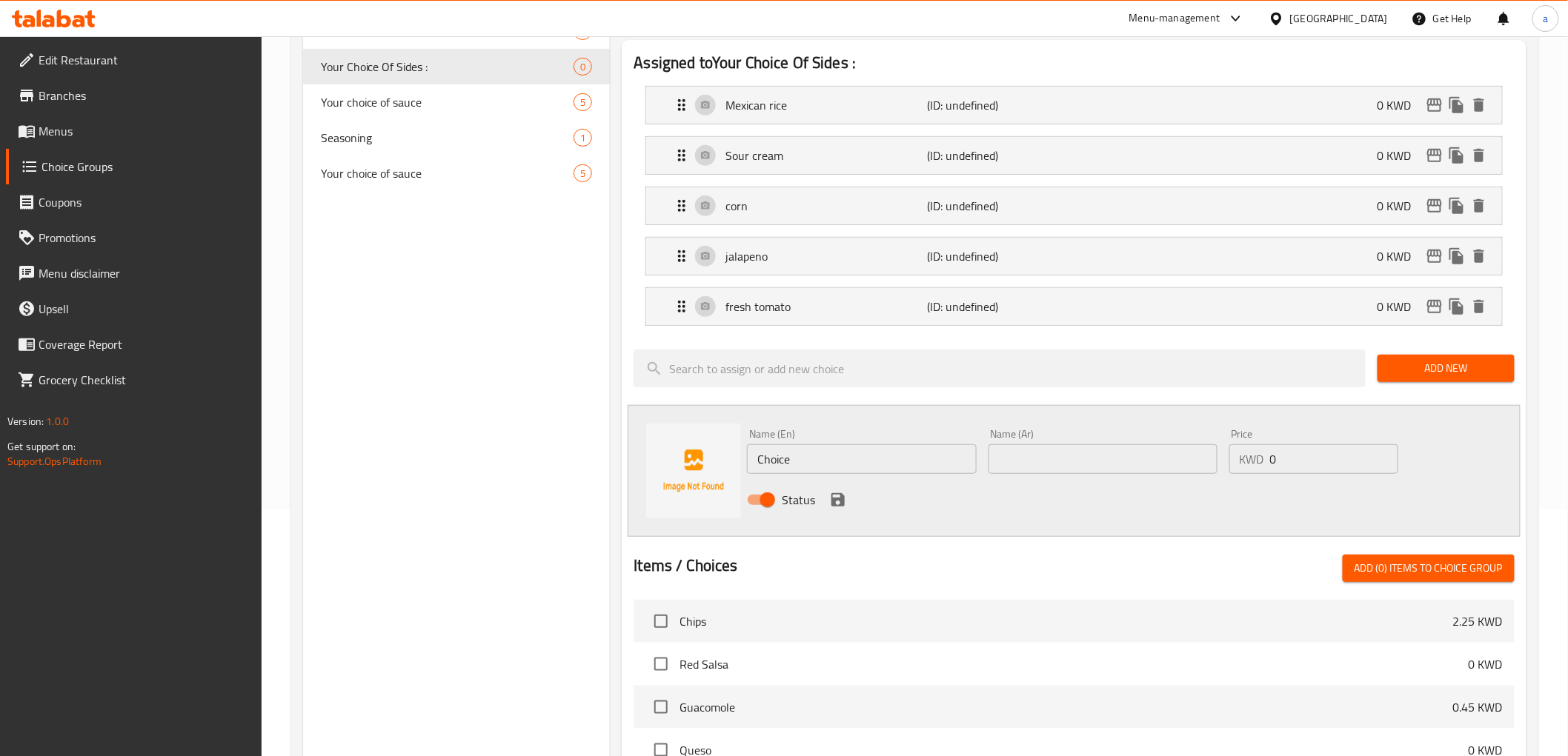
click at [871, 443] on div "Name (En) Choice Name (En)" at bounding box center [861, 451] width 229 height 45
drag, startPoint x: 871, startPoint y: 443, endPoint x: 907, endPoint y: 470, distance: 45.0
click at [892, 456] on div "Name (En) Choice Name (En)" at bounding box center [861, 451] width 229 height 45
click at [907, 470] on input "Choice" at bounding box center [861, 459] width 229 height 30
click at [891, 464] on input "Choice" at bounding box center [861, 459] width 229 height 30
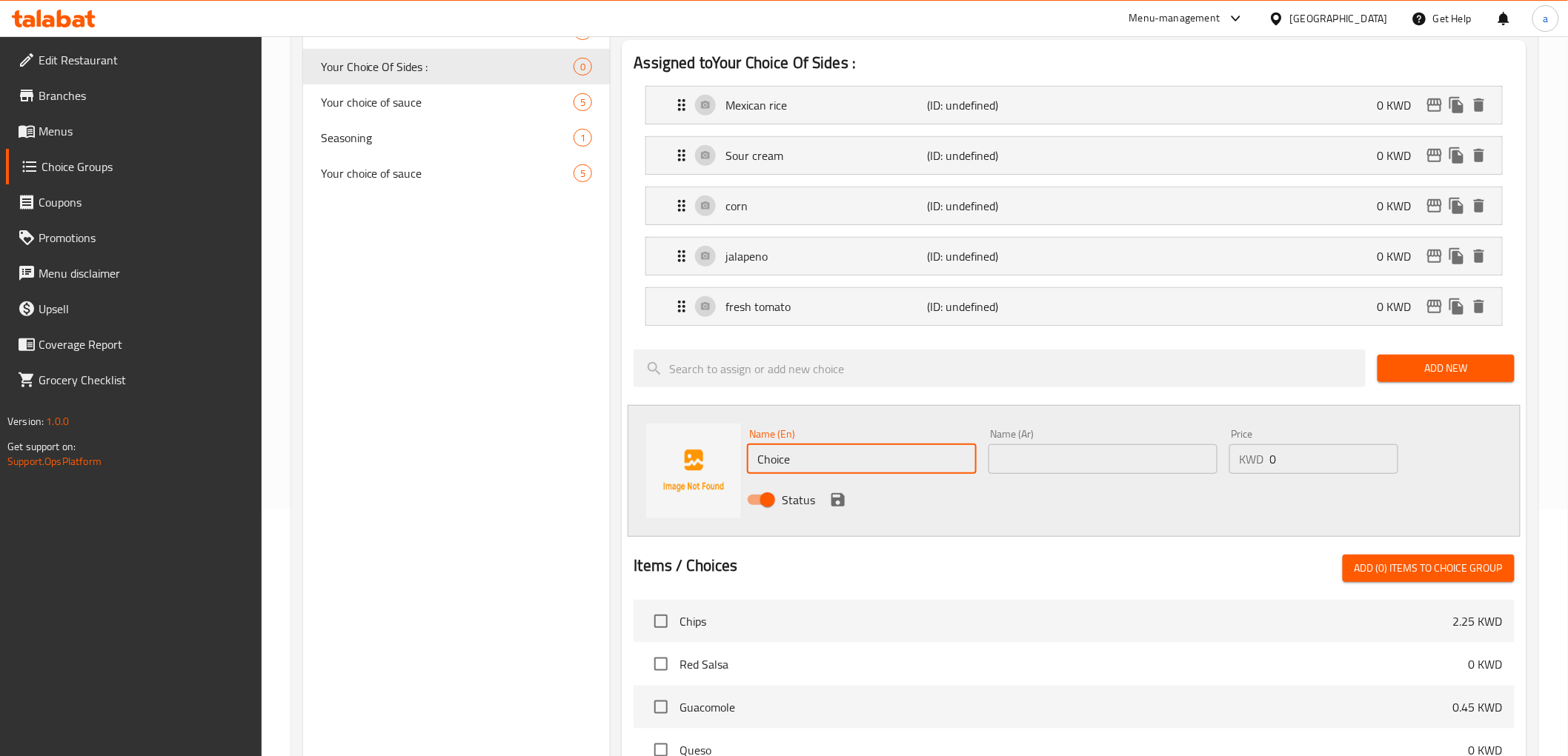
click at [891, 464] on input "Choice" at bounding box center [861, 459] width 229 height 30
paste input "kidney beans"
type input "kidney beans"
click at [1070, 446] on input "text" at bounding box center [1102, 459] width 229 height 30
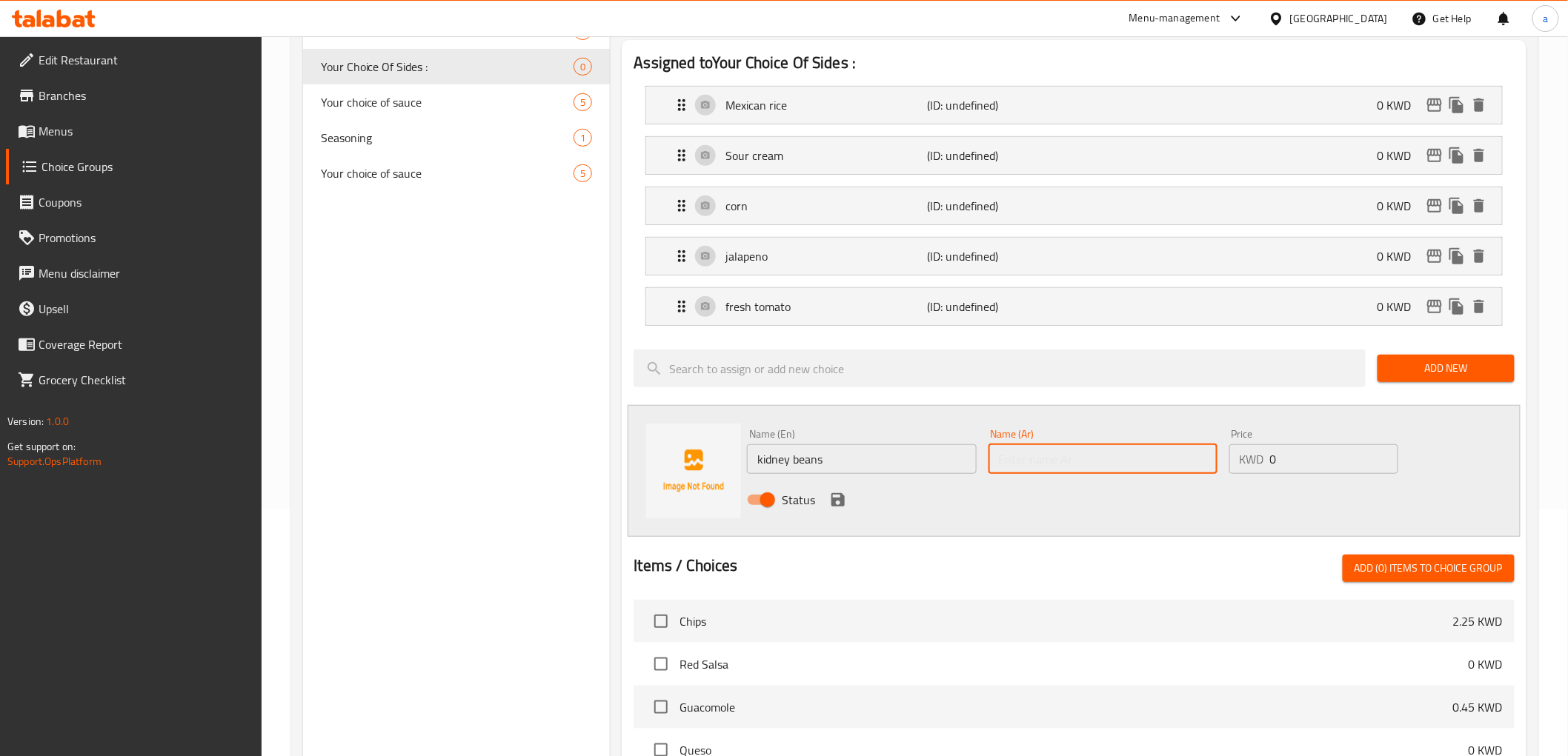
paste input "فاصولياء حمراء"
type input "فاصولياء حمراء"
click at [871, 454] on input "kidney beans" at bounding box center [861, 459] width 229 height 30
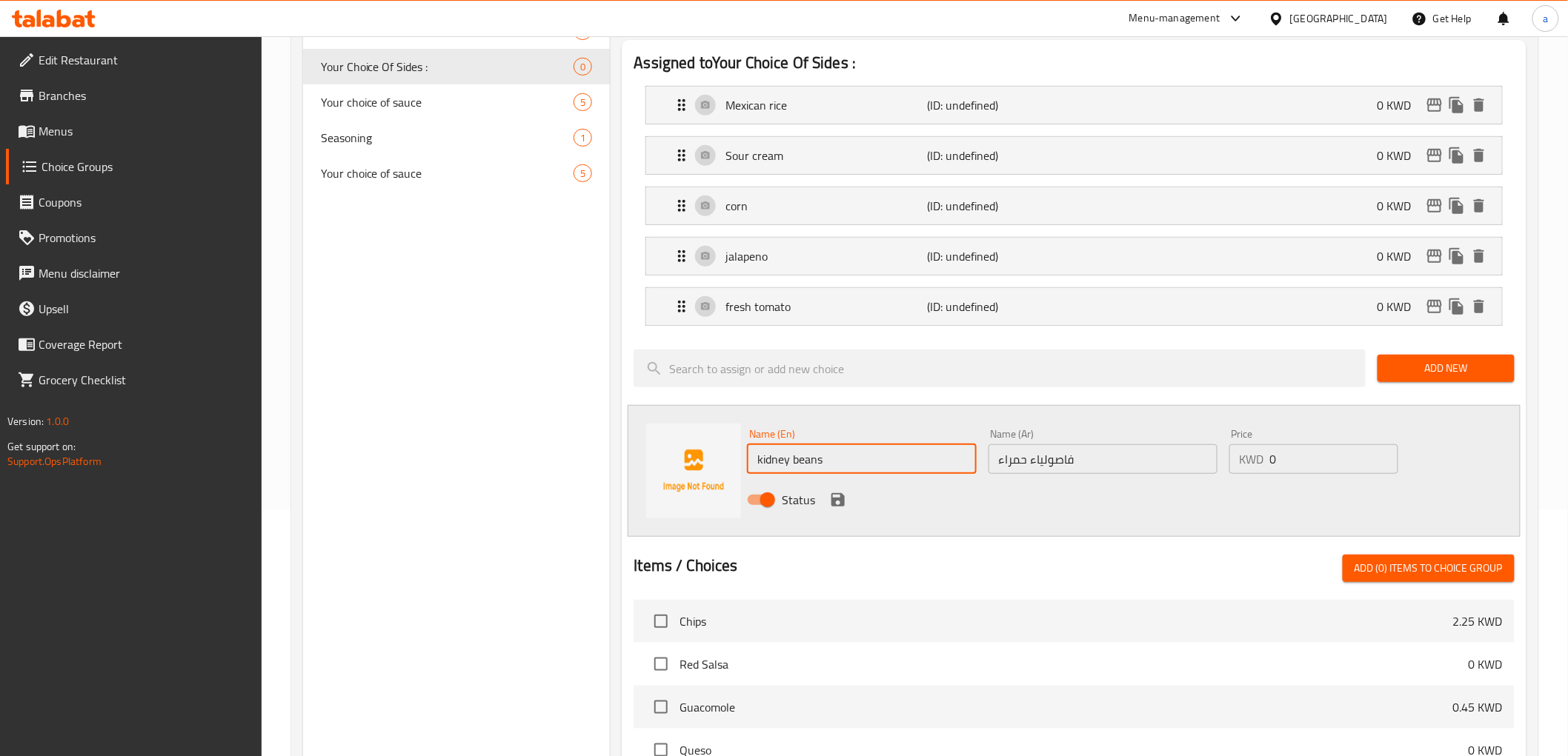
click at [871, 454] on input "kidney beans" at bounding box center [861, 459] width 229 height 30
click at [829, 505] on icon "save" at bounding box center [838, 499] width 18 height 18
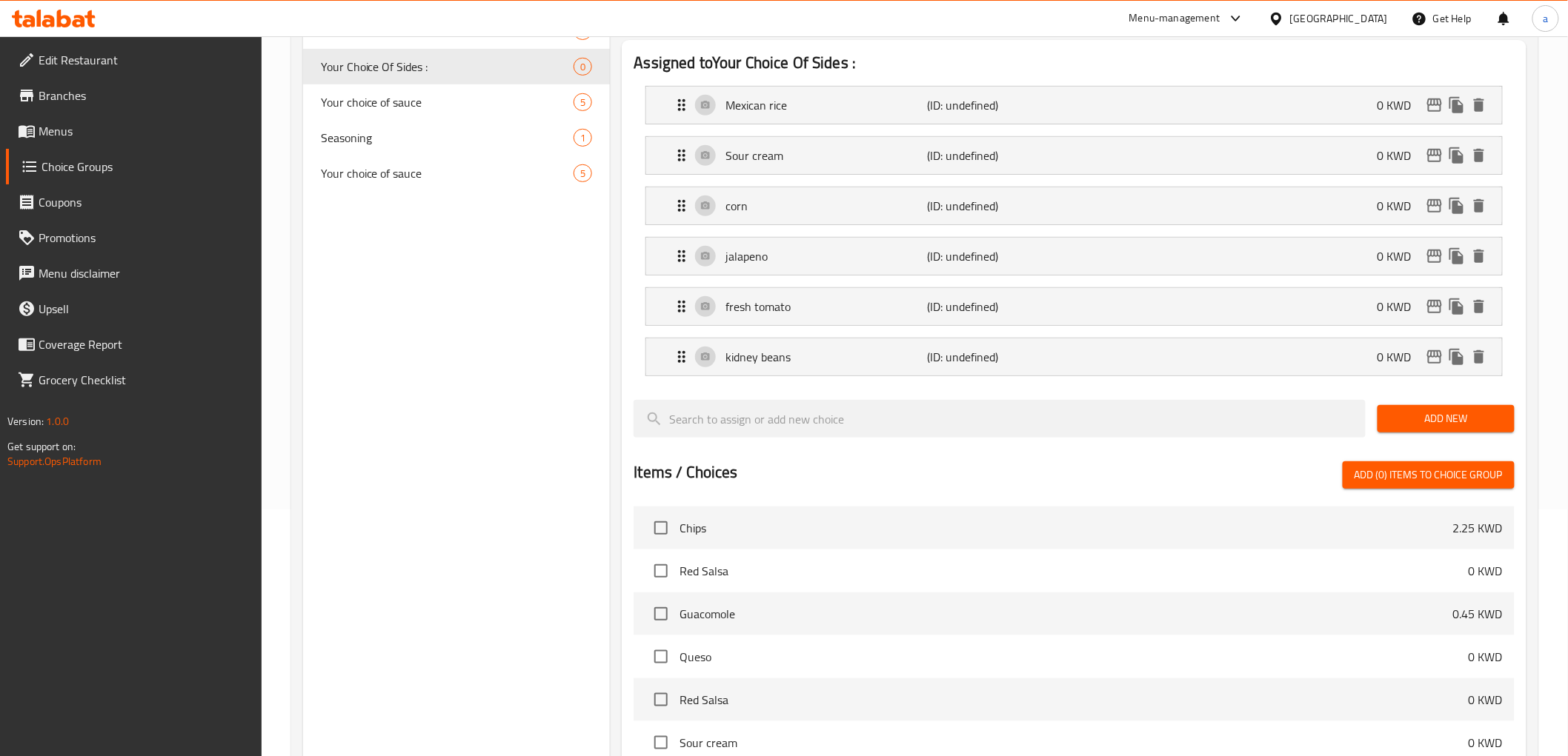
click at [1446, 425] on span "Add New" at bounding box center [1446, 419] width 113 height 18
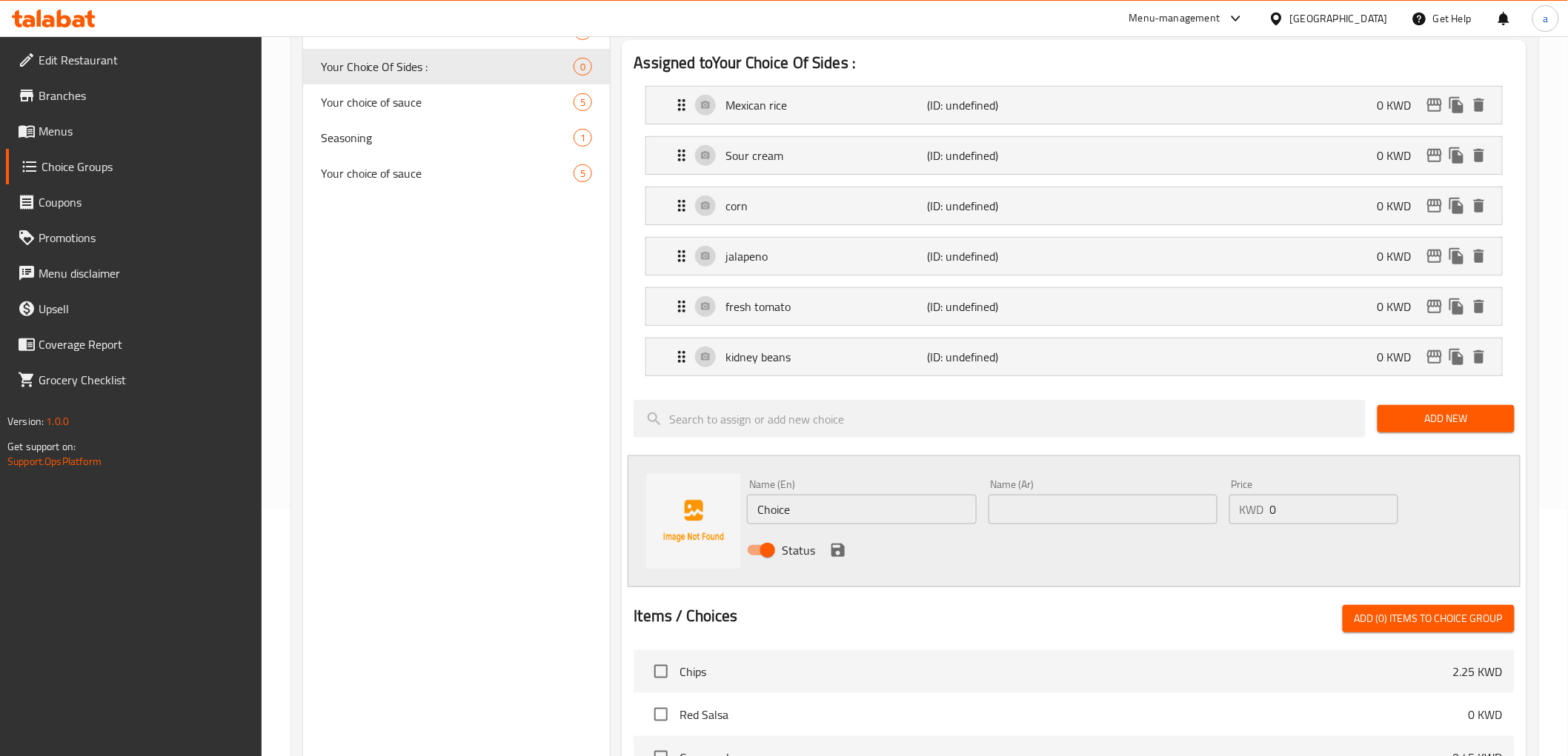
click at [866, 522] on input "Choice" at bounding box center [861, 509] width 229 height 30
paste input "lettu"
type input "lettuce"
drag, startPoint x: 1085, startPoint y: 514, endPoint x: 954, endPoint y: 543, distance: 134.2
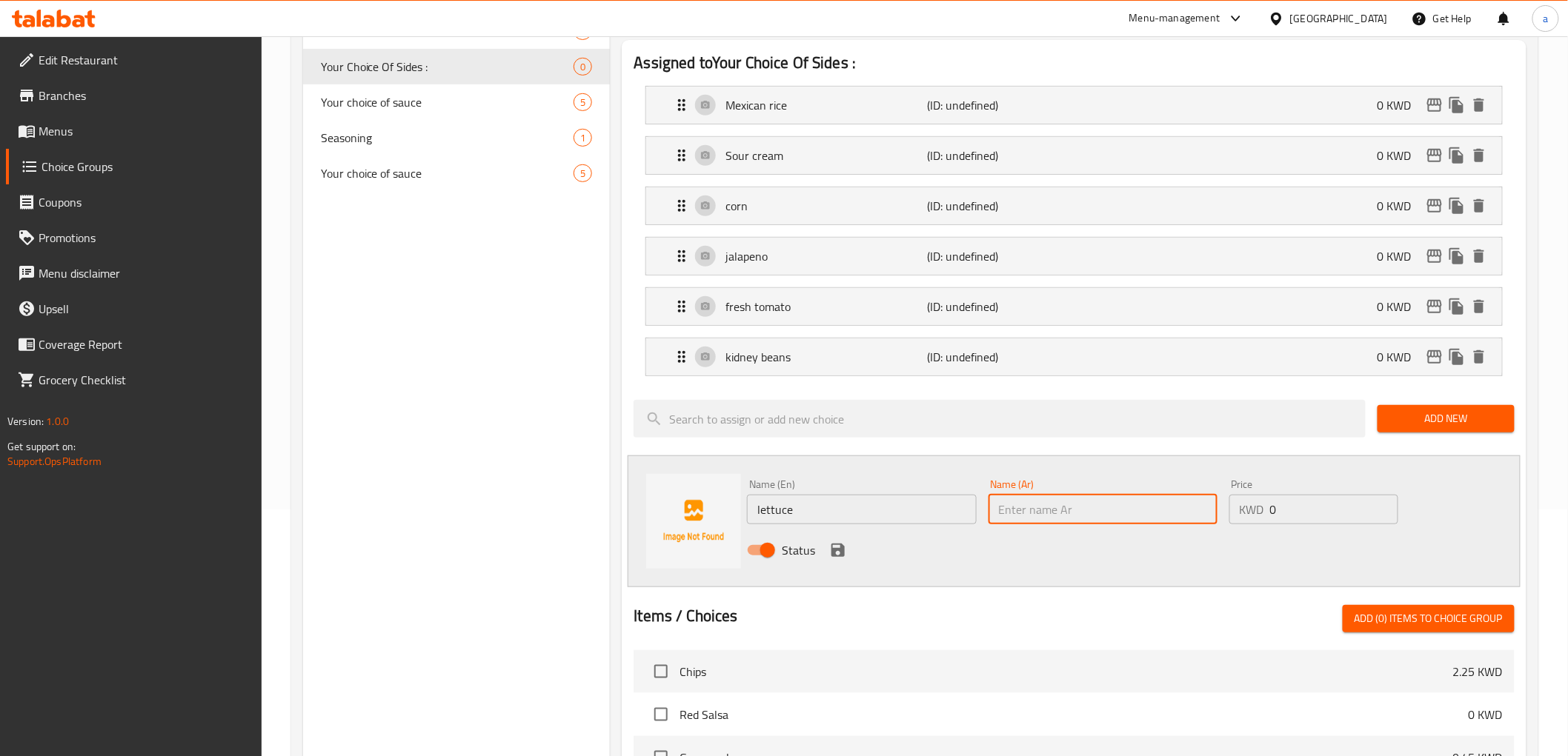
click at [1085, 514] on input "text" at bounding box center [1102, 509] width 229 height 30
paste input "خس"
type input "خس"
click at [843, 556] on icon "save" at bounding box center [838, 550] width 13 height 13
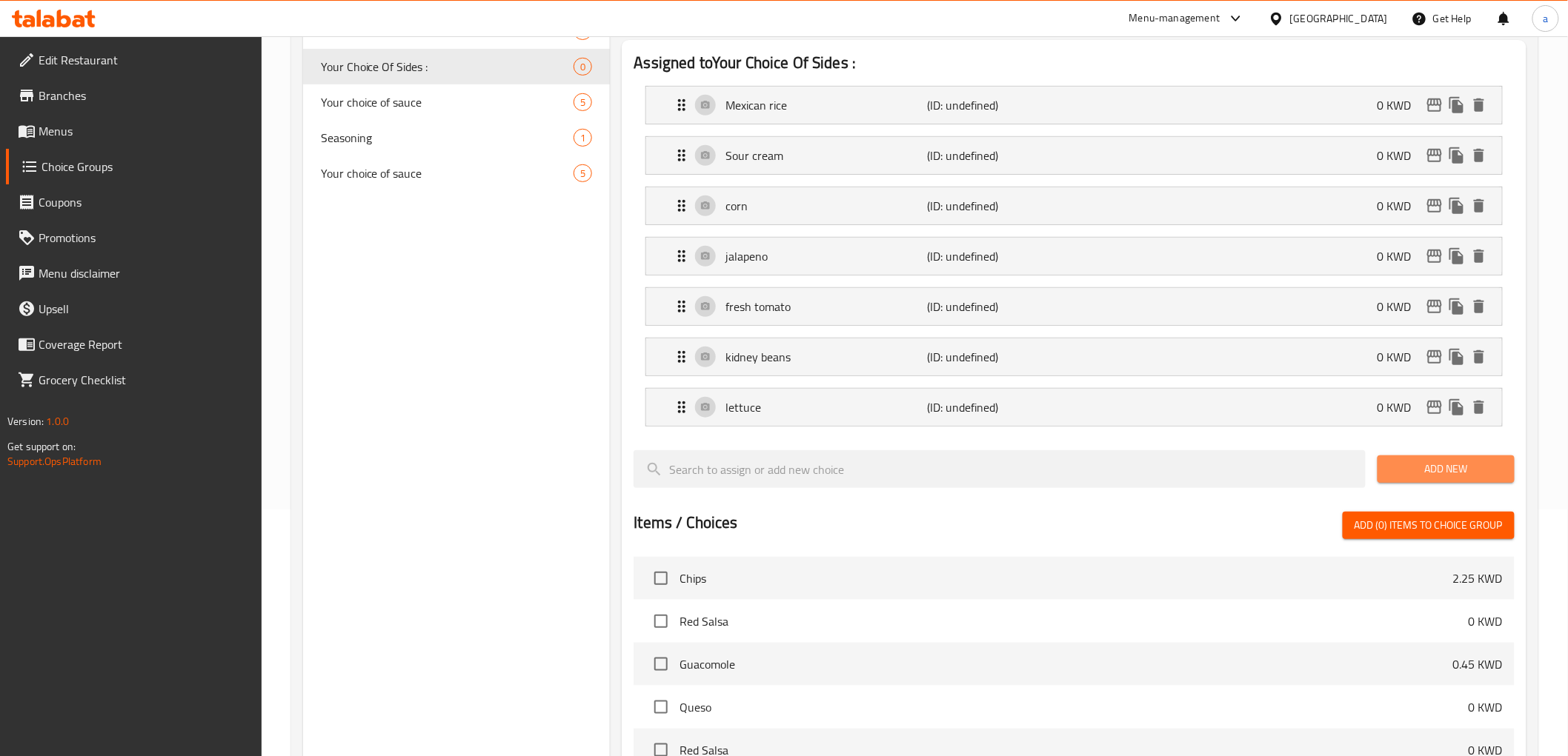
click at [1415, 470] on span "Add New" at bounding box center [1446, 469] width 113 height 18
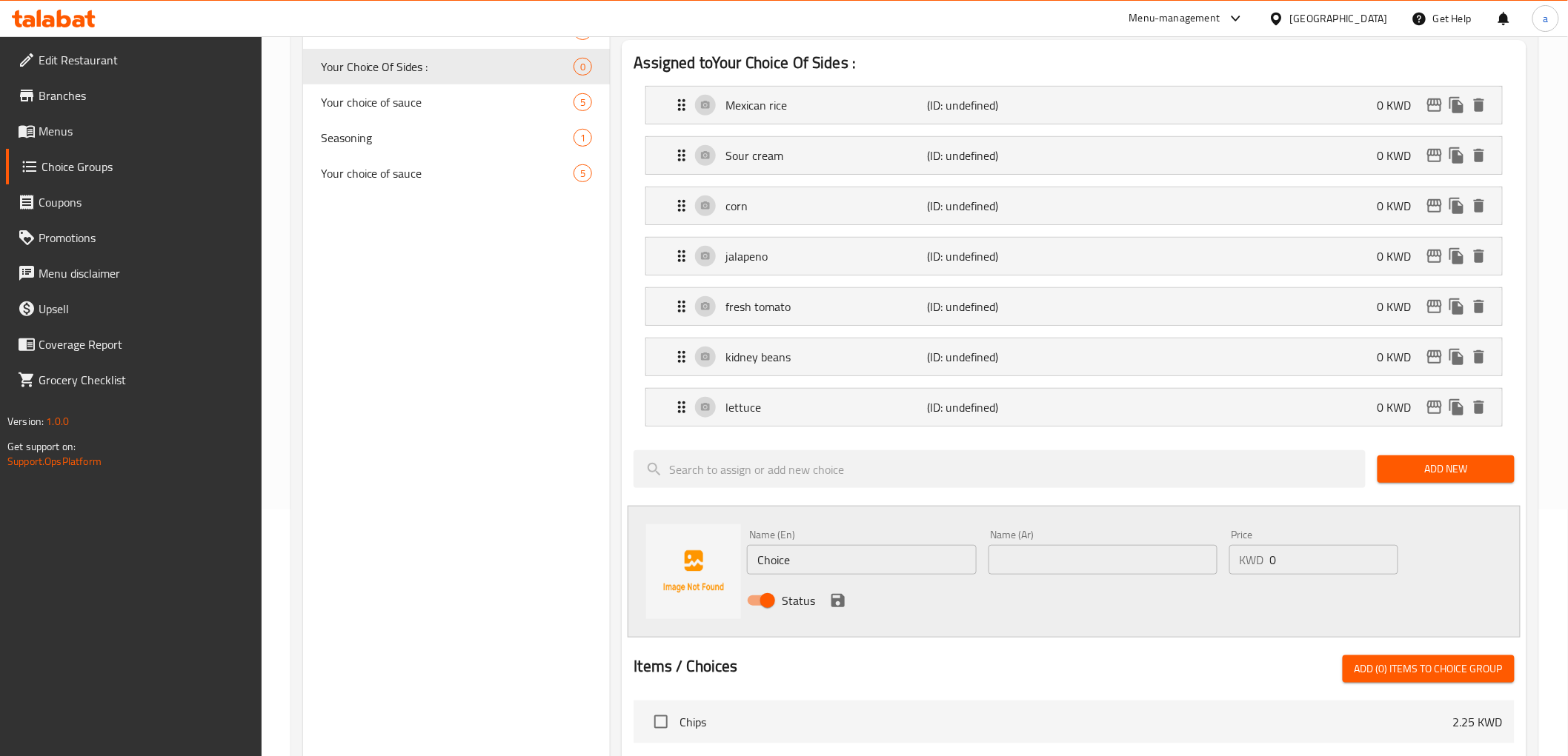
click at [800, 554] on input "Choice" at bounding box center [861, 560] width 229 height 30
paste input "capsicum"
type input "capsicum"
click at [1033, 558] on input "text" at bounding box center [1102, 560] width 229 height 30
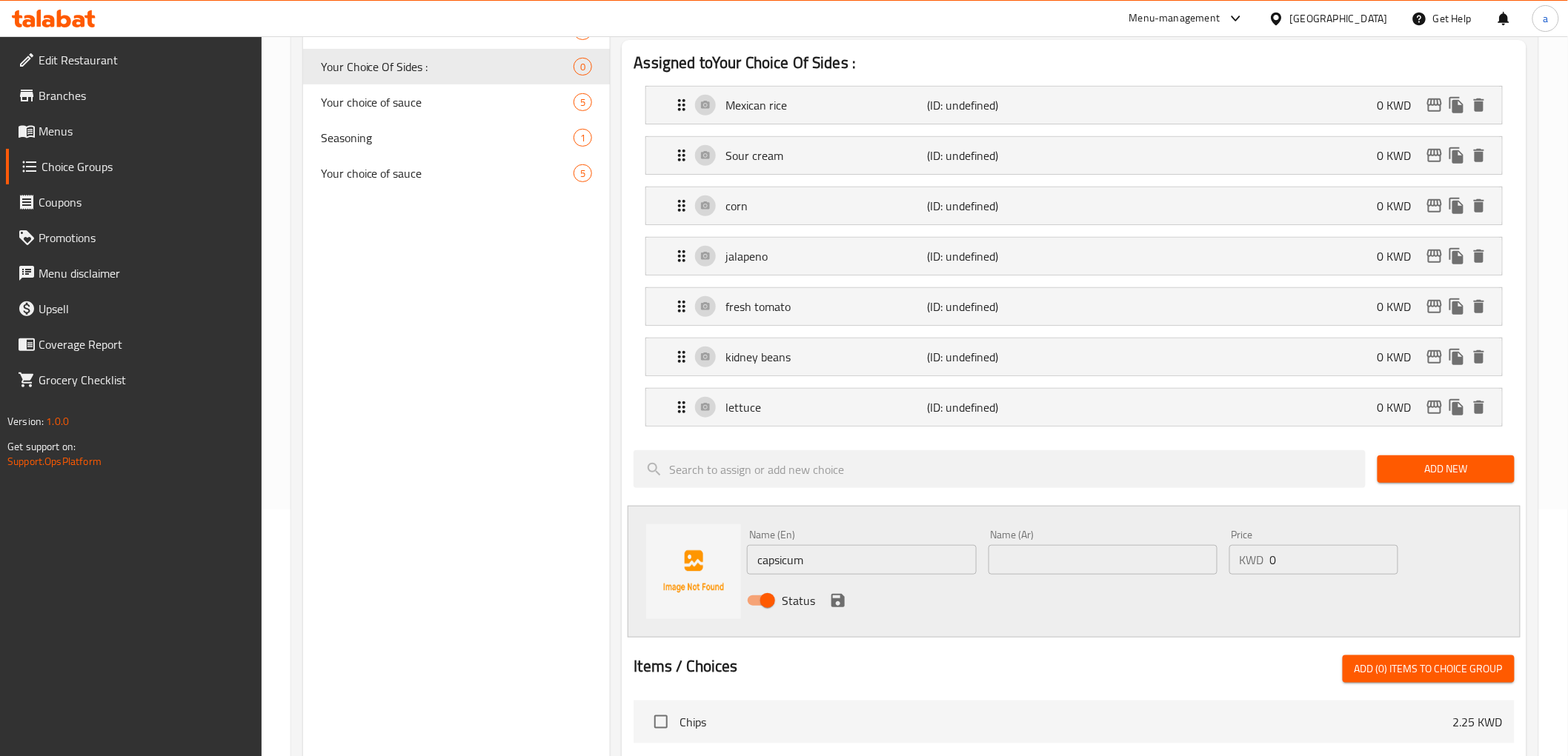
paste input "فليفلة"
type input "فليفلة"
click at [840, 595] on icon "save" at bounding box center [838, 600] width 13 height 13
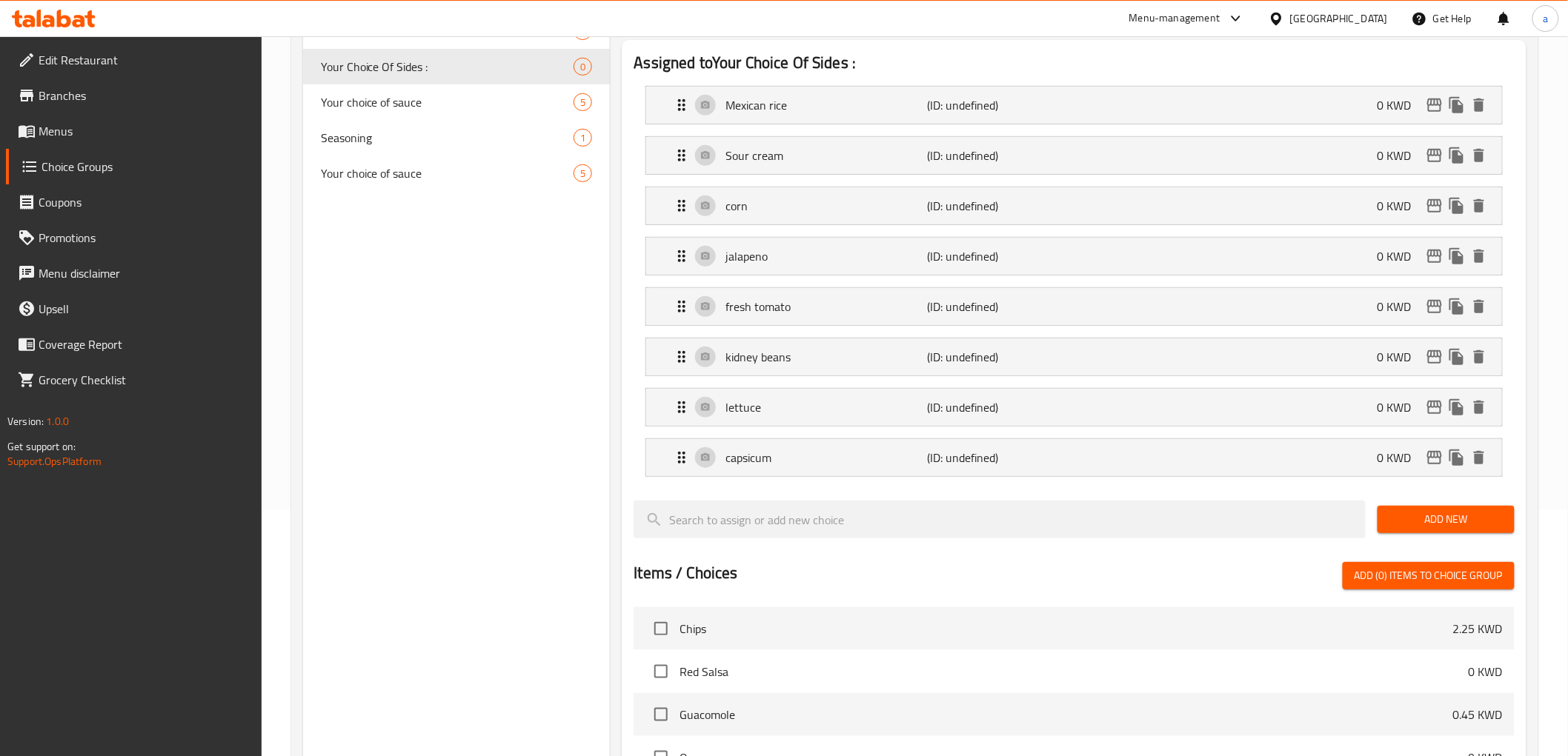
click at [1394, 513] on span "Add New" at bounding box center [1446, 519] width 113 height 18
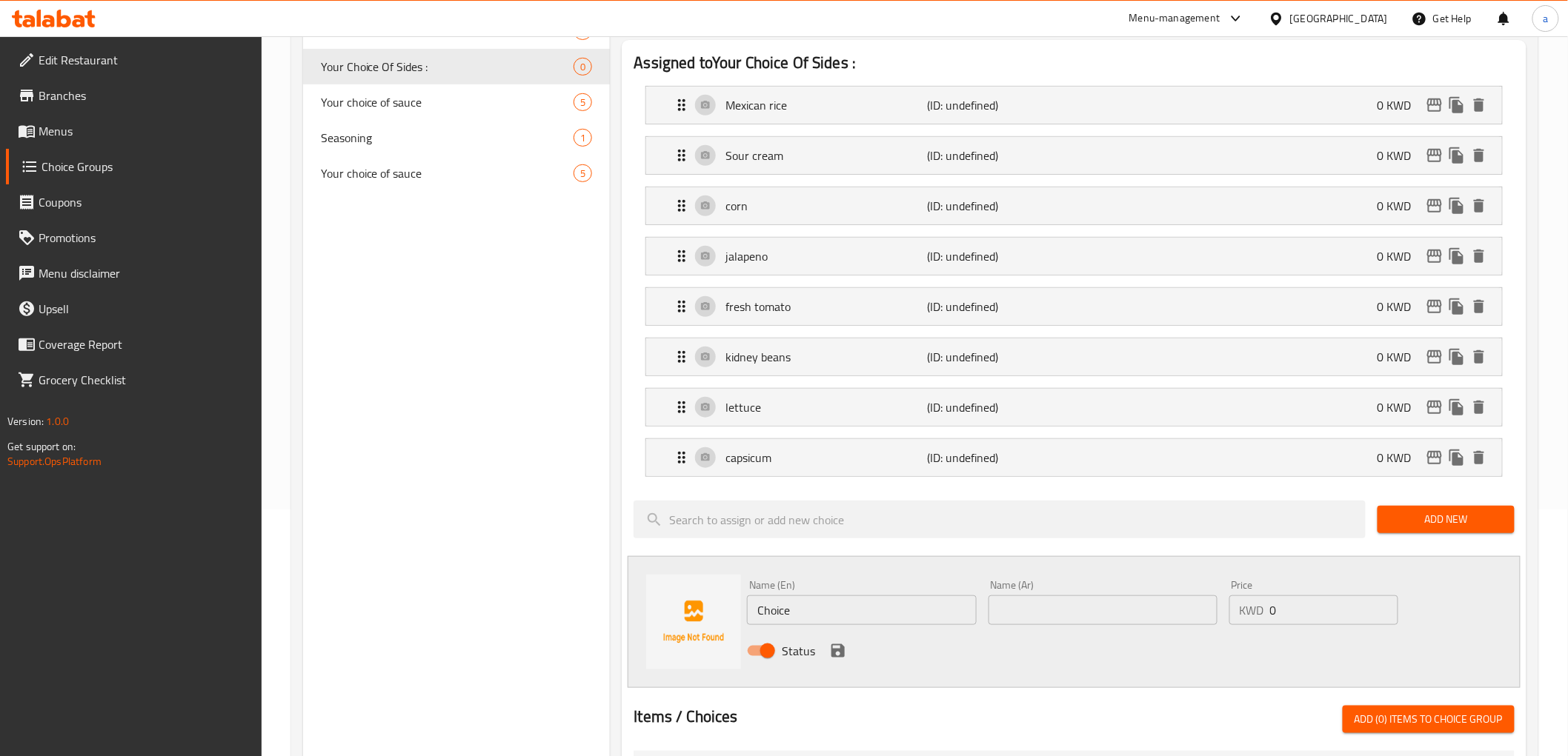
click at [834, 629] on div "Name (En) Choice Name (En)" at bounding box center [861, 602] width 241 height 57
click at [849, 619] on input "Choice" at bounding box center [861, 610] width 229 height 30
paste input "white onion"
type input "white onion"
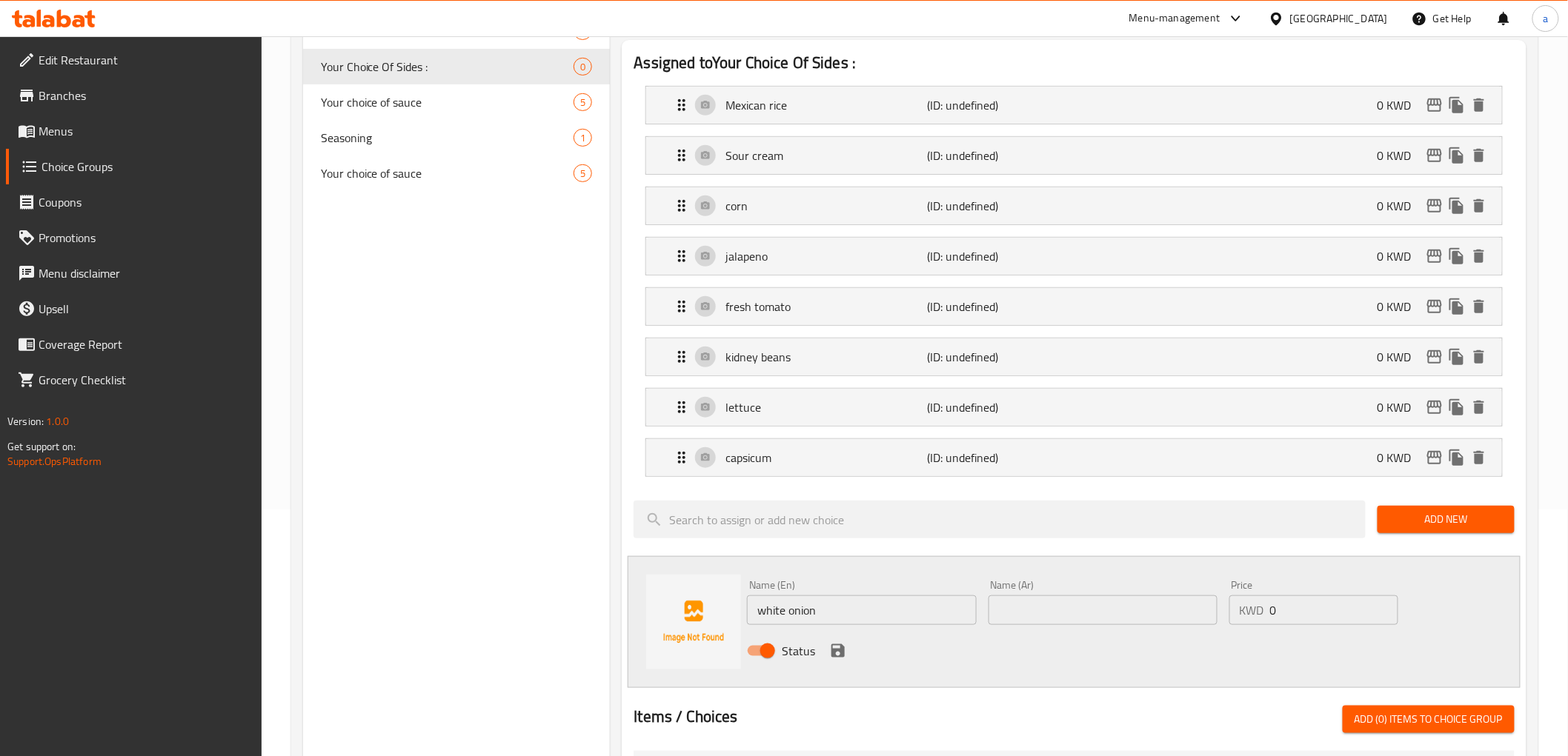
drag, startPoint x: 1143, startPoint y: 609, endPoint x: 1136, endPoint y: 618, distance: 11.4
click at [1143, 609] on input "text" at bounding box center [1102, 610] width 229 height 30
paste input "بصل أبيض"
type input "بصل أبيض"
click at [833, 650] on icon "save" at bounding box center [838, 651] width 13 height 13
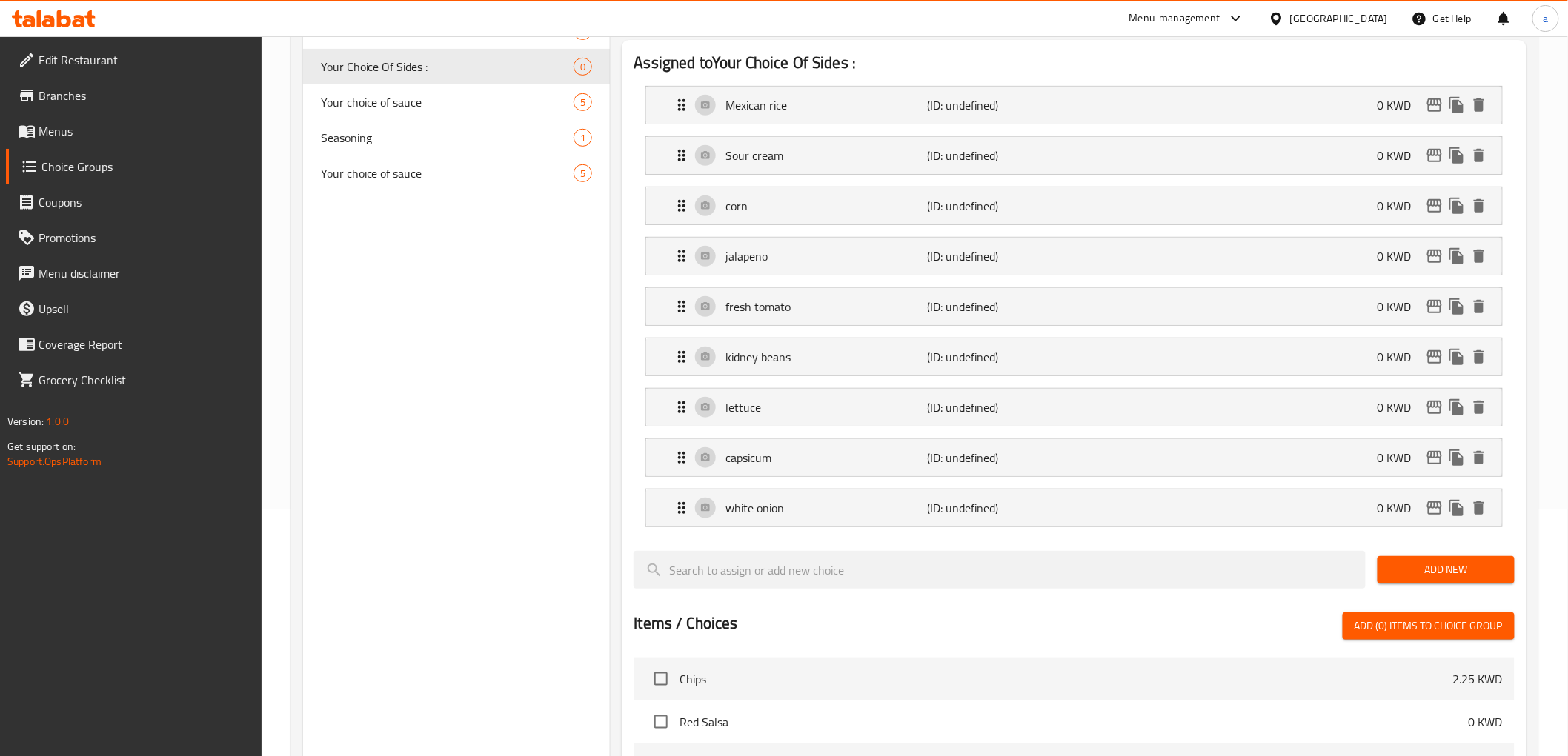
drag, startPoint x: 1421, startPoint y: 559, endPoint x: 1390, endPoint y: 563, distance: 31.3
click at [1421, 559] on button "Add New" at bounding box center [1446, 570] width 137 height 28
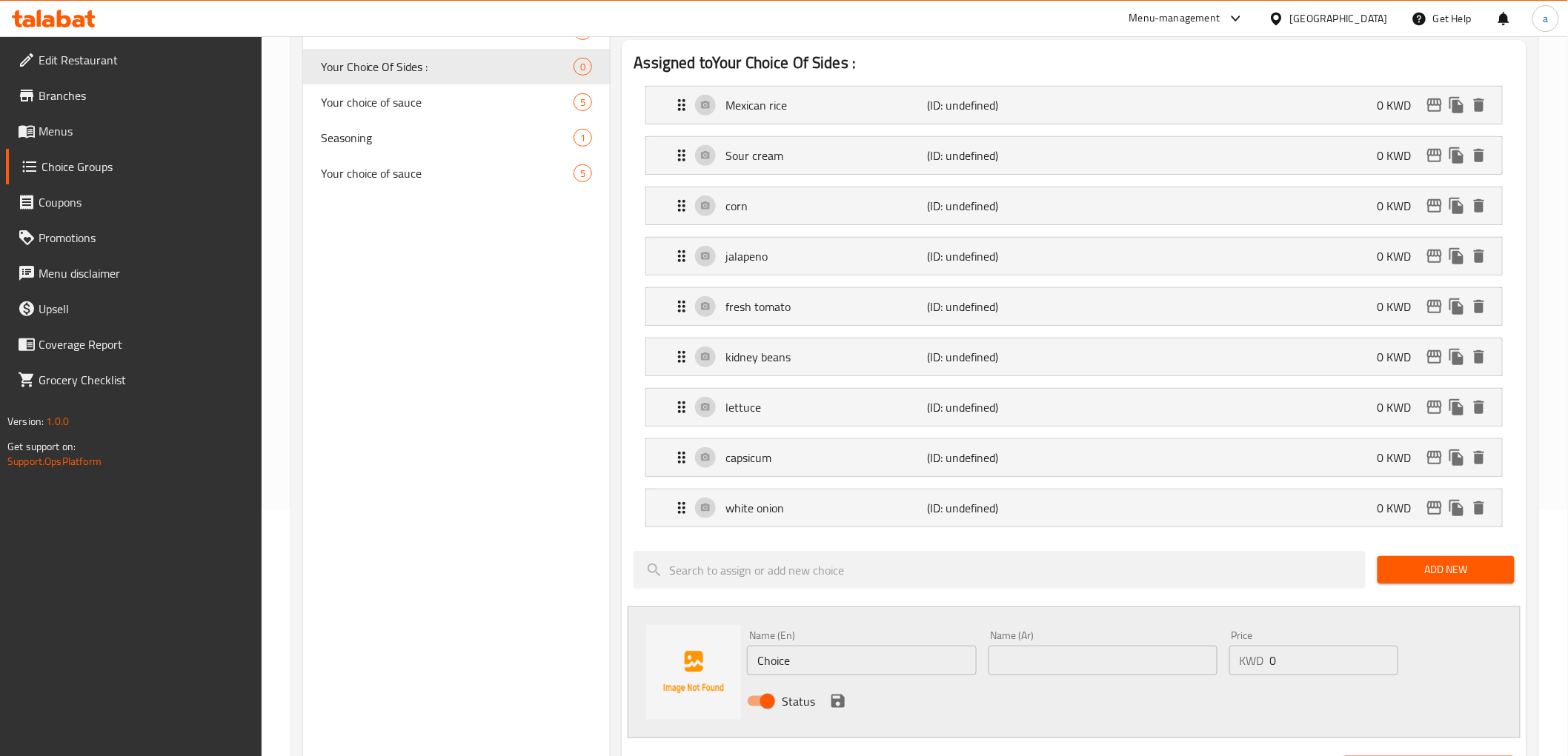
click at [845, 664] on input "Choice" at bounding box center [861, 660] width 229 height 30
paste input "avacado"
type input "avacado"
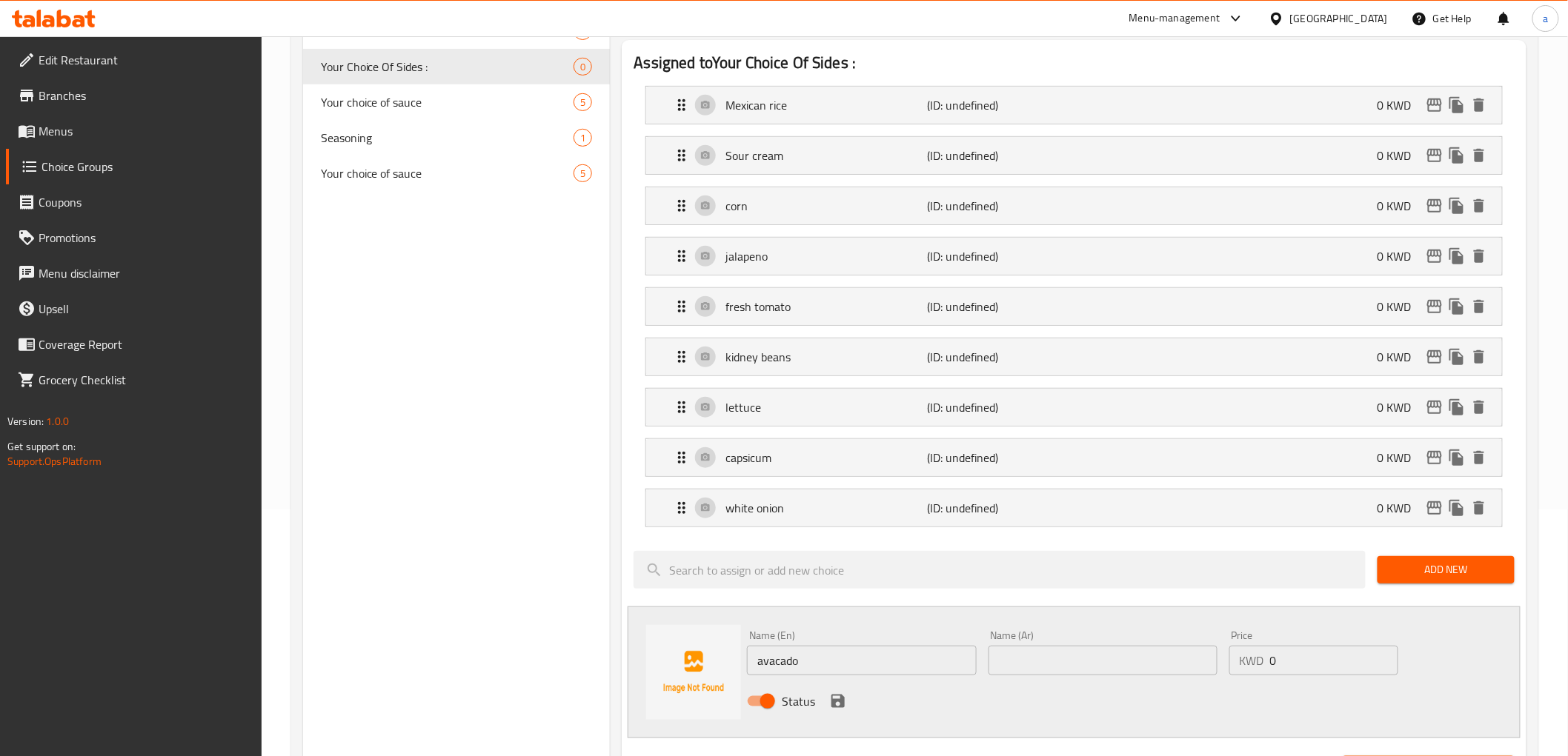
click at [1110, 668] on input "text" at bounding box center [1102, 660] width 229 height 30
paste input "avacado"
click at [1119, 657] on input "avacado" at bounding box center [1102, 660] width 229 height 30
paste input "أفوكادو"
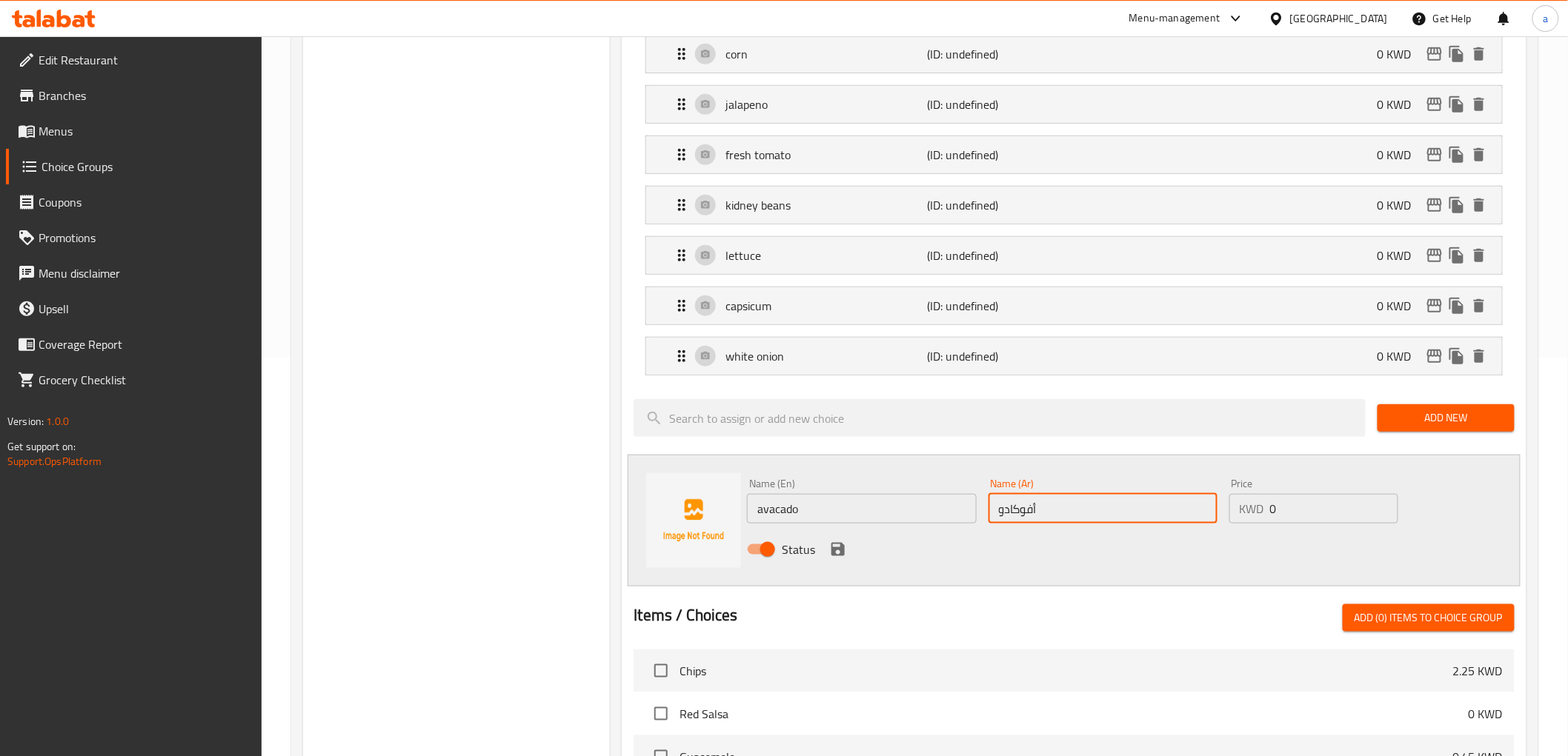
scroll to position [576, 0]
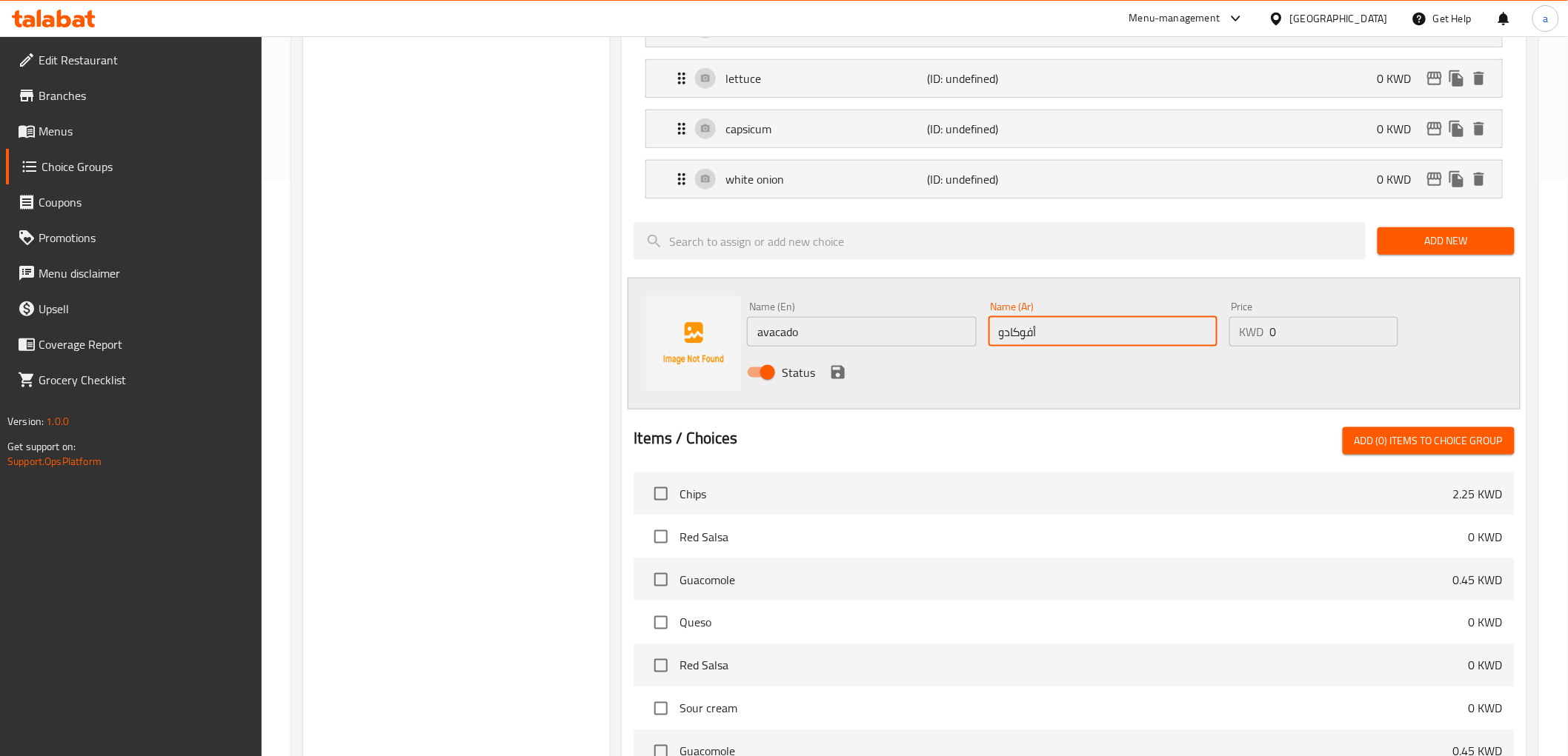
type input "أفوكادو"
click at [842, 366] on icon "save" at bounding box center [838, 372] width 18 height 18
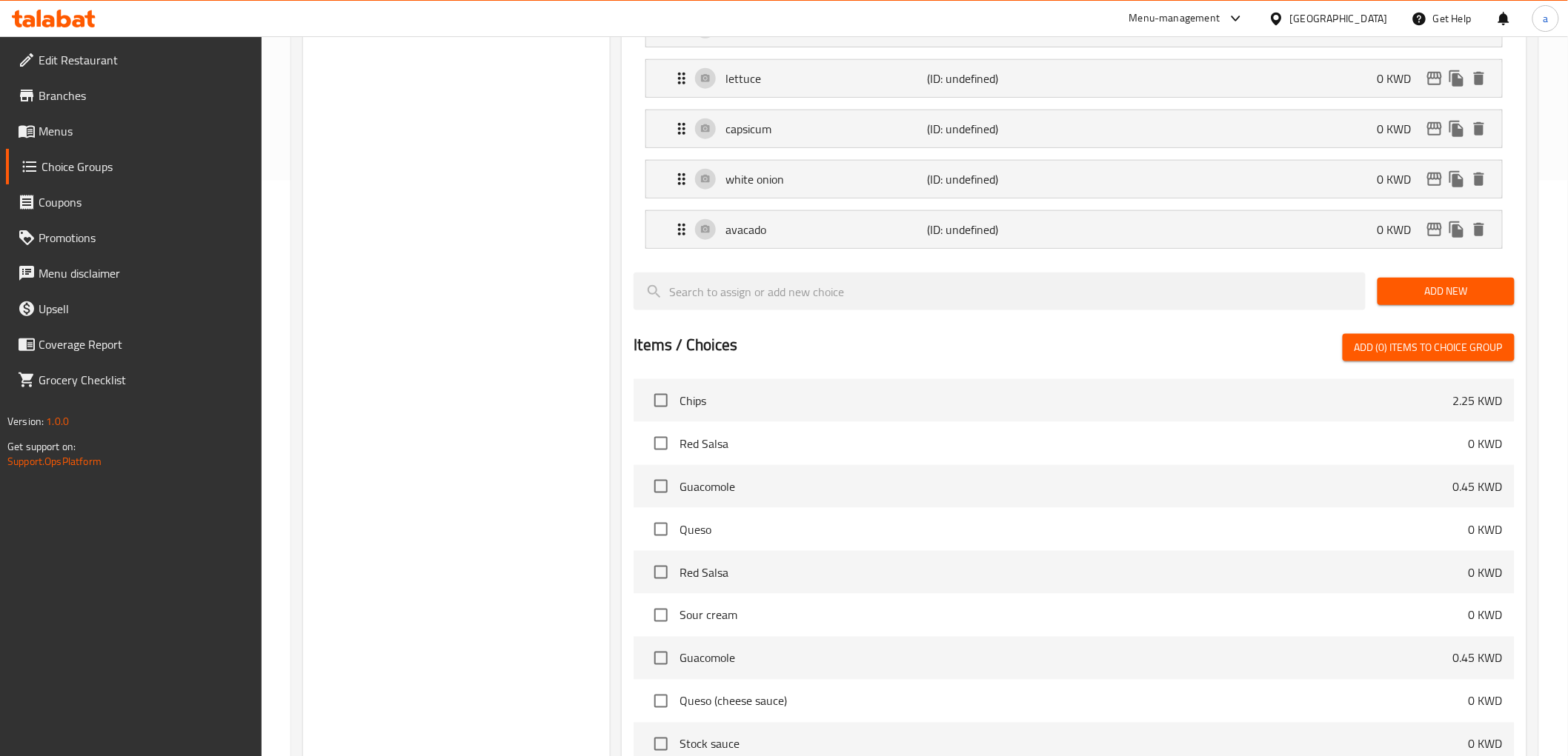
click at [1434, 298] on span "Add New" at bounding box center [1446, 291] width 113 height 18
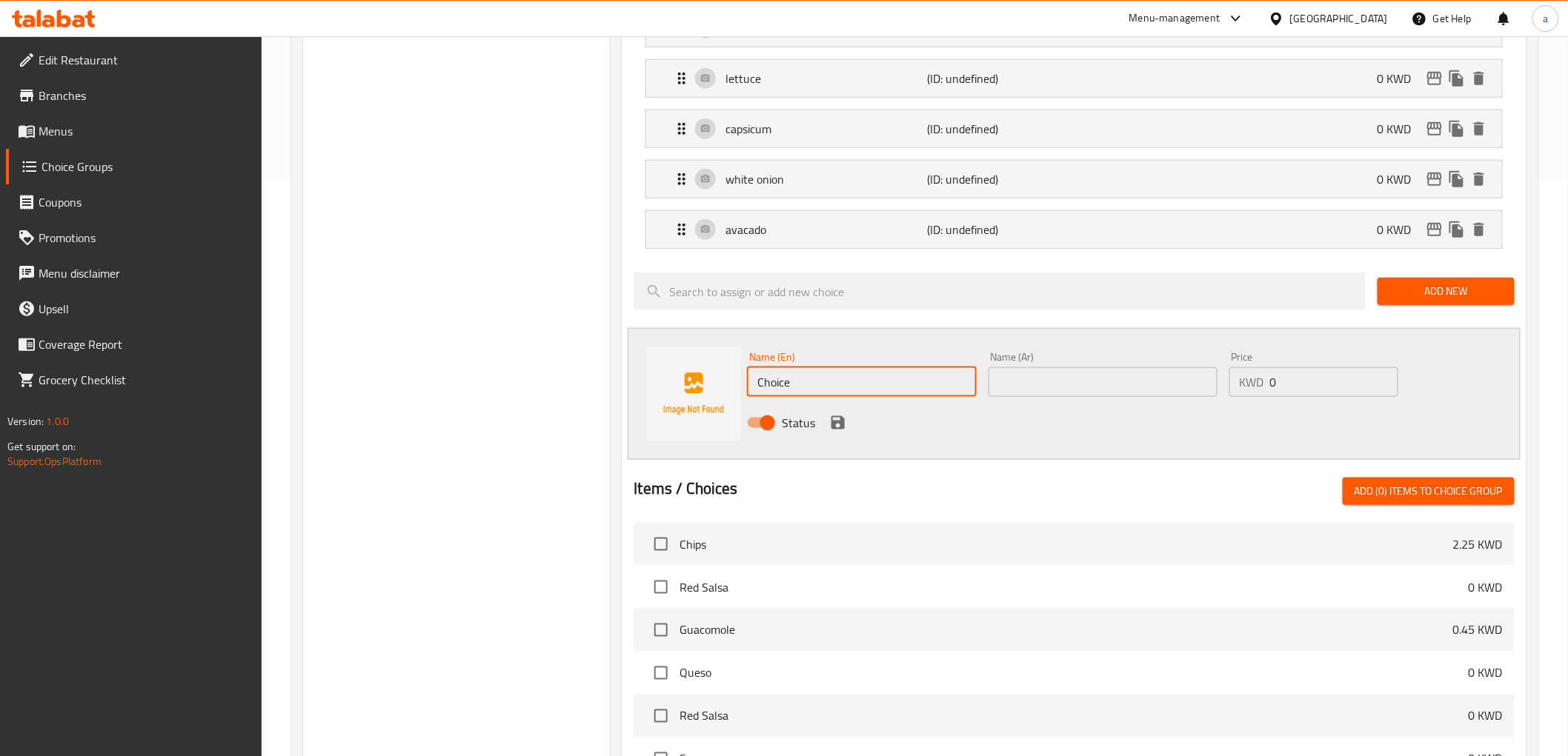
click at [867, 375] on input "Choice" at bounding box center [861, 382] width 229 height 30
paste input "Mix chees"
type input "Mix cheese"
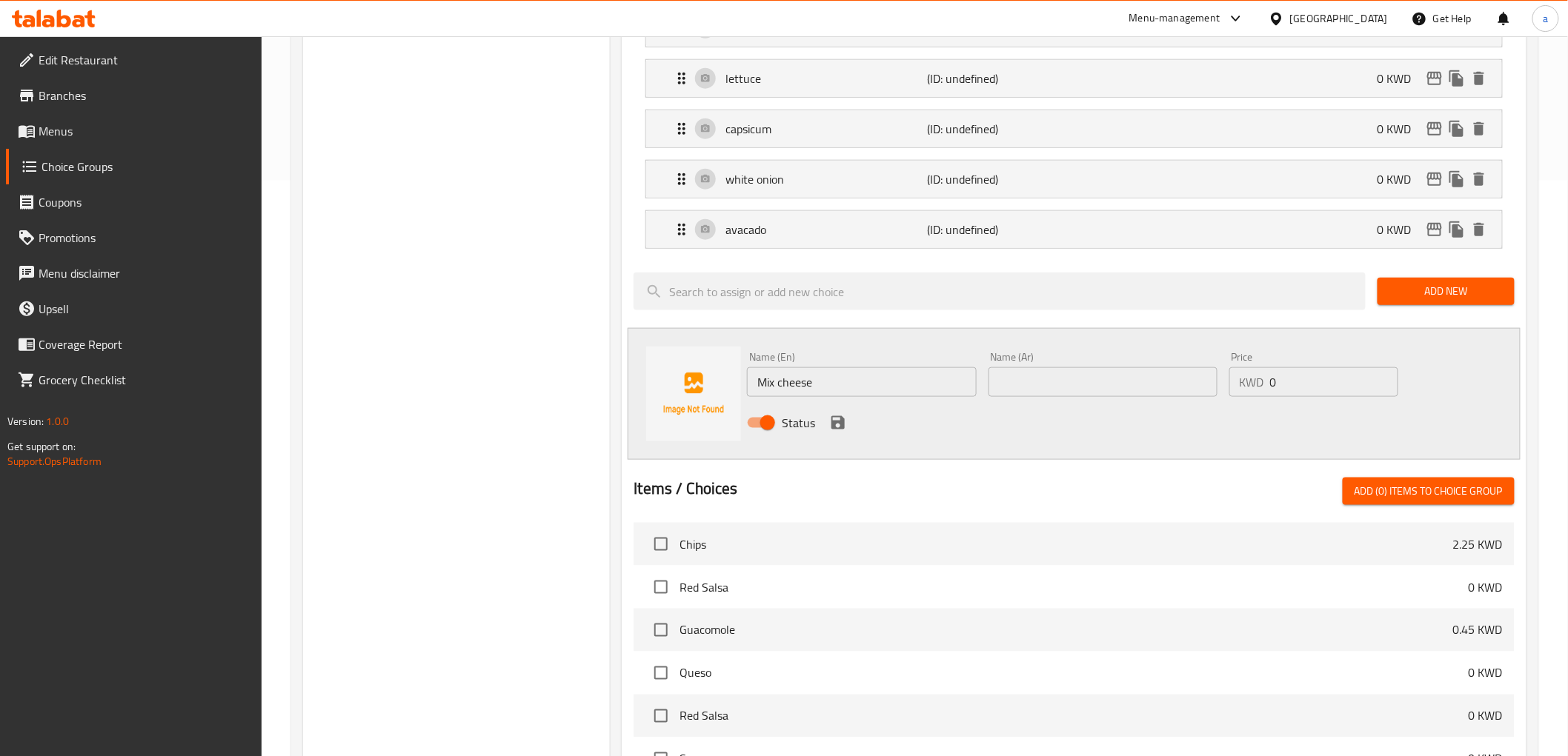
click at [1043, 372] on input "text" at bounding box center [1102, 382] width 229 height 30
paste input "جبنة مشكلة"
click at [1002, 386] on input "جبنة مشكلة" at bounding box center [1102, 382] width 229 height 30
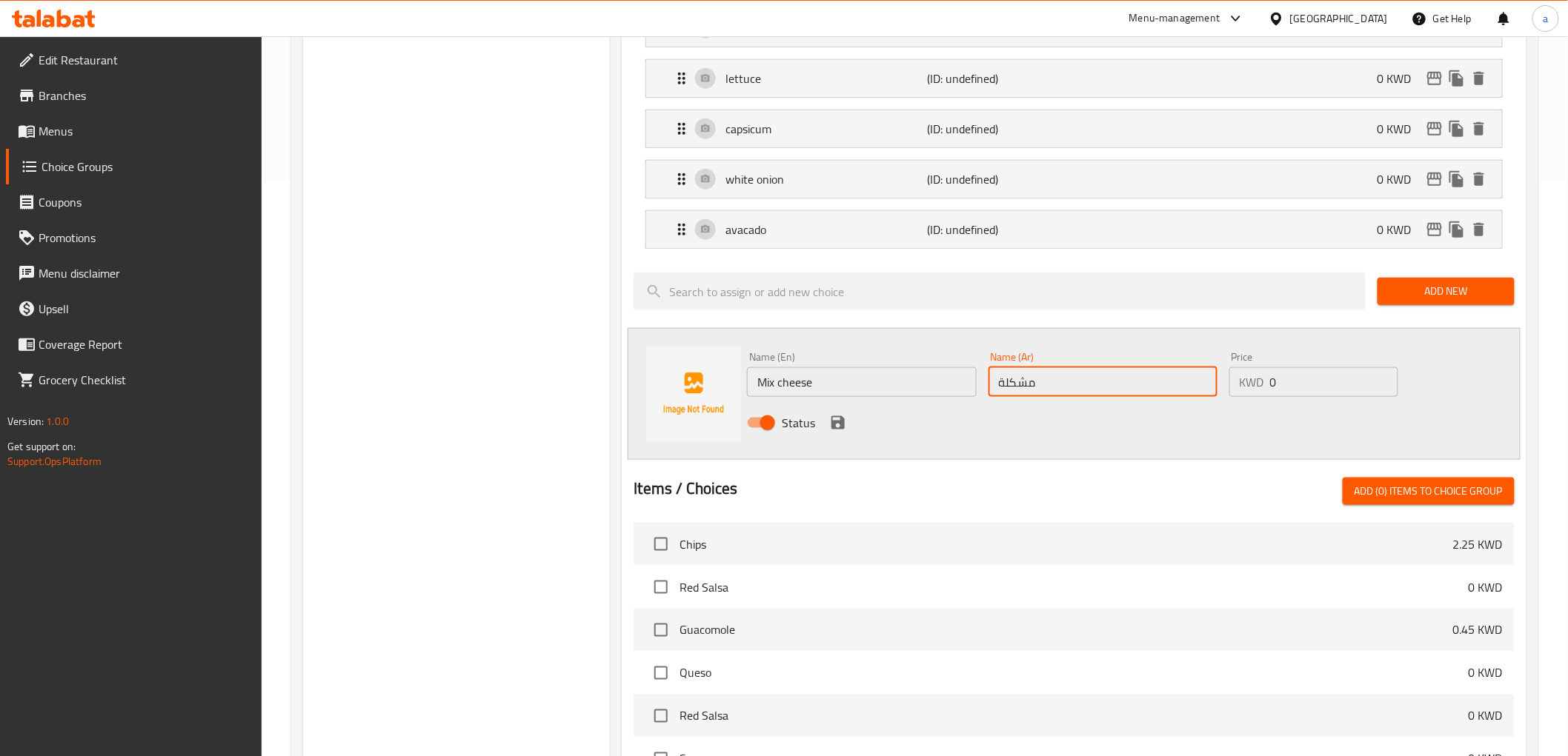
click at [1058, 381] on input "مشكلة" at bounding box center [1102, 382] width 229 height 30
click at [1020, 385] on input "مشكلة" at bounding box center [1102, 382] width 229 height 30
click at [1031, 388] on input "مشكل جبن" at bounding box center [1102, 382] width 229 height 30
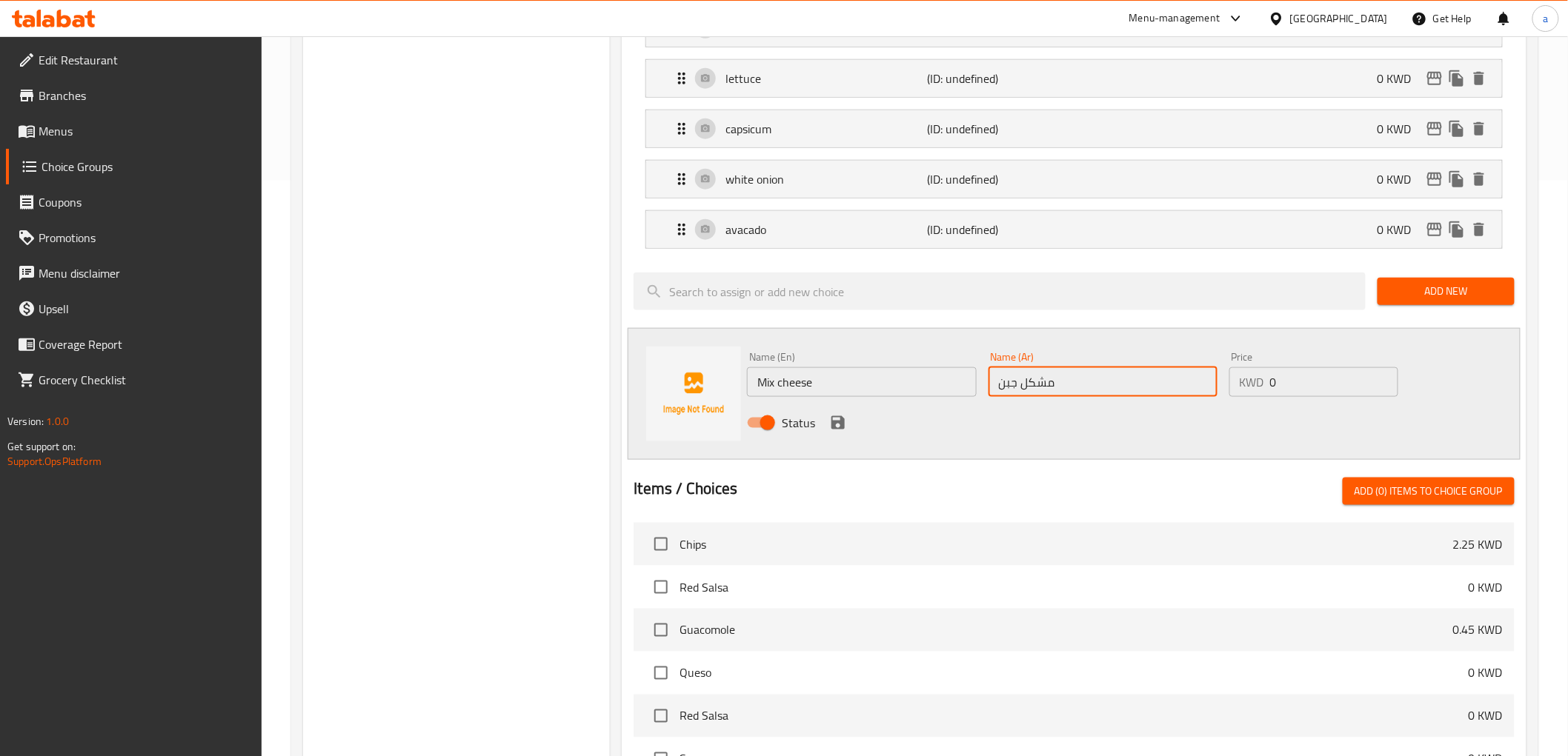
click at [1031, 388] on input "مشكل جبن" at bounding box center [1102, 382] width 229 height 30
type input "[PERSON_NAME]"
click at [829, 427] on icon "save" at bounding box center [838, 423] width 18 height 18
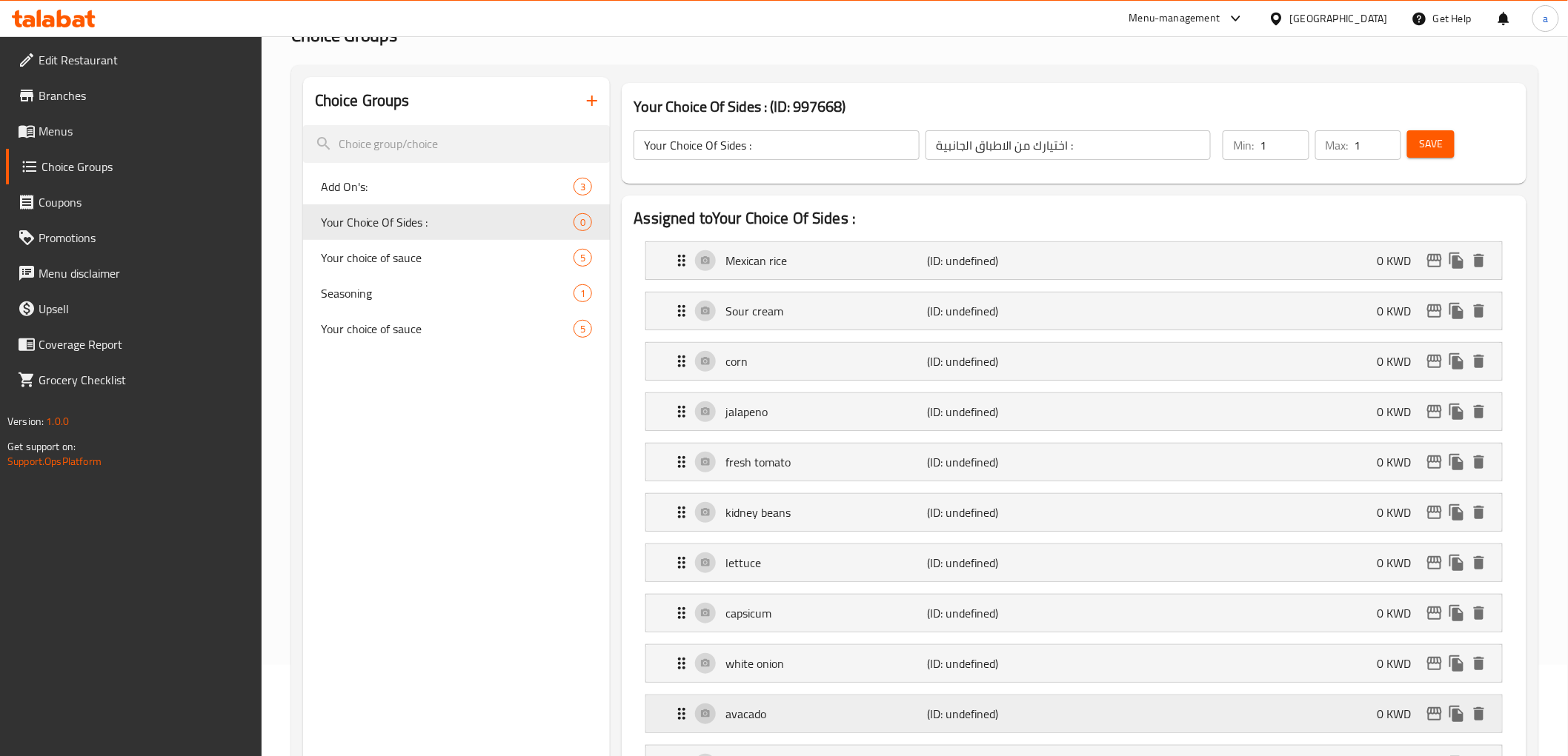
scroll to position [0, 0]
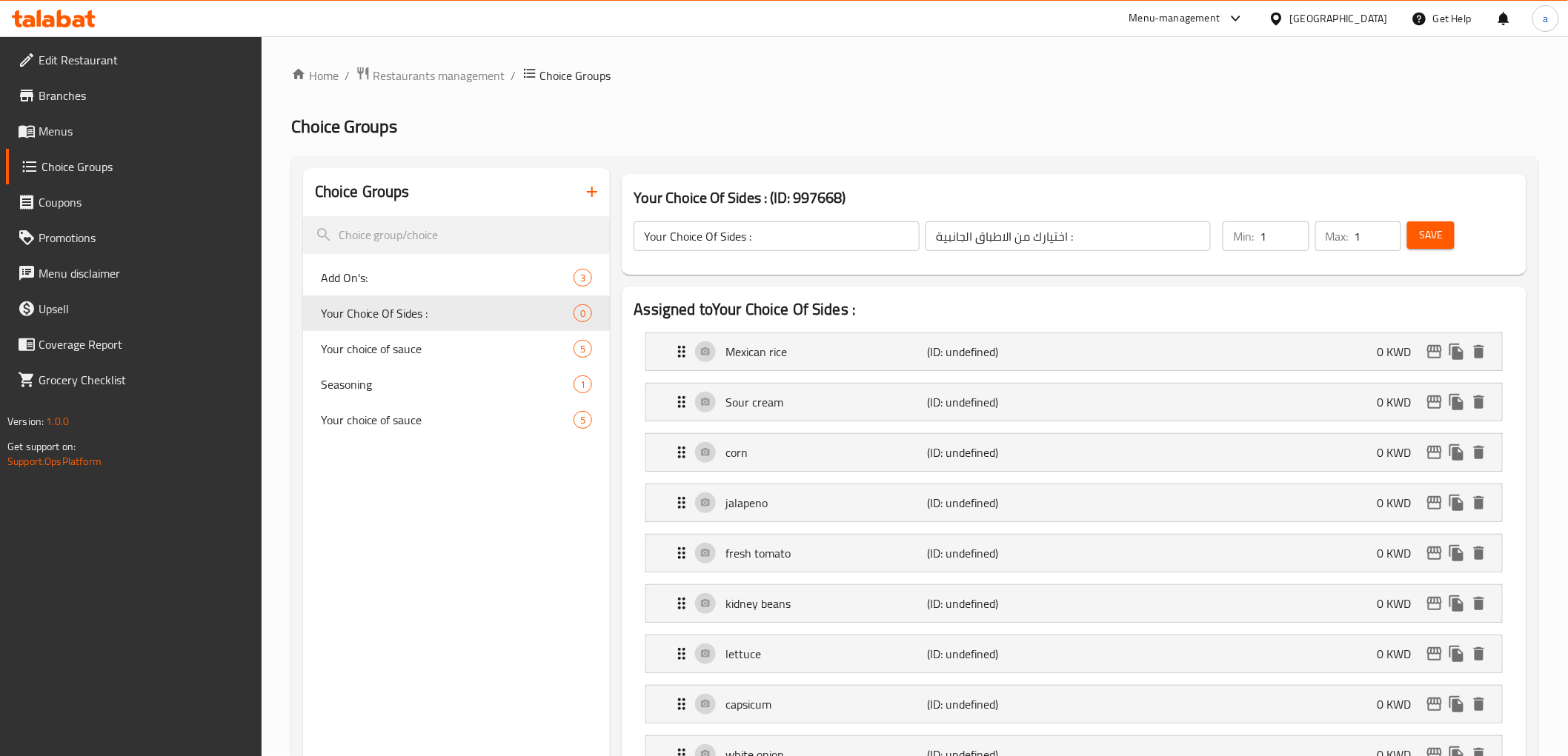
click at [1436, 251] on div "Save" at bounding box center [1452, 236] width 95 height 36
click at [1420, 233] on span "Save" at bounding box center [1430, 235] width 24 height 18
click at [1217, 342] on div "Mexican rice (ID: 2245228043) 0 KWD" at bounding box center [1078, 352] width 811 height 37
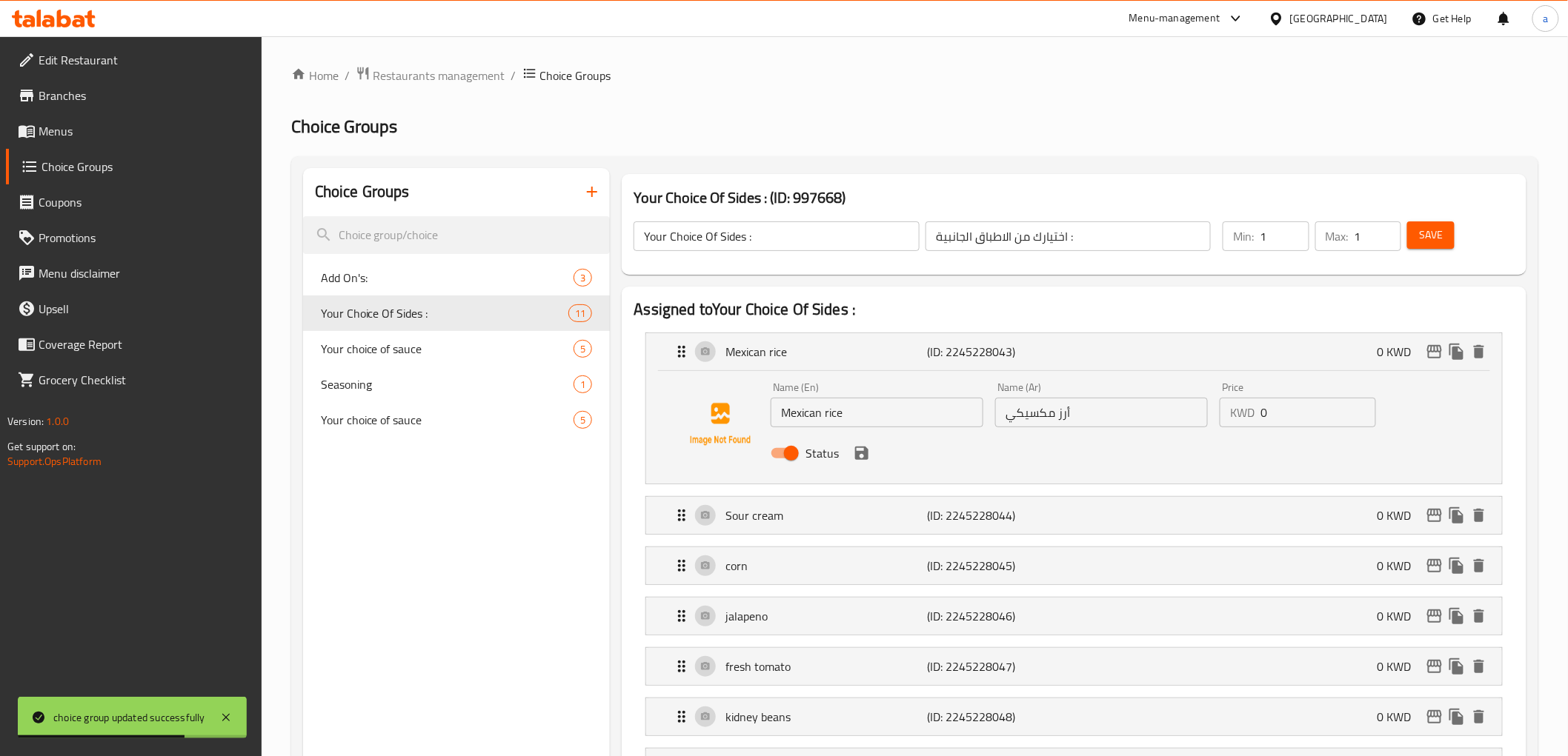
click at [1316, 416] on input "0" at bounding box center [1318, 412] width 115 height 30
click at [1263, 418] on input "number" at bounding box center [1318, 412] width 115 height 30
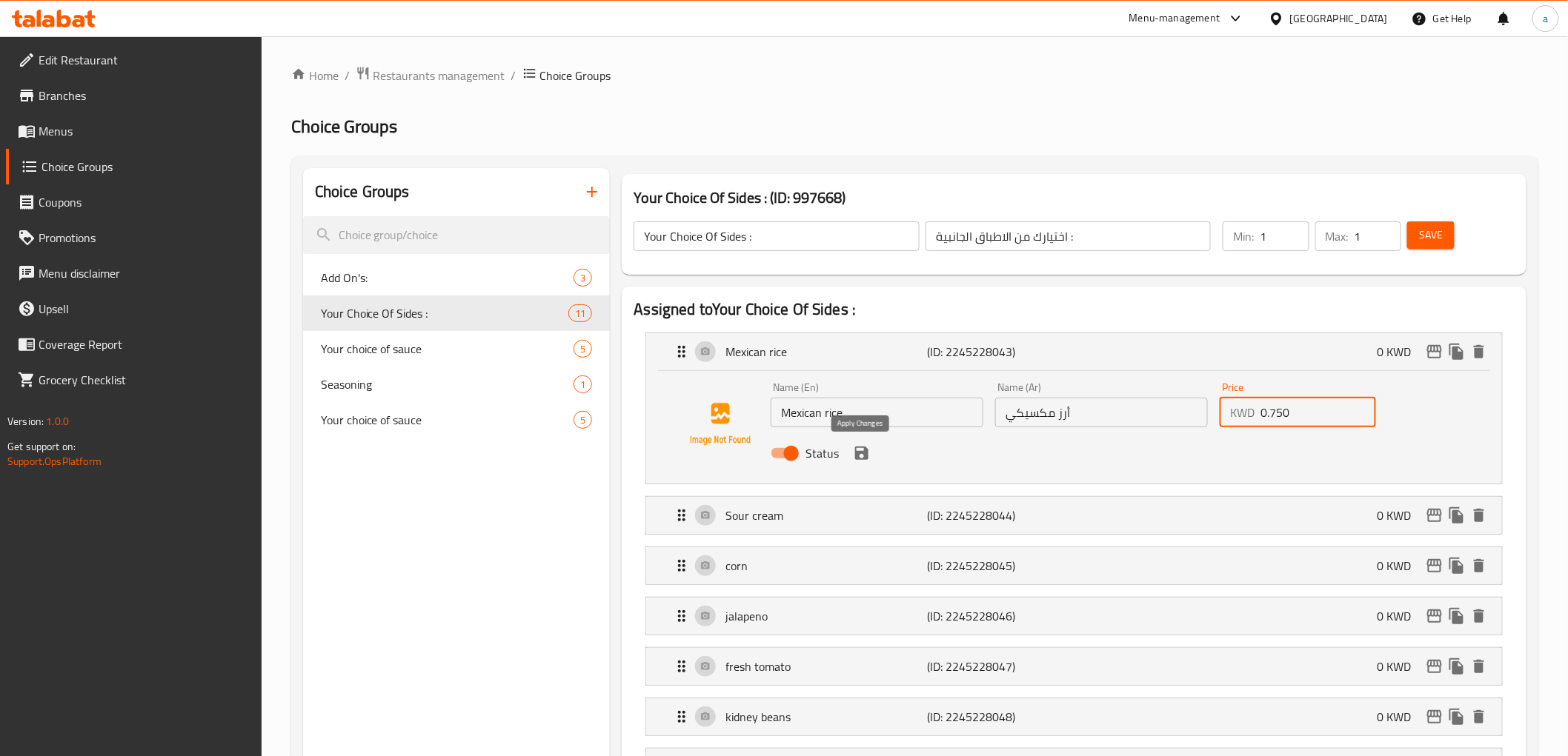
click at [868, 453] on icon "save" at bounding box center [861, 453] width 18 height 18
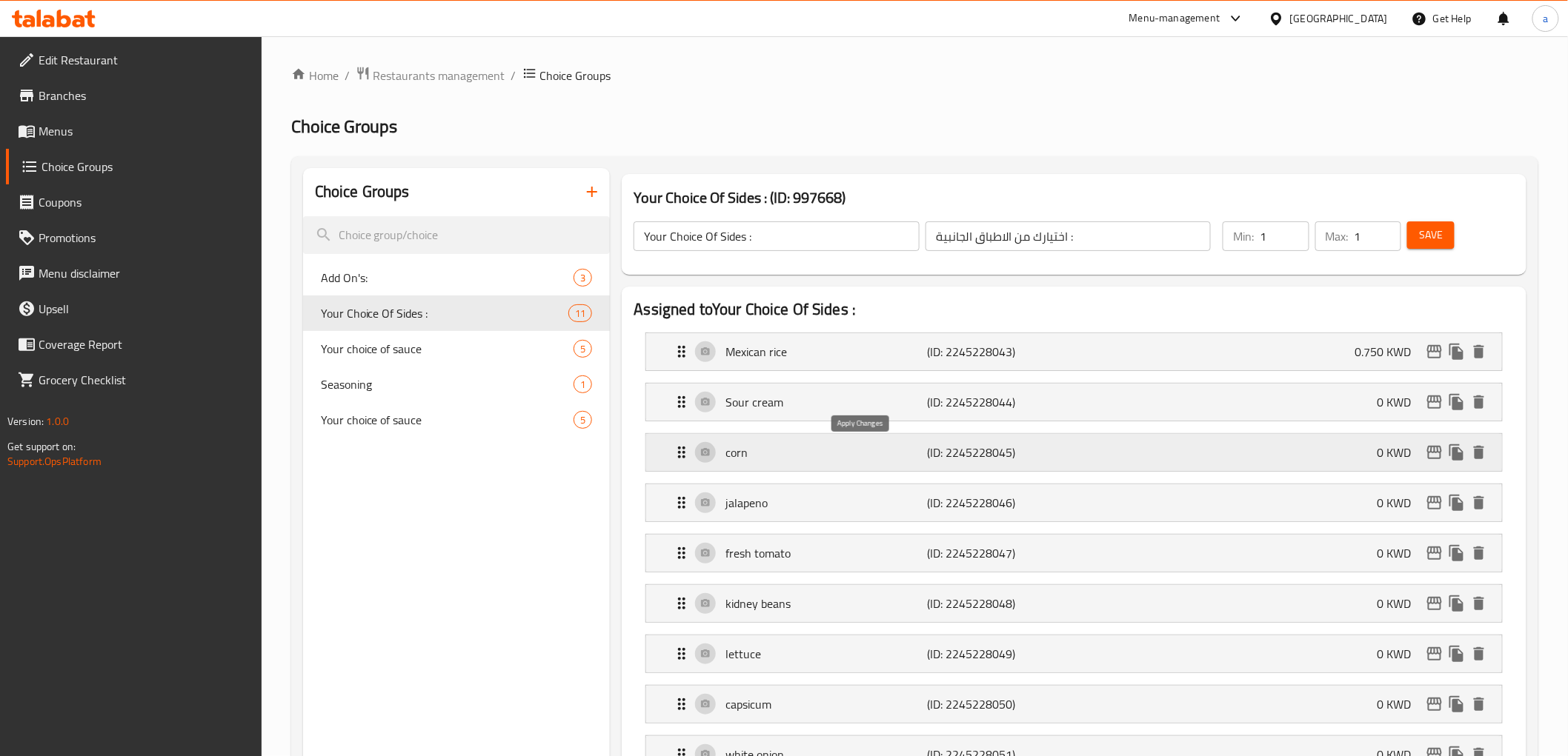
type input "0.750"
click at [932, 402] on p "(ID: 2245228044)" at bounding box center [995, 401] width 135 height 18
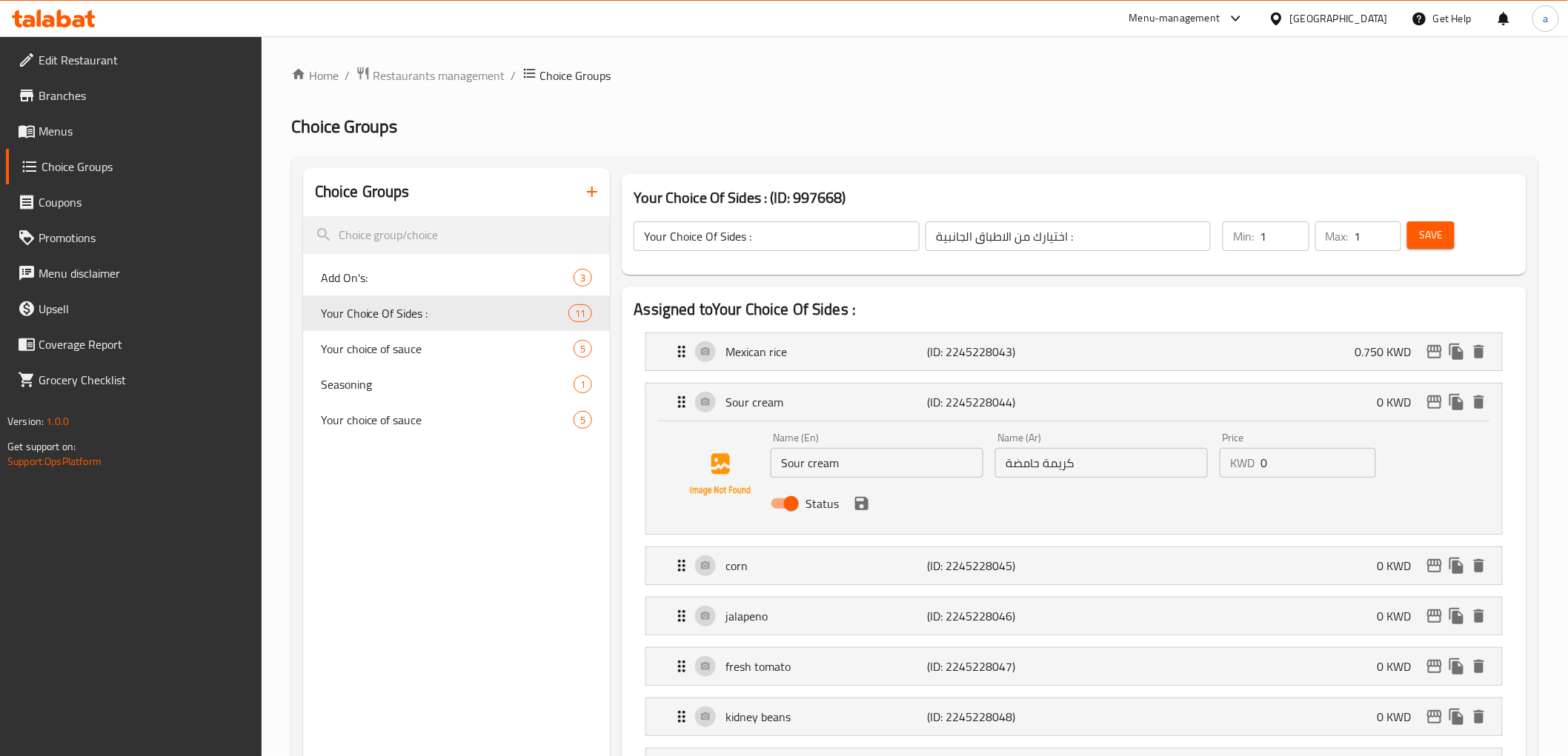
click at [1287, 456] on input "0" at bounding box center [1318, 462] width 115 height 30
click at [858, 500] on icon "save" at bounding box center [861, 503] width 18 height 18
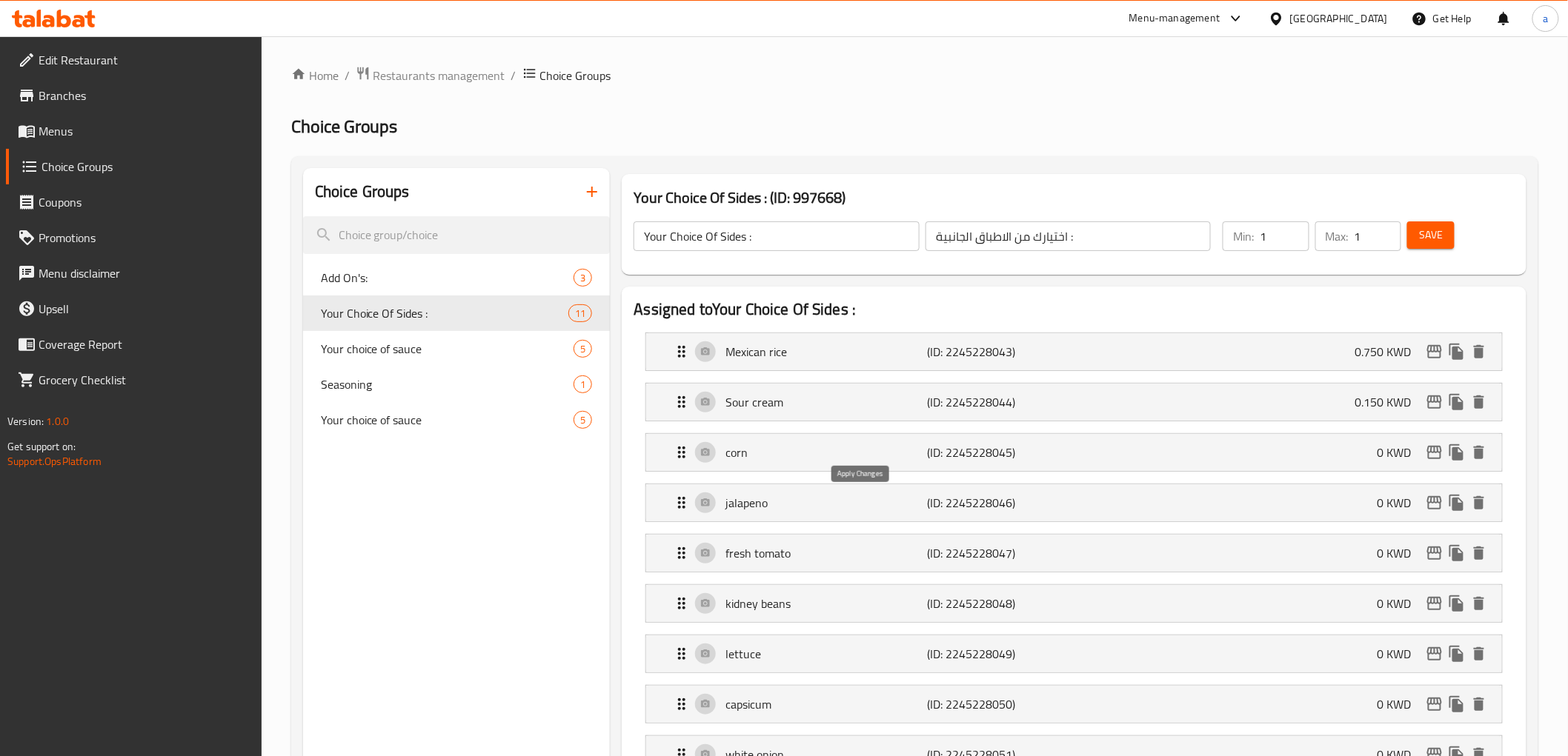
type input "0.150"
drag, startPoint x: 898, startPoint y: 598, endPoint x: 931, endPoint y: 602, distance: 33.2
click at [898, 598] on p "kidney beans" at bounding box center [826, 603] width 202 height 18
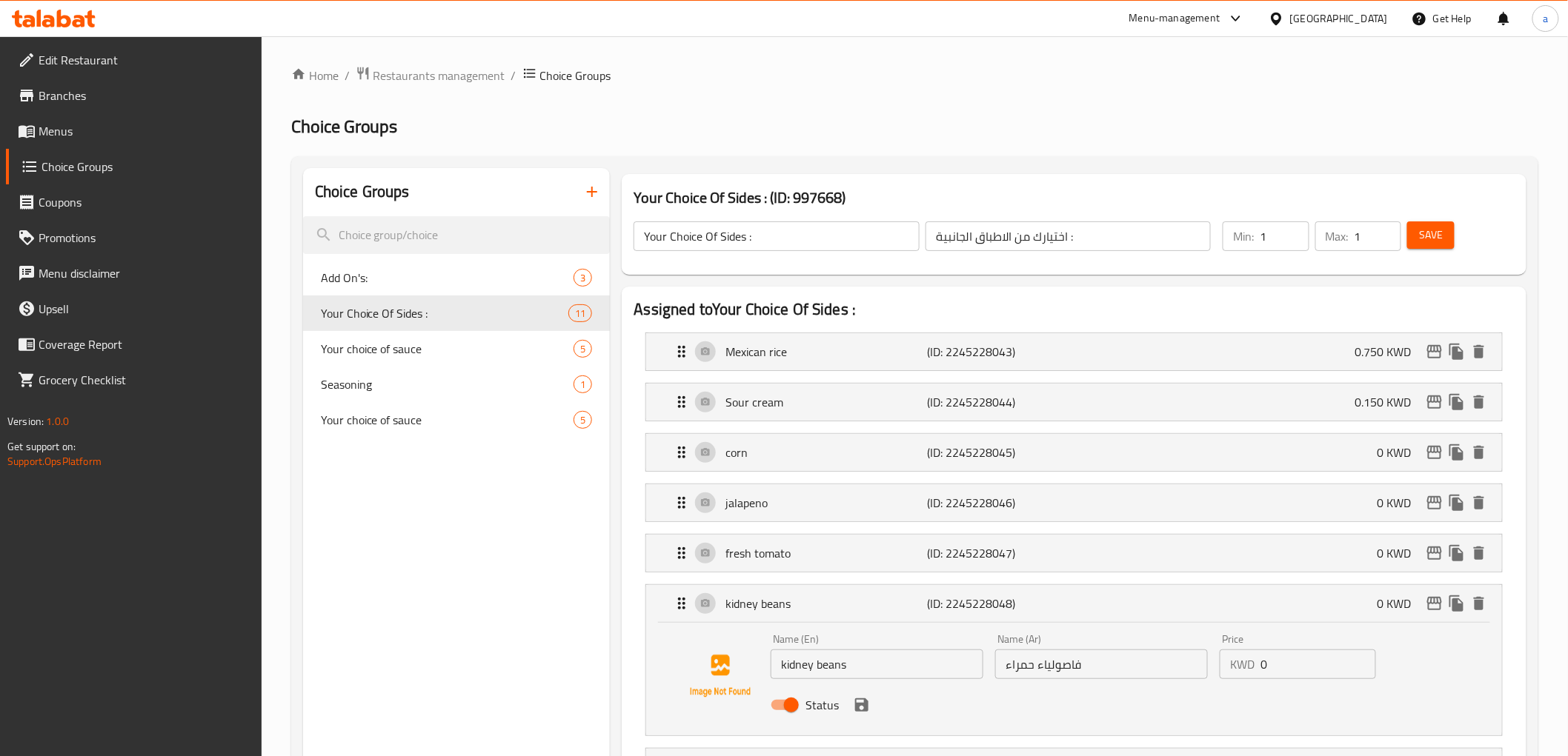
click at [1339, 661] on input "0" at bounding box center [1318, 664] width 115 height 30
click at [869, 703] on icon "save" at bounding box center [861, 705] width 18 height 18
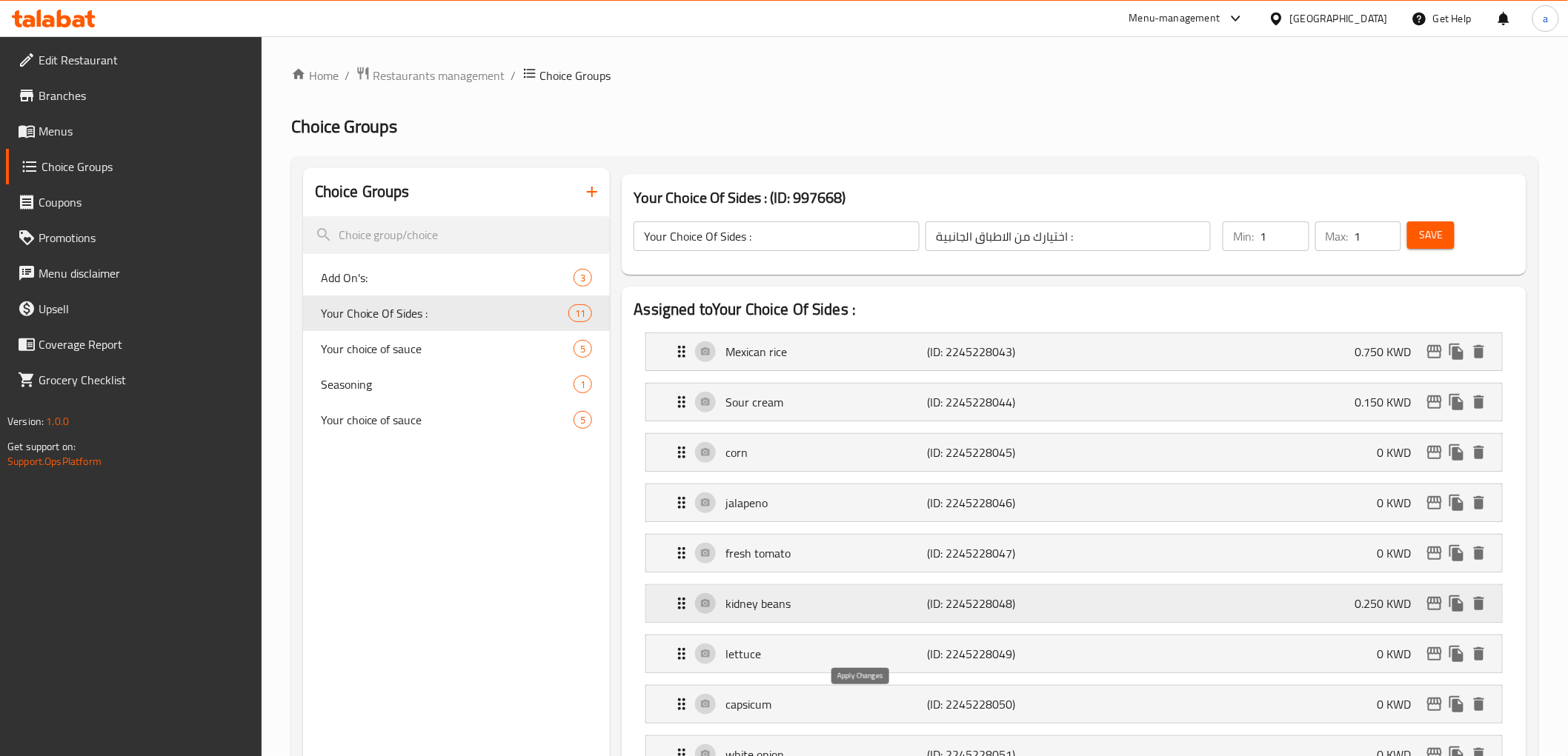
type input "0.250"
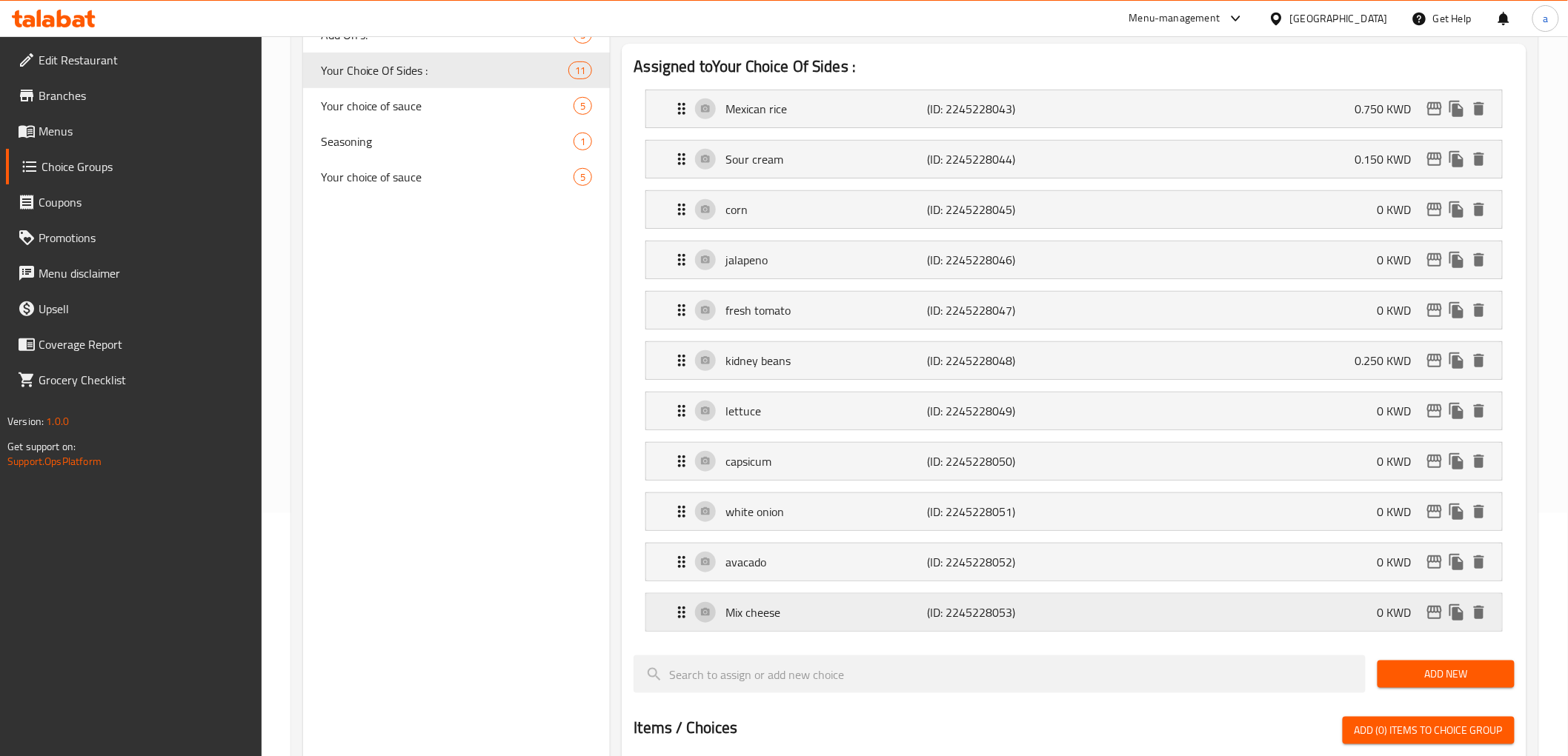
scroll to position [247, 0]
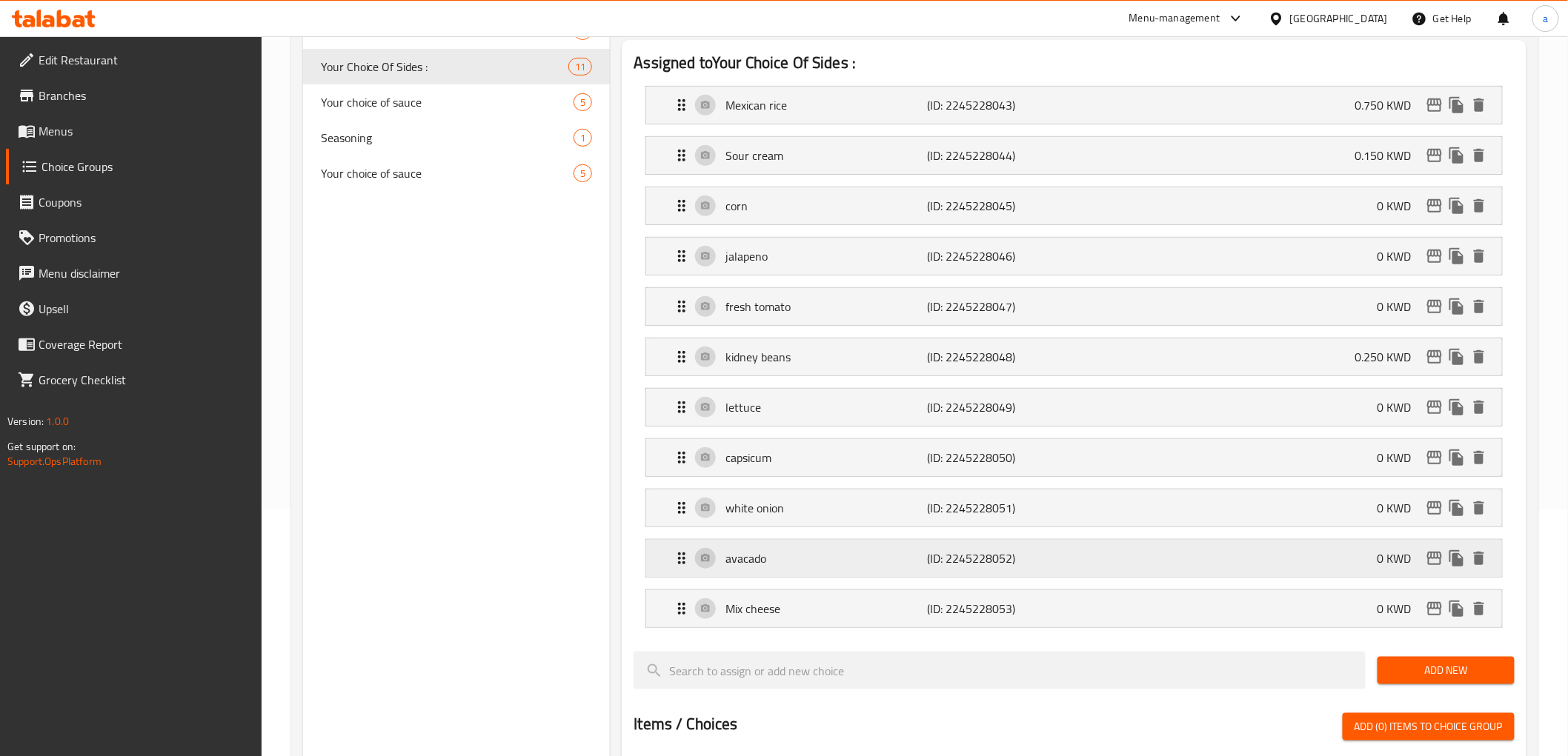
click at [1214, 569] on div "avacado (ID: 2245228052) 0 KWD" at bounding box center [1078, 558] width 811 height 37
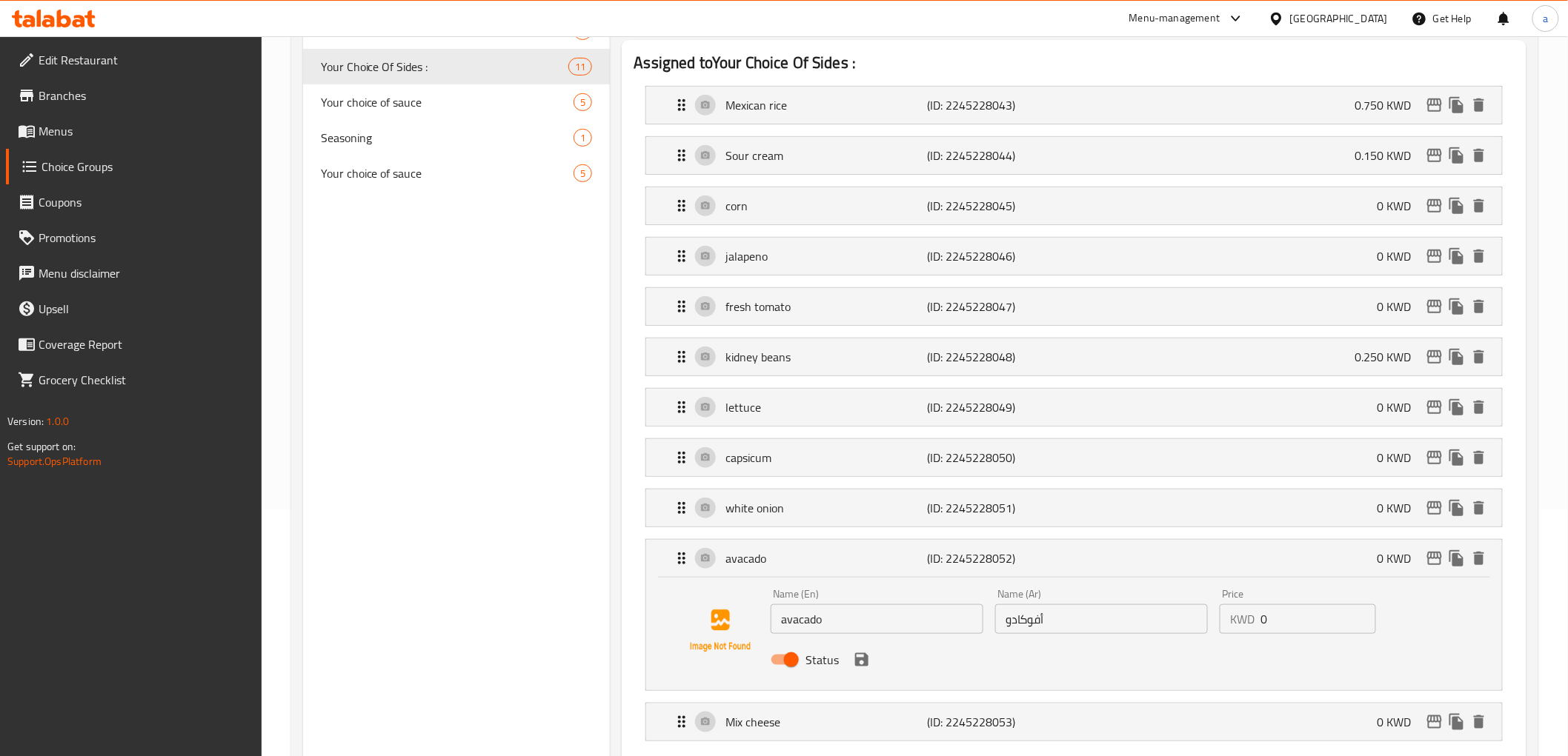
click at [1310, 623] on input "0" at bounding box center [1318, 619] width 115 height 30
click at [874, 664] on div "Status" at bounding box center [1101, 660] width 674 height 40
type input "0.350"
click at [870, 663] on button "save" at bounding box center [861, 660] width 22 height 22
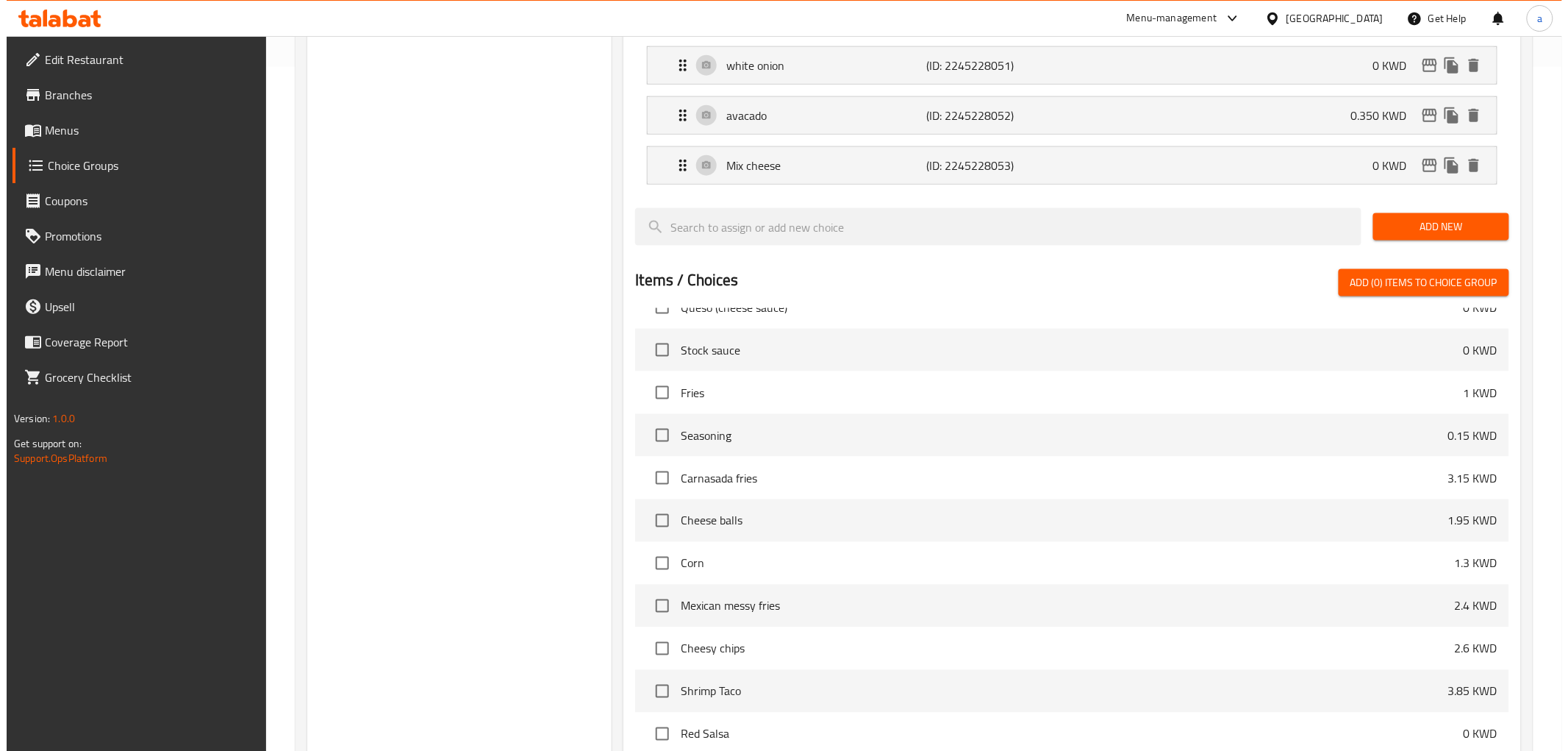
scroll to position [855, 0]
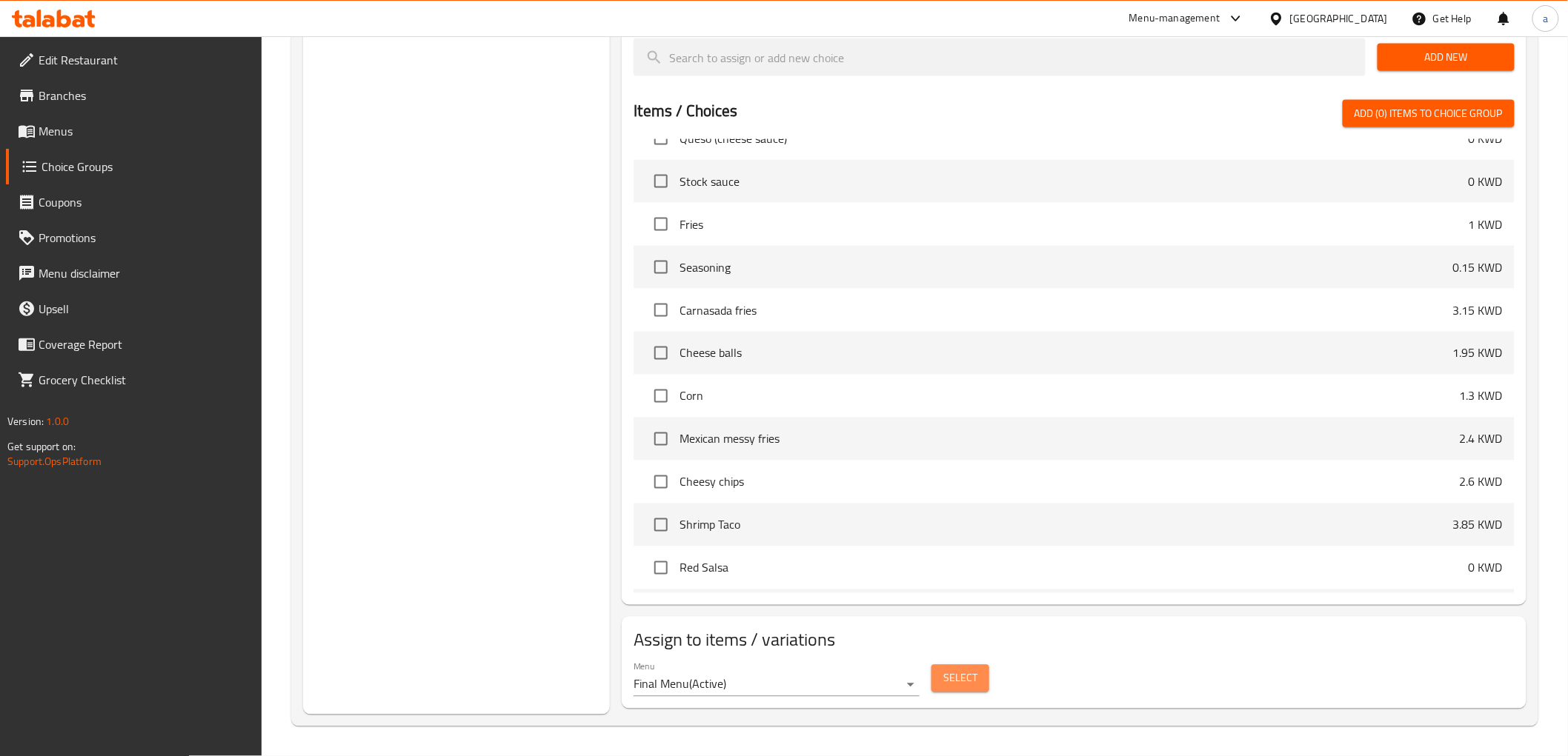
click at [967, 681] on span "Select" at bounding box center [960, 679] width 34 height 18
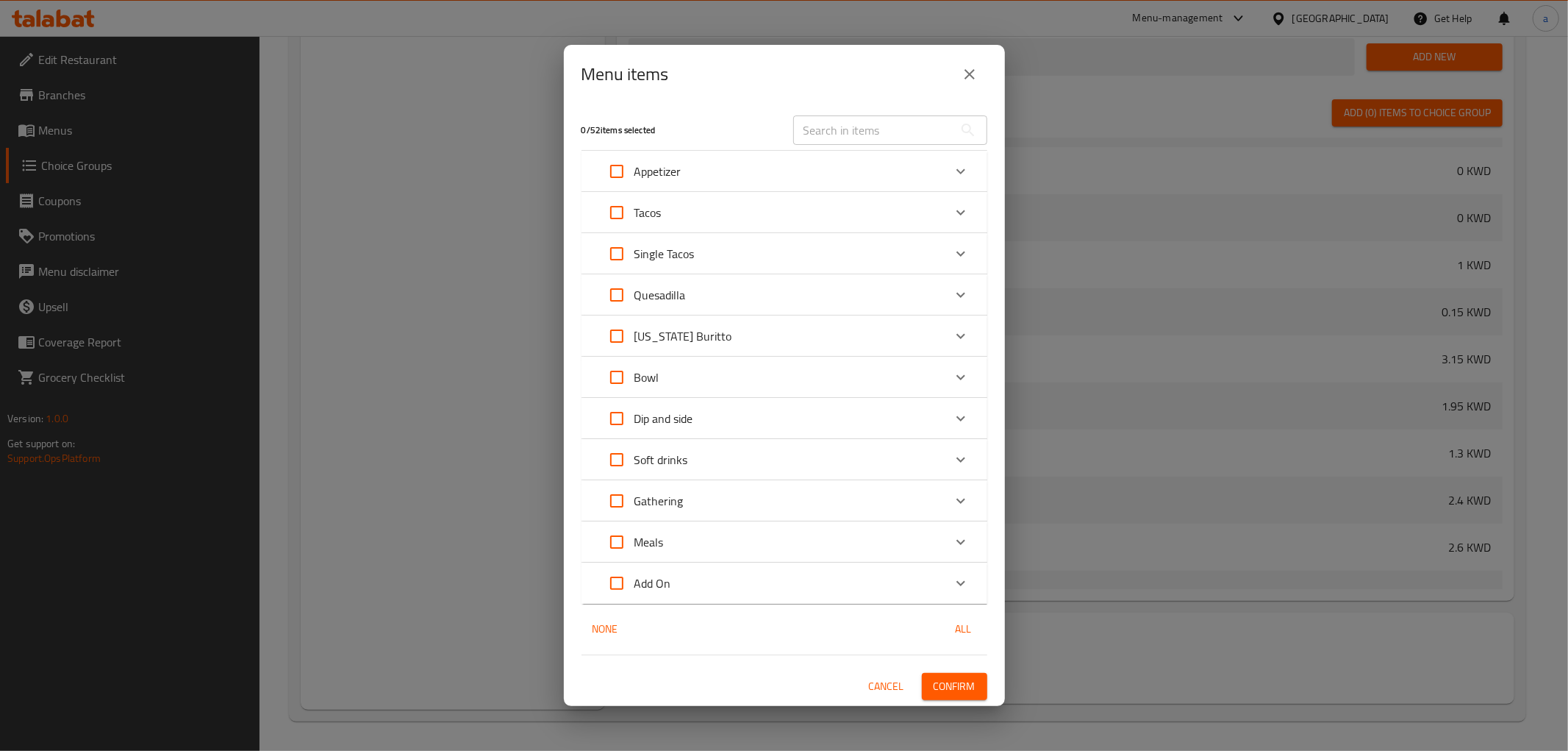
click at [722, 579] on div "Add On" at bounding box center [771, 583] width 344 height 36
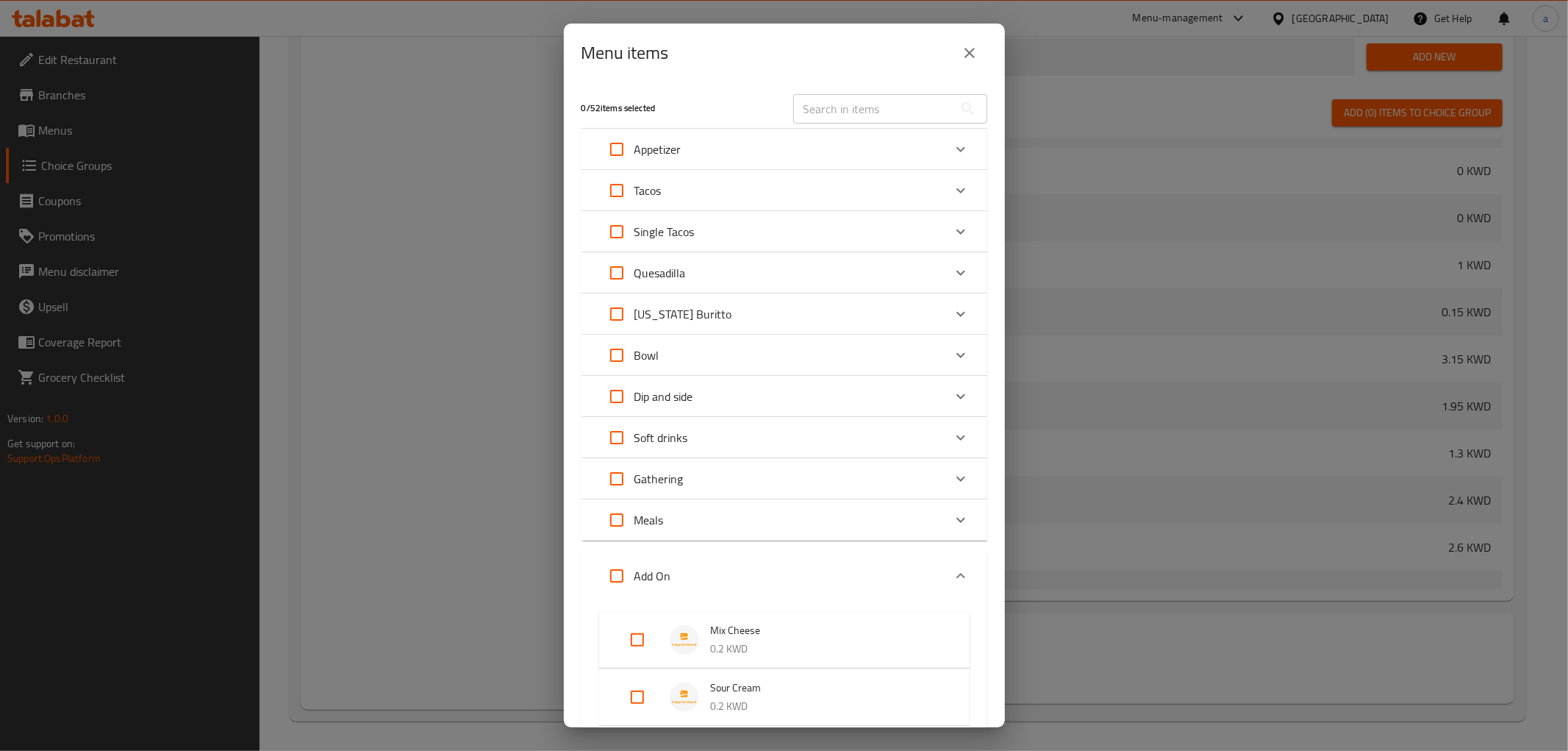
click at [732, 565] on div "Add On" at bounding box center [771, 576] width 344 height 36
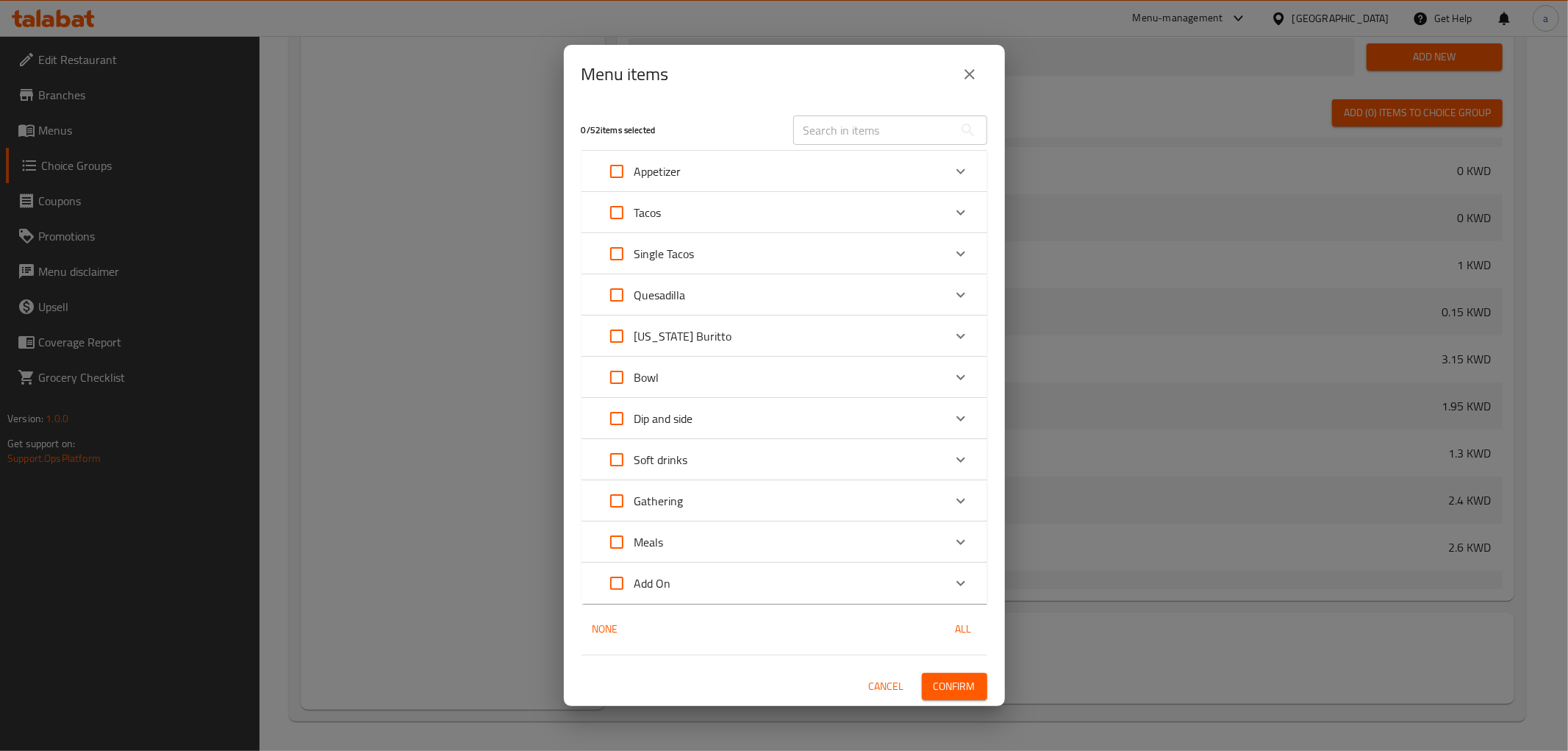
click at [675, 380] on div "Bowl" at bounding box center [771, 377] width 344 height 36
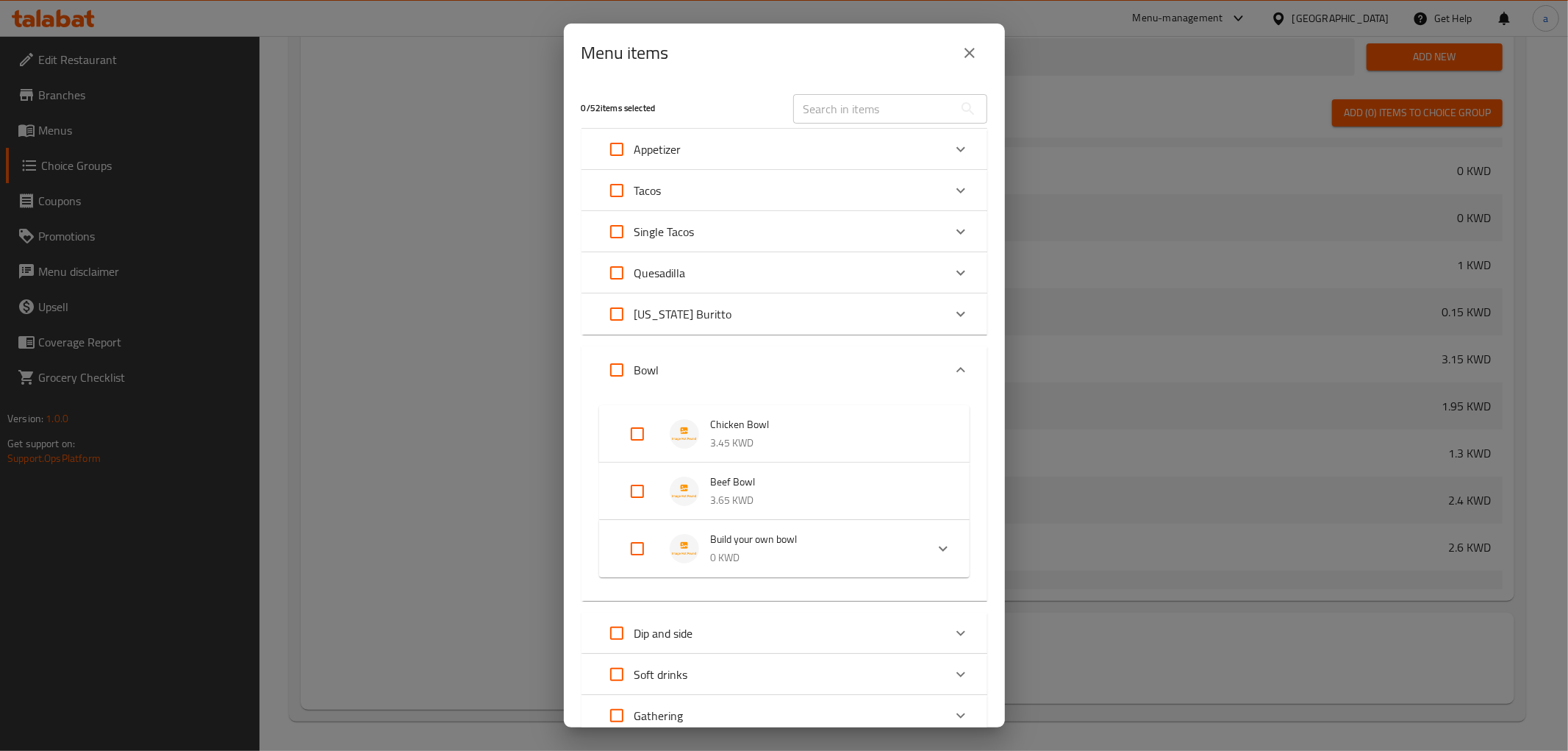
click at [649, 552] on input "Expand" at bounding box center [638, 548] width 36 height 36
checkbox input "true"
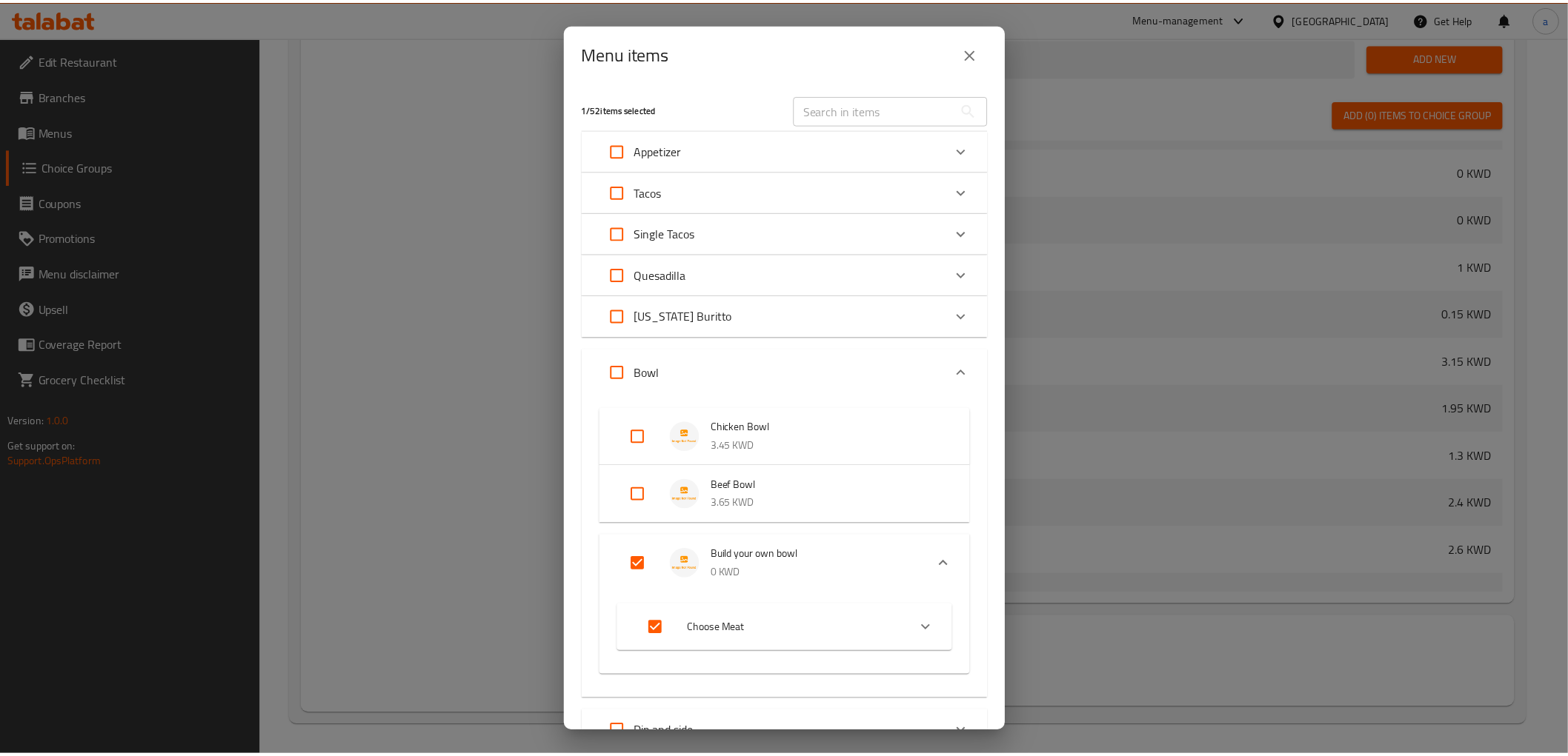
scroll to position [289, 0]
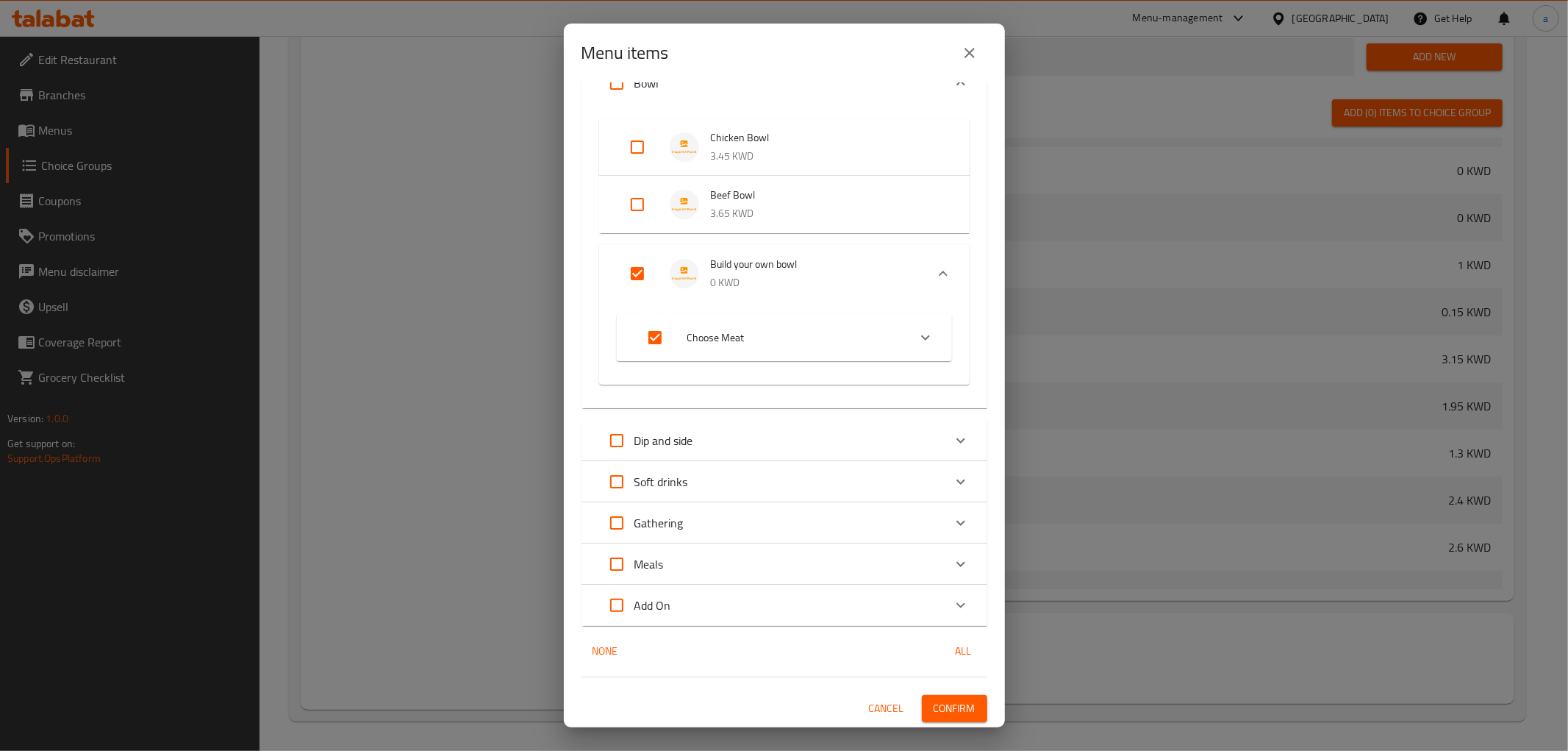
click at [934, 708] on span "Confirm" at bounding box center [954, 708] width 42 height 18
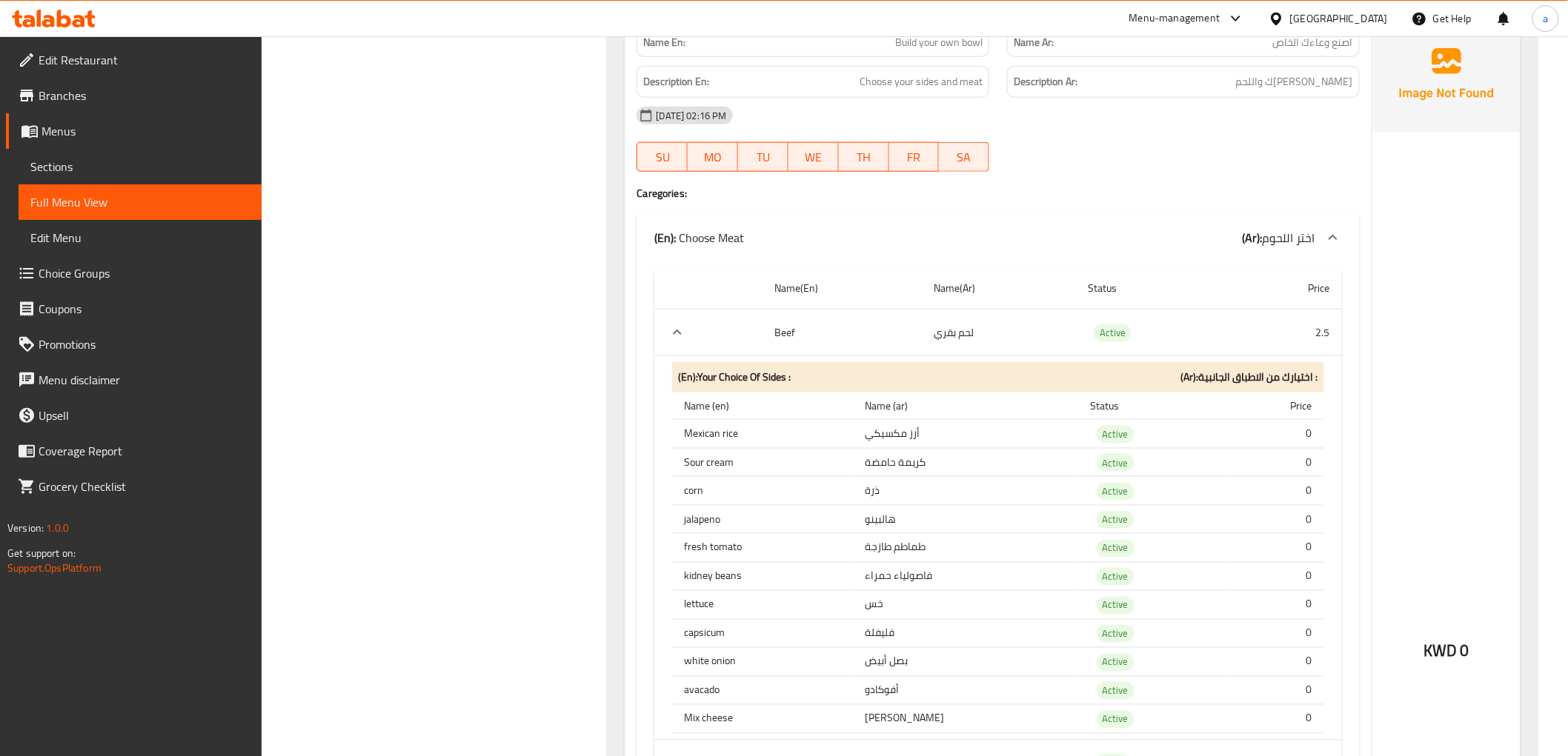
scroll to position [5253, 0]
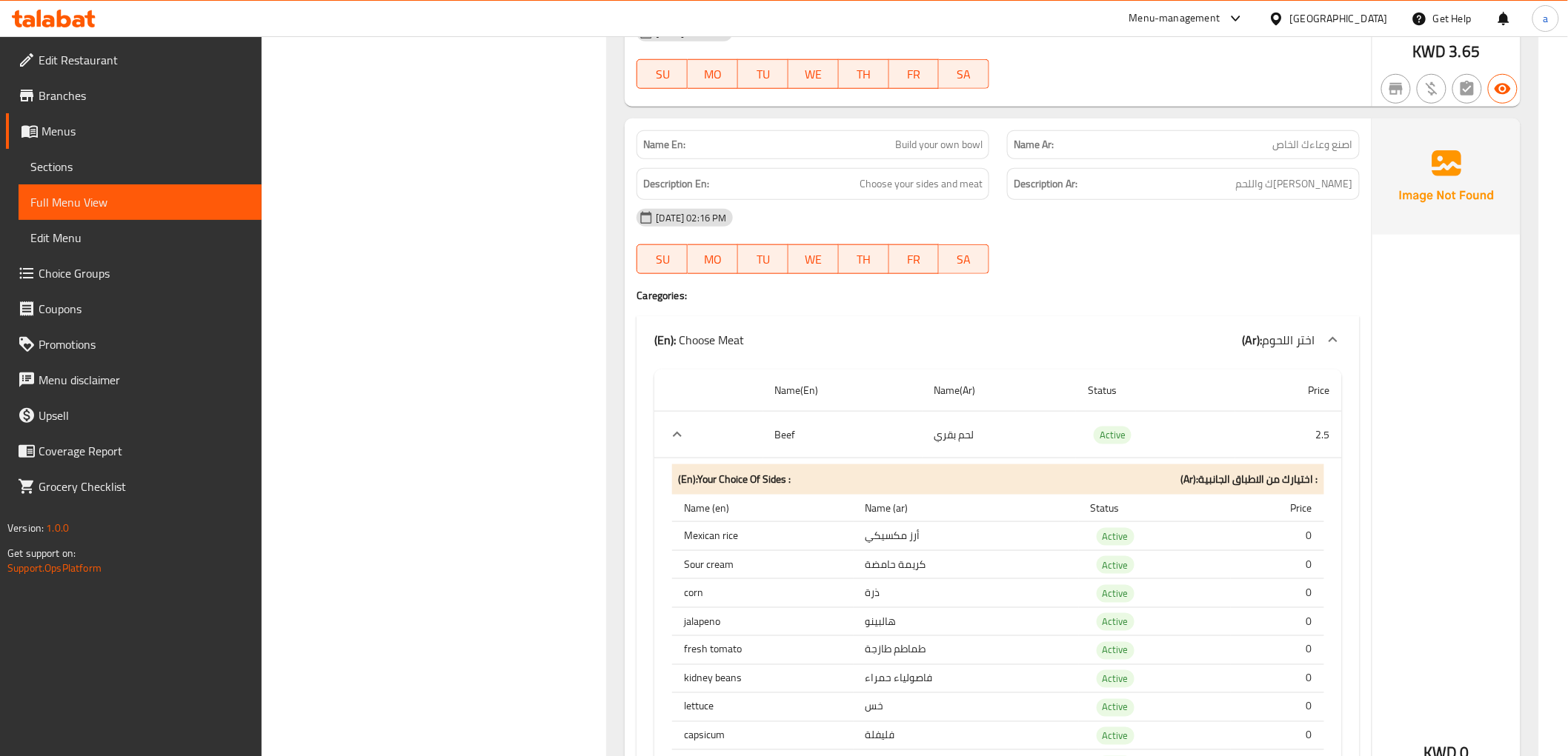
click at [116, 83] on link "Branches" at bounding box center [134, 96] width 255 height 36
